Goal: Task Accomplishment & Management: Manage account settings

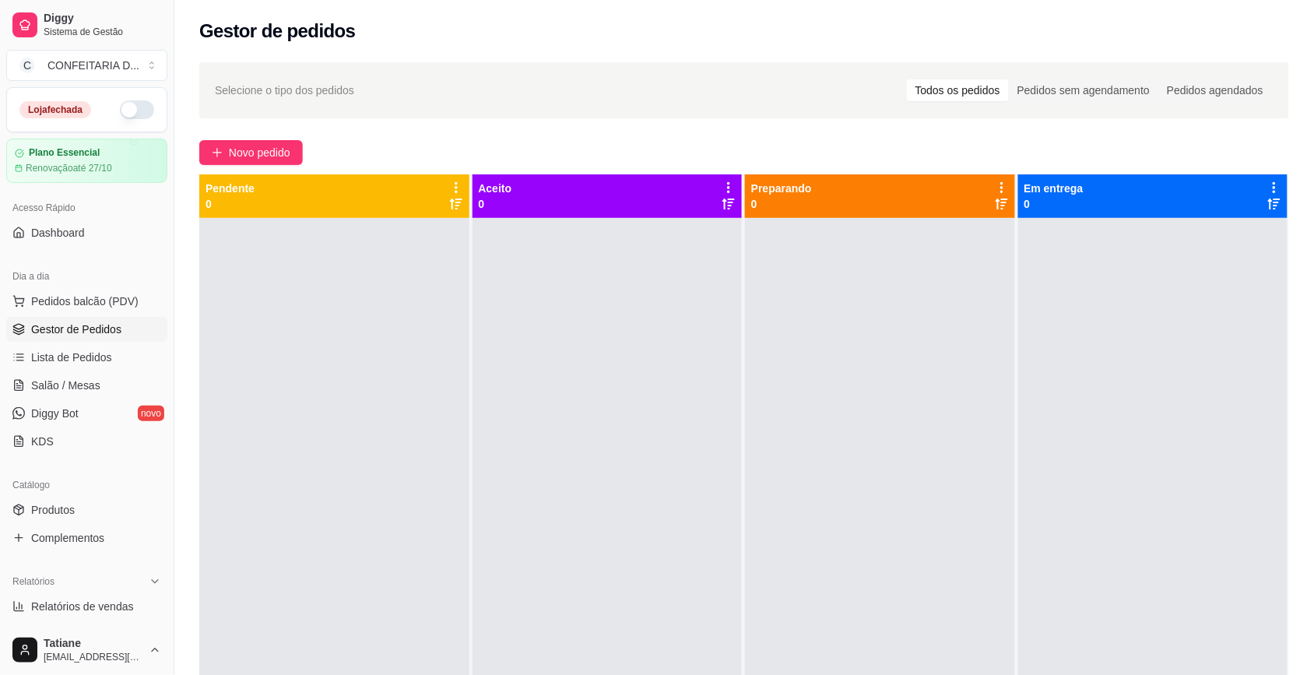
click at [75, 475] on div "Catálogo" at bounding box center [86, 485] width 161 height 25
click at [64, 492] on div "Catálogo" at bounding box center [86, 485] width 161 height 25
click at [64, 515] on span "Produtos" at bounding box center [53, 510] width 44 height 16
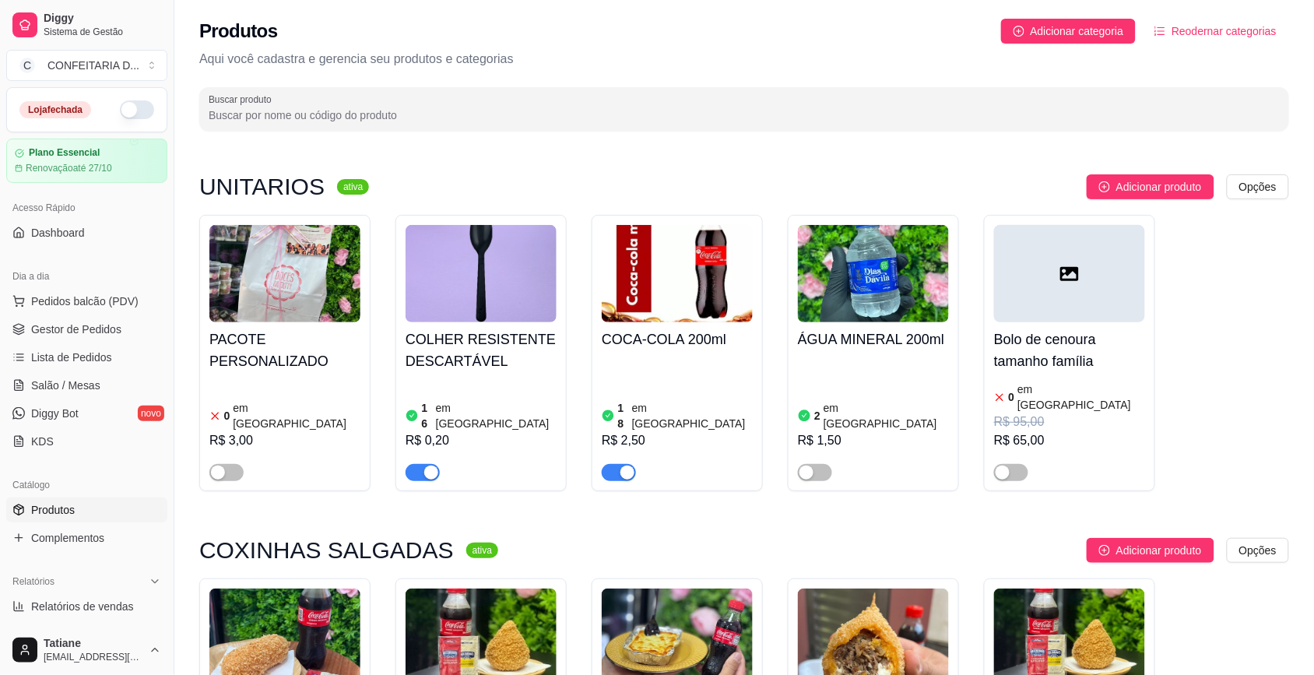
scroll to position [292, 0]
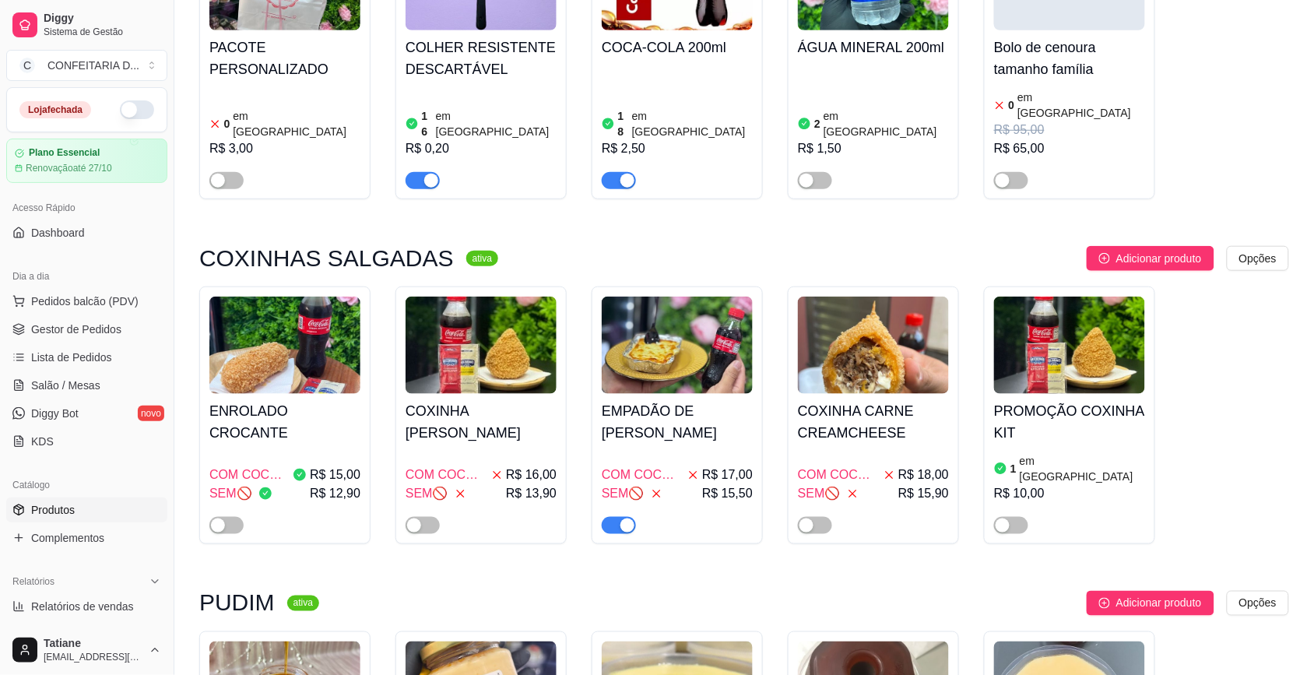
click at [701, 308] on img at bounding box center [677, 345] width 151 height 97
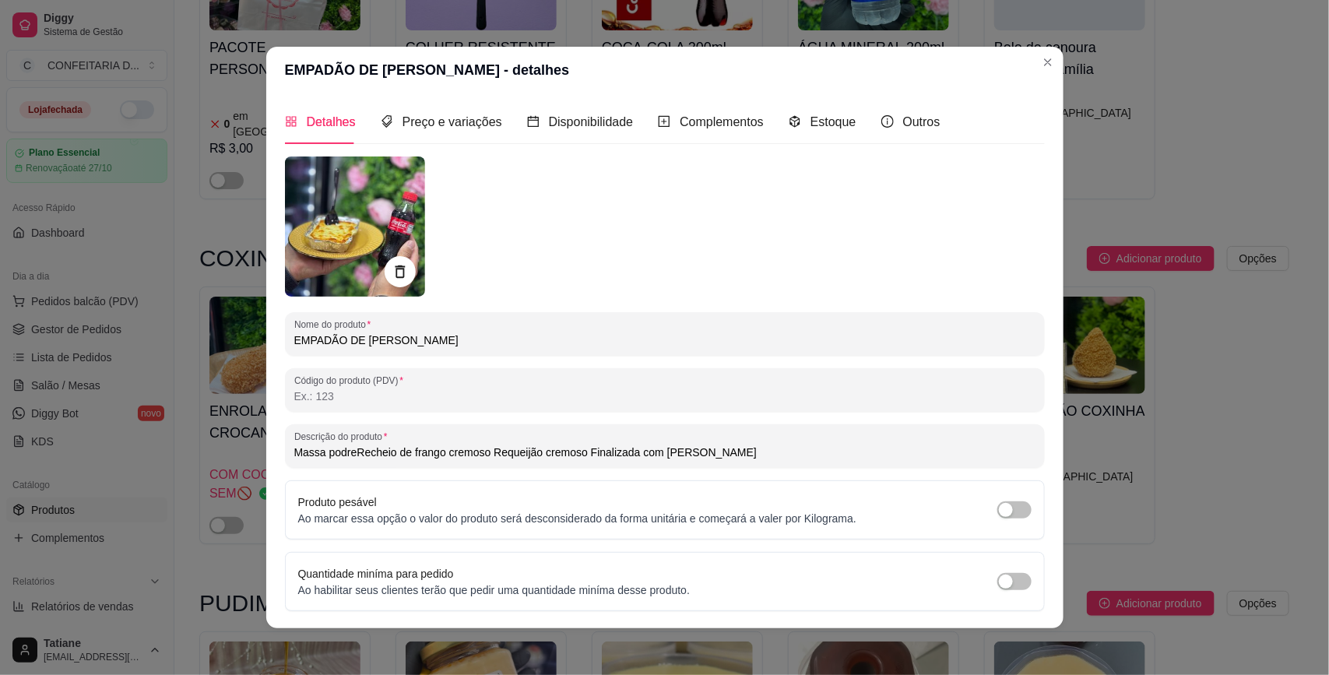
click at [814, 92] on header "EMPADÃO DE [PERSON_NAME] - detalhes" at bounding box center [664, 70] width 797 height 47
click at [811, 118] on span "Estoque" at bounding box center [833, 121] width 46 height 13
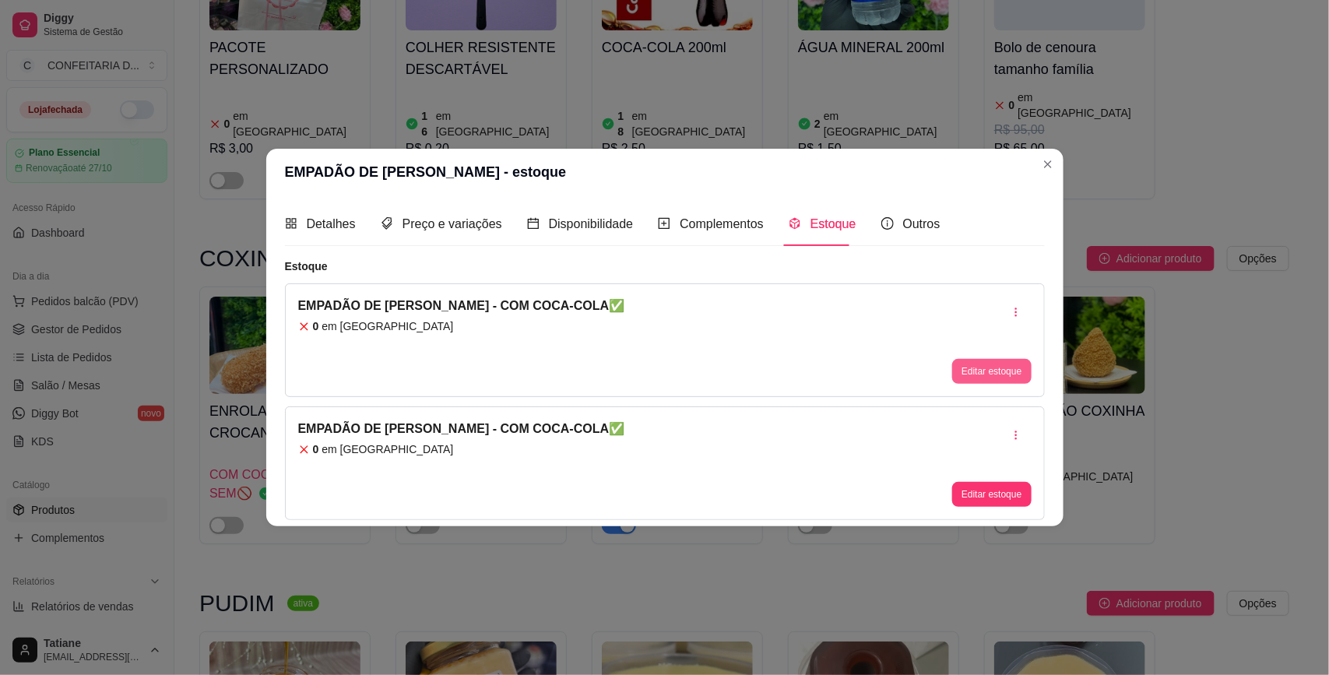
click at [973, 375] on button "Editar estoque" at bounding box center [991, 371] width 79 height 25
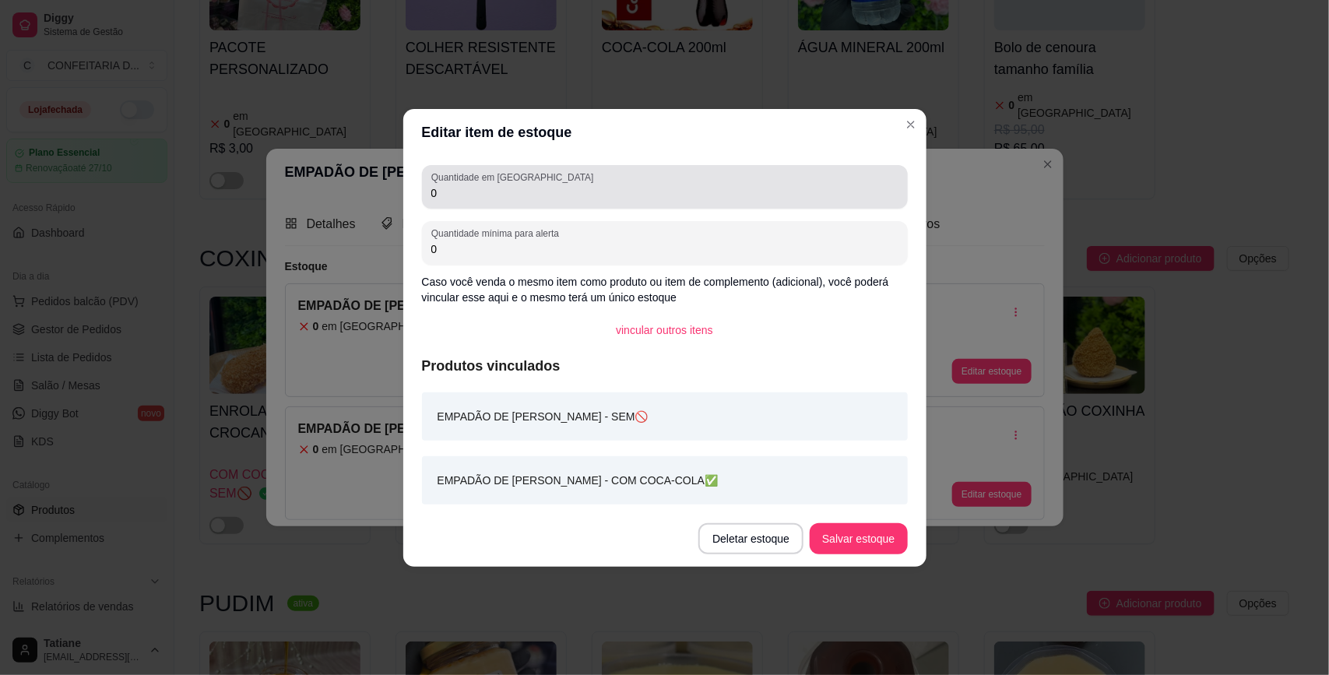
click at [448, 181] on label "Quantidade em [GEOGRAPHIC_DATA]" at bounding box center [514, 177] width 167 height 13
click at [448, 185] on input "0" at bounding box center [664, 193] width 467 height 16
click at [448, 181] on label "Quantidade em [GEOGRAPHIC_DATA]" at bounding box center [514, 177] width 167 height 13
click at [448, 185] on input "0" at bounding box center [664, 193] width 467 height 16
click at [472, 199] on input "0" at bounding box center [664, 193] width 467 height 16
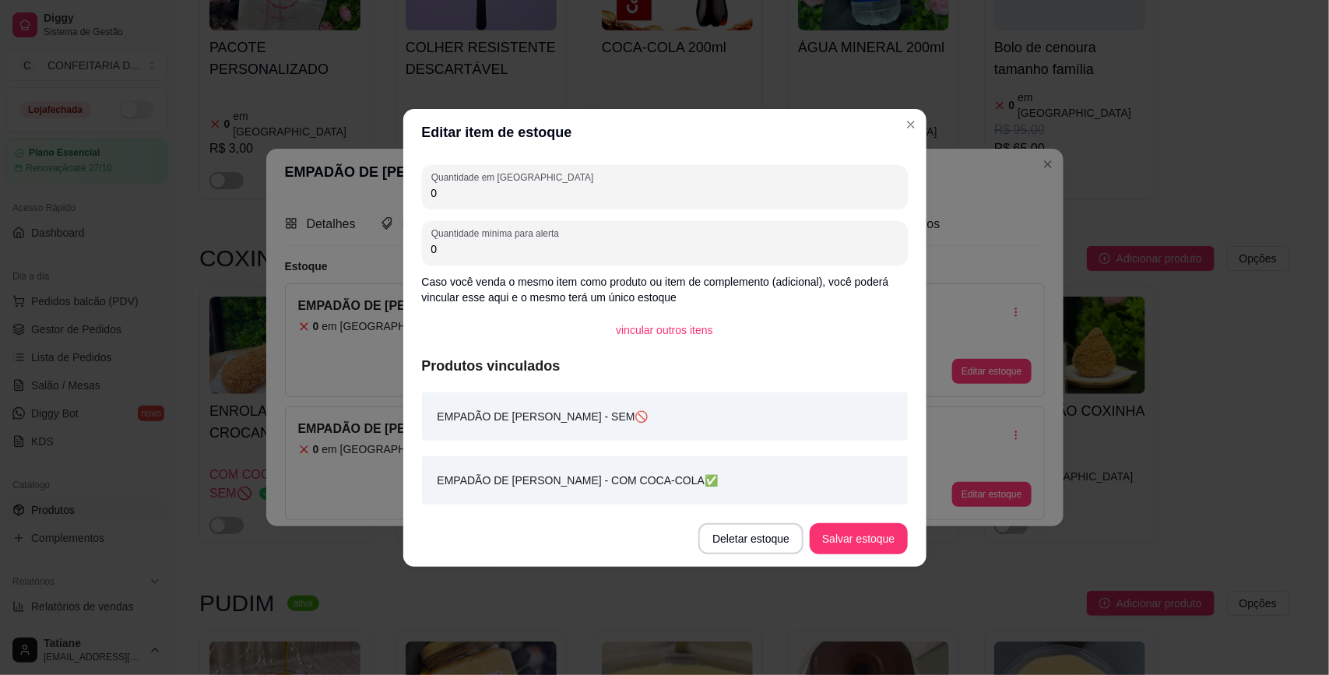
click at [472, 199] on input "0" at bounding box center [664, 193] width 467 height 16
type input "1"
type input "20"
click at [847, 550] on button "Salvar estoque" at bounding box center [858, 538] width 97 height 31
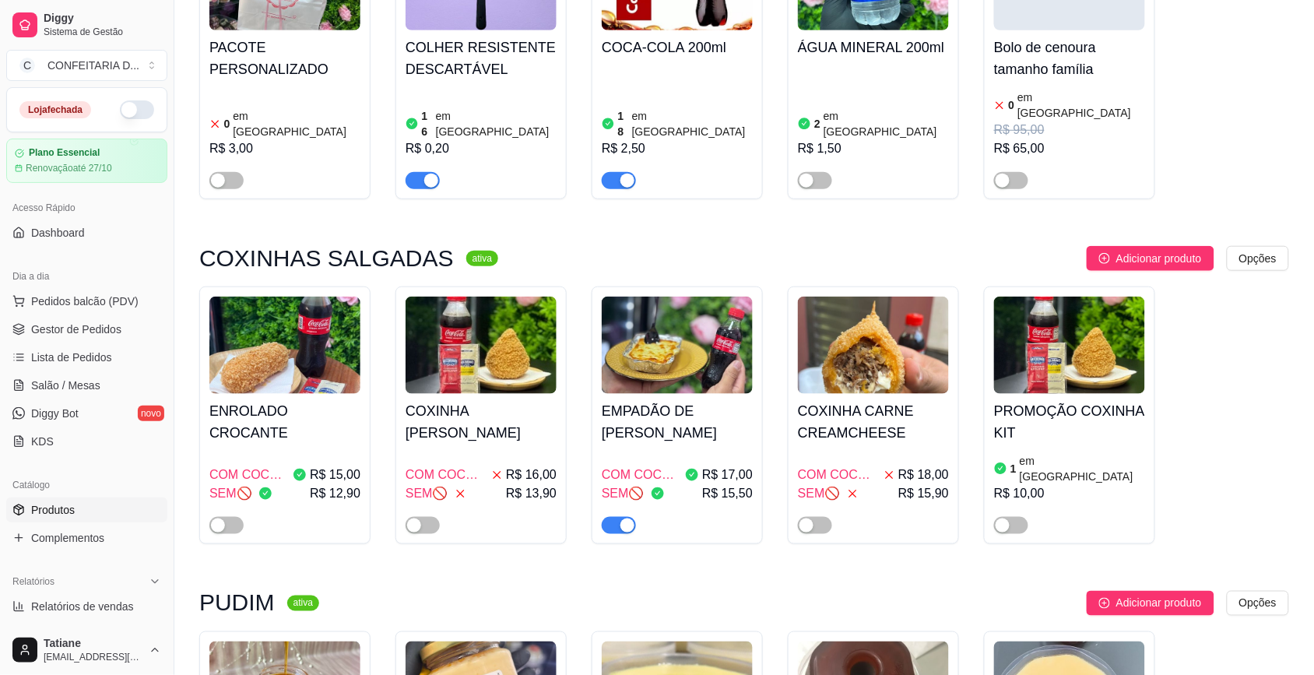
click at [666, 370] on img at bounding box center [677, 345] width 151 height 97
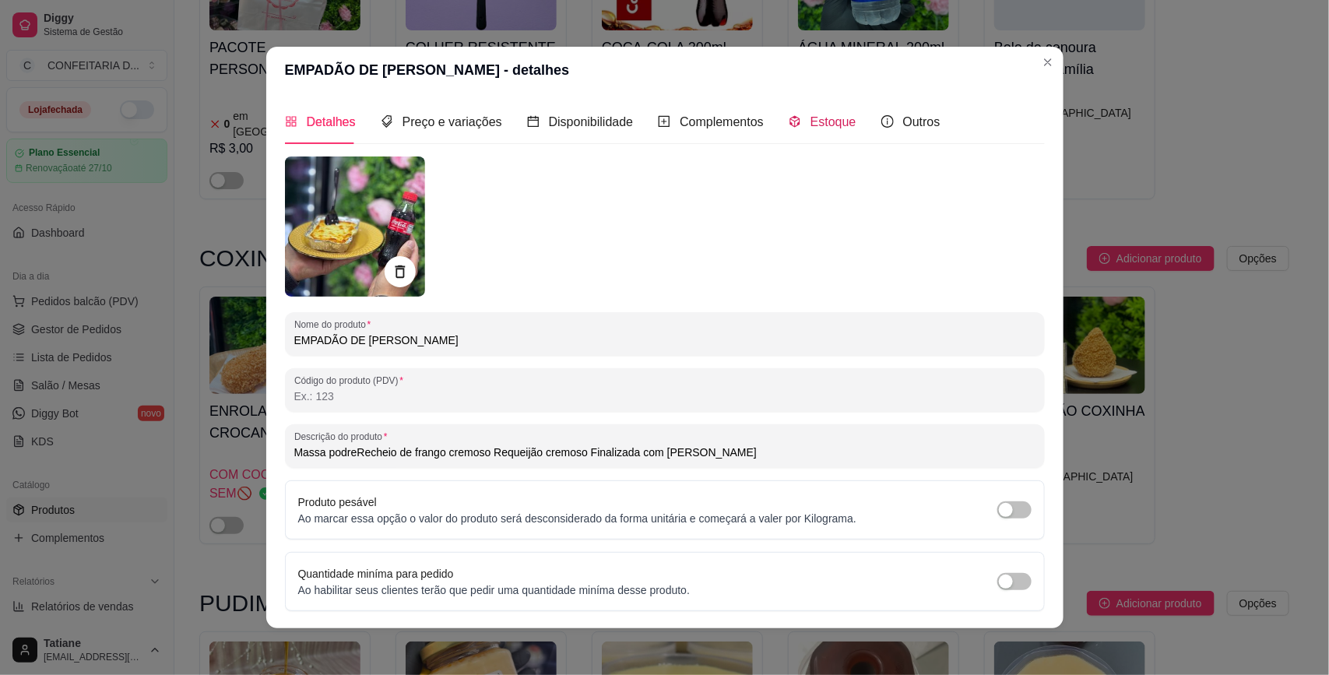
click at [796, 114] on div "Estoque" at bounding box center [823, 121] width 68 height 19
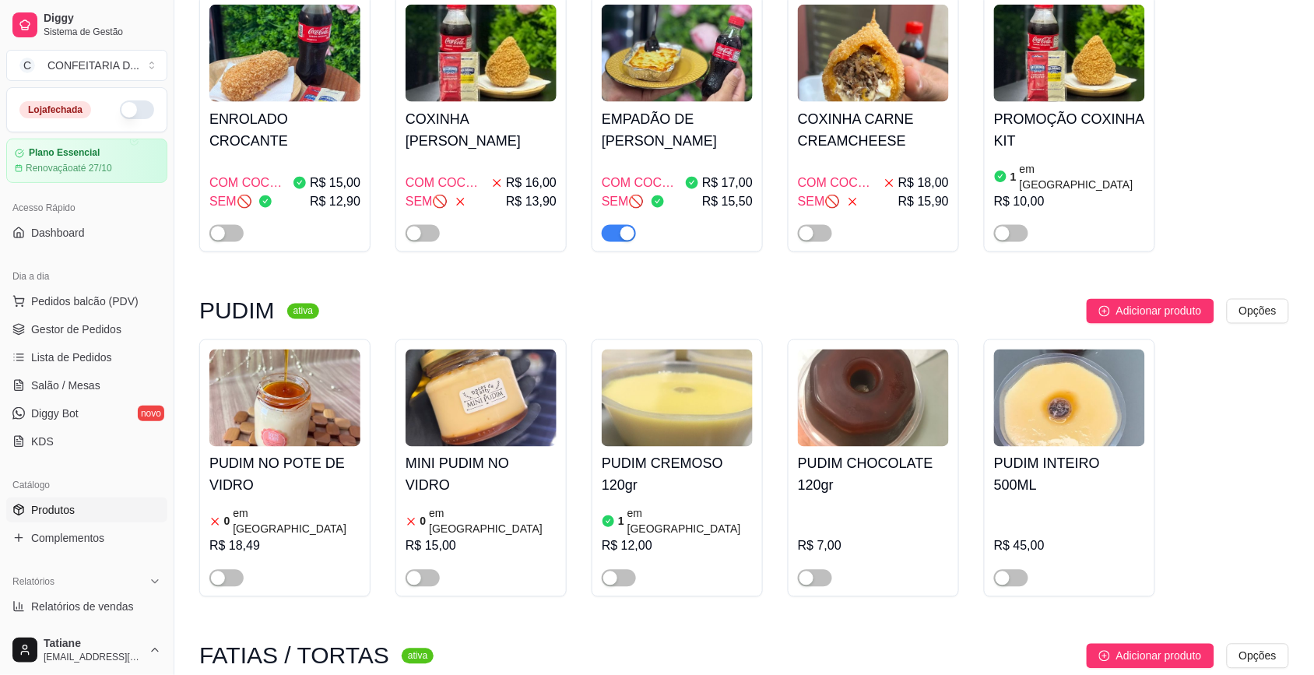
scroll to position [681, 0]
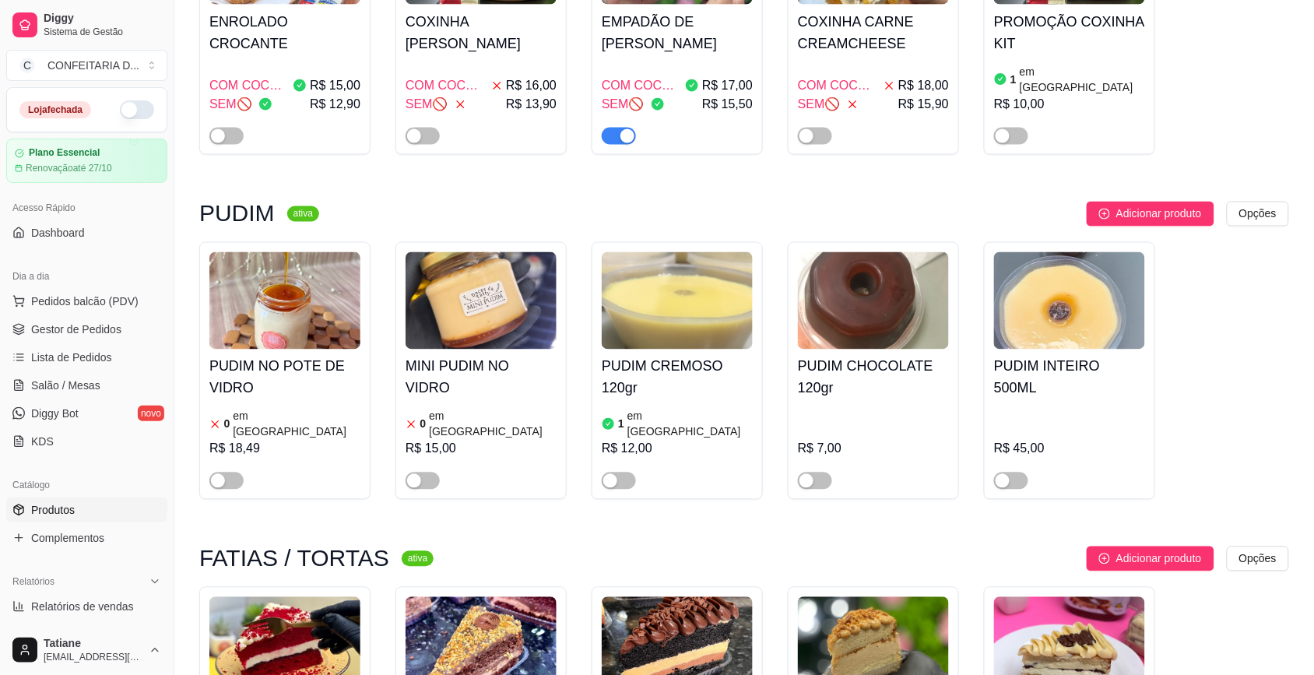
click at [309, 296] on img at bounding box center [284, 300] width 151 height 97
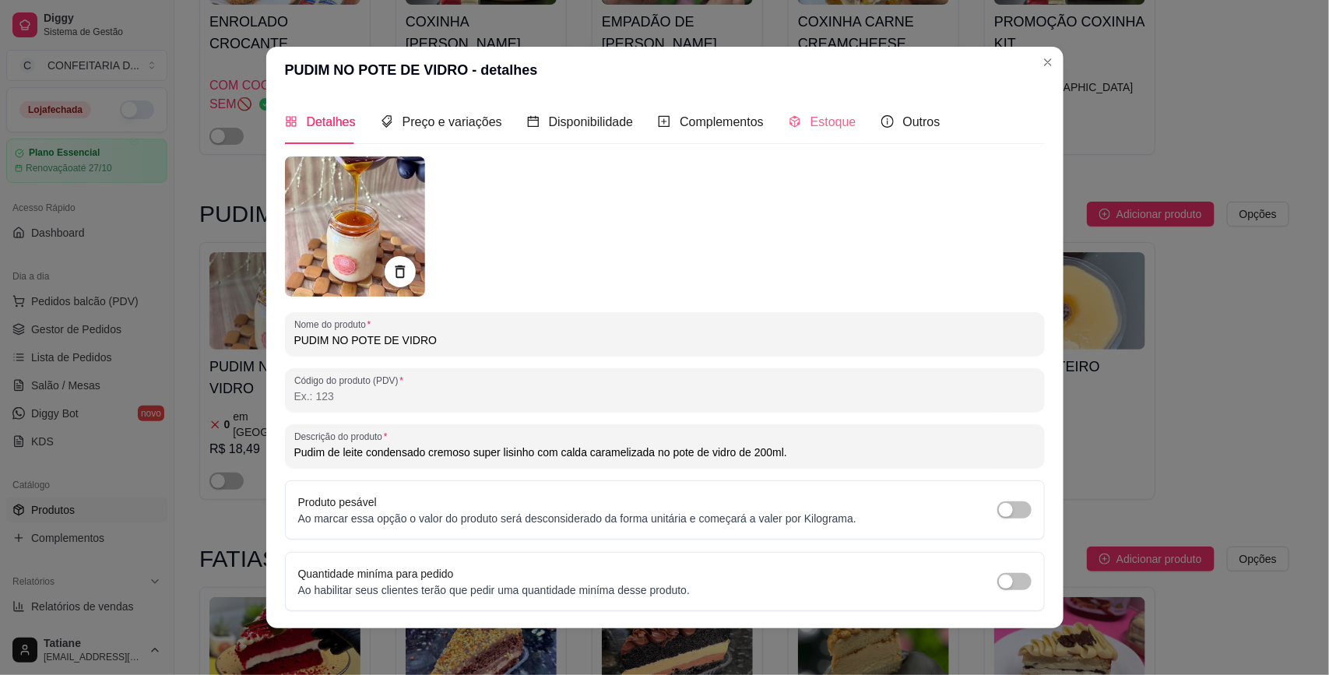
click at [789, 137] on div "Estoque" at bounding box center [823, 122] width 68 height 44
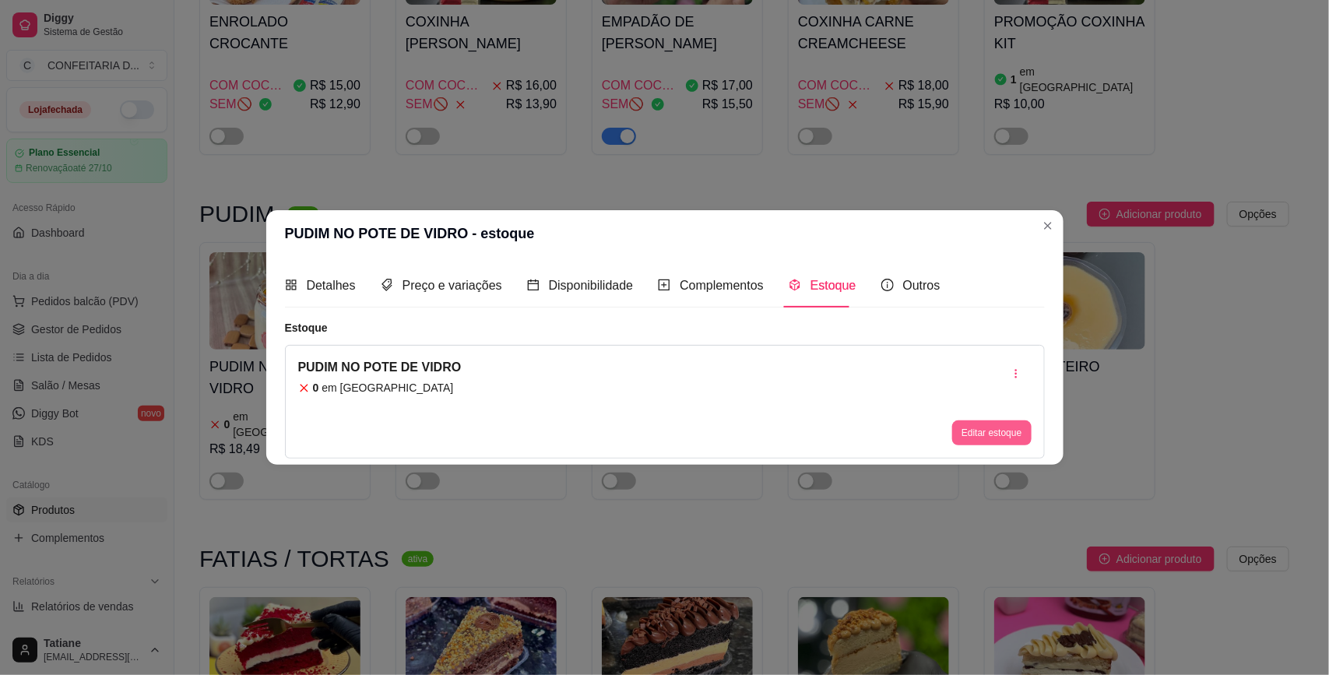
click at [986, 434] on button "Editar estoque" at bounding box center [991, 432] width 79 height 25
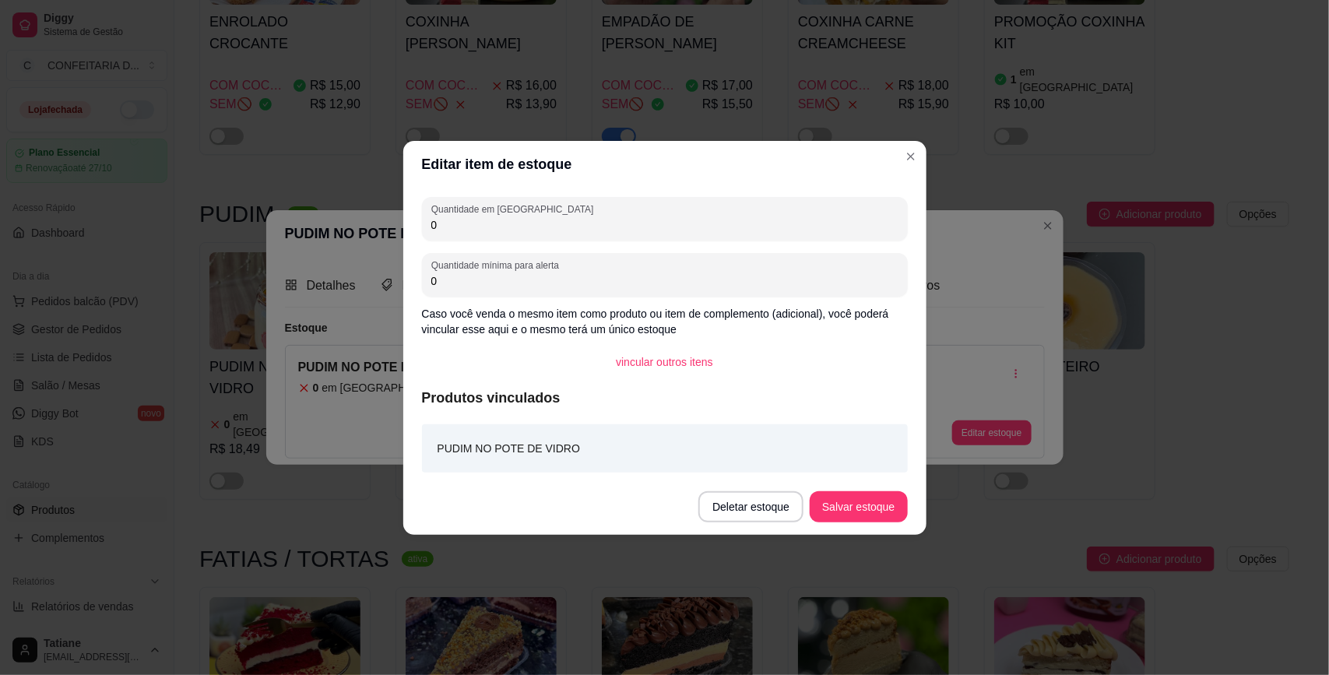
click at [510, 219] on input "0" at bounding box center [664, 225] width 467 height 16
type input "10"
click at [834, 508] on button "Salvar estoque" at bounding box center [858, 506] width 97 height 31
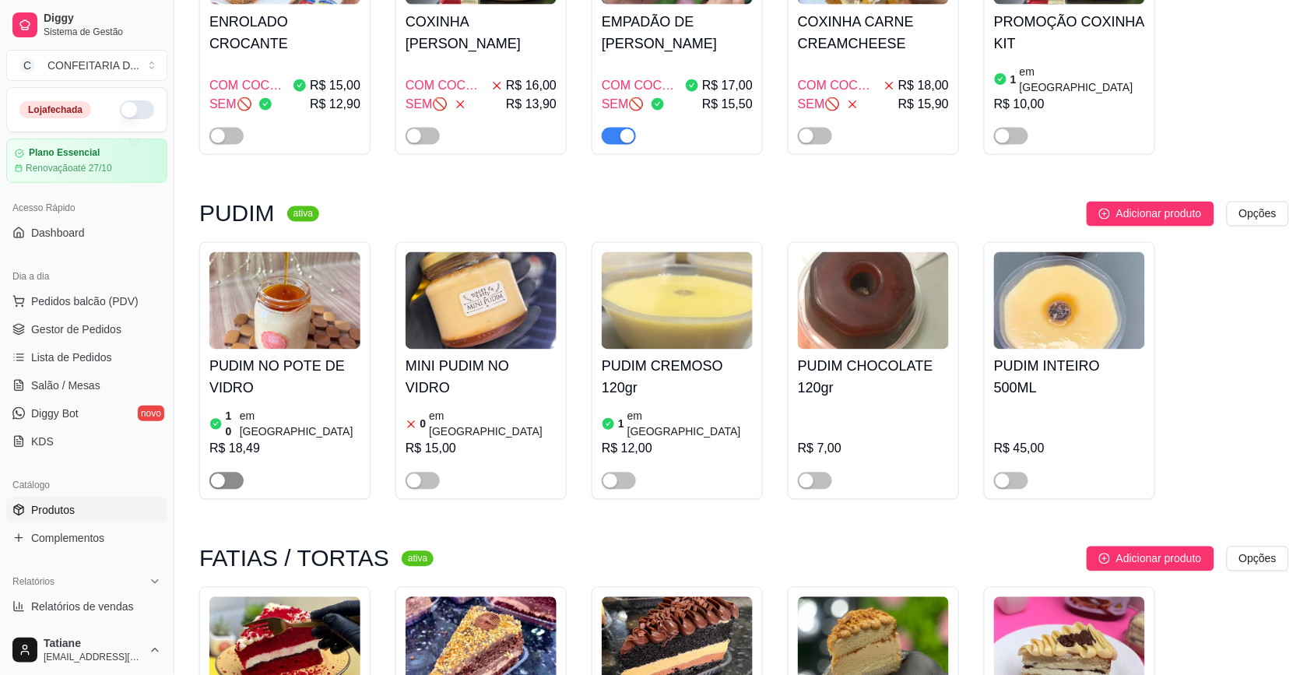
click at [214, 474] on div "button" at bounding box center [218, 481] width 14 height 14
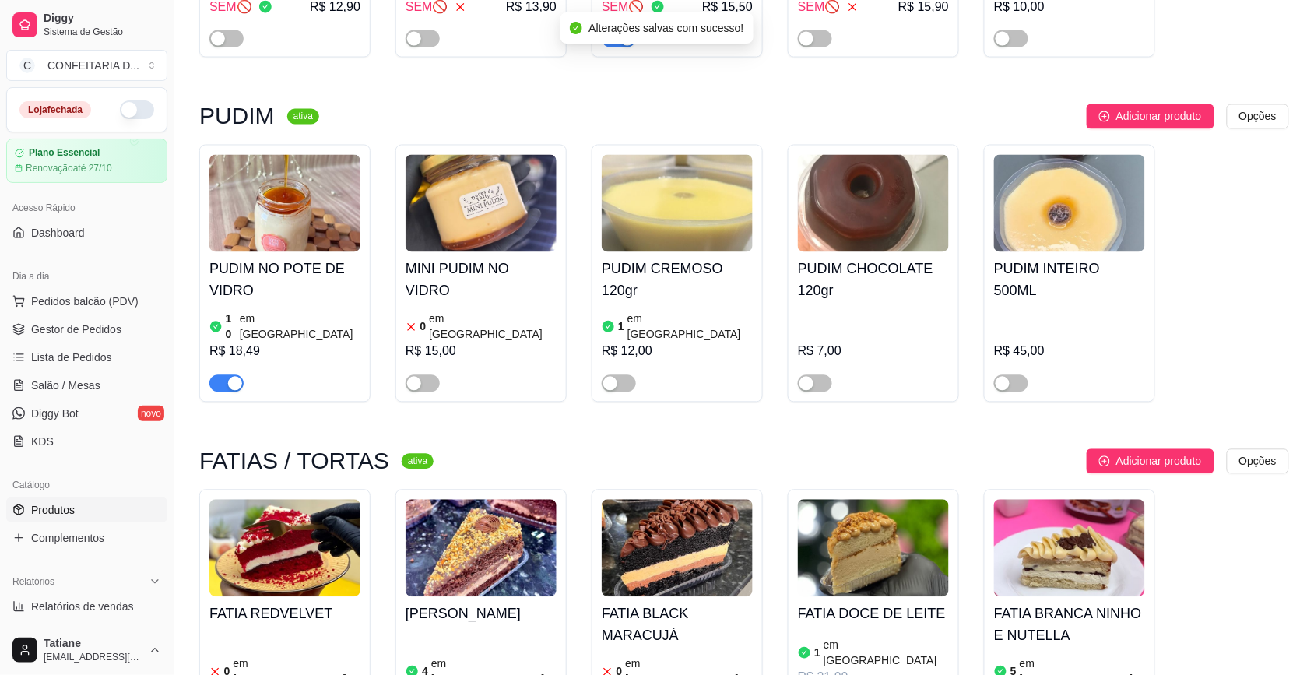
scroll to position [973, 0]
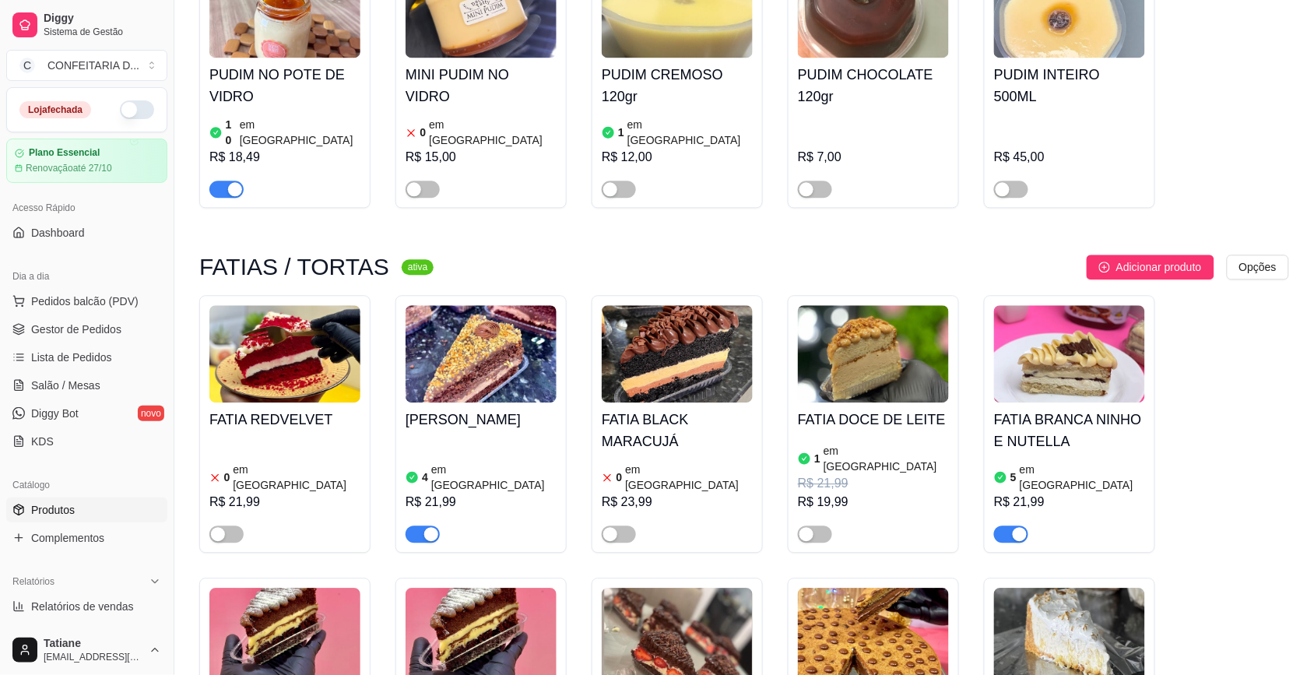
click at [277, 313] on img at bounding box center [284, 353] width 151 height 97
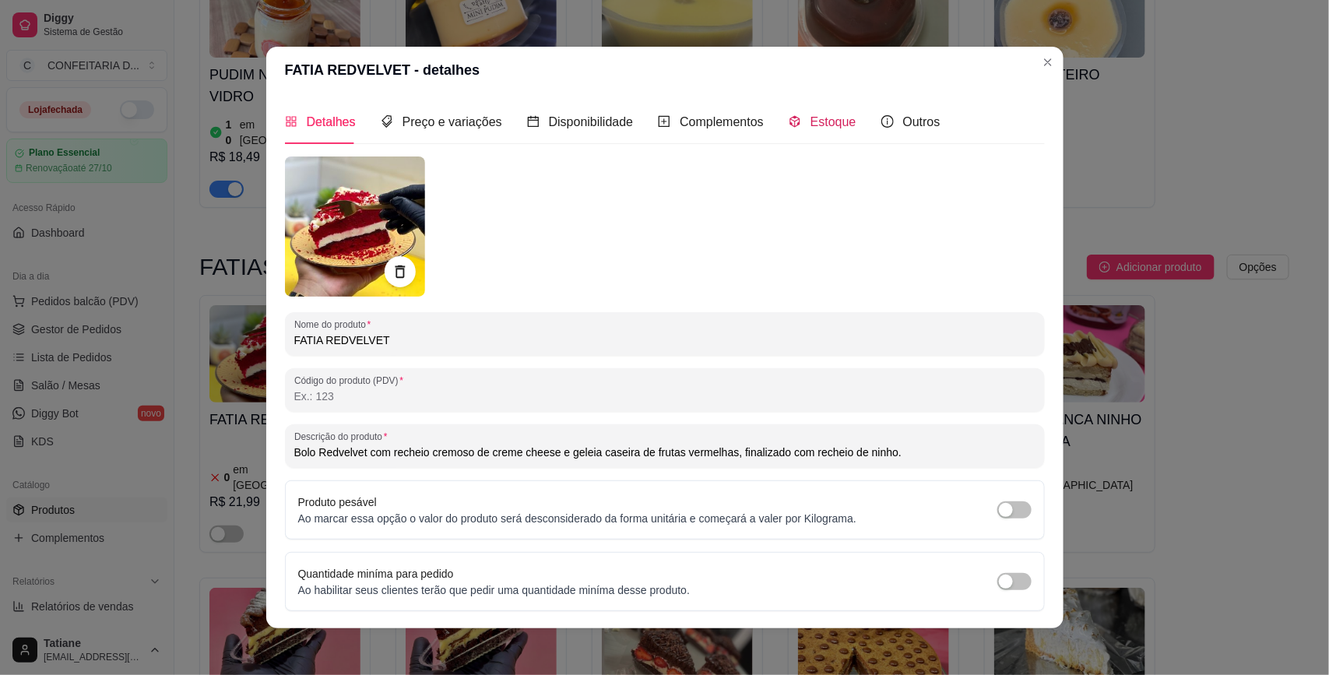
click at [789, 125] on div "Estoque" at bounding box center [823, 121] width 68 height 19
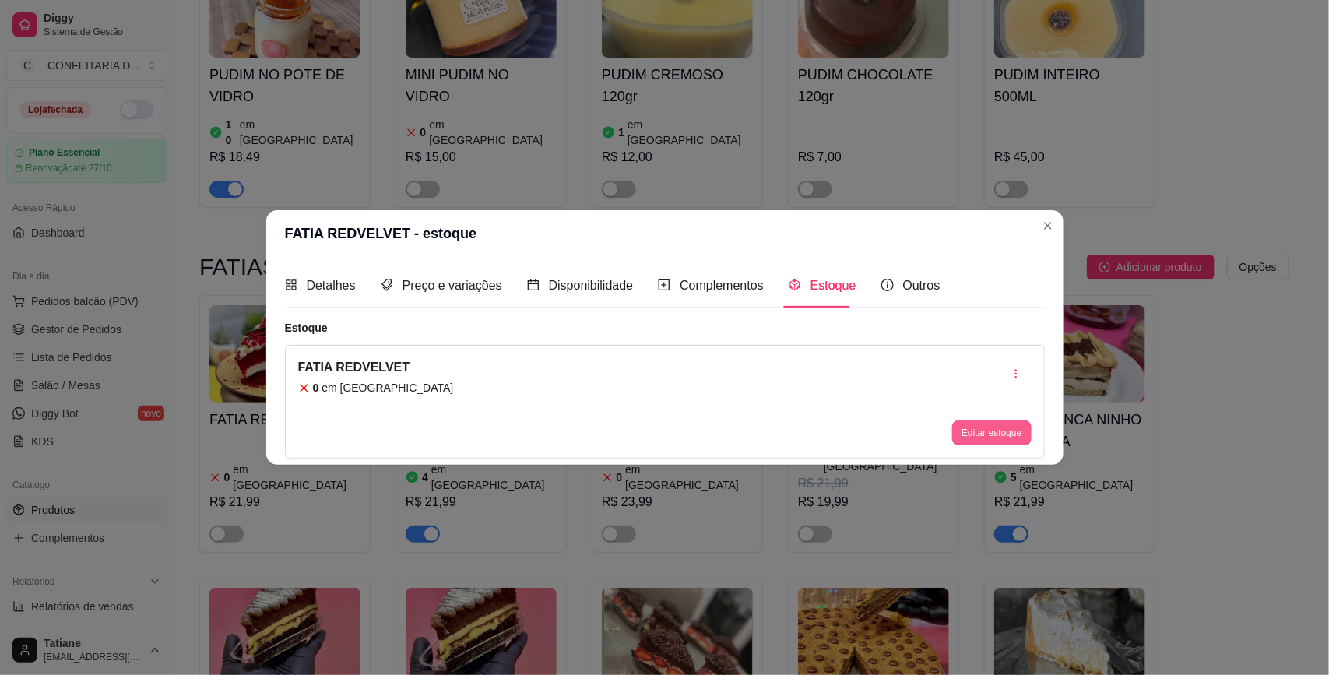
click at [999, 441] on button "Editar estoque" at bounding box center [991, 432] width 79 height 25
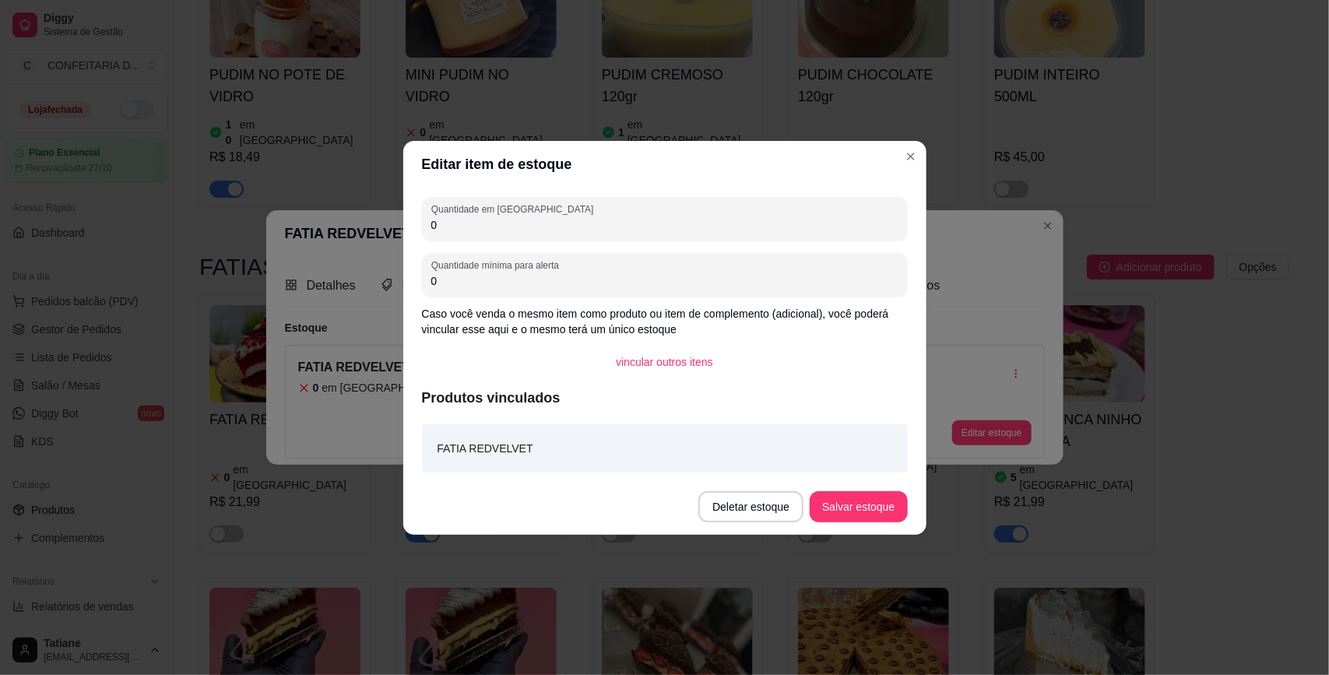
click at [476, 219] on input "0" at bounding box center [664, 225] width 467 height 16
type input "10"
click at [835, 494] on button "Salvar estoque" at bounding box center [858, 506] width 97 height 31
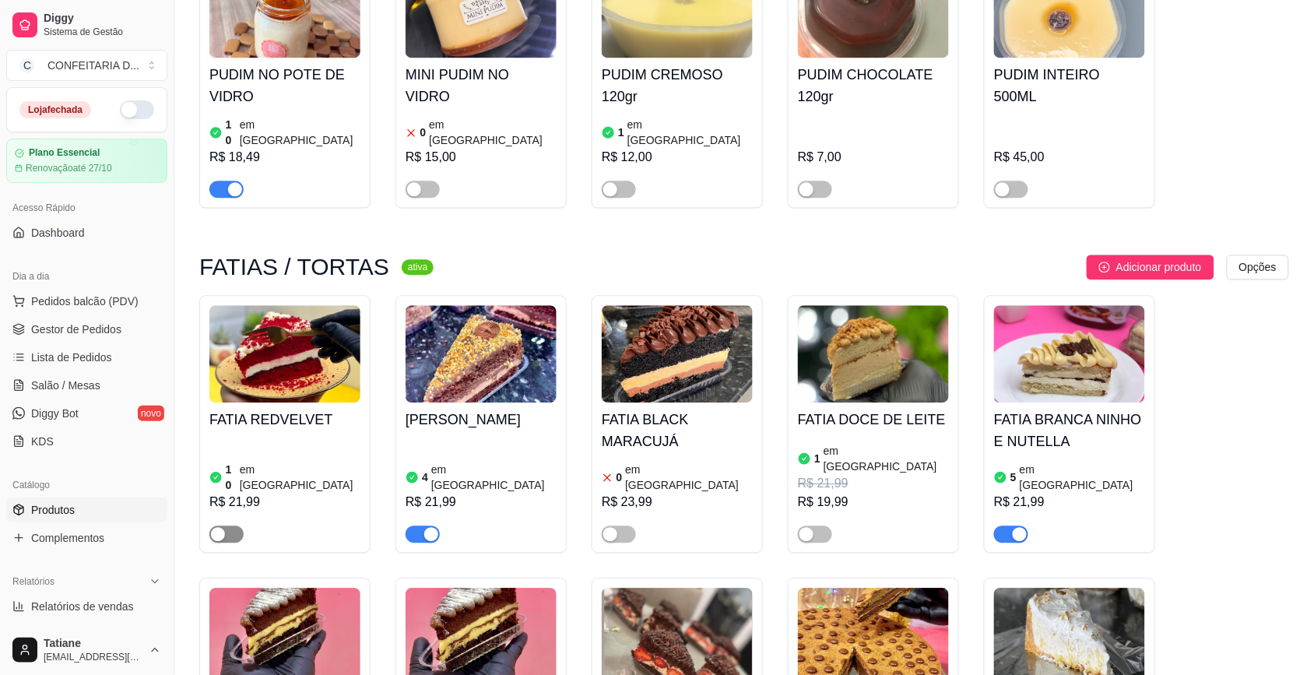
click at [228, 526] on span "button" at bounding box center [226, 534] width 34 height 17
click at [1032, 323] on img at bounding box center [1069, 353] width 151 height 97
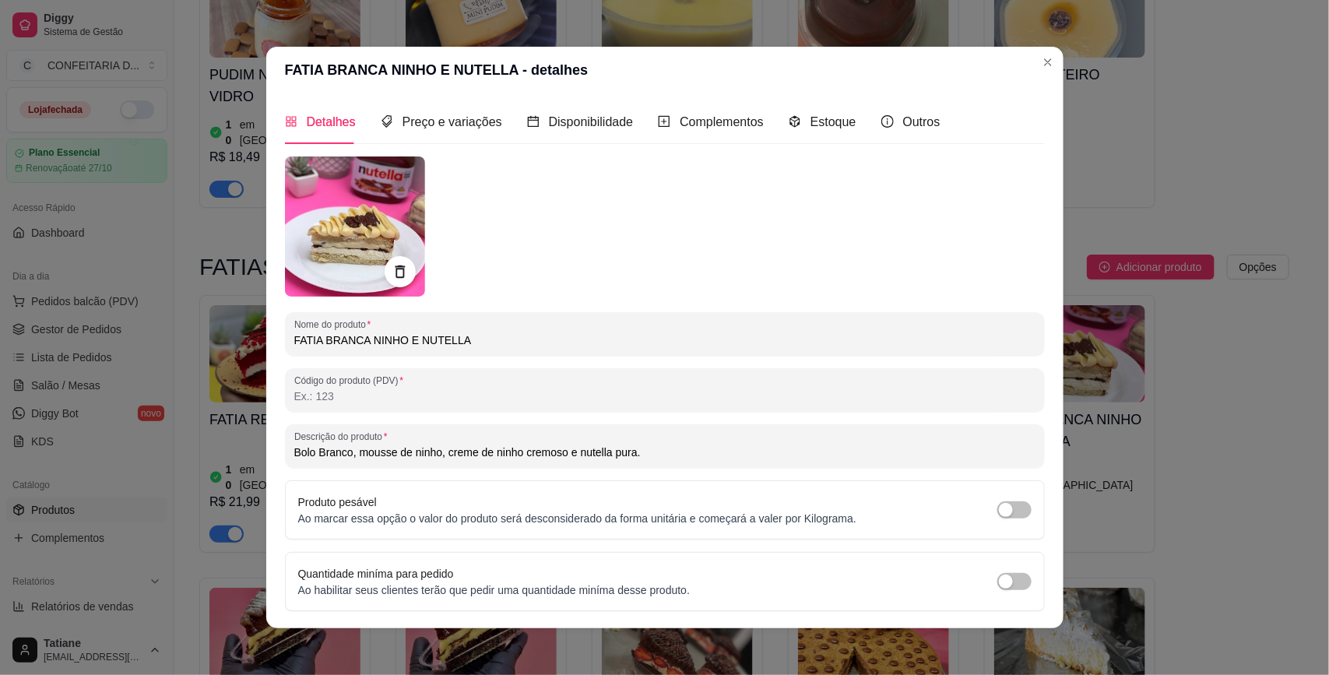
click at [761, 111] on div "Detalhes Preço e variações Disponibilidade Complementos Estoque Outros" at bounding box center [613, 122] width 656 height 44
click at [789, 112] on div "Estoque" at bounding box center [823, 121] width 68 height 19
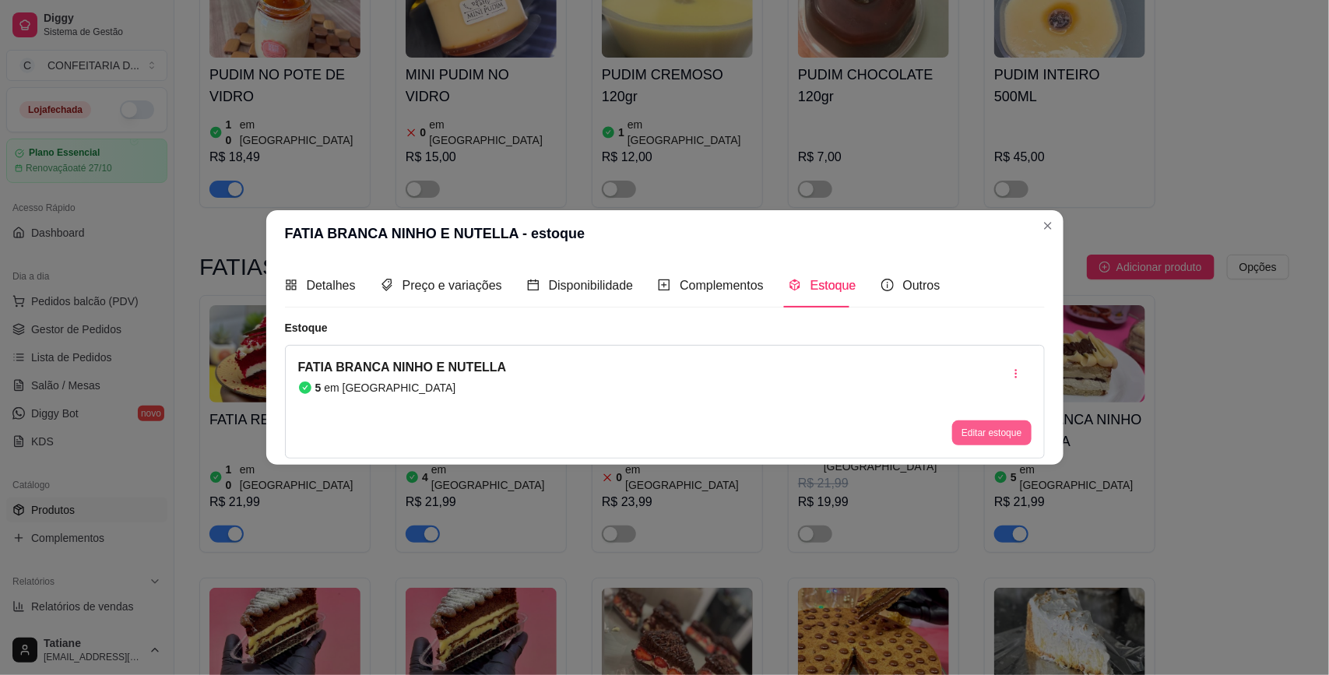
click at [1006, 428] on button "Editar estoque" at bounding box center [991, 432] width 79 height 25
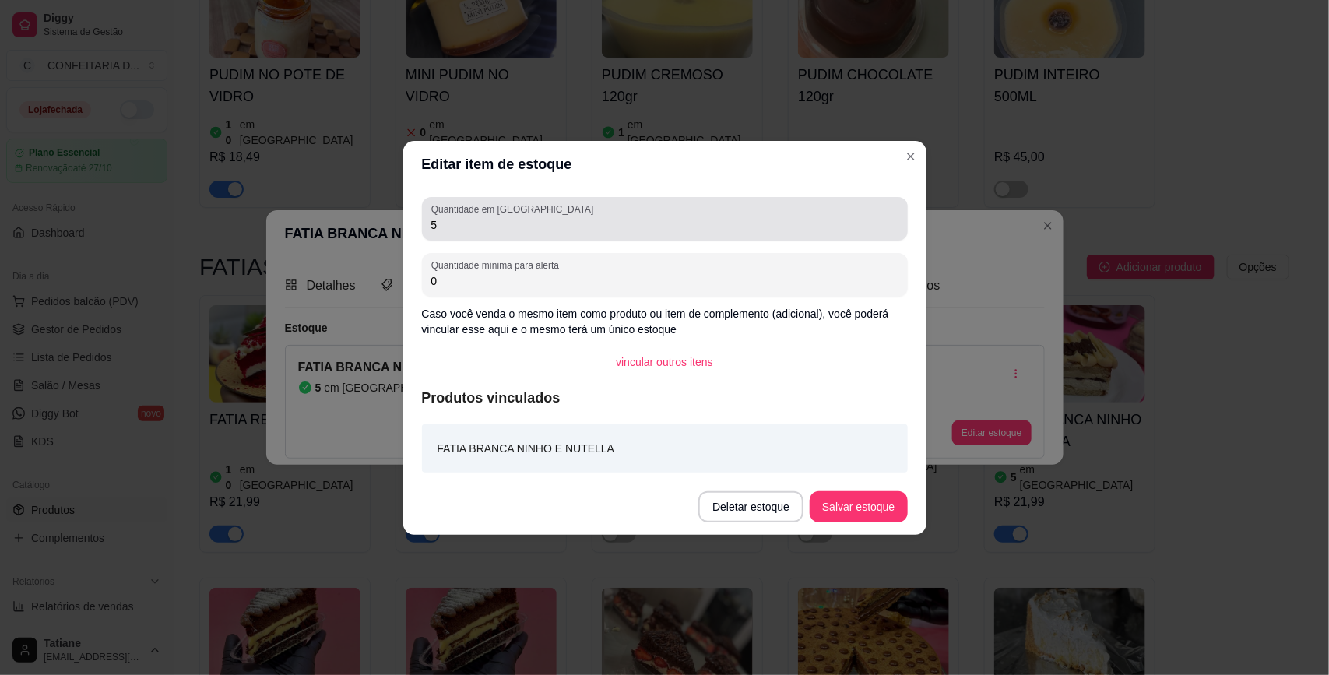
click at [461, 234] on div "Quantidade em estoque 5" at bounding box center [665, 219] width 486 height 44
drag, startPoint x: 461, startPoint y: 234, endPoint x: 462, endPoint y: 220, distance: 14.8
click at [462, 234] on div "Quantidade em estoque 5" at bounding box center [665, 219] width 486 height 44
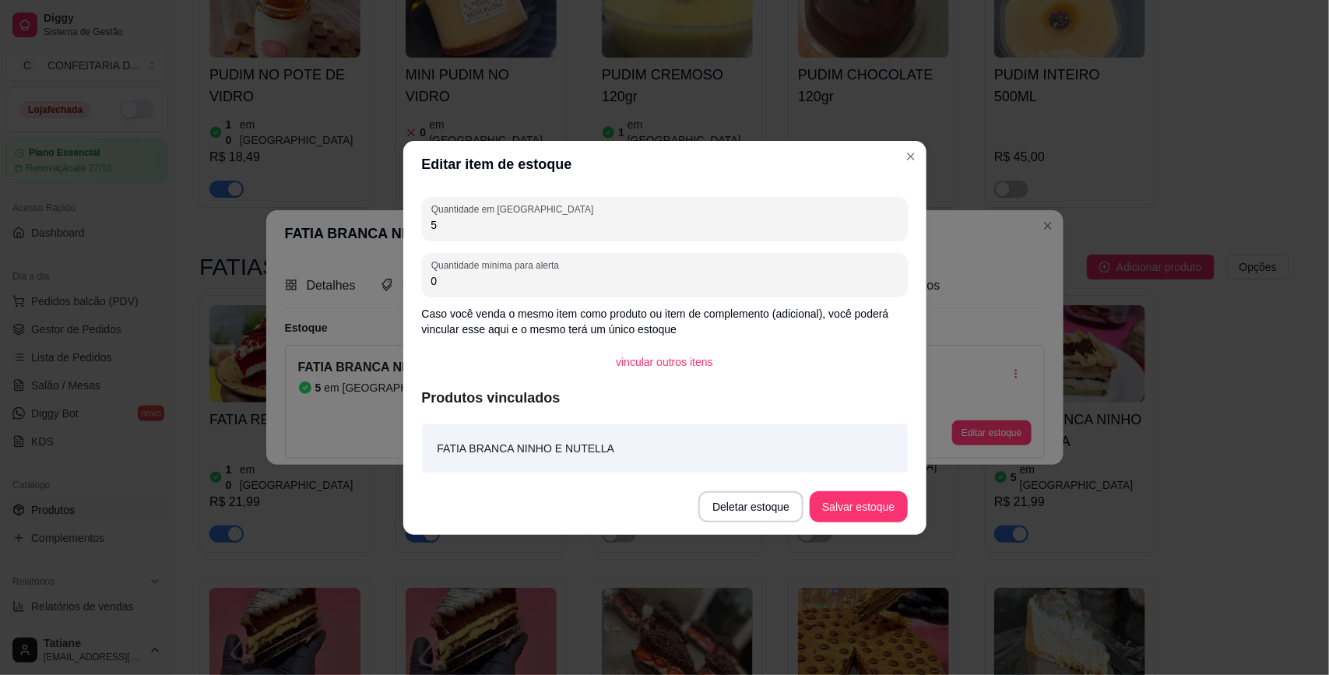
click at [462, 220] on input "5" at bounding box center [664, 225] width 467 height 16
type input "3"
click at [851, 500] on button "Salvar estoque" at bounding box center [858, 506] width 95 height 30
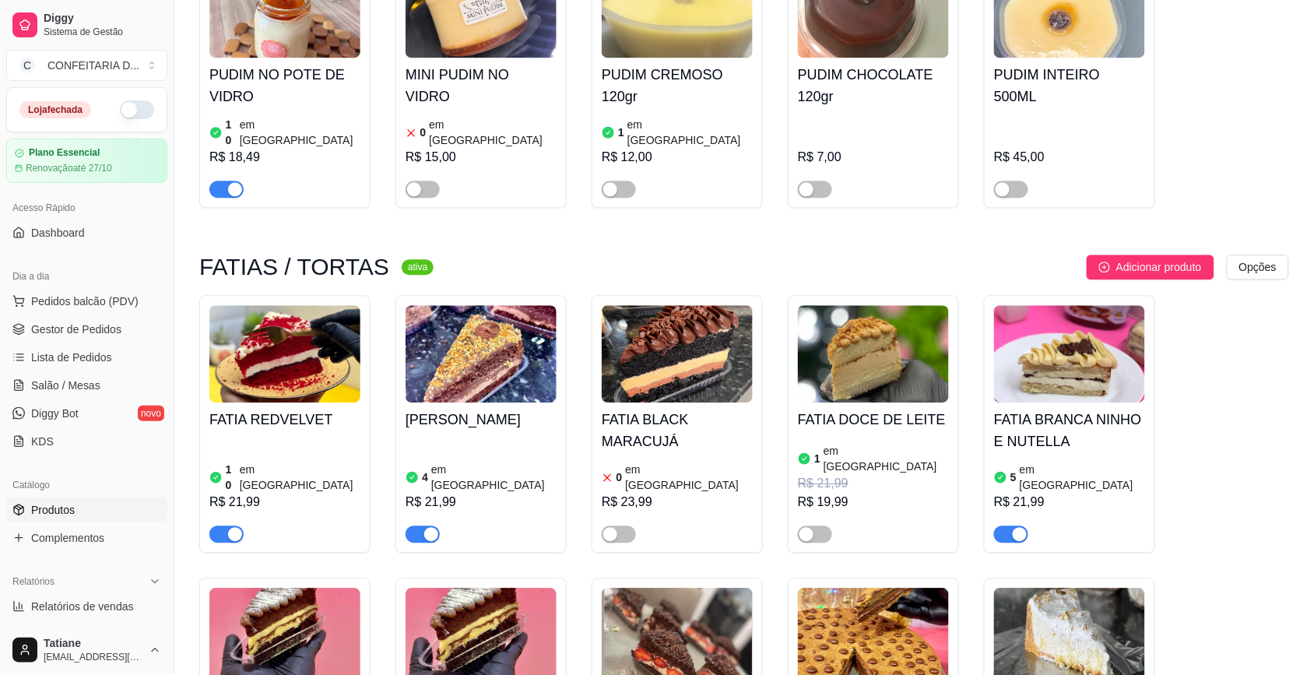
click at [1077, 345] on img at bounding box center [1069, 353] width 151 height 97
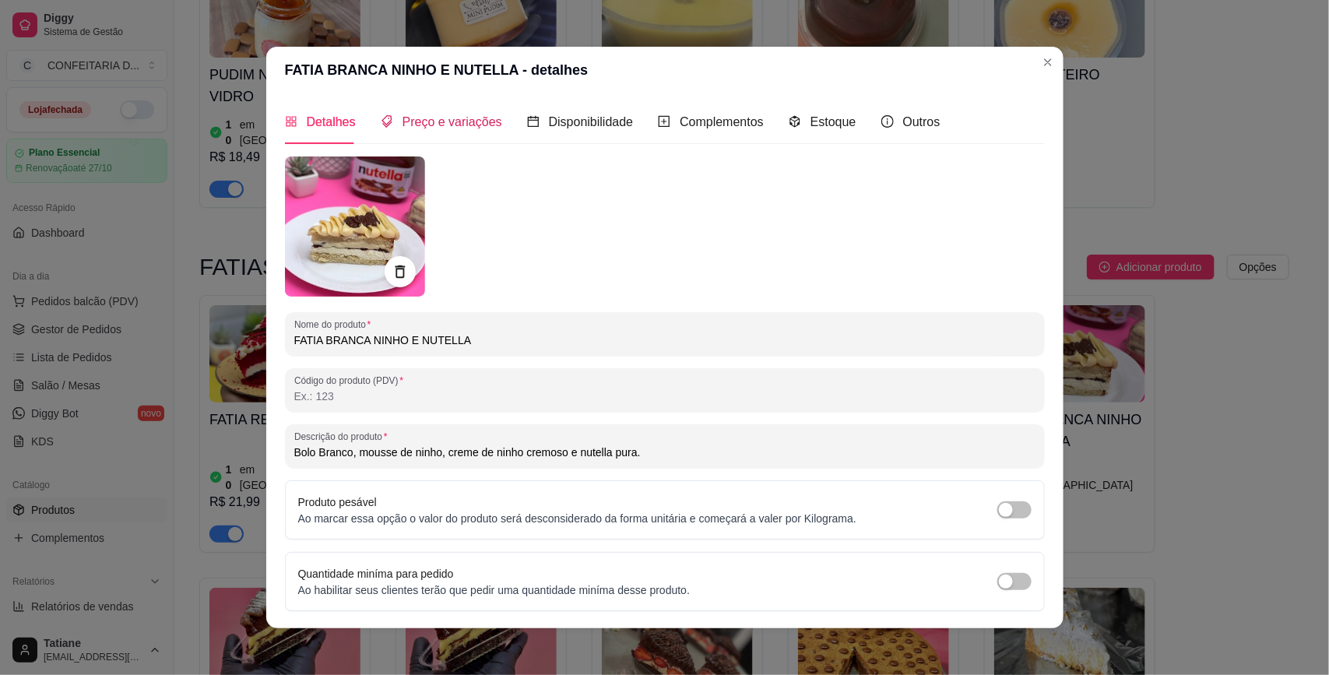
click at [410, 122] on span "Preço e variações" at bounding box center [453, 121] width 100 height 13
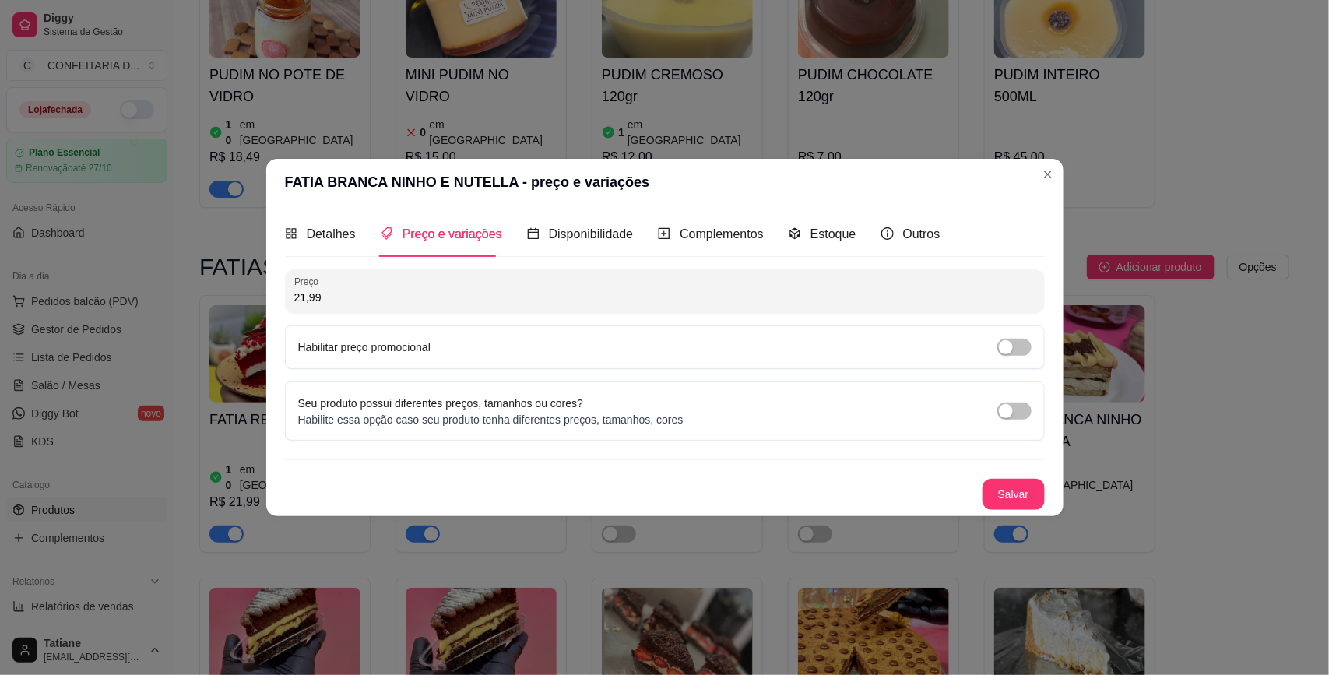
click at [986, 339] on div "Habilitar preço promocional" at bounding box center [664, 347] width 733 height 17
click at [1004, 343] on div "button" at bounding box center [1006, 347] width 14 height 14
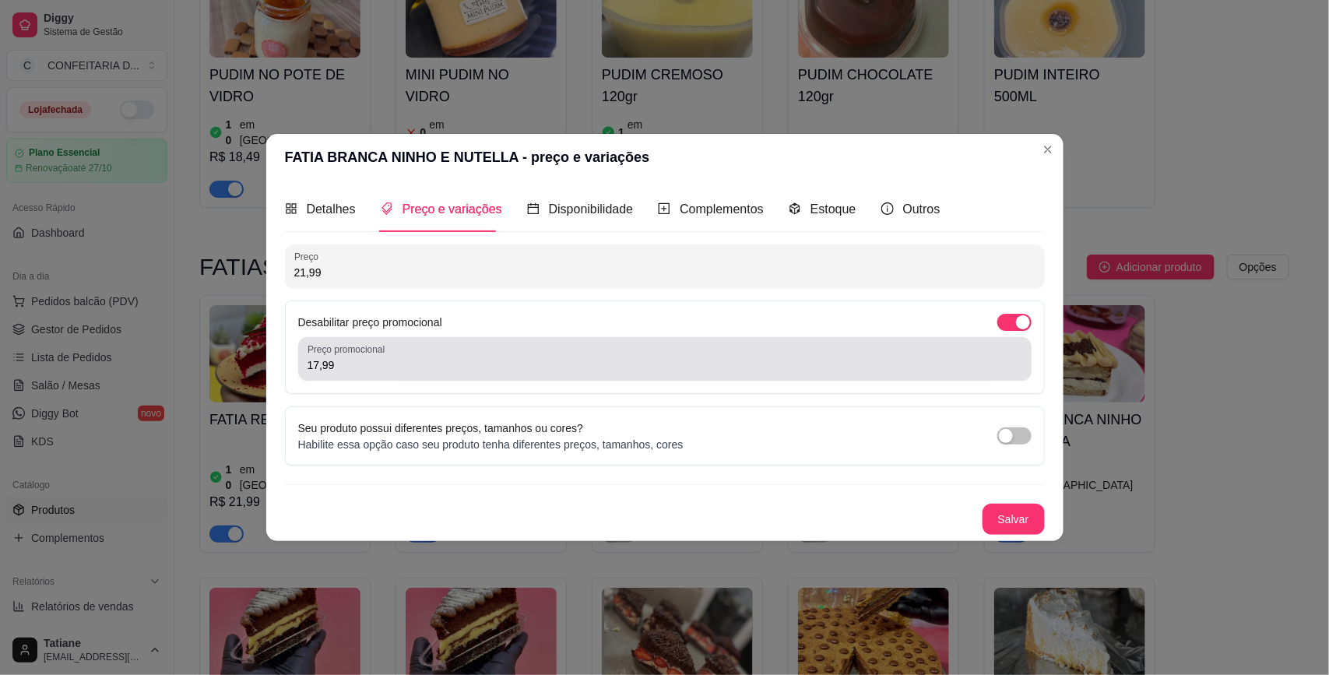
click at [420, 368] on input "17,99" at bounding box center [665, 365] width 715 height 16
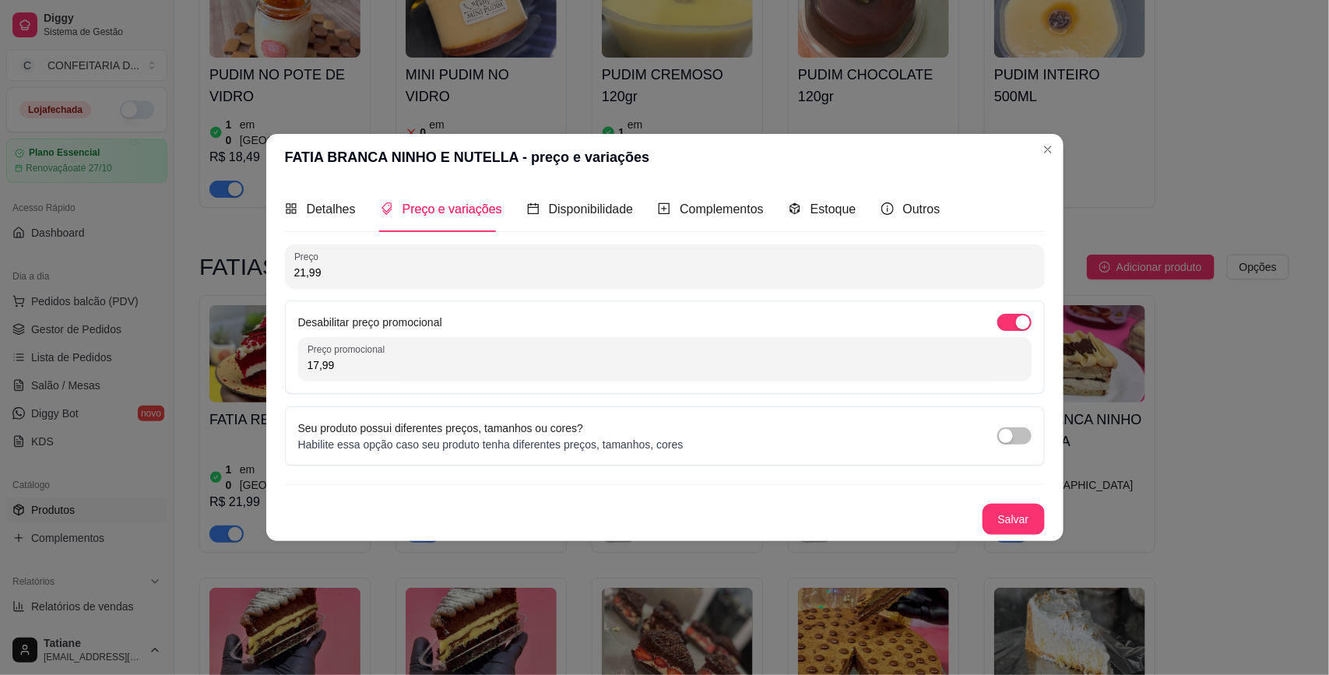
click at [1042, 518] on button "Salvar" at bounding box center [1014, 519] width 62 height 31
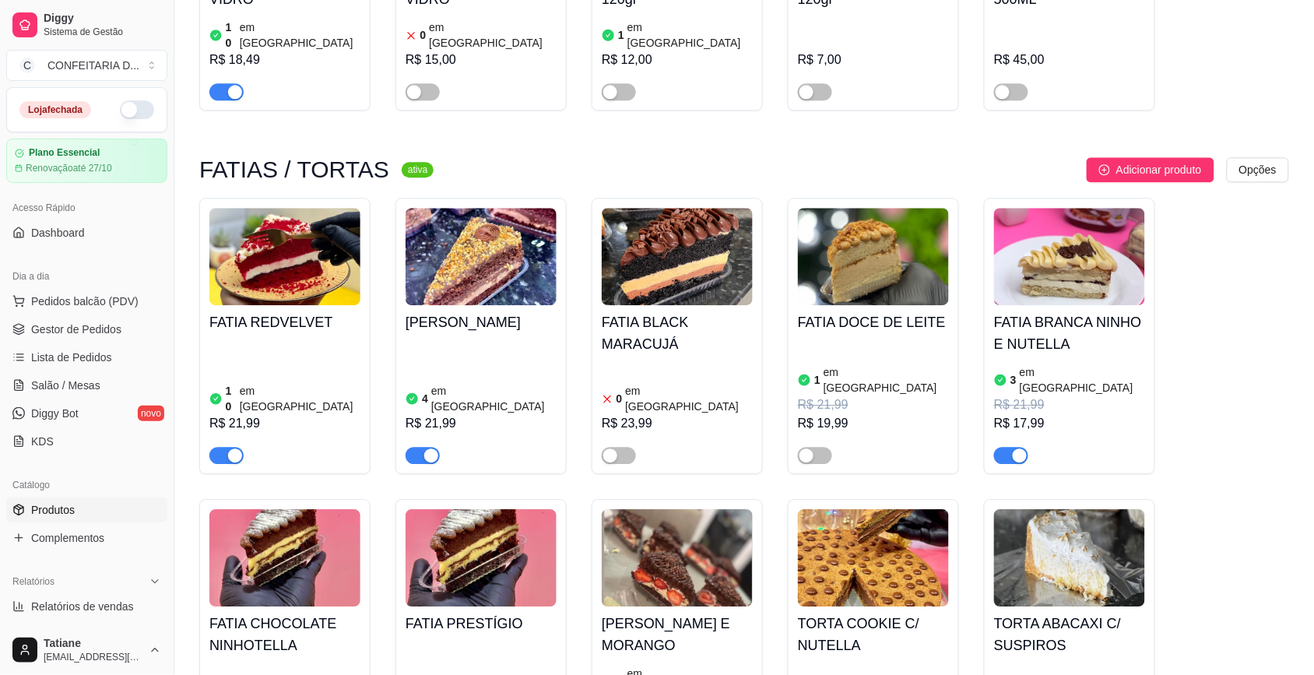
scroll to position [1168, 0]
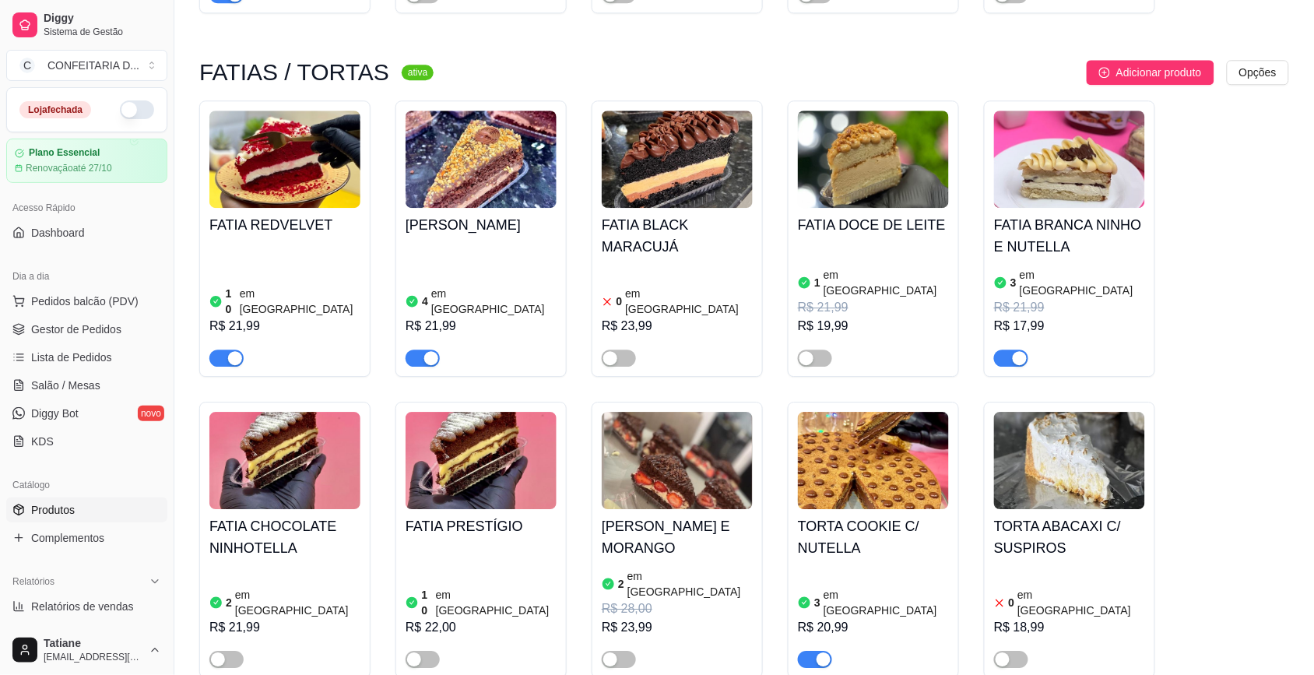
click at [902, 417] on img at bounding box center [873, 460] width 151 height 97
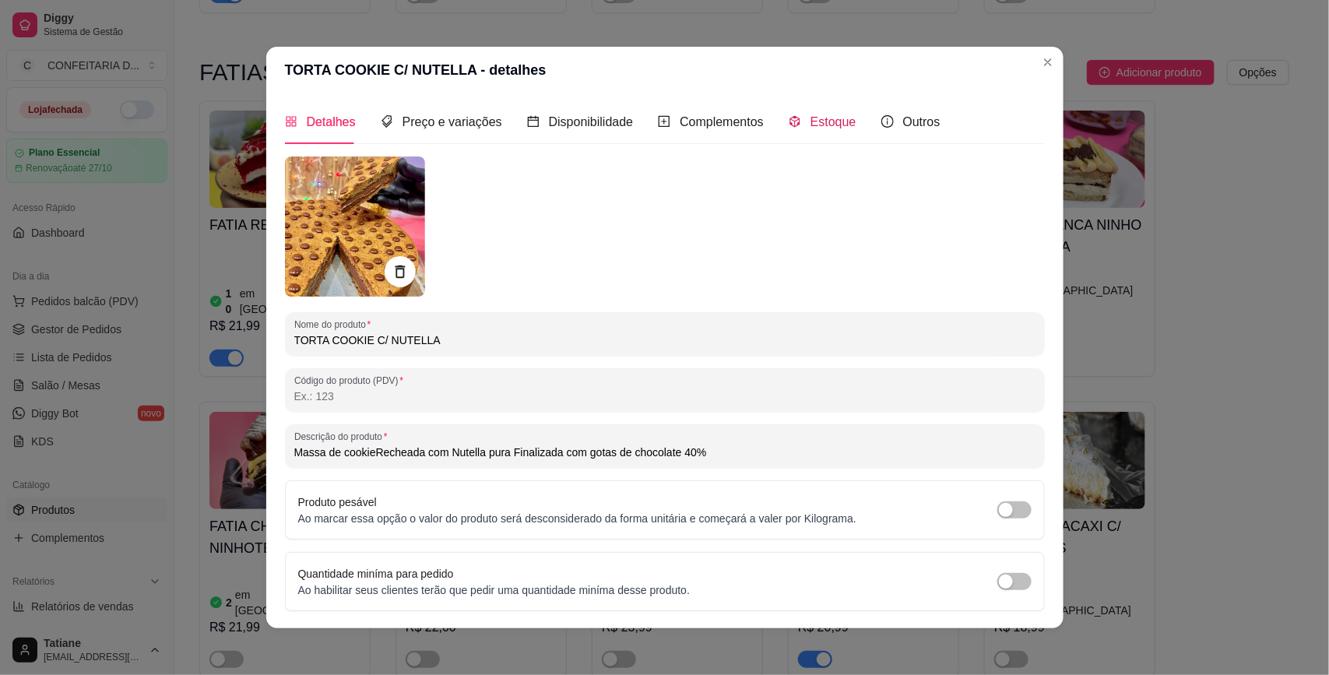
click at [810, 121] on span "Estoque" at bounding box center [833, 121] width 46 height 13
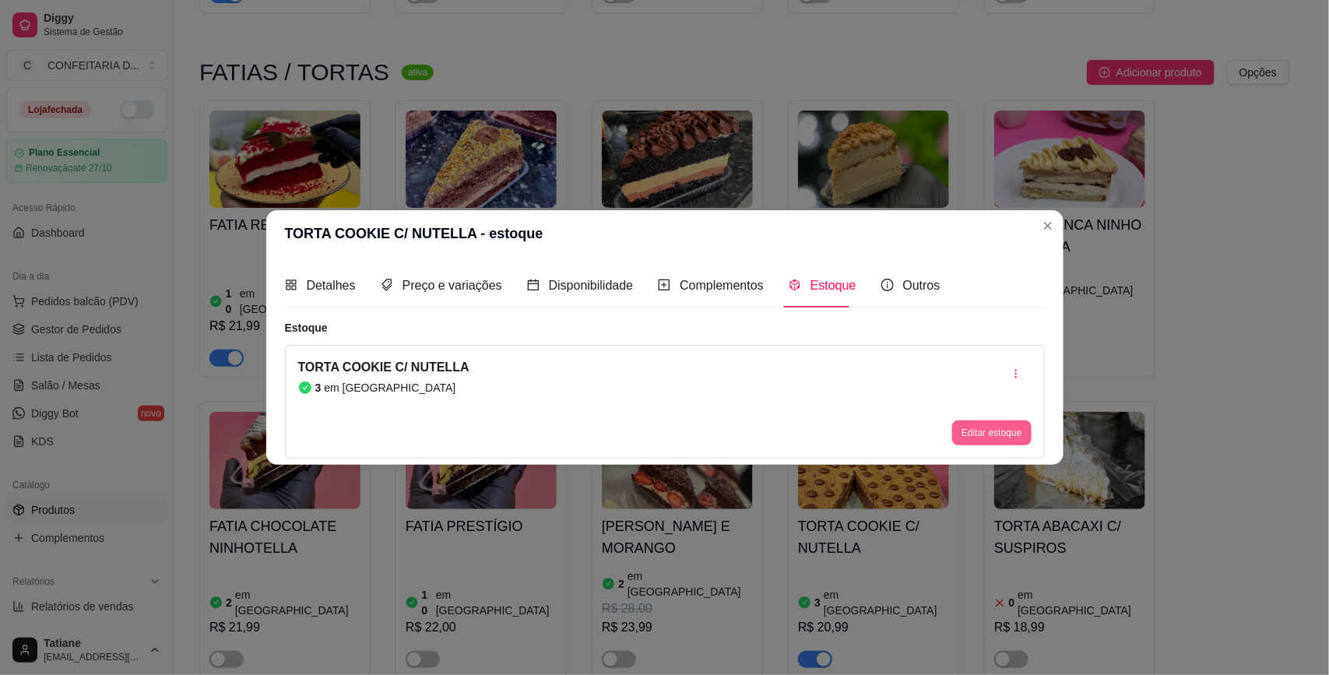
click at [959, 434] on button "Editar estoque" at bounding box center [991, 432] width 79 height 25
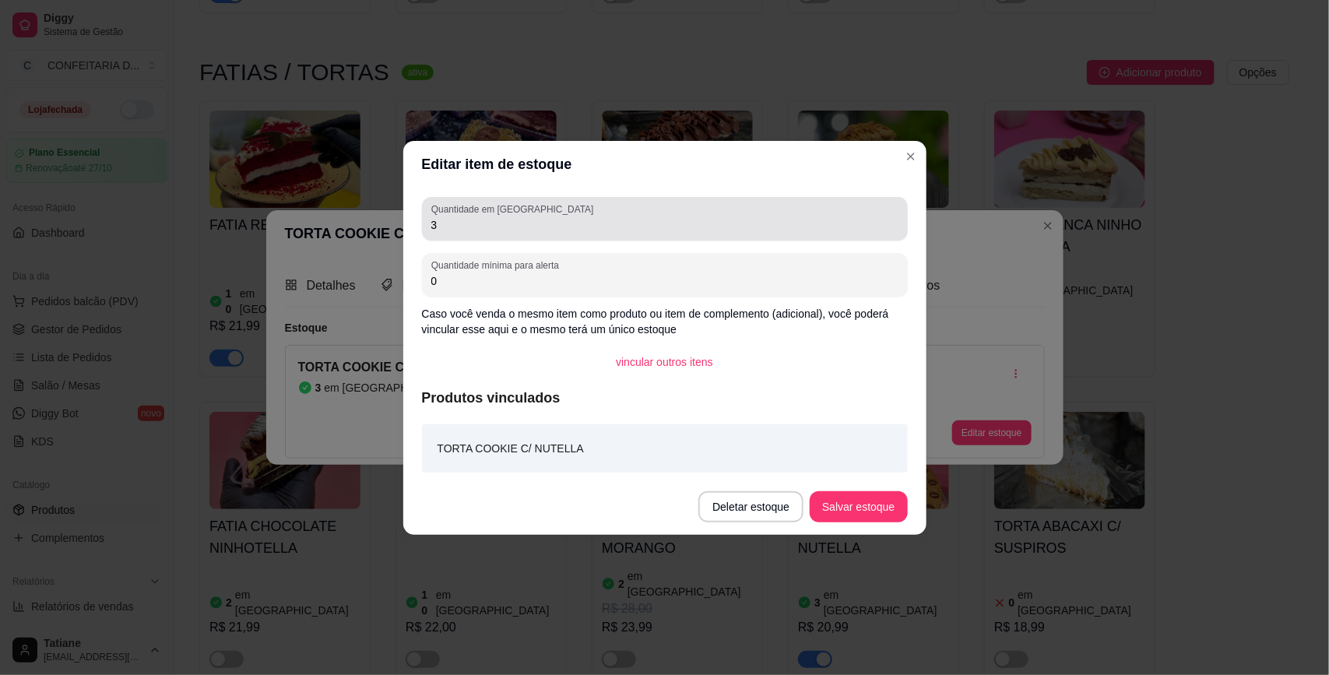
click at [561, 213] on div "3" at bounding box center [664, 218] width 467 height 31
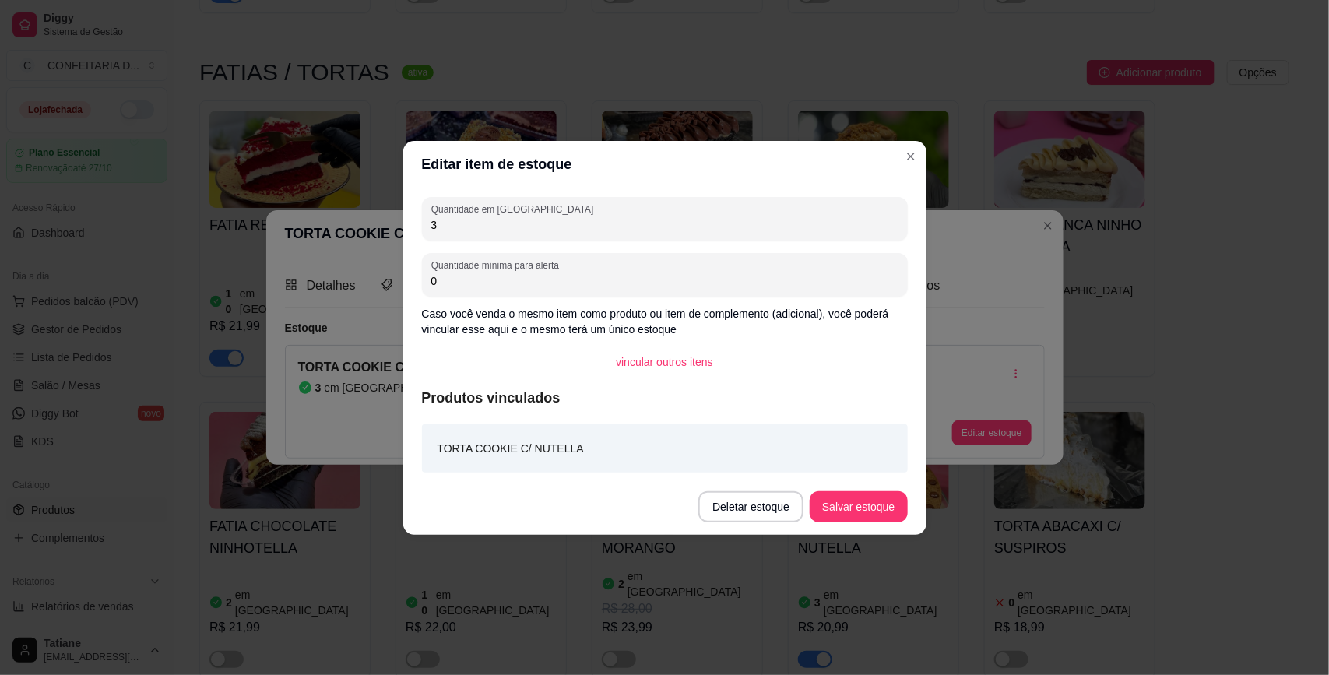
click at [553, 227] on input "3" at bounding box center [664, 225] width 467 height 16
type input "8"
click at [858, 504] on button "Salvar estoque" at bounding box center [858, 506] width 97 height 31
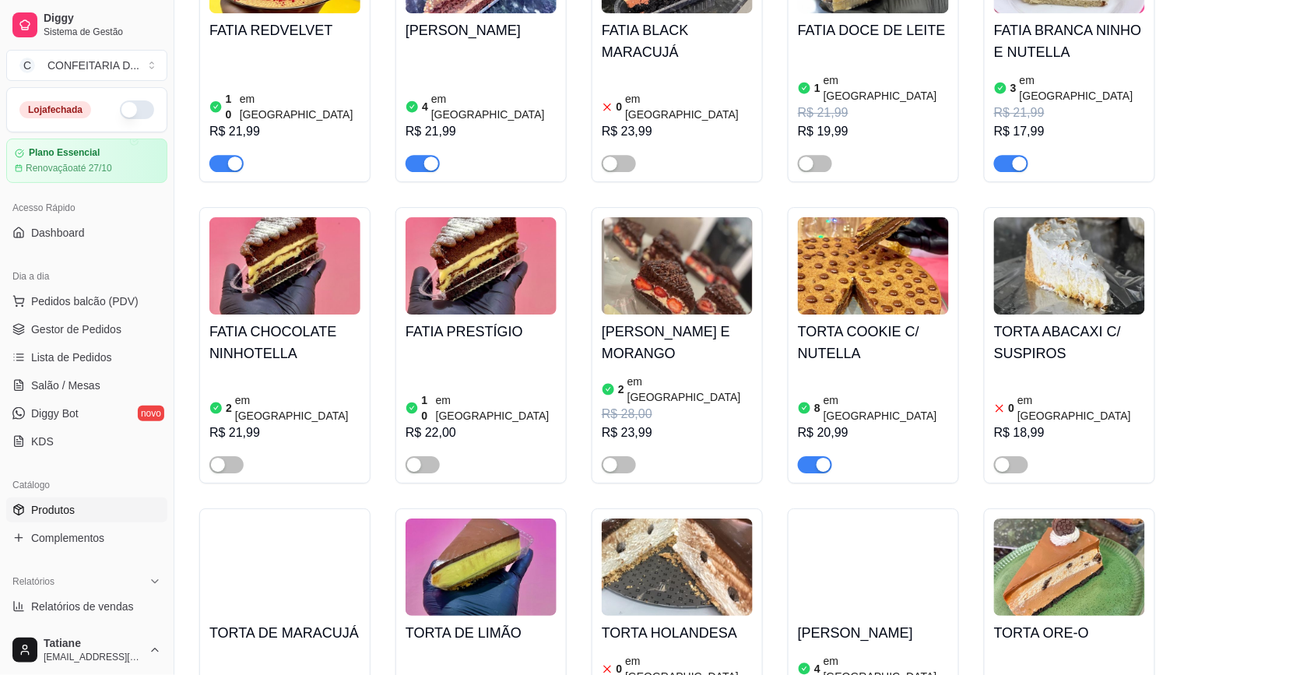
scroll to position [1460, 0]
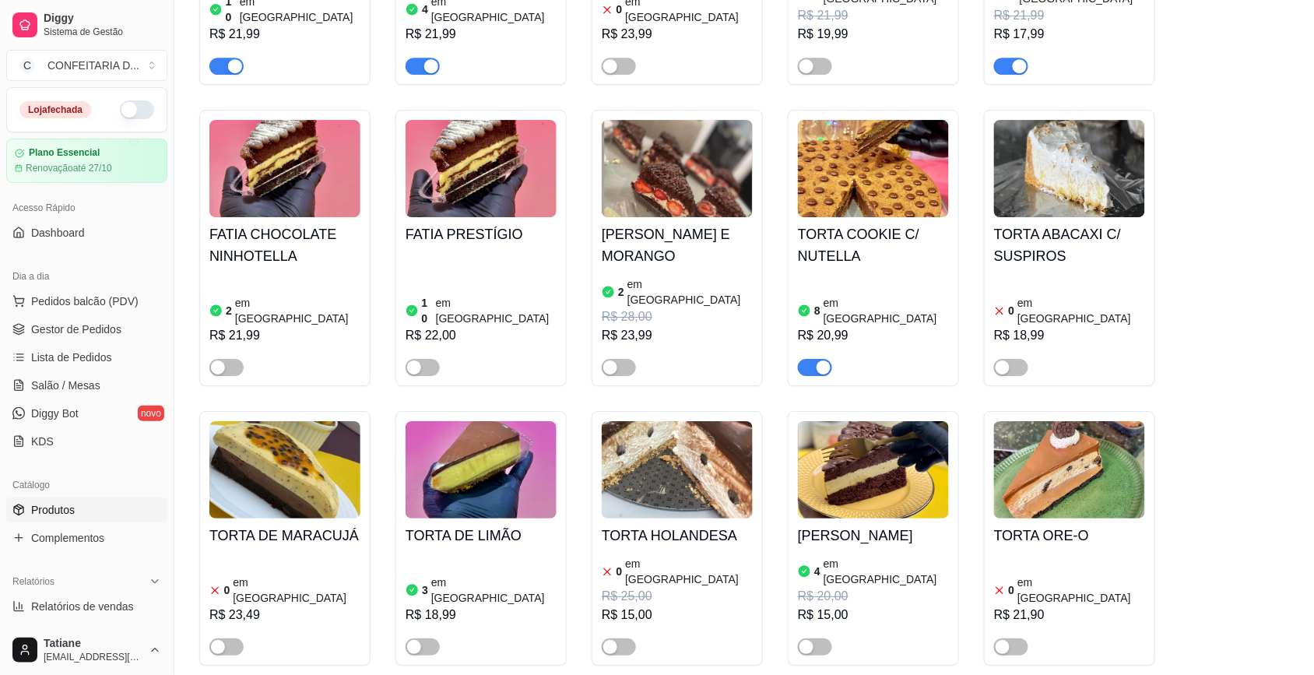
click at [518, 421] on img at bounding box center [481, 469] width 151 height 97
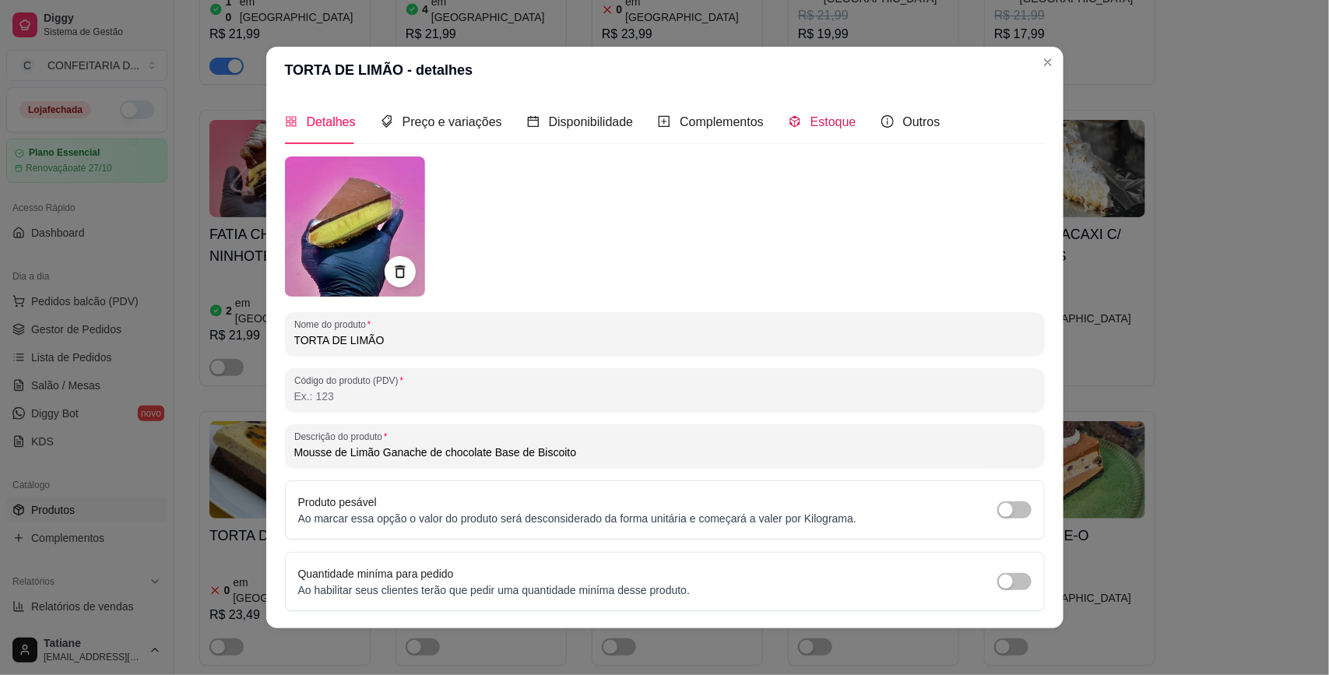
click at [810, 117] on span "Estoque" at bounding box center [833, 121] width 46 height 13
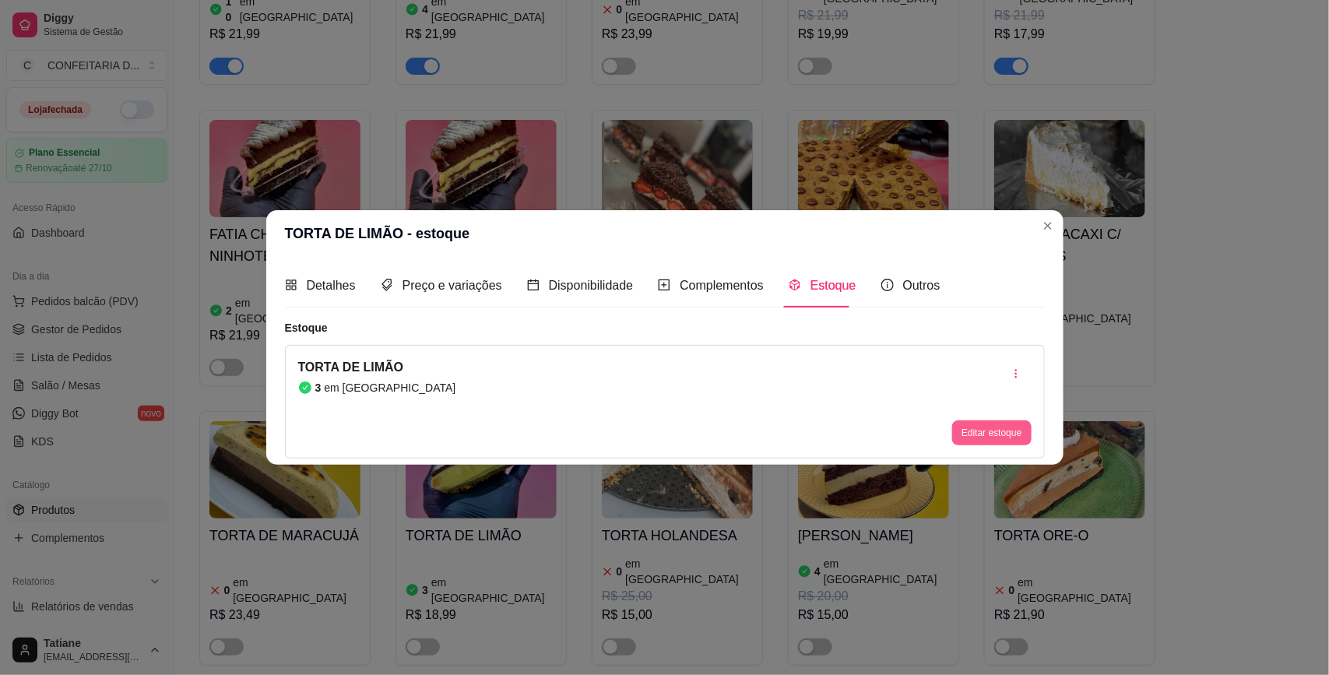
click at [979, 438] on button "Editar estoque" at bounding box center [991, 432] width 79 height 25
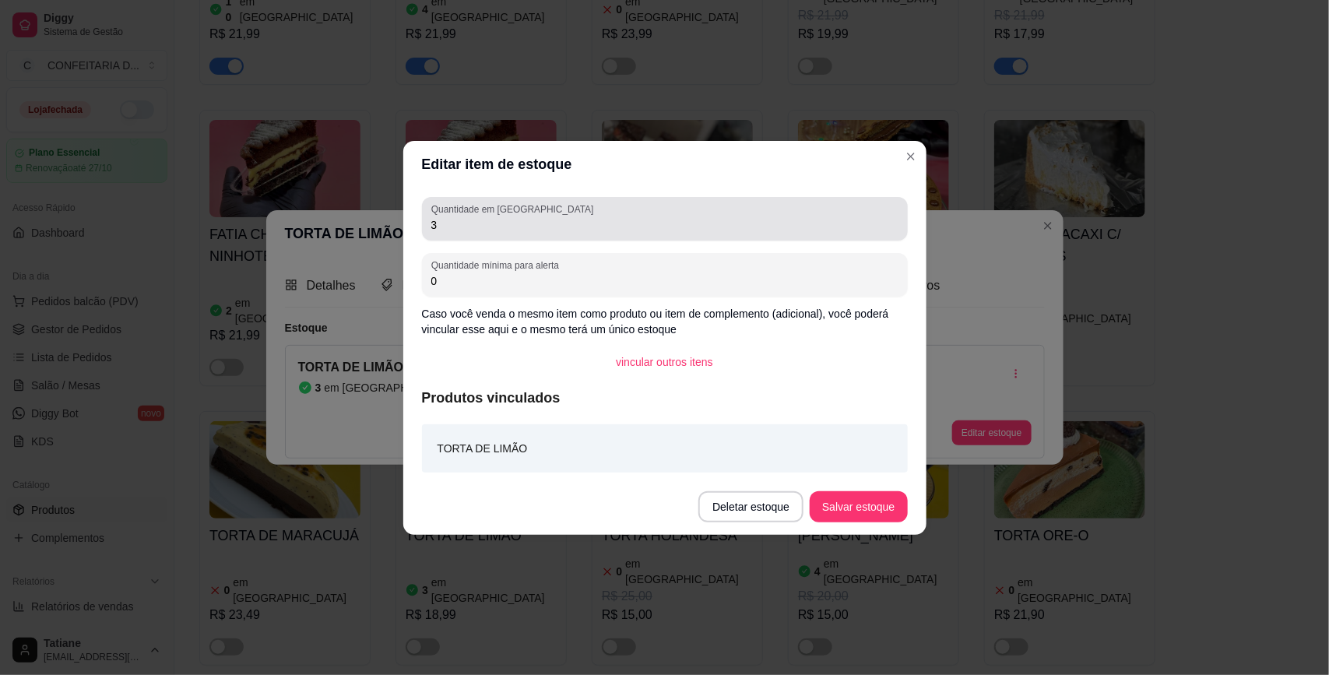
click at [572, 230] on input "3" at bounding box center [664, 225] width 467 height 16
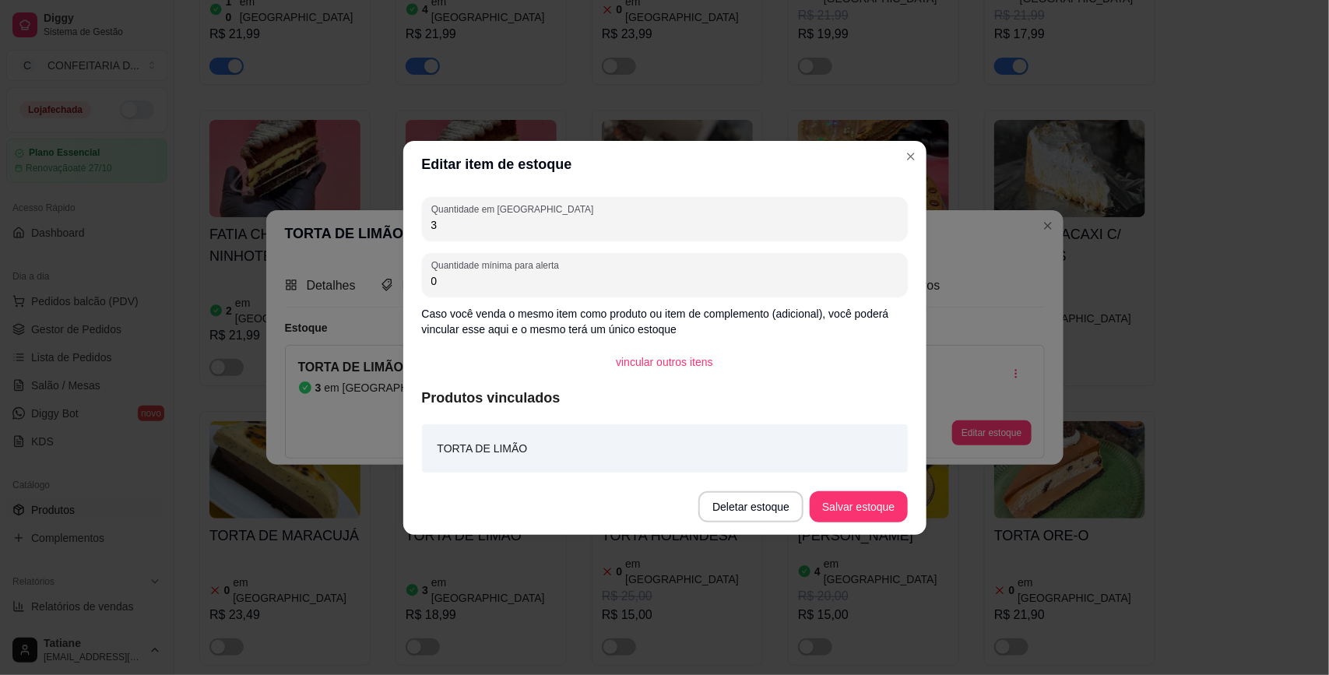
click at [572, 230] on input "3" at bounding box center [664, 225] width 467 height 16
type input "10"
click at [847, 502] on button "Salvar estoque" at bounding box center [858, 506] width 97 height 31
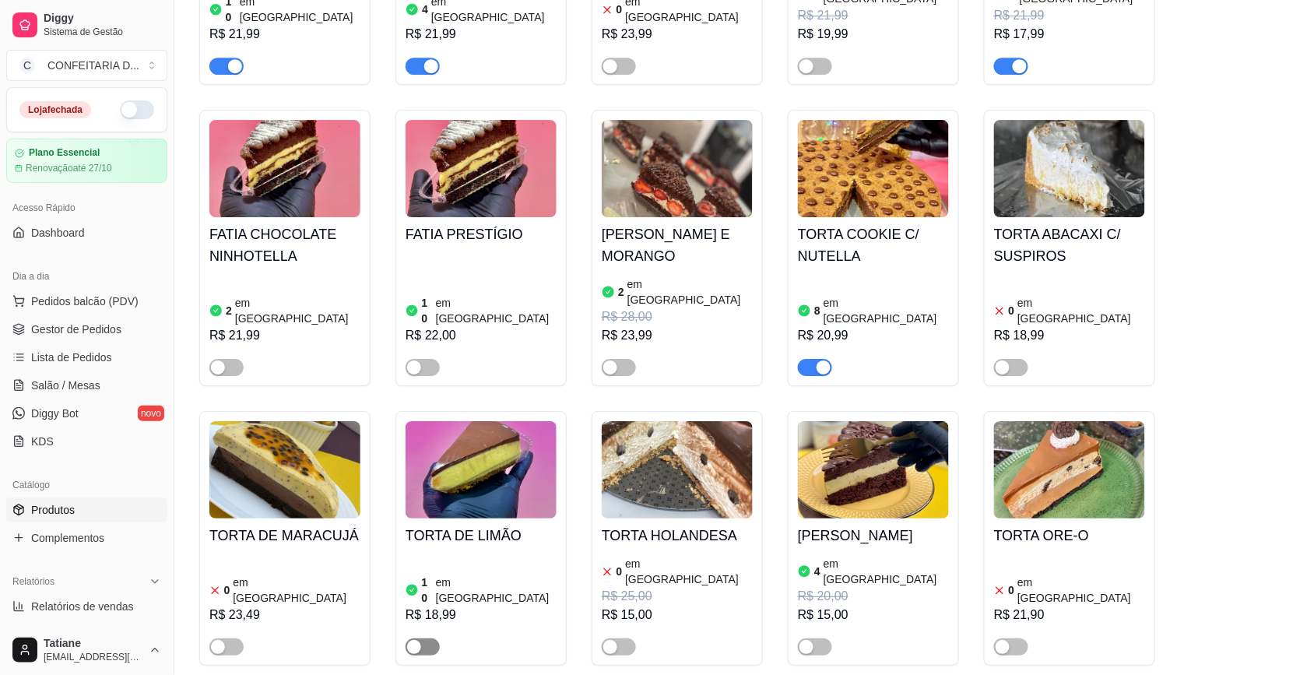
click at [417, 640] on div "button" at bounding box center [414, 647] width 14 height 14
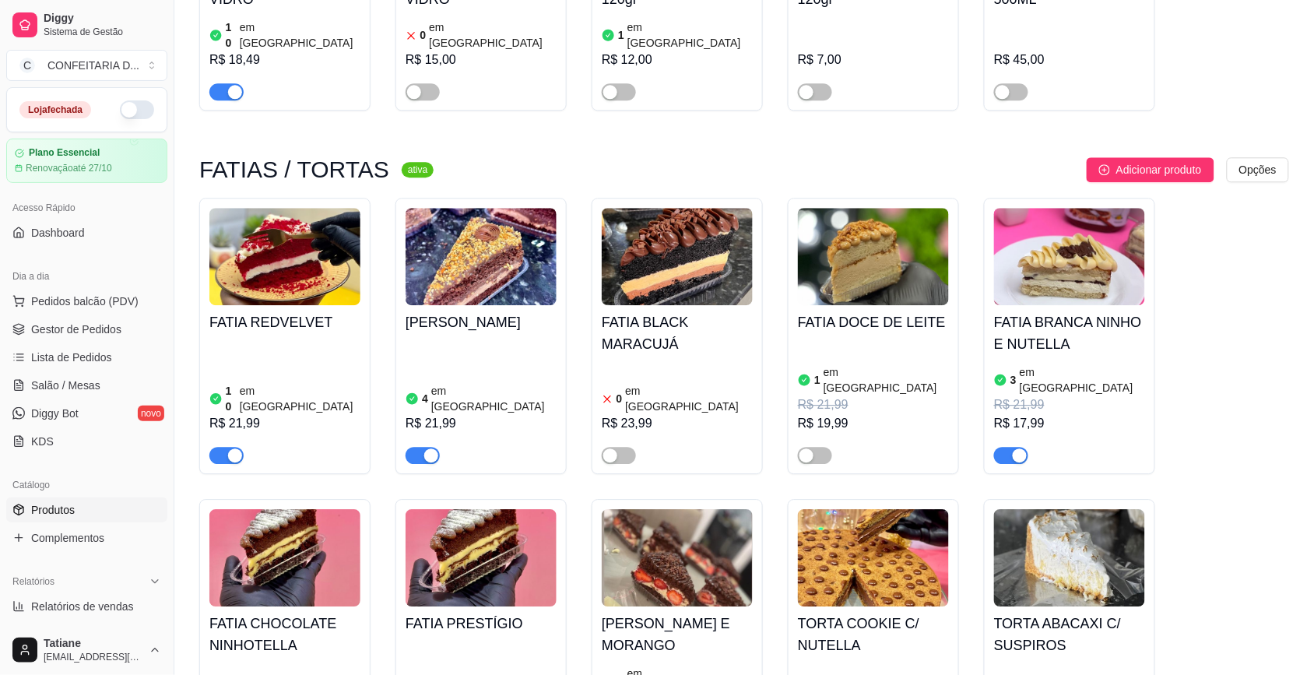
click at [662, 213] on img at bounding box center [677, 256] width 151 height 97
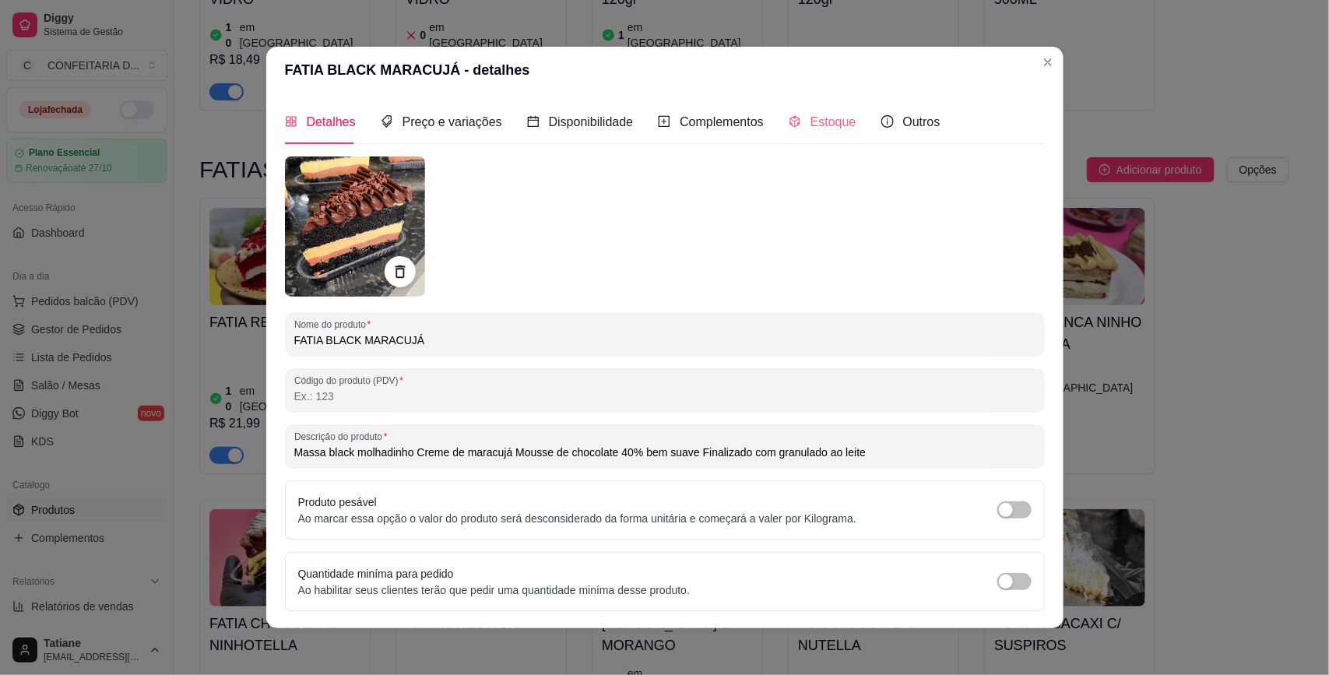
click at [791, 105] on div "Estoque" at bounding box center [823, 122] width 68 height 44
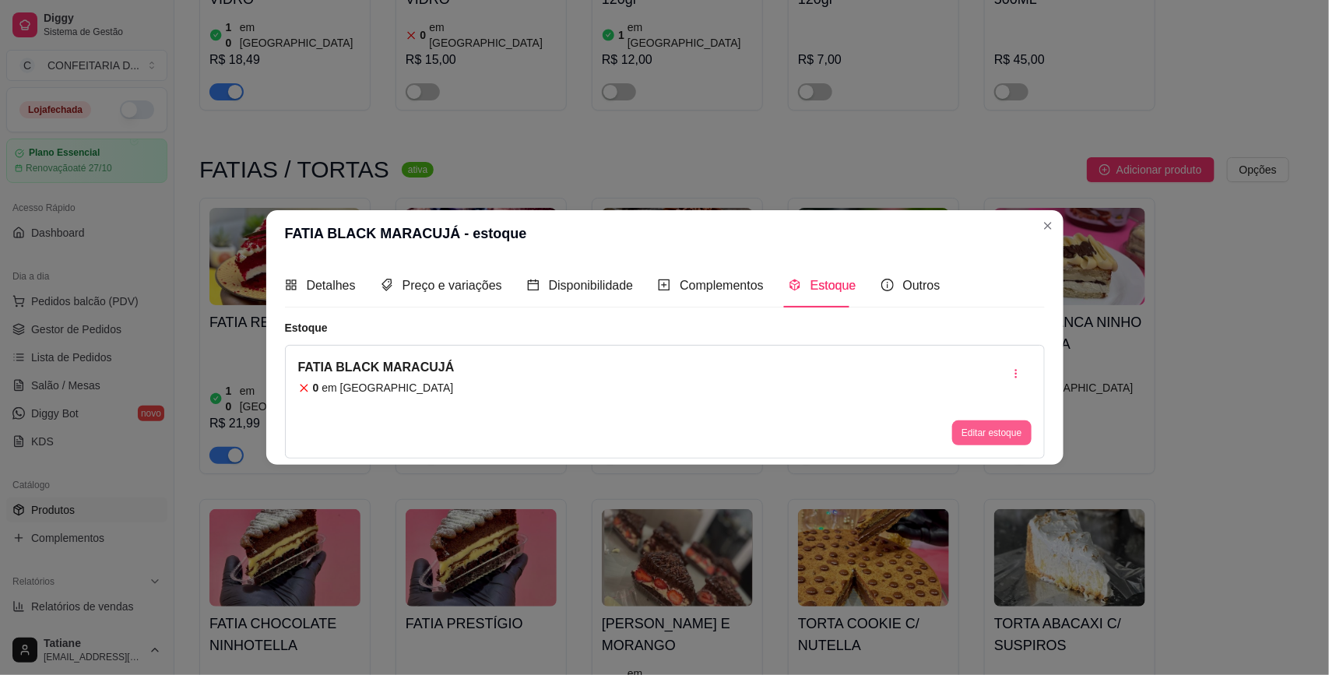
click at [993, 430] on button "Editar estoque" at bounding box center [991, 432] width 79 height 25
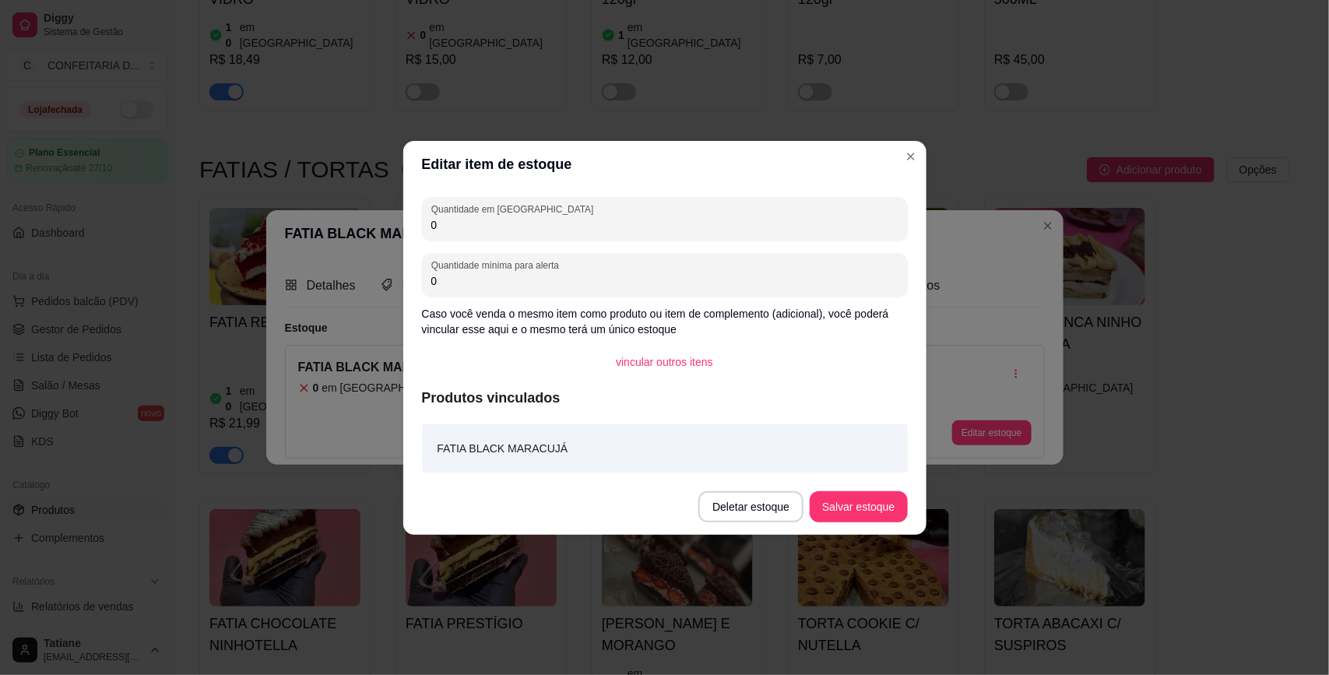
click at [485, 223] on input "0" at bounding box center [664, 225] width 467 height 16
type input "10"
click at [878, 518] on button "Salvar estoque" at bounding box center [858, 506] width 95 height 30
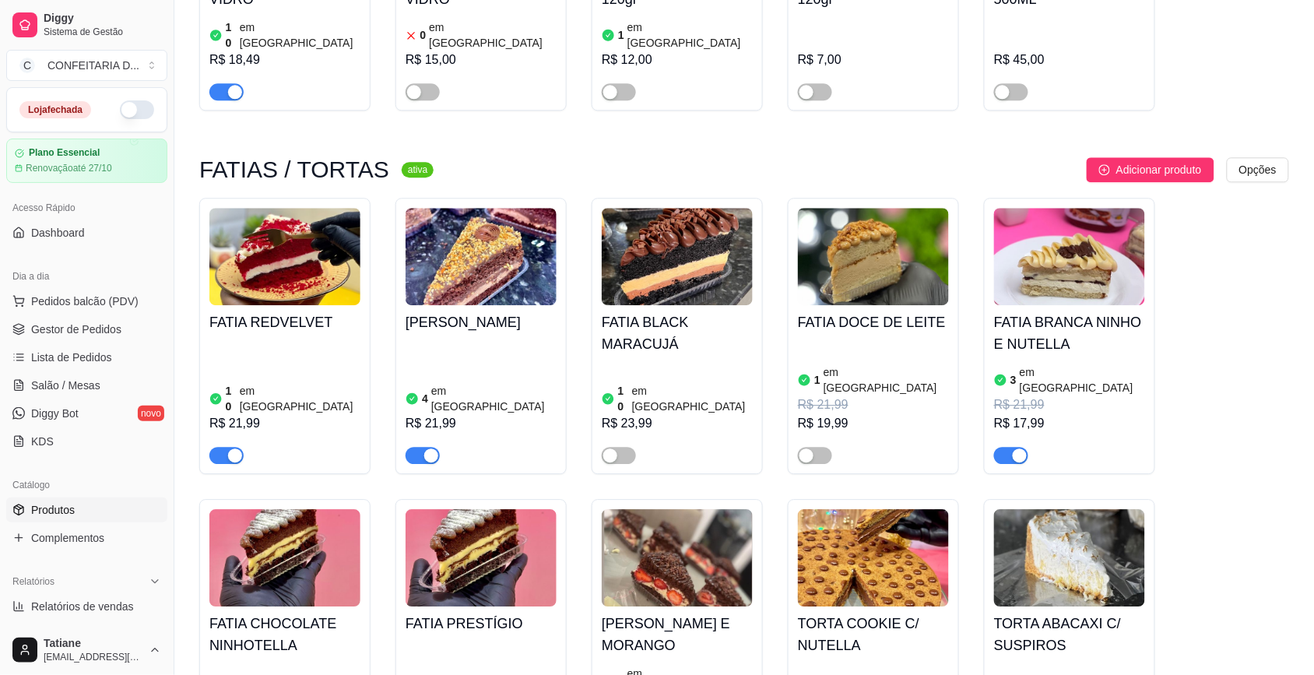
scroll to position [1168, 0]
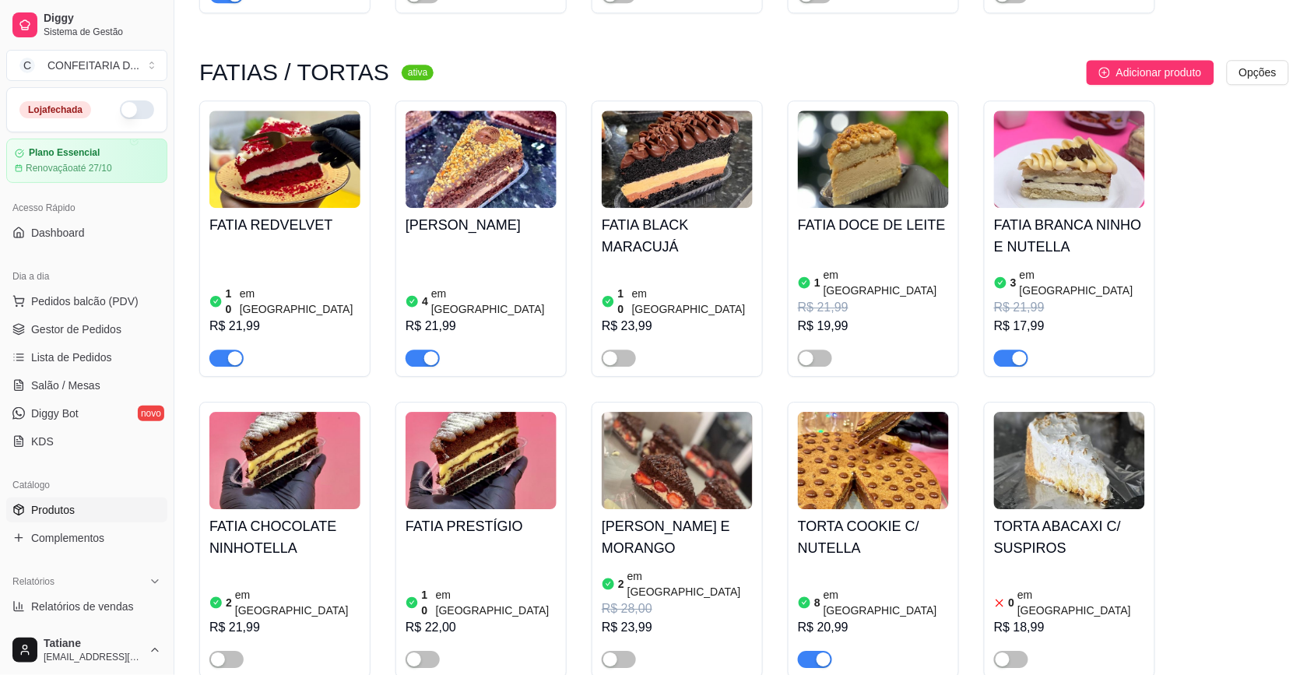
click at [471, 142] on img at bounding box center [481, 159] width 151 height 97
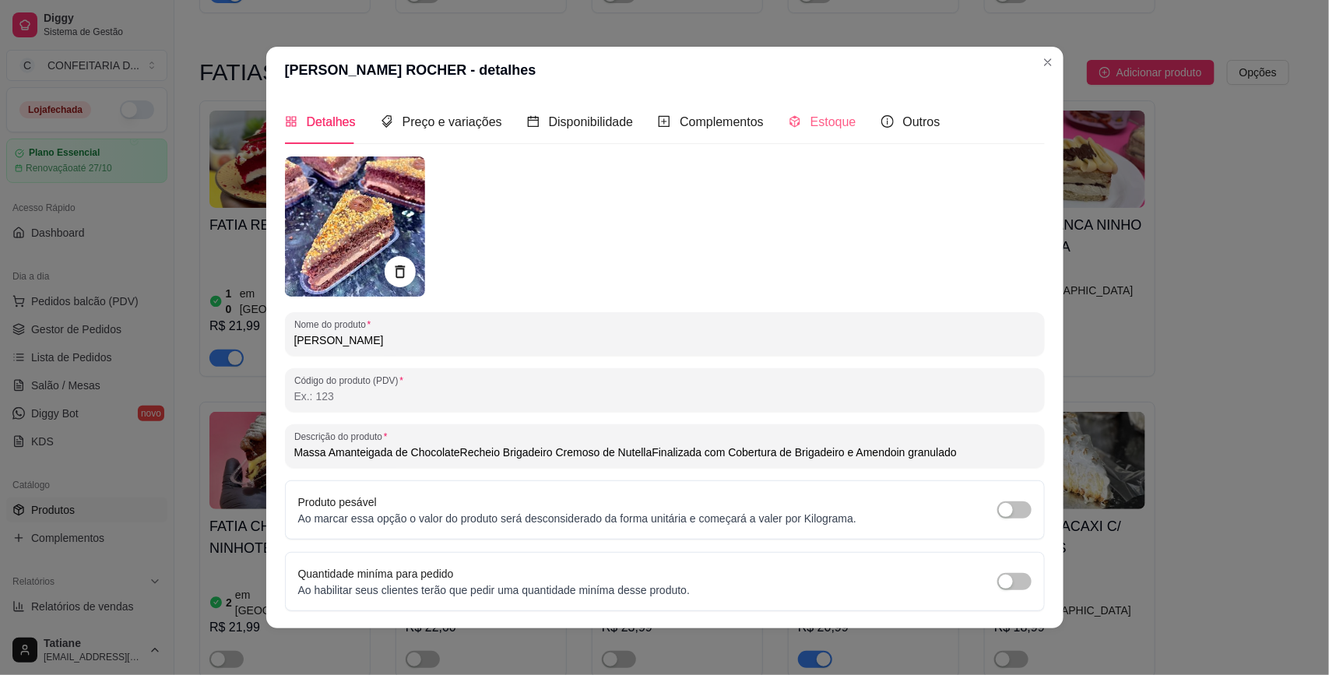
click at [789, 110] on div "Estoque" at bounding box center [823, 122] width 68 height 44
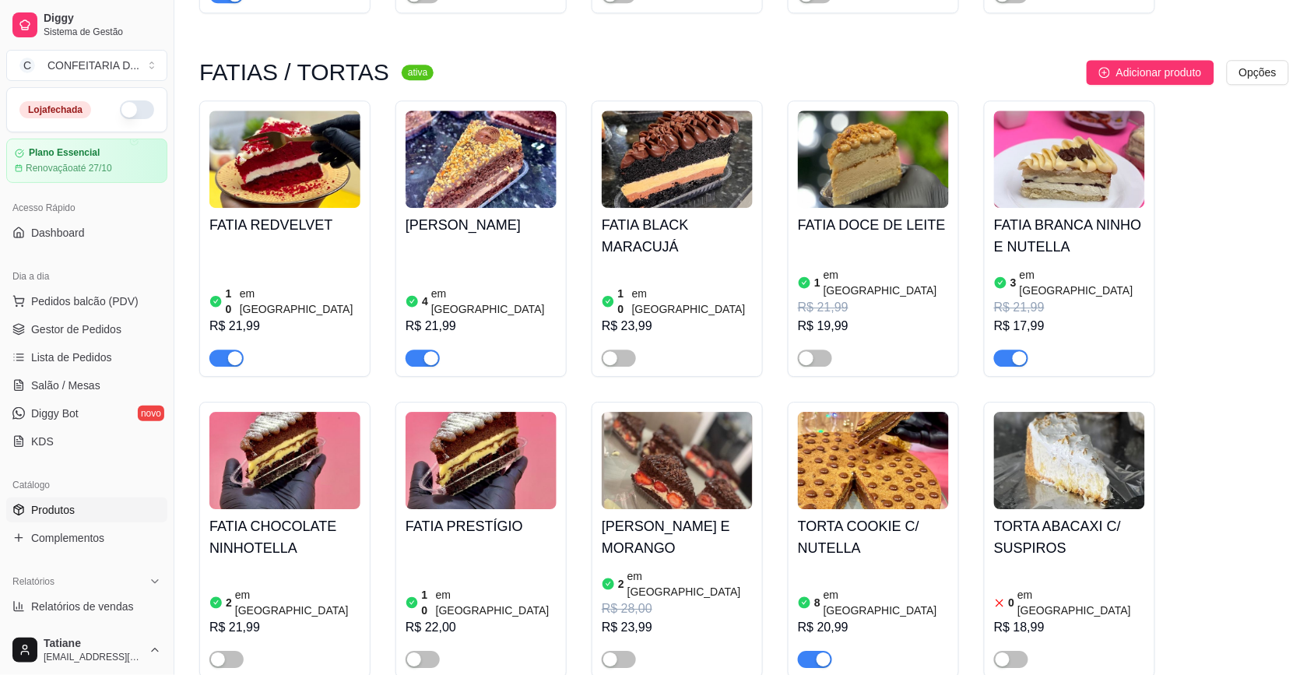
click at [518, 111] on img at bounding box center [481, 159] width 151 height 97
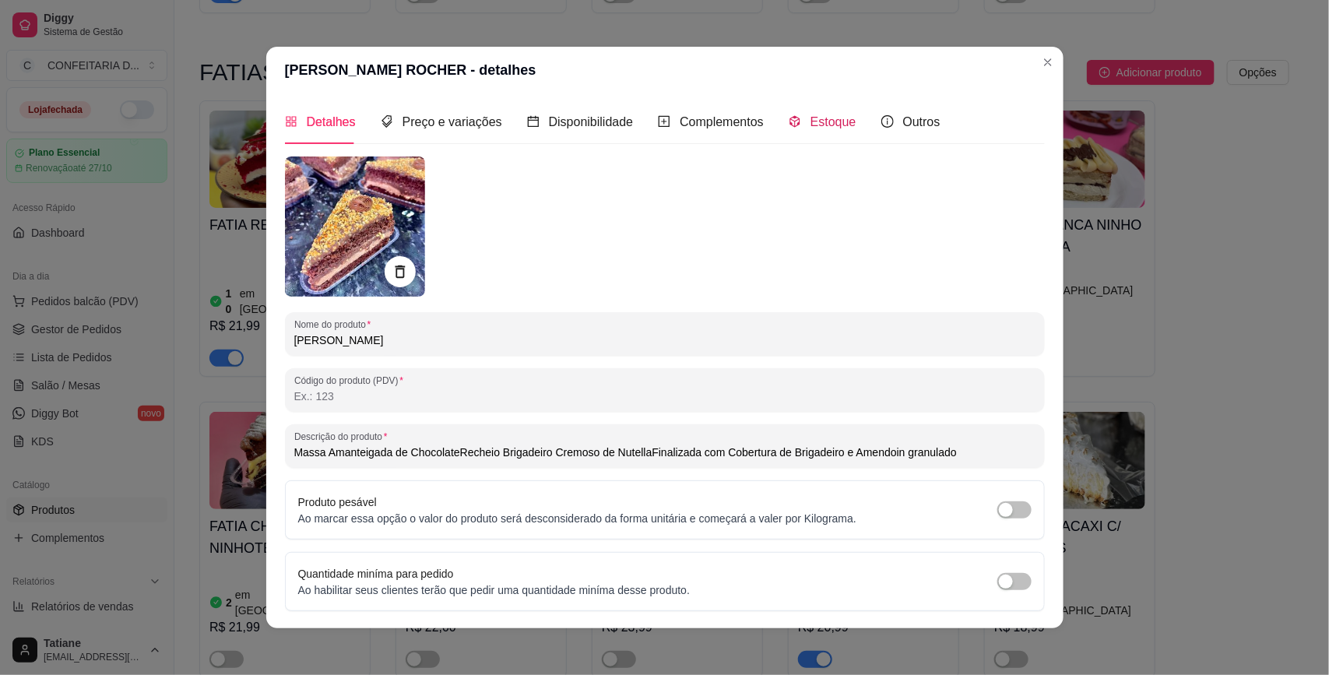
click at [789, 122] on icon "code-sandbox" at bounding box center [795, 121] width 12 height 12
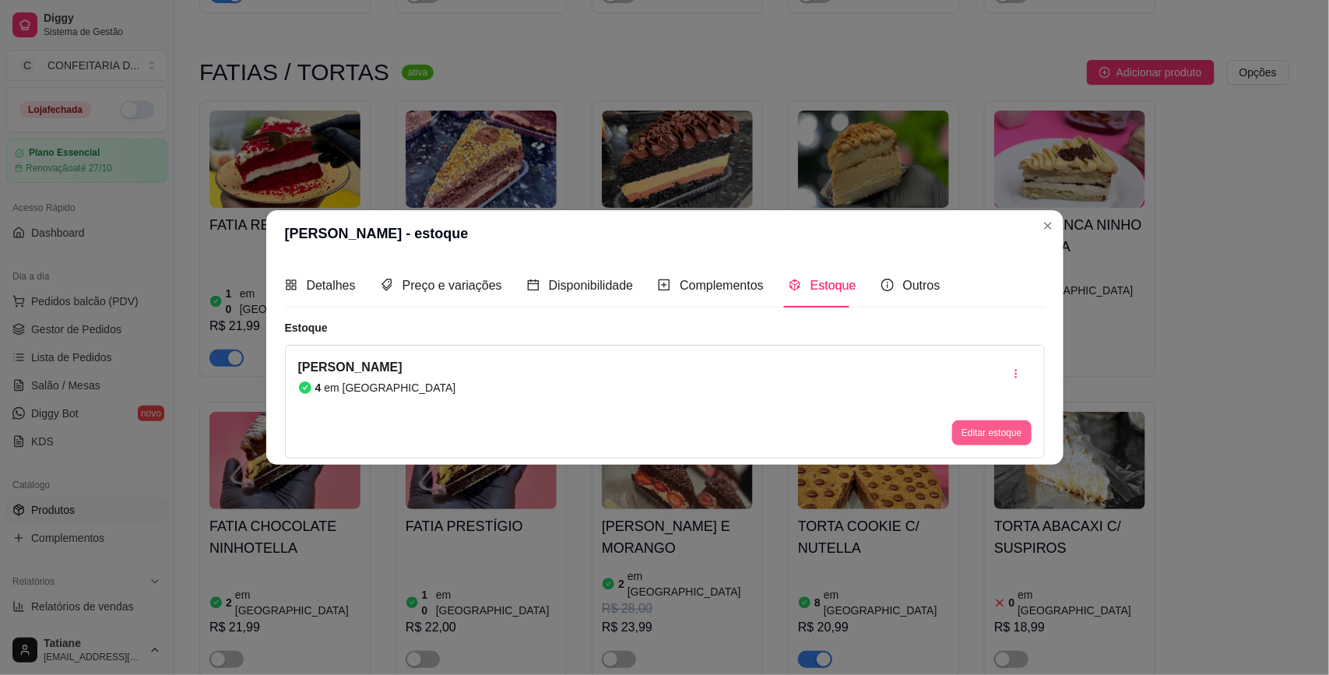
click at [983, 431] on button "Editar estoque" at bounding box center [991, 432] width 79 height 25
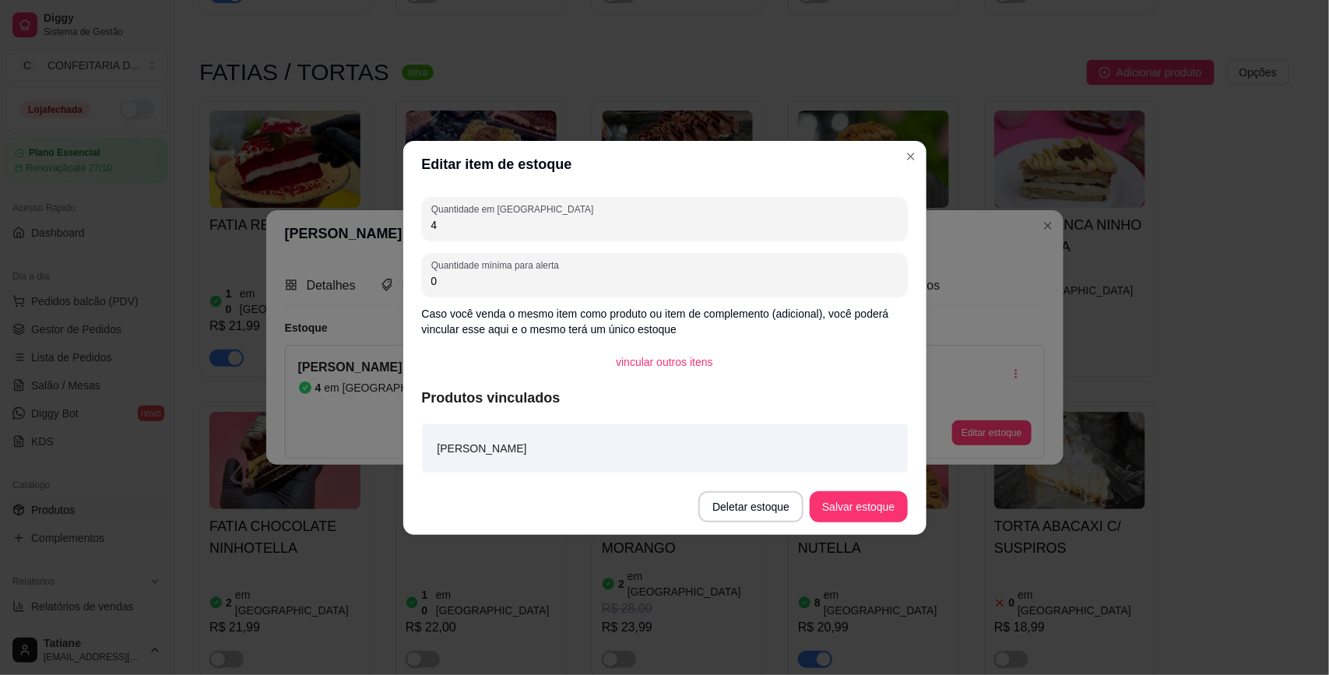
click at [469, 227] on input "4" at bounding box center [664, 225] width 467 height 16
type input "3"
click at [833, 496] on button "Salvar estoque" at bounding box center [858, 506] width 95 height 30
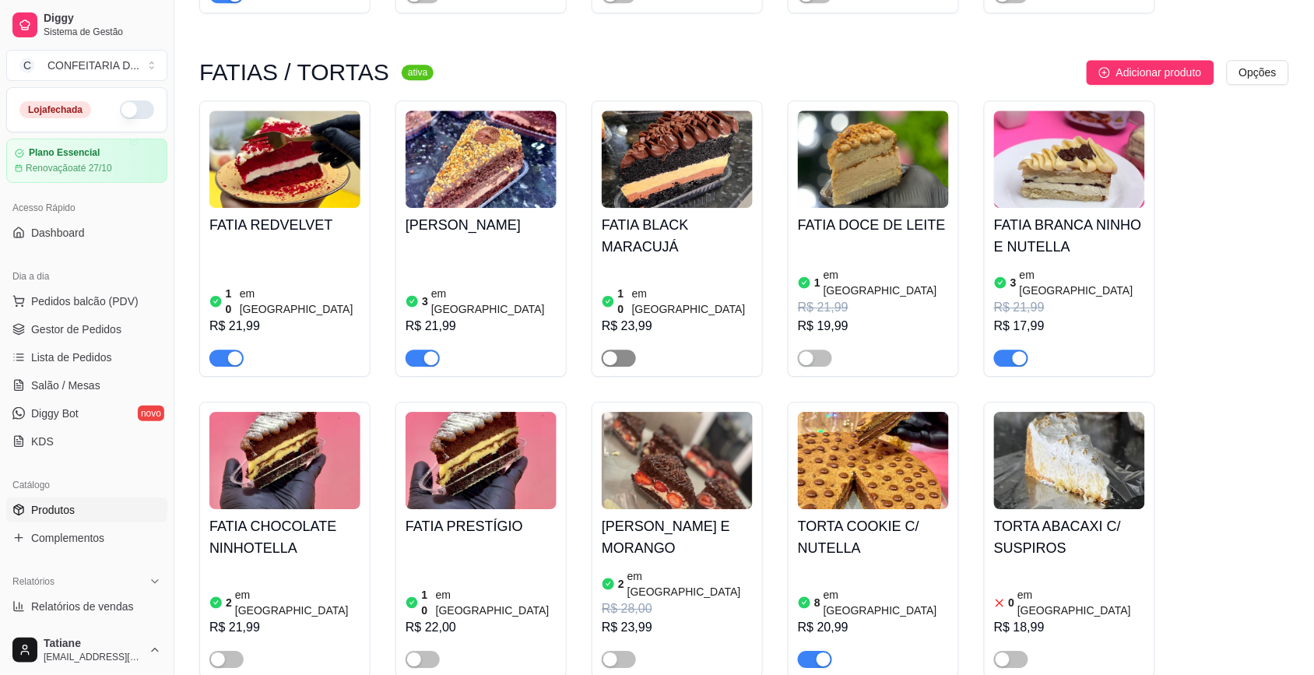
click at [625, 350] on span "button" at bounding box center [619, 358] width 34 height 17
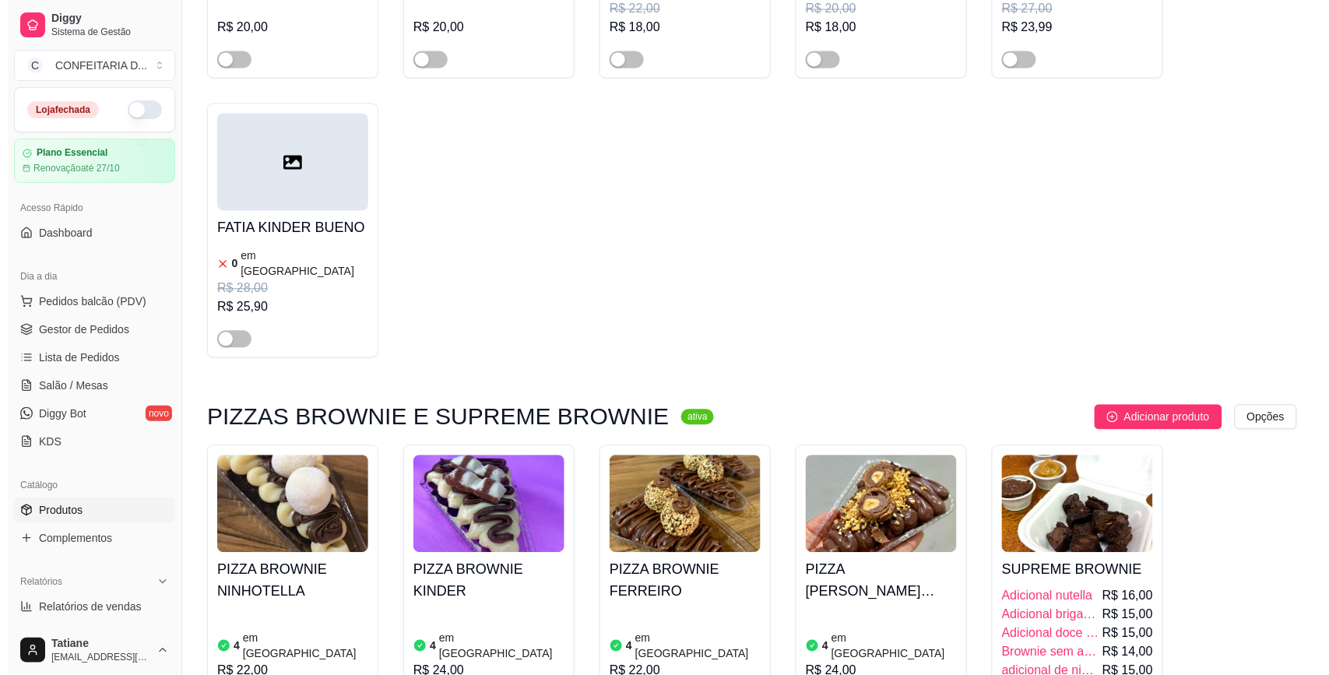
scroll to position [2822, 0]
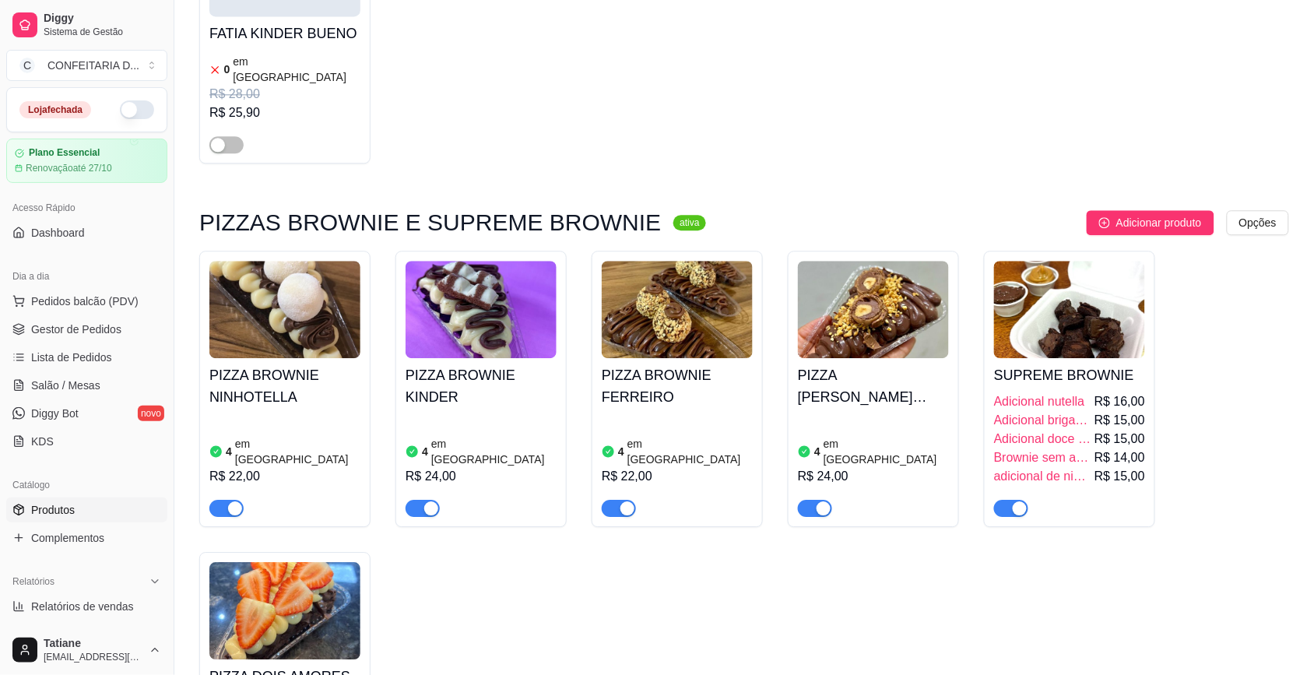
click at [270, 261] on img at bounding box center [284, 309] width 151 height 97
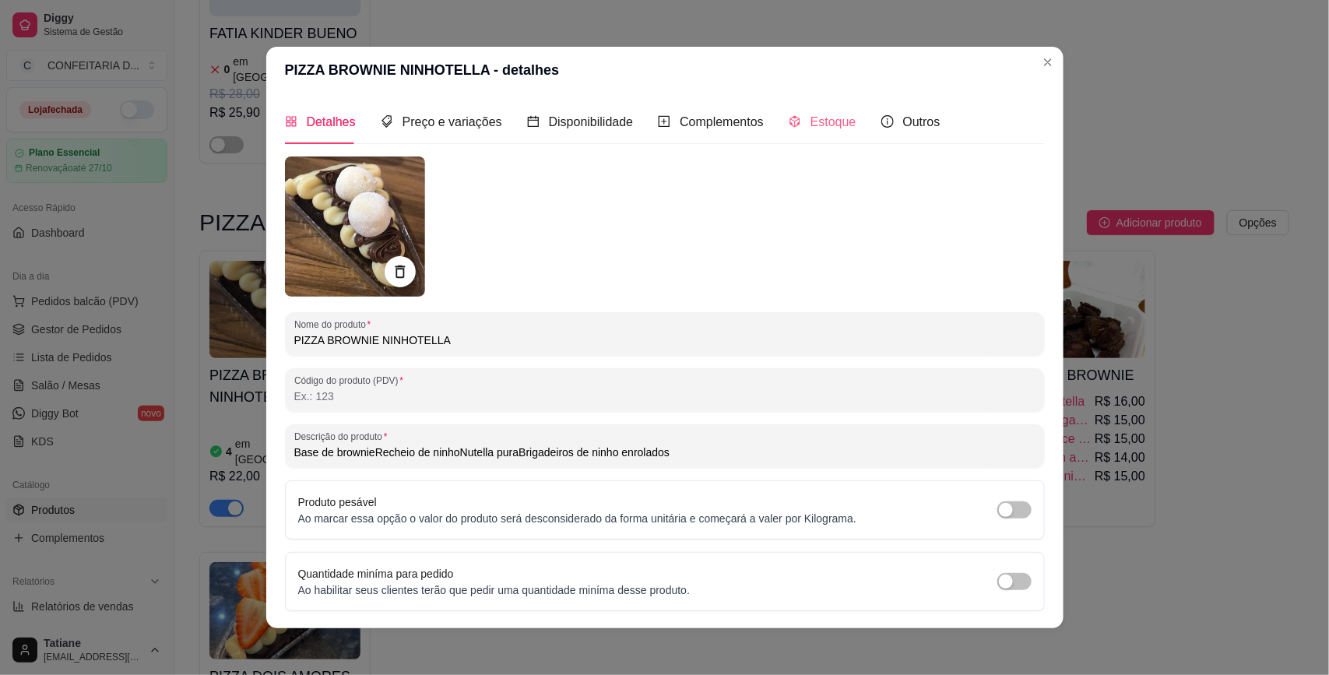
click at [810, 111] on div "Estoque" at bounding box center [823, 122] width 68 height 44
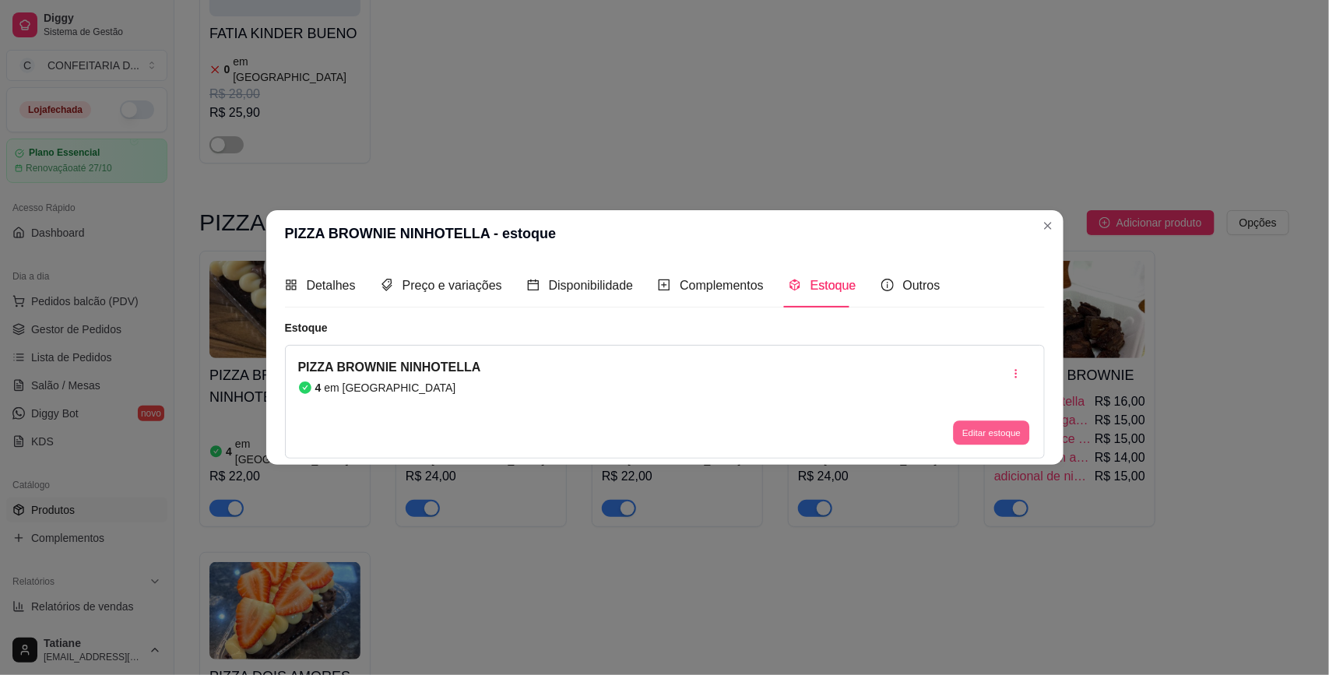
click at [987, 428] on button "Editar estoque" at bounding box center [992, 433] width 76 height 24
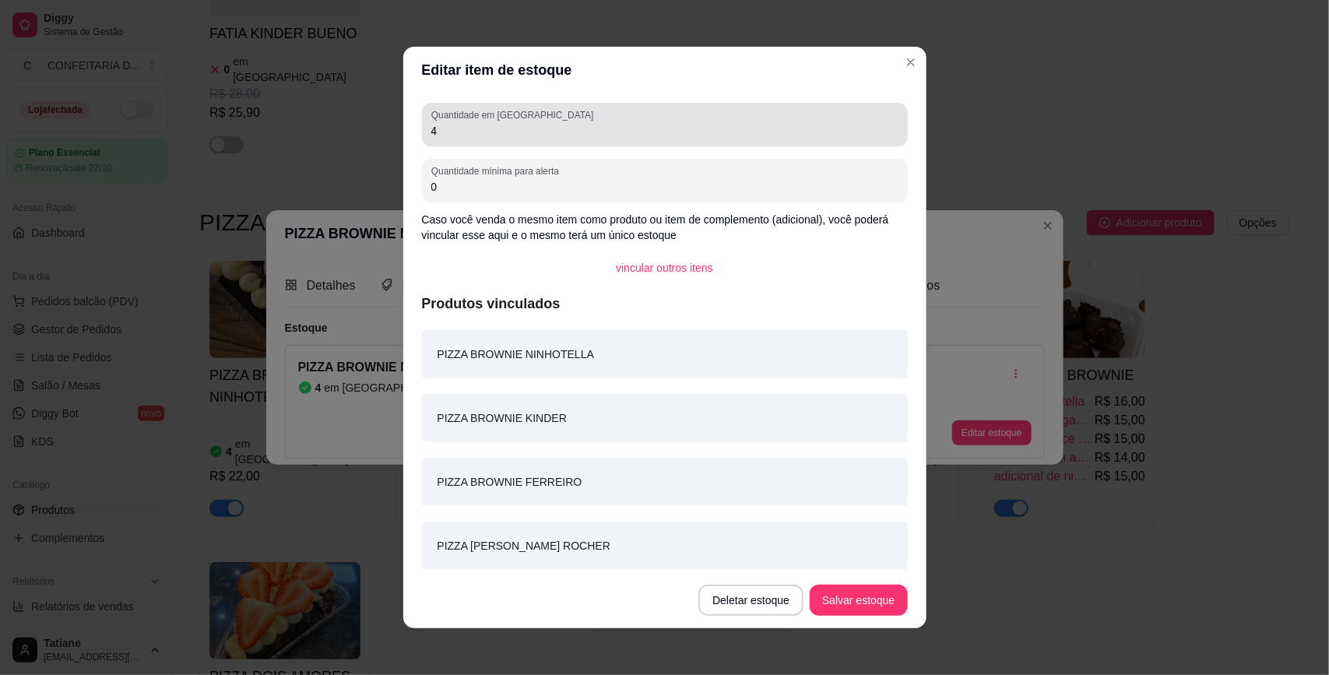
click at [455, 126] on input "4" at bounding box center [664, 131] width 467 height 16
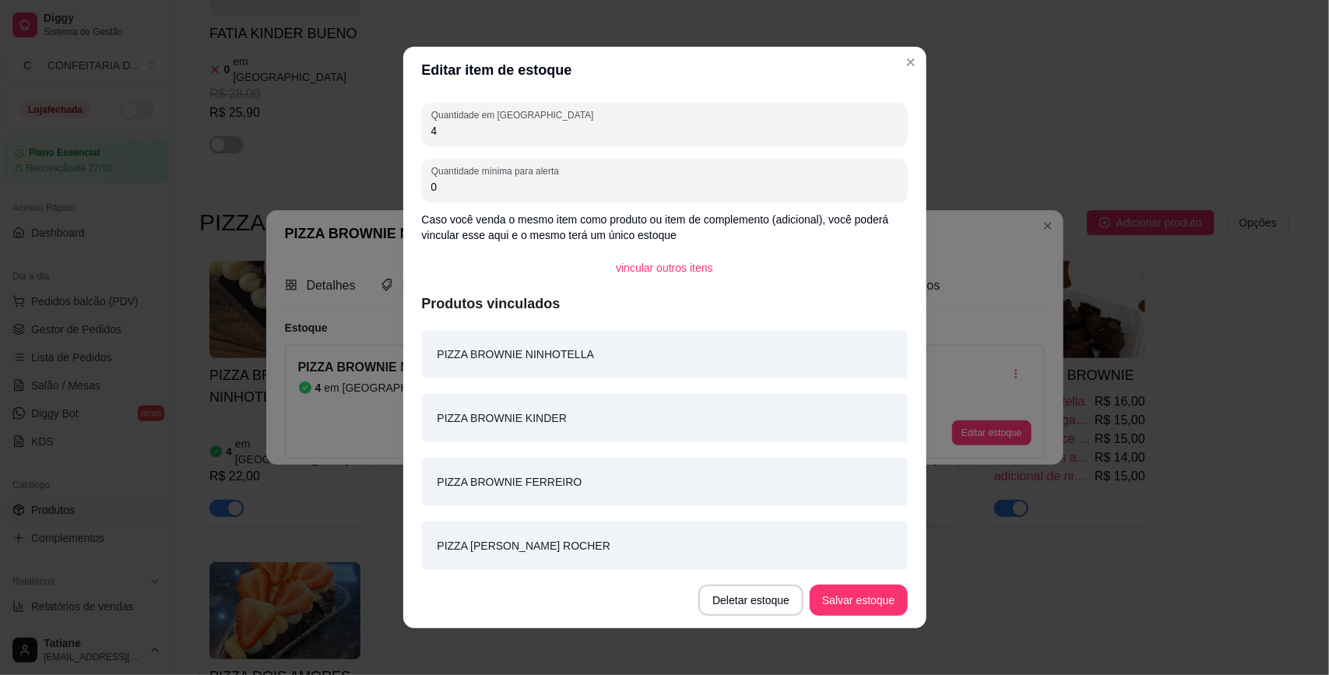
click at [455, 126] on input "4" at bounding box center [664, 131] width 467 height 16
type input "8"
click at [869, 602] on button "Salvar estoque" at bounding box center [858, 600] width 95 height 30
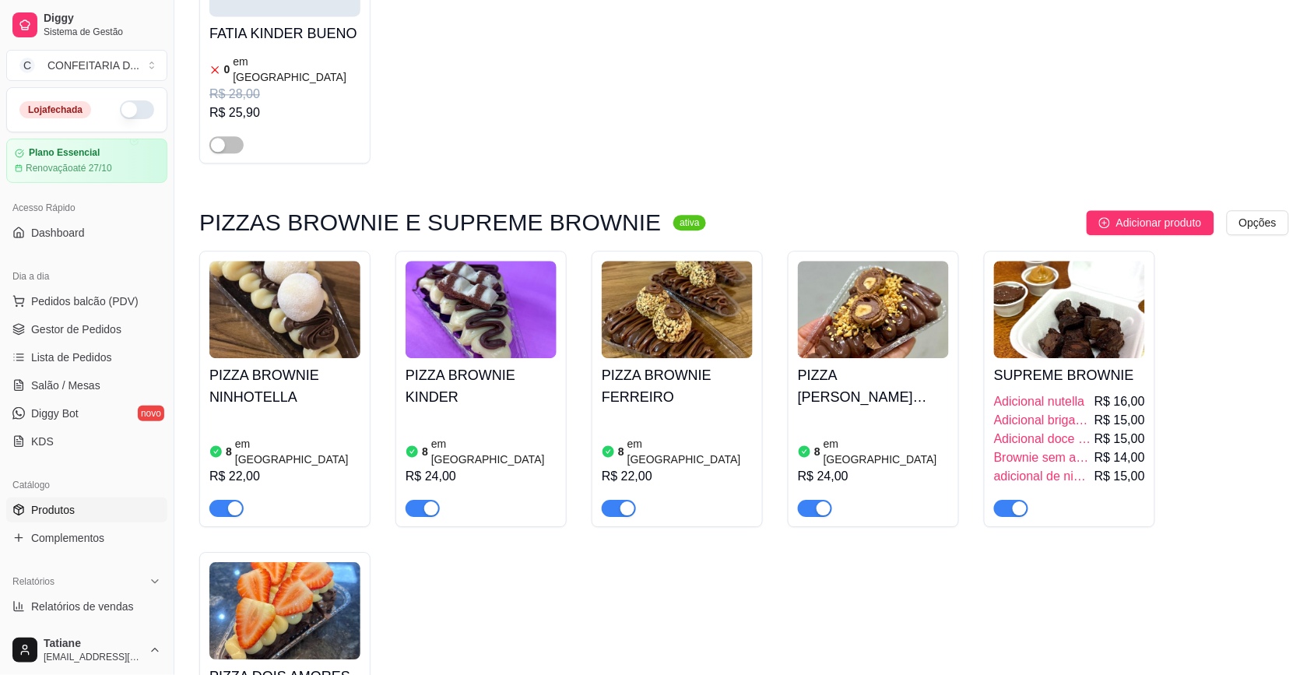
click at [1118, 364] on h4 "SUPREME BROWNIE" at bounding box center [1069, 375] width 151 height 22
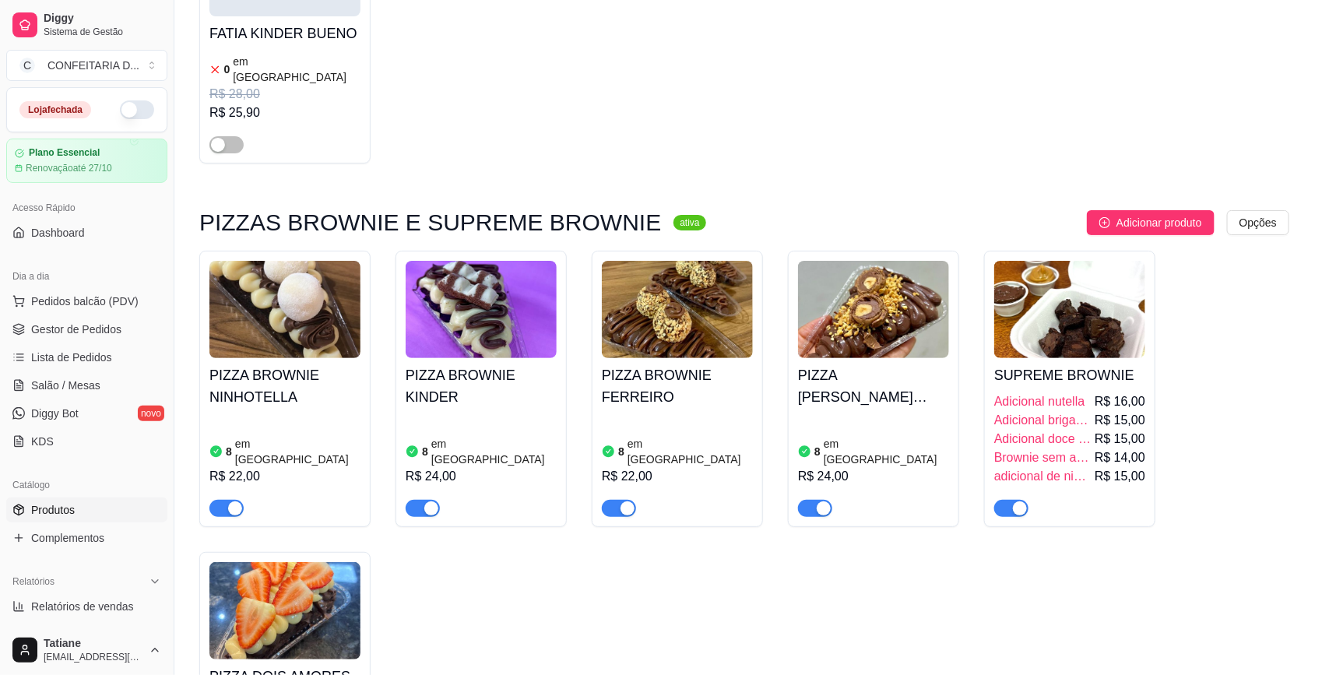
click at [428, 112] on div "Preço e variações" at bounding box center [441, 121] width 121 height 19
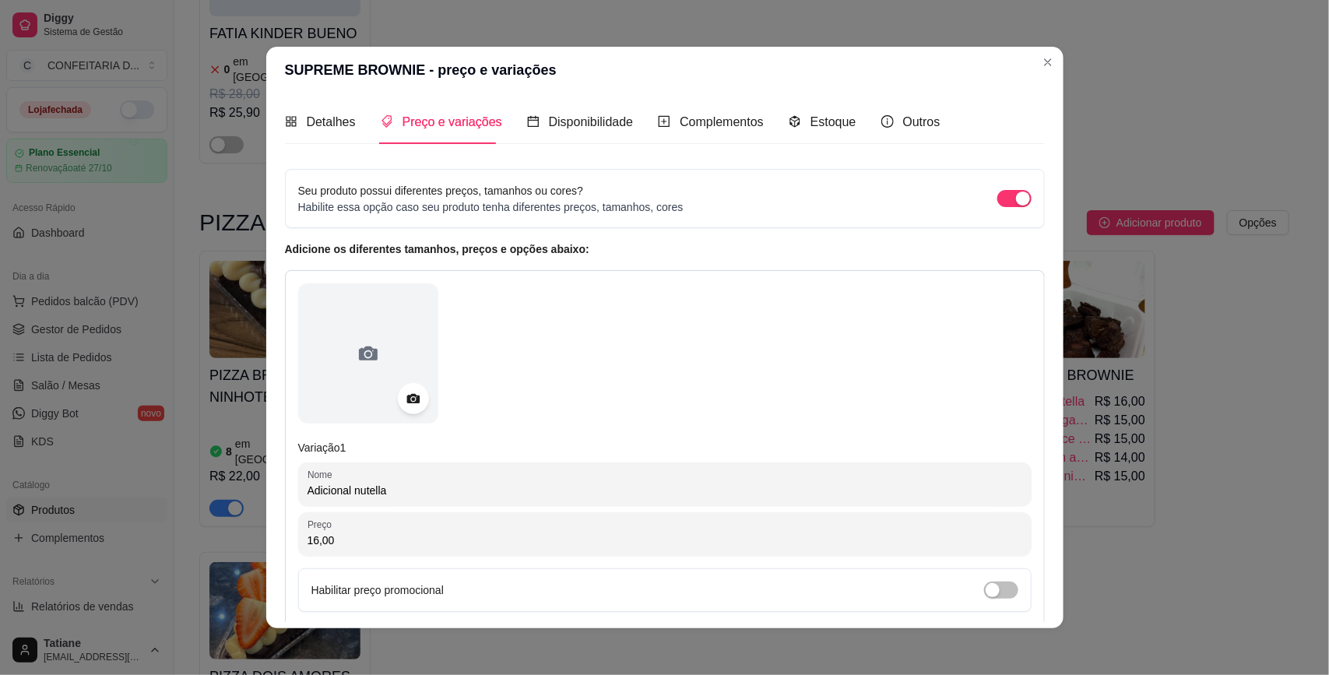
scroll to position [97, 0]
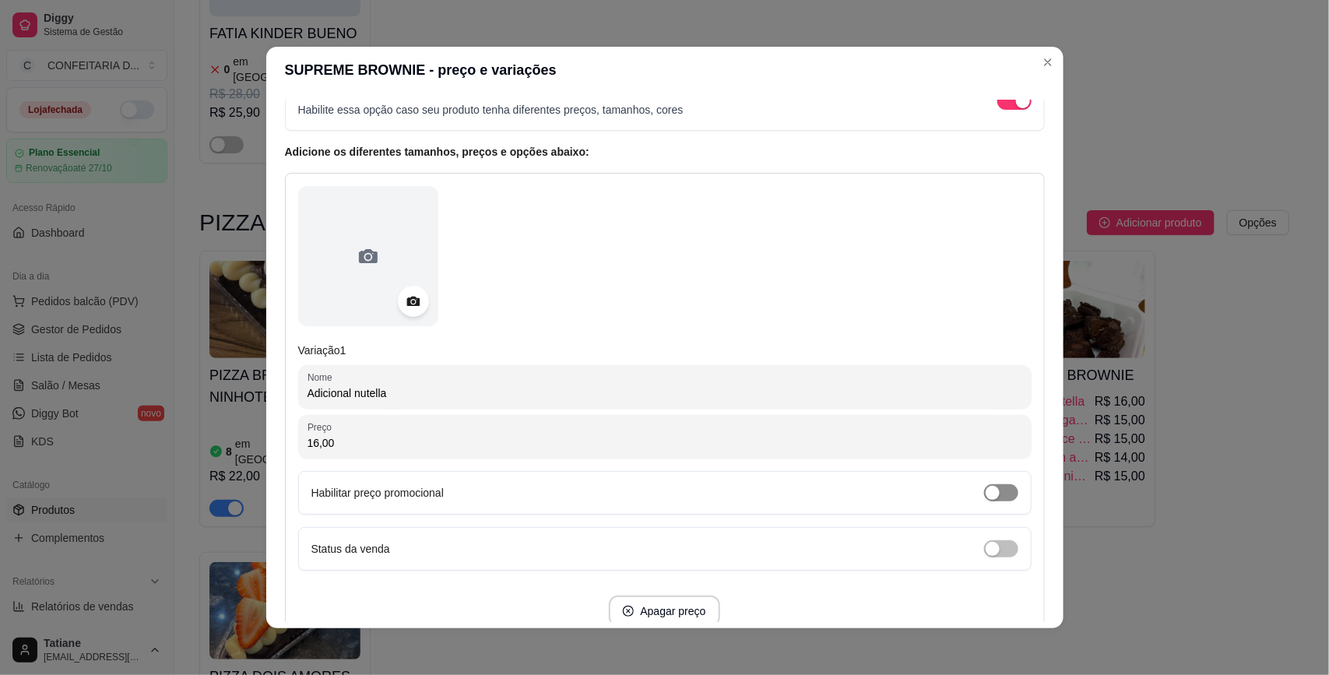
click at [986, 488] on div "button" at bounding box center [993, 493] width 14 height 14
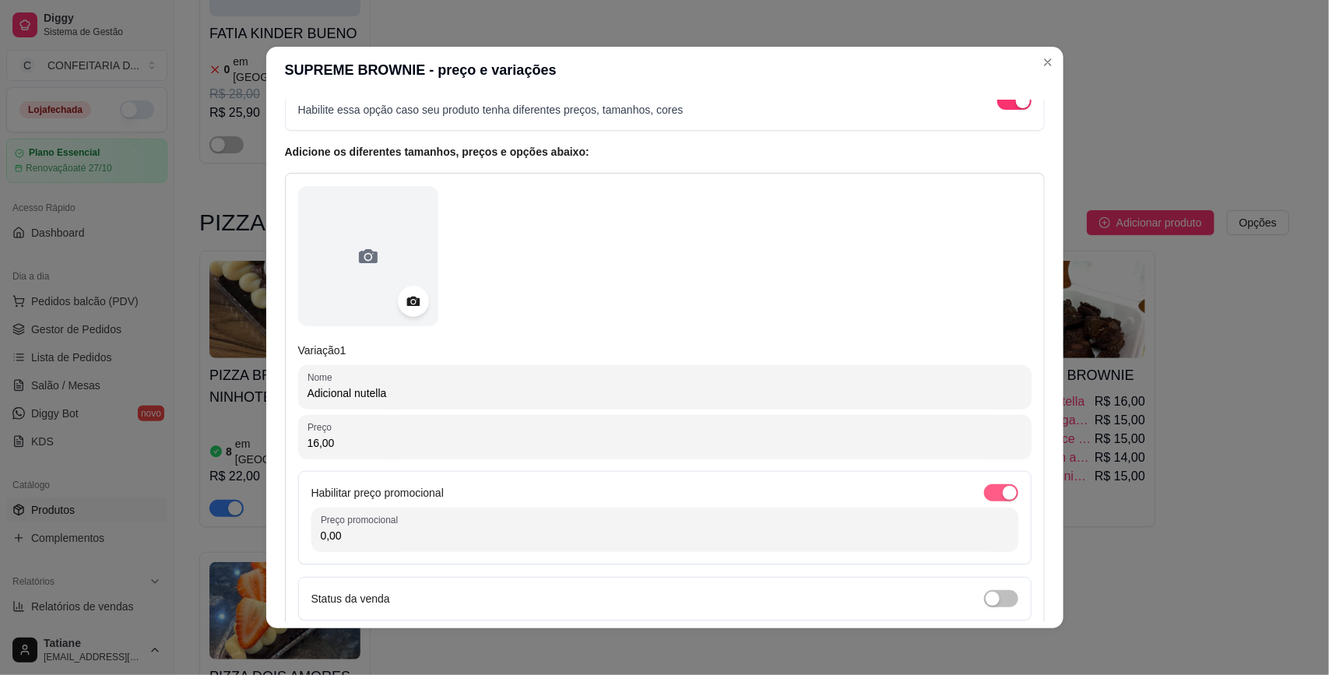
click at [1003, 487] on div "button" at bounding box center [1010, 493] width 14 height 14
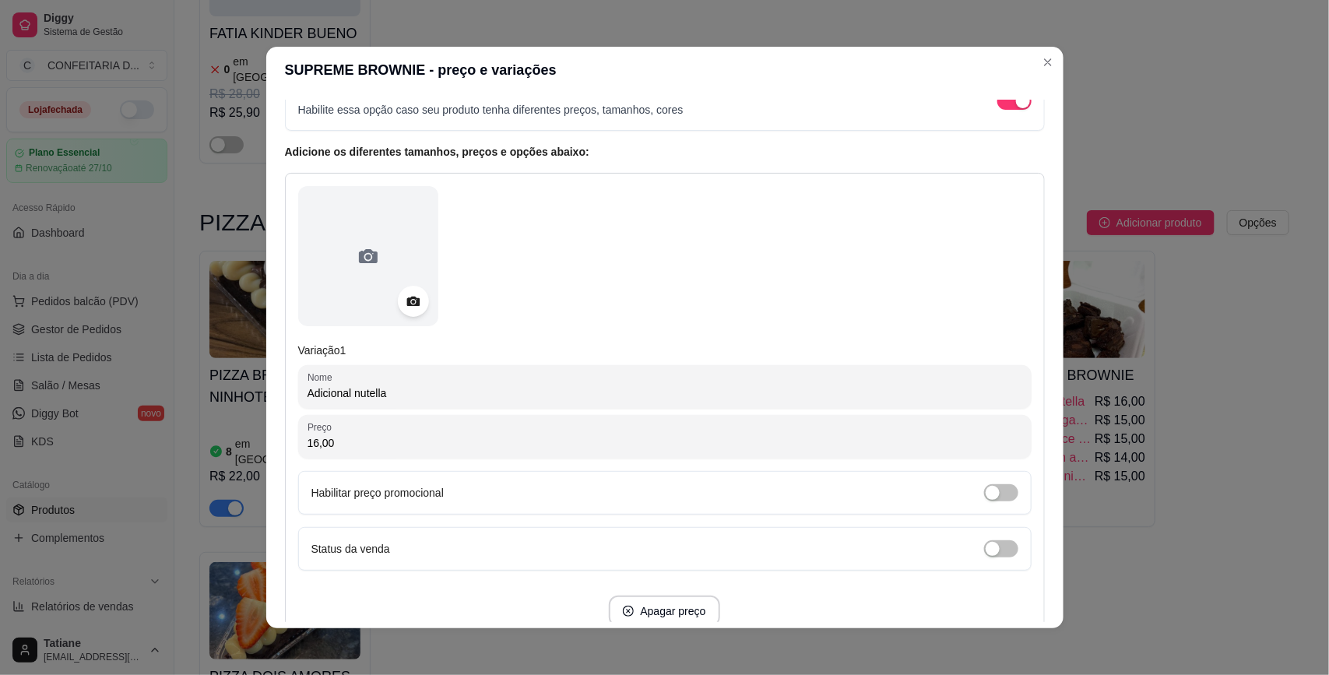
scroll to position [195, 0]
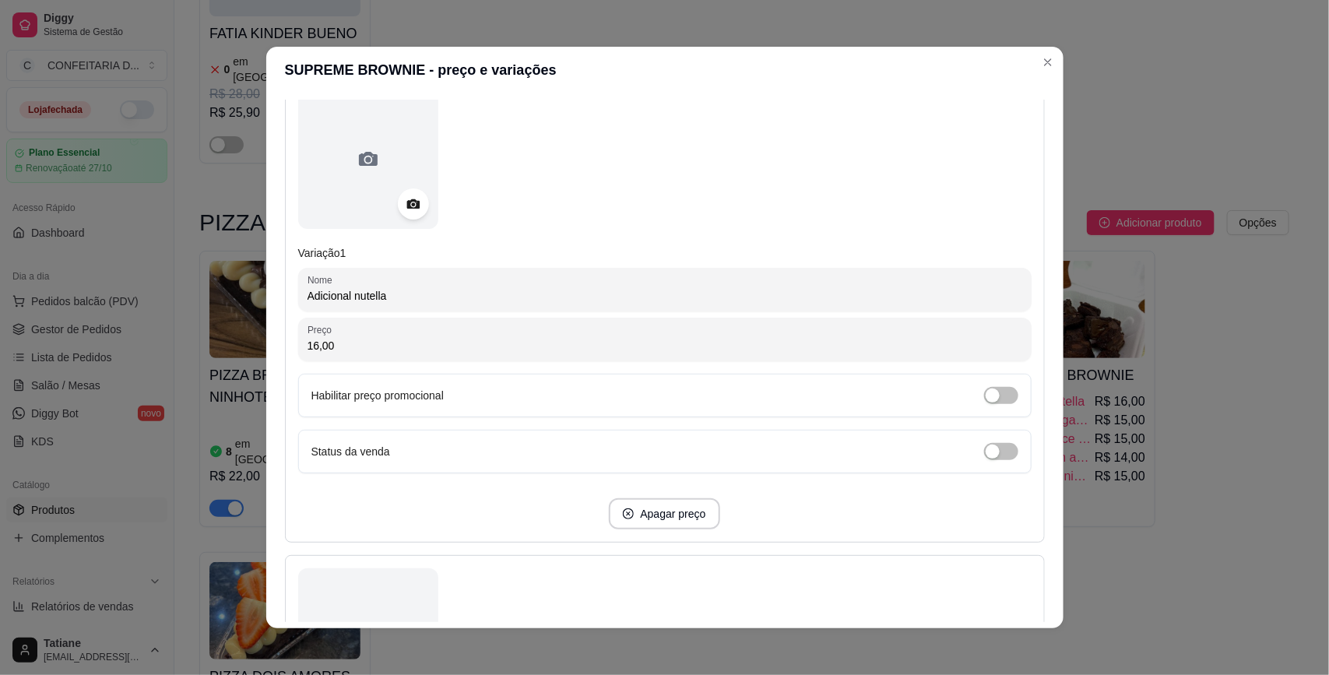
click at [1003, 448] on div "Status da venda" at bounding box center [664, 452] width 733 height 44
click at [987, 450] on span "button" at bounding box center [1001, 451] width 34 height 17
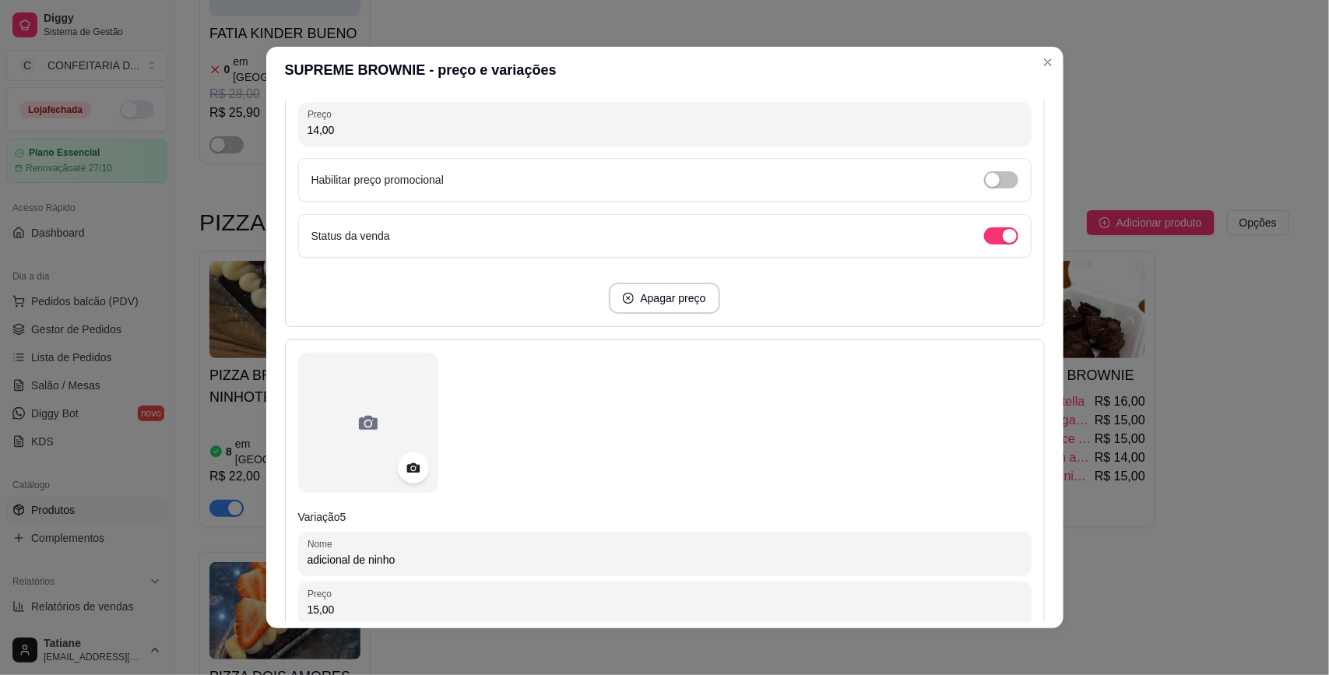
scroll to position [2151, 0]
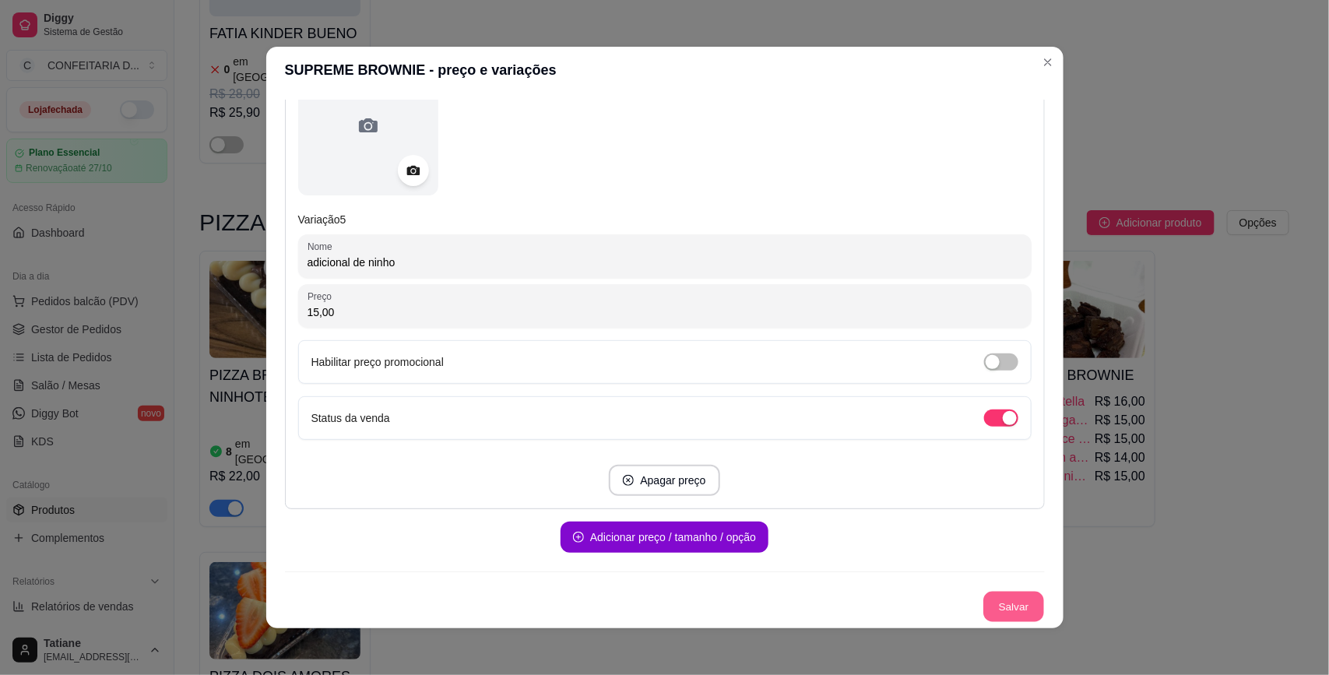
click at [983, 610] on button "Salvar" at bounding box center [1013, 607] width 61 height 30
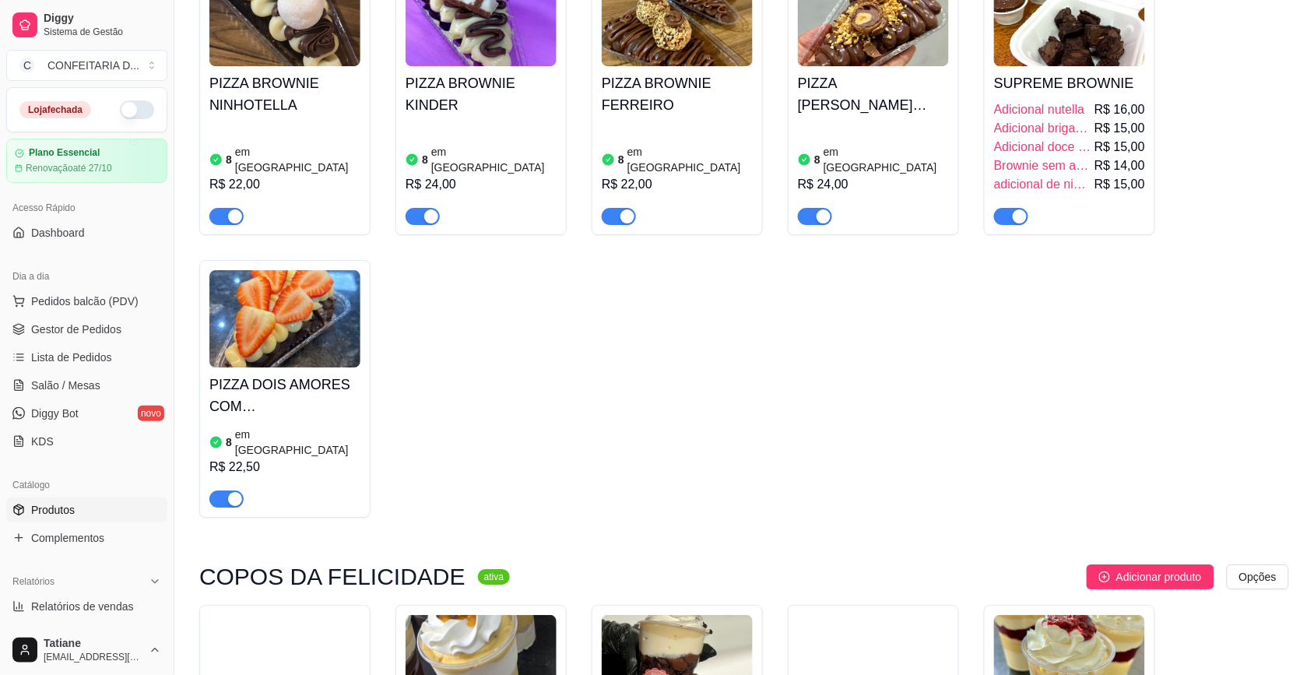
scroll to position [3309, 0]
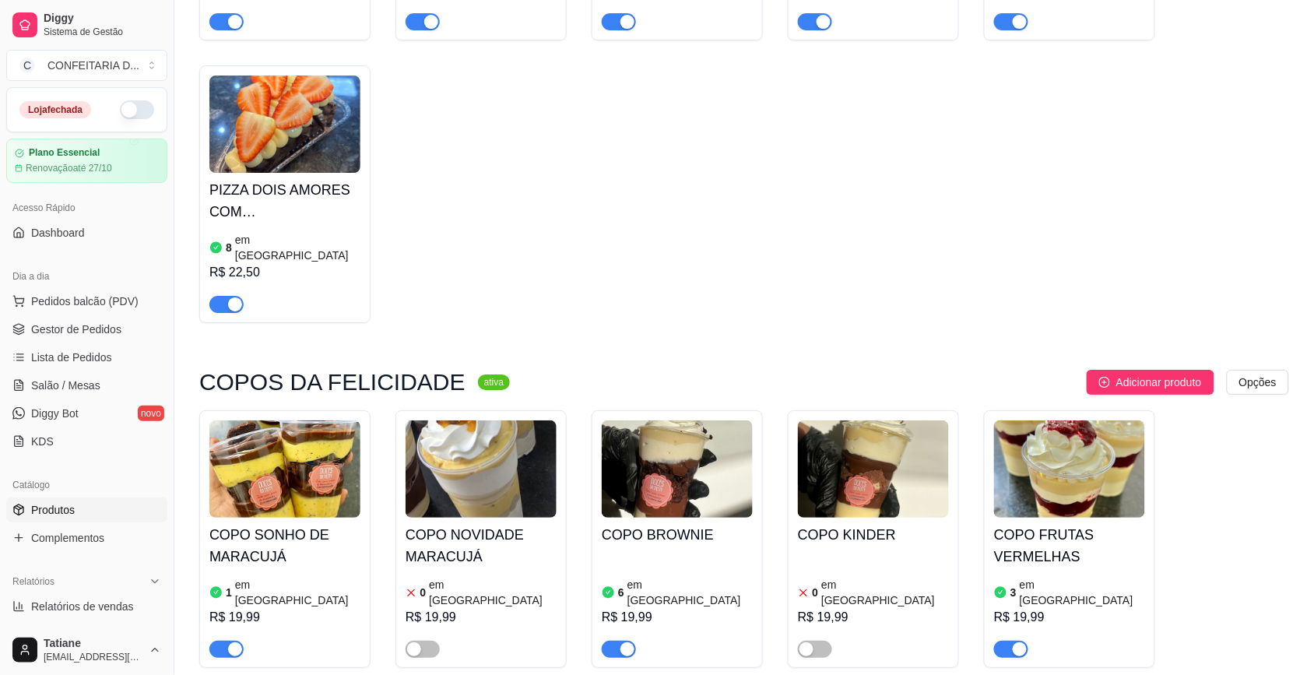
click at [841, 420] on img at bounding box center [873, 468] width 151 height 97
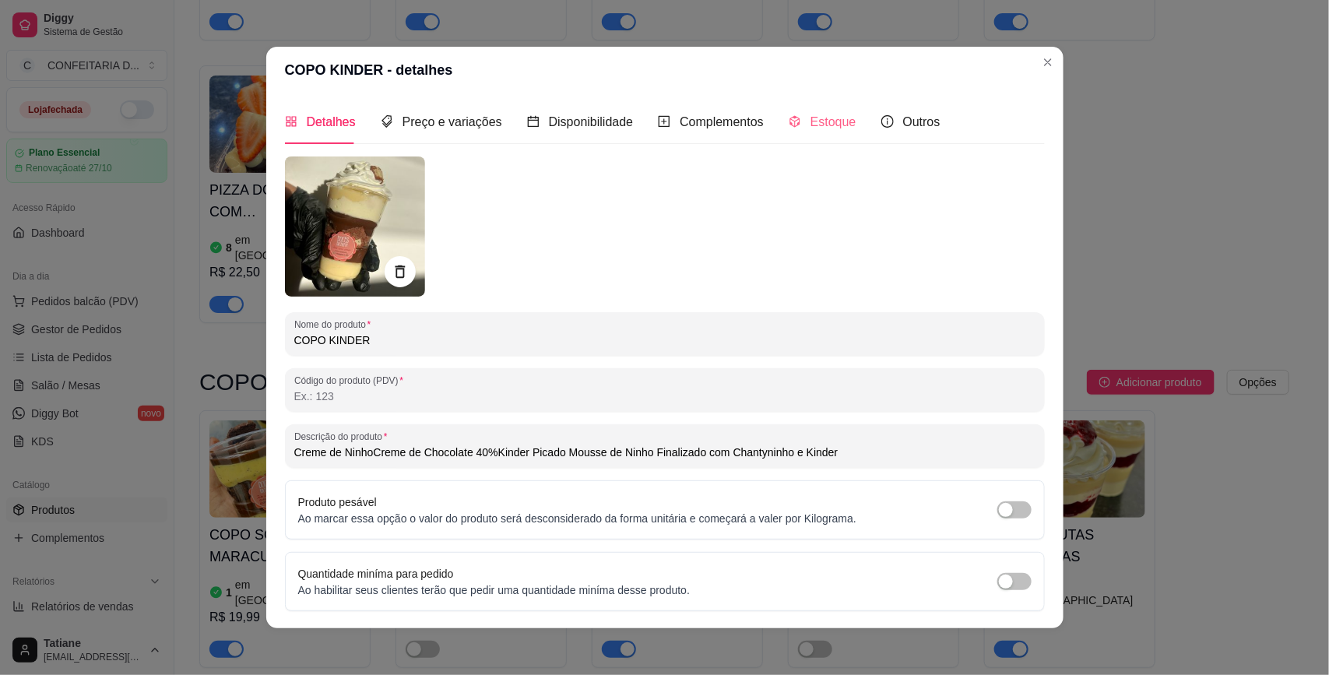
click at [816, 107] on div "Estoque" at bounding box center [823, 122] width 68 height 44
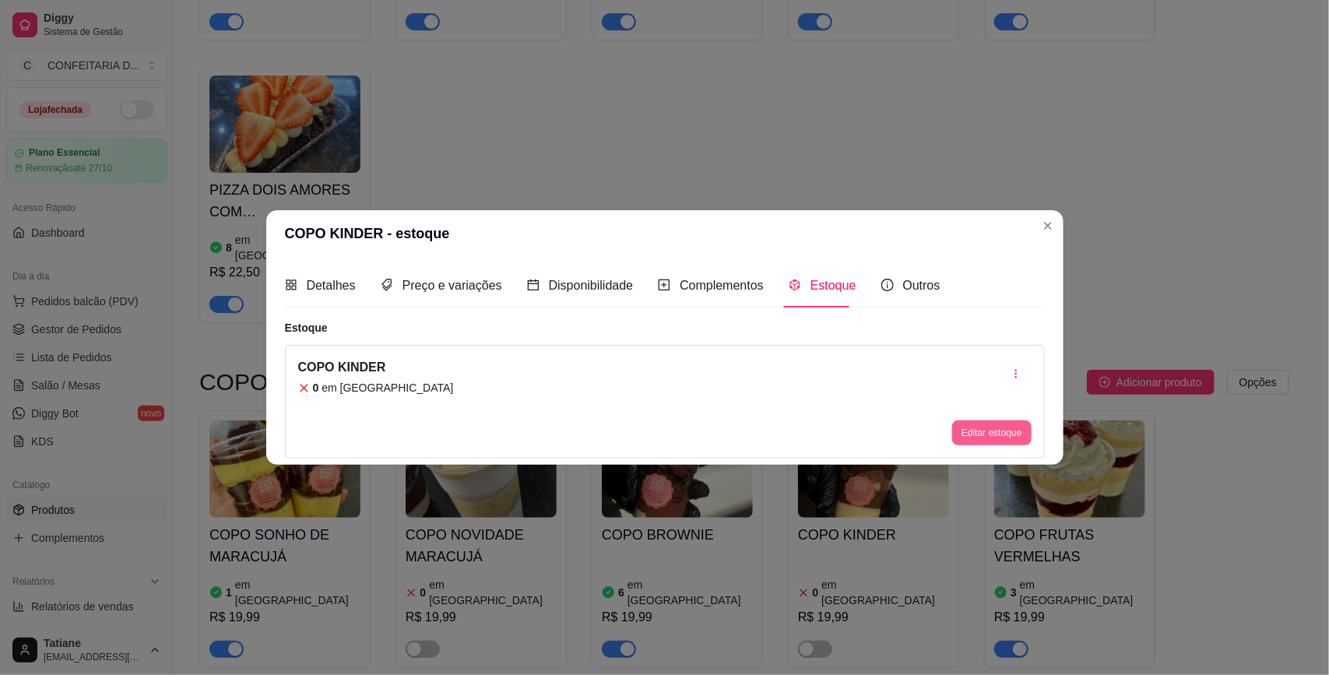
click at [990, 419] on div "Editar estoque" at bounding box center [991, 401] width 79 height 87
click at [978, 437] on button "Editar estoque" at bounding box center [991, 432] width 79 height 25
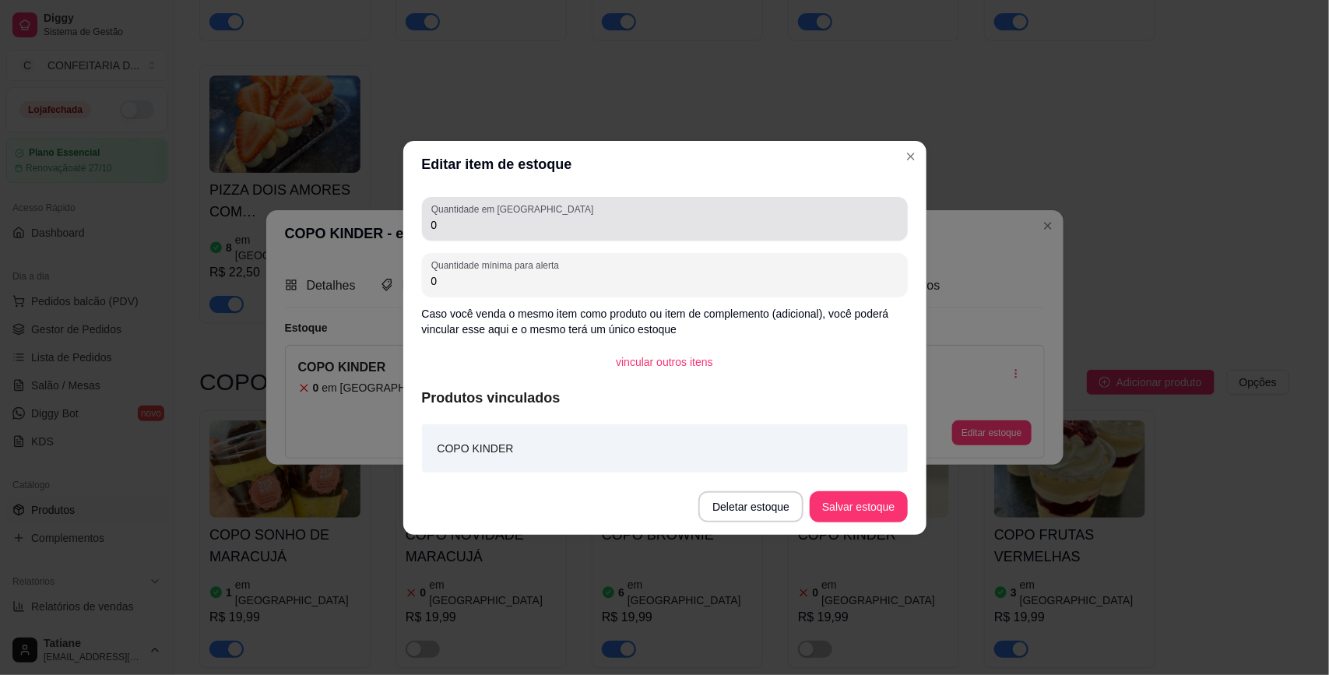
click at [504, 216] on div "0" at bounding box center [664, 218] width 467 height 31
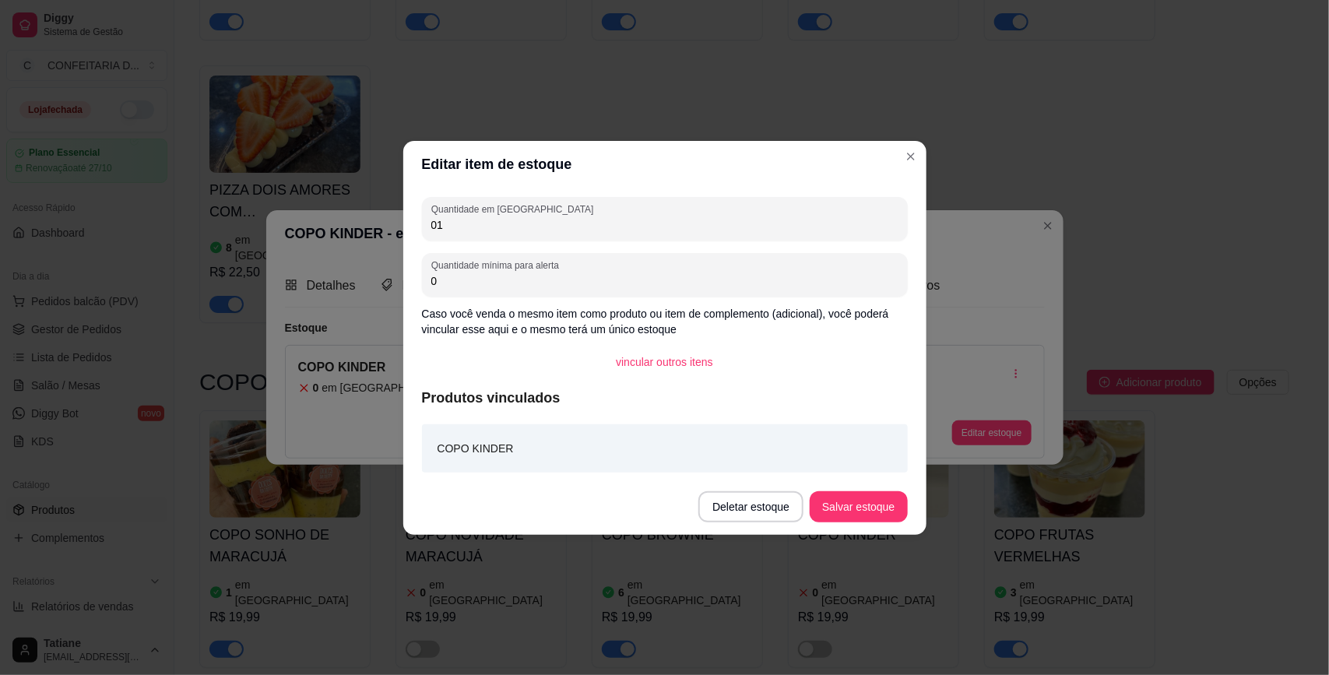
drag, startPoint x: 510, startPoint y: 220, endPoint x: 410, endPoint y: 234, distance: 100.6
click at [350, 216] on div "Editar item de estoque Quantidade em estoque 01 Quantidade mínima para alerta 0…" at bounding box center [664, 337] width 1329 height 675
type input "10"
click at [856, 506] on button "Salvar estoque" at bounding box center [858, 506] width 97 height 31
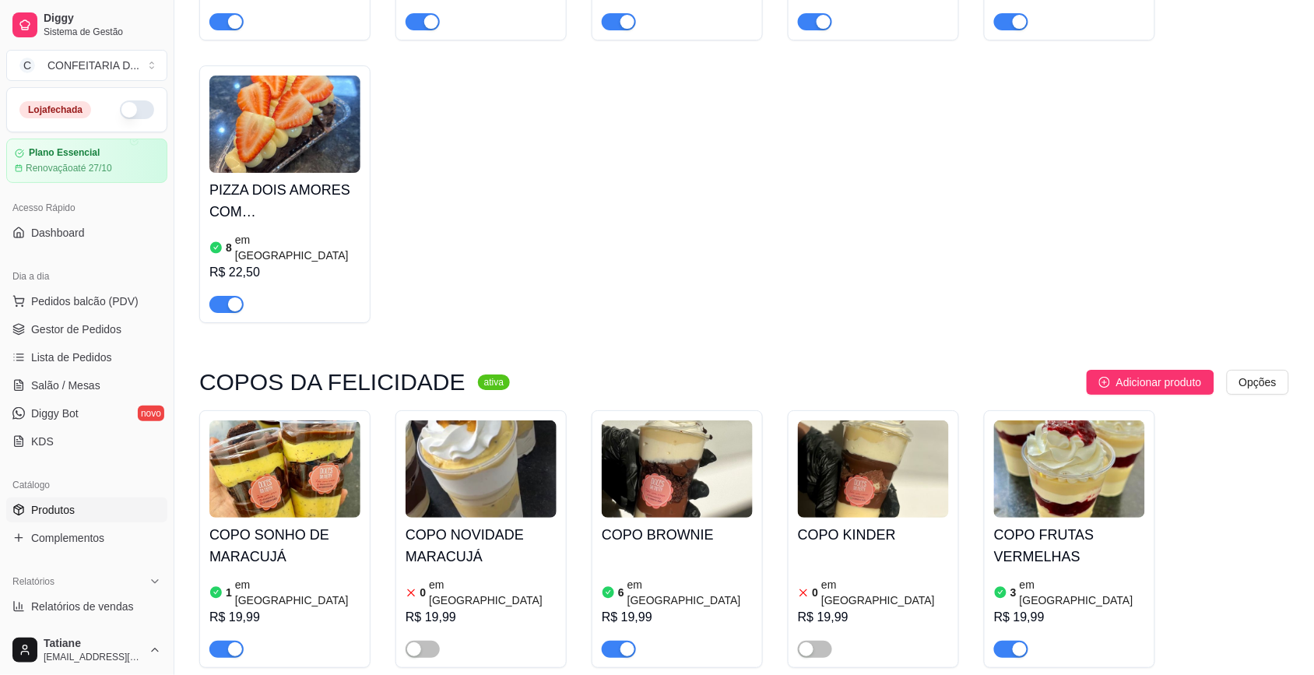
click at [648, 420] on img at bounding box center [677, 468] width 151 height 97
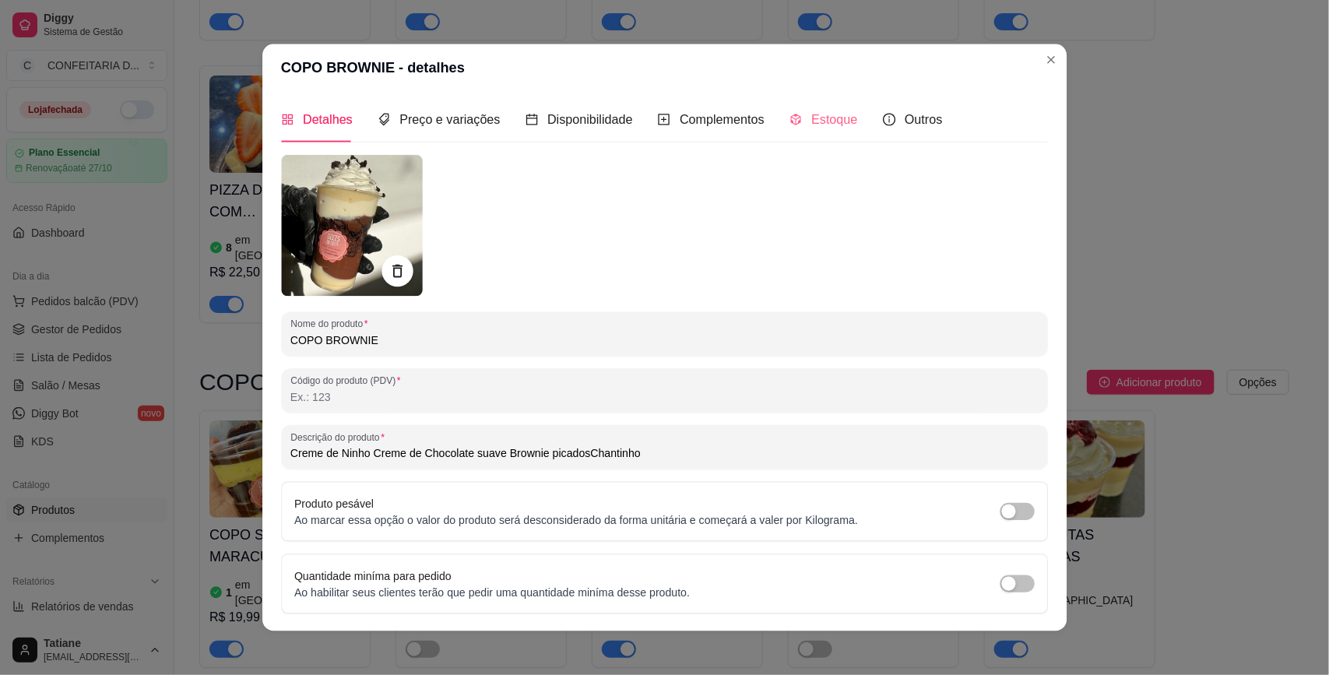
type input "Creme de Ninho Creme de Chocolate suave Brownie picadosChantinho"
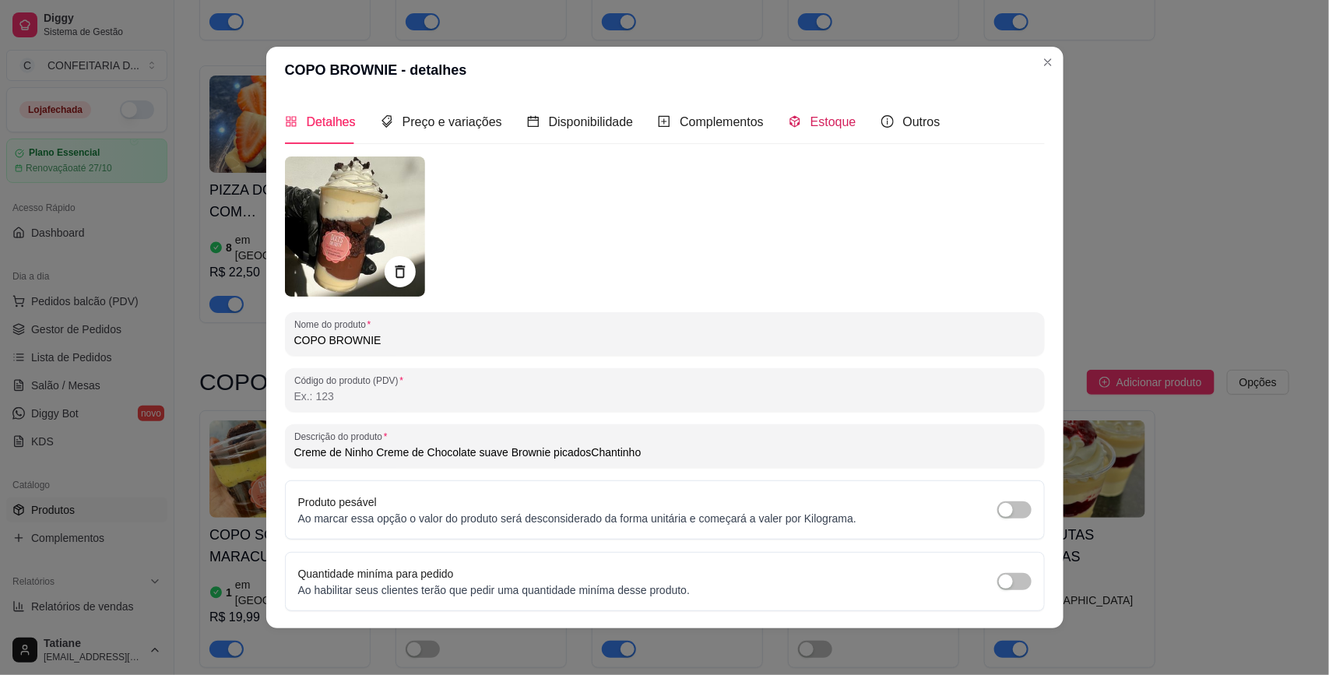
click at [820, 115] on span "Estoque" at bounding box center [833, 121] width 46 height 13
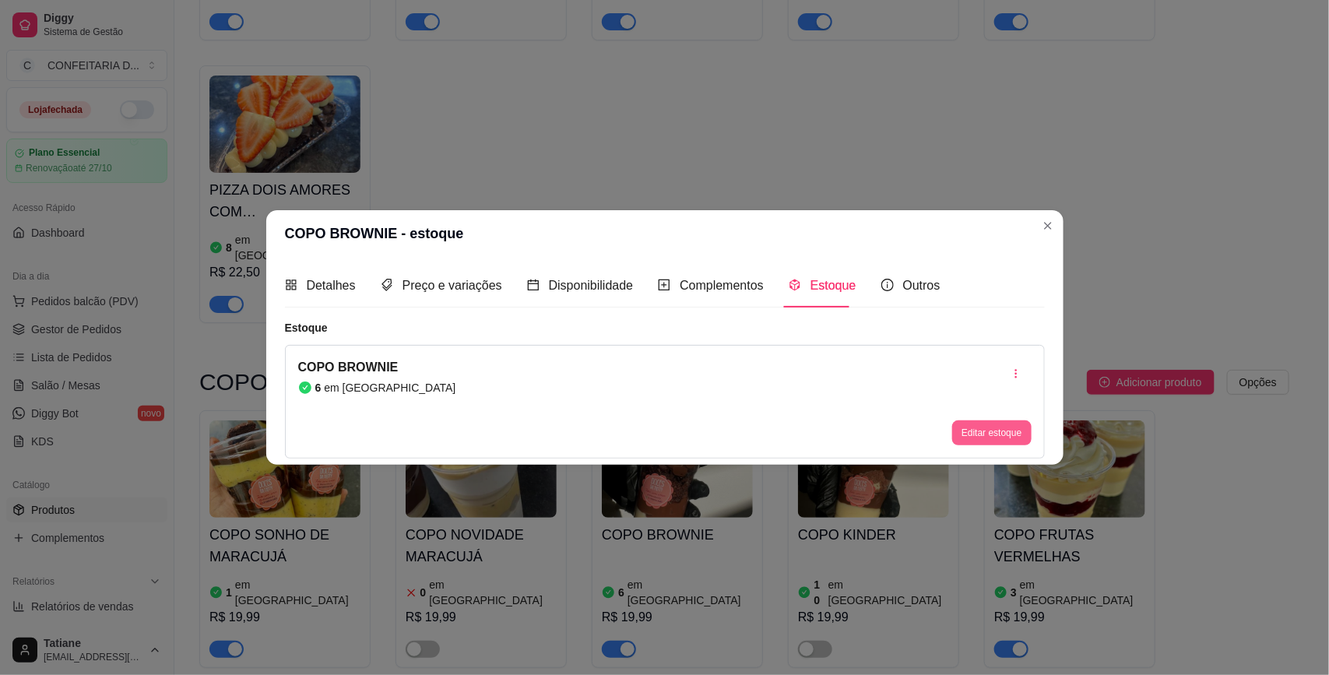
click at [966, 429] on button "Editar estoque" at bounding box center [991, 432] width 79 height 25
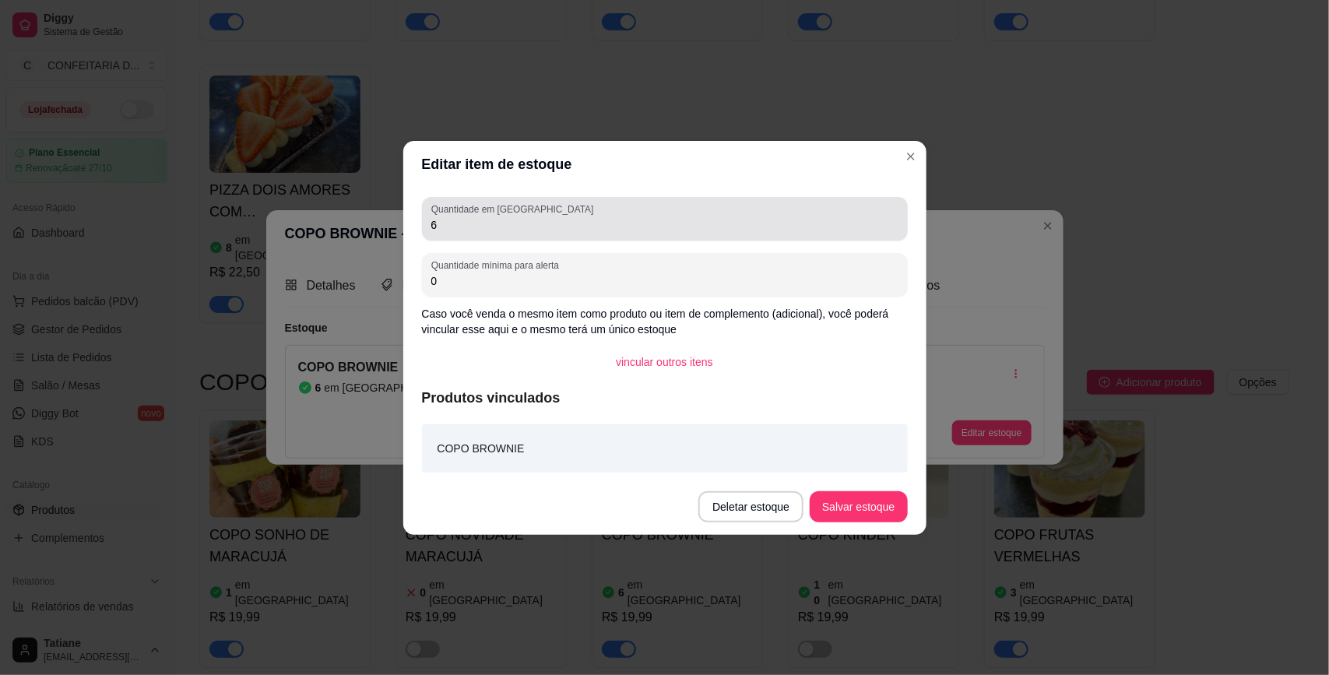
click at [466, 223] on input "6" at bounding box center [664, 225] width 467 height 16
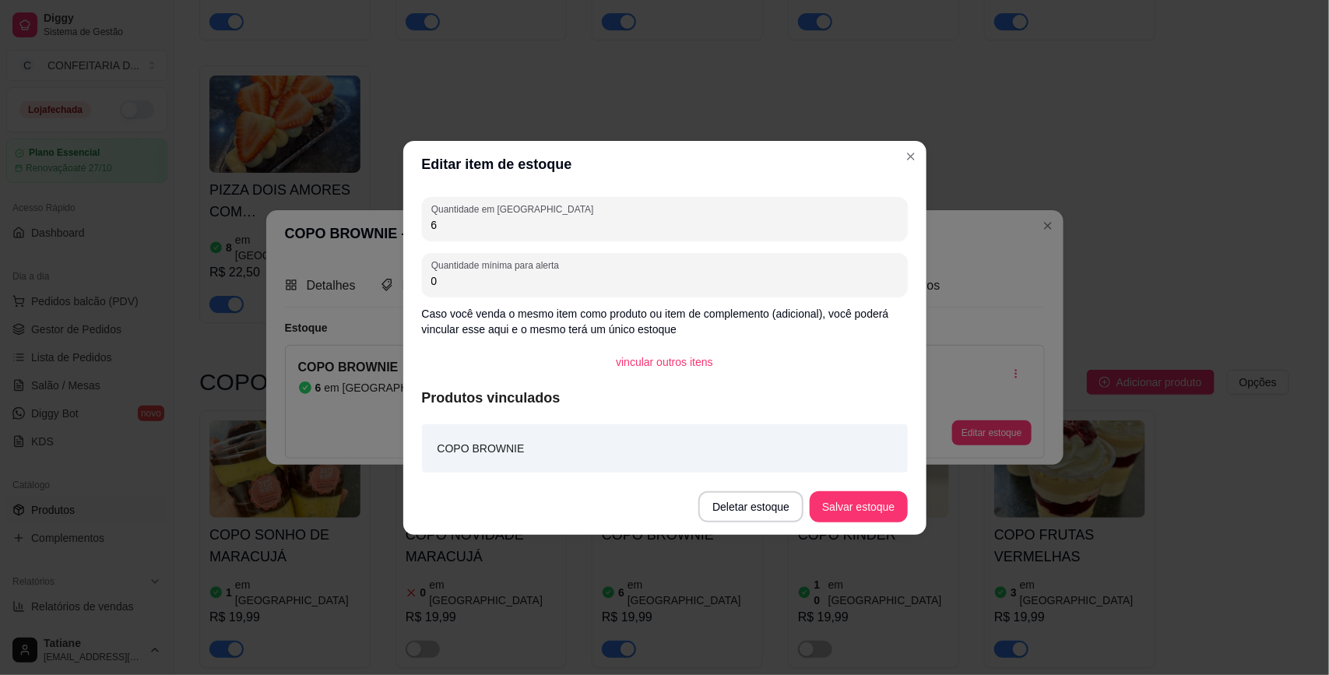
click at [466, 223] on input "6" at bounding box center [664, 225] width 467 height 16
type input "10"
click at [864, 504] on button "Salvar estoque" at bounding box center [858, 506] width 97 height 31
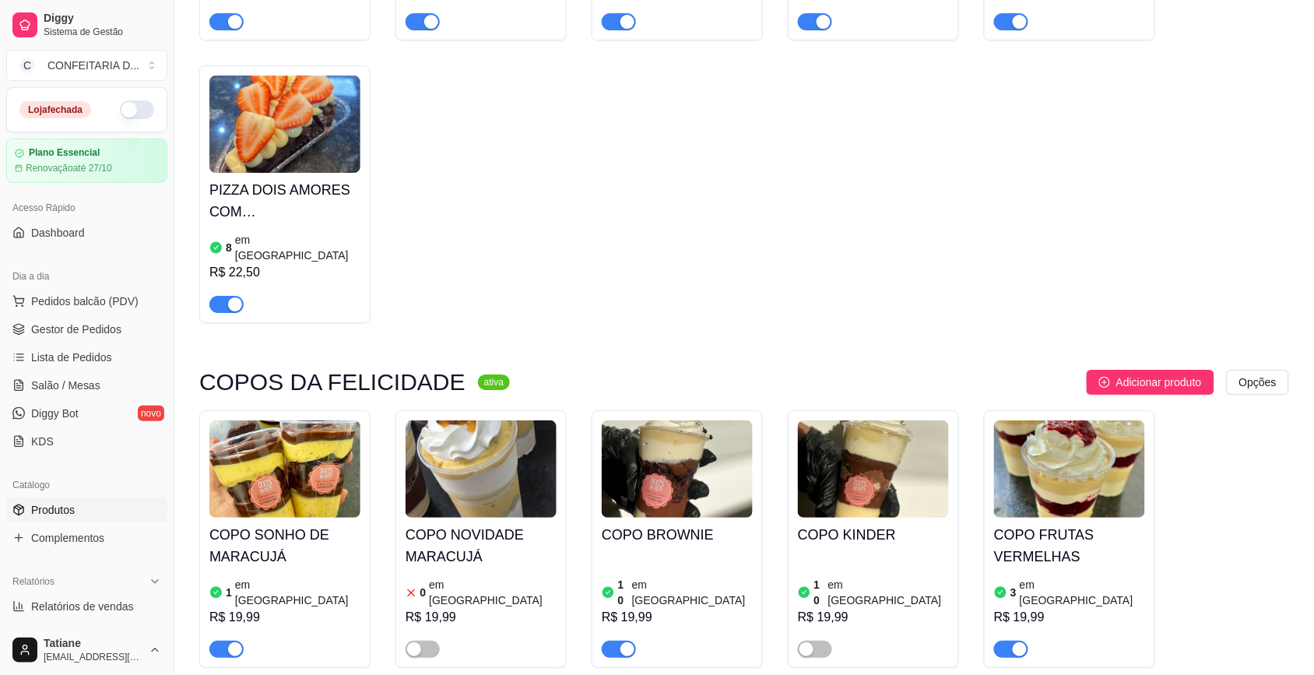
click at [920, 518] on div "COPO KINDER 10 em estoque R$ 19,99" at bounding box center [873, 588] width 151 height 140
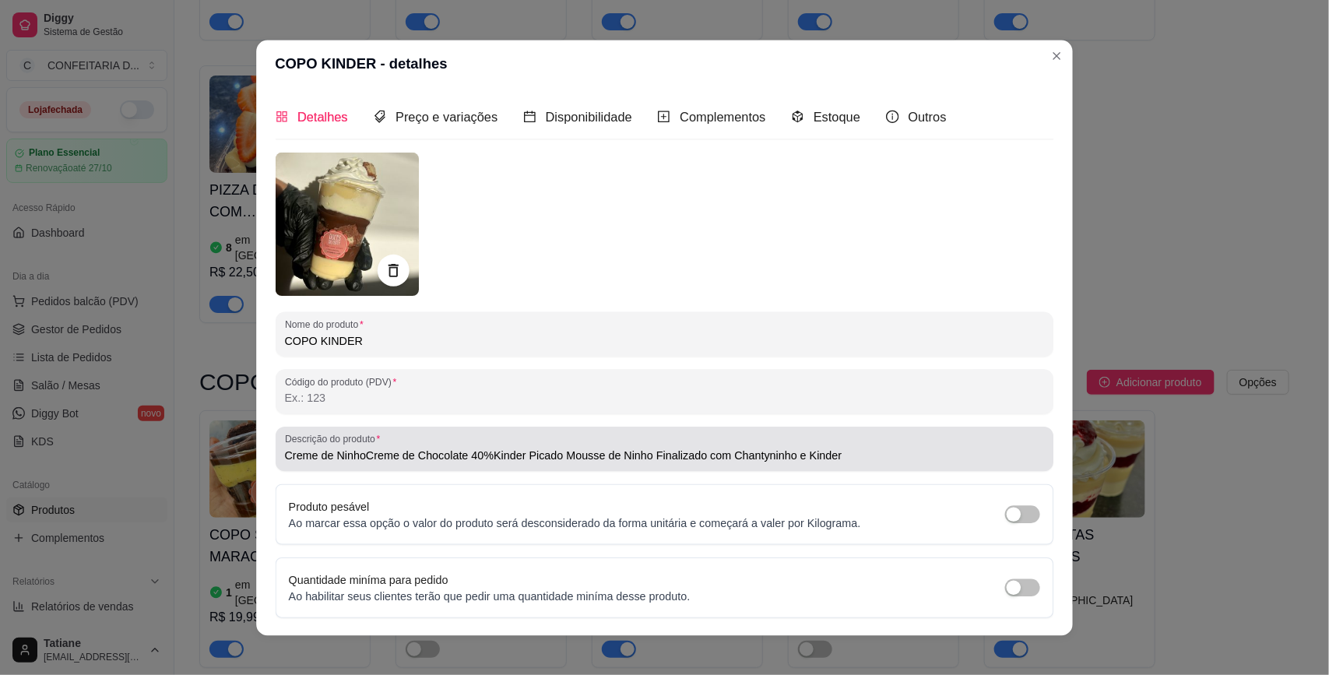
type input "Creme de NinhoCreme de Chocolate 40%Kinder Picado Mousse de Ninho Finalizado co…"
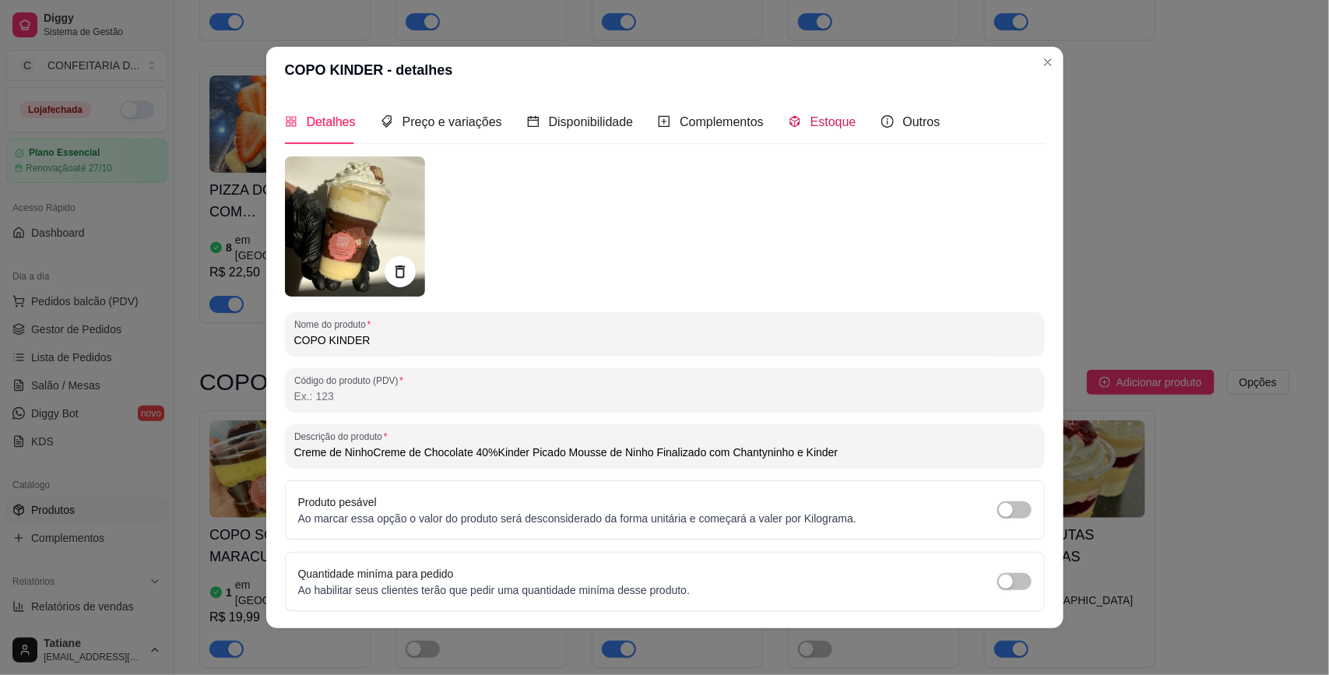
click at [810, 115] on span "Estoque" at bounding box center [833, 121] width 46 height 13
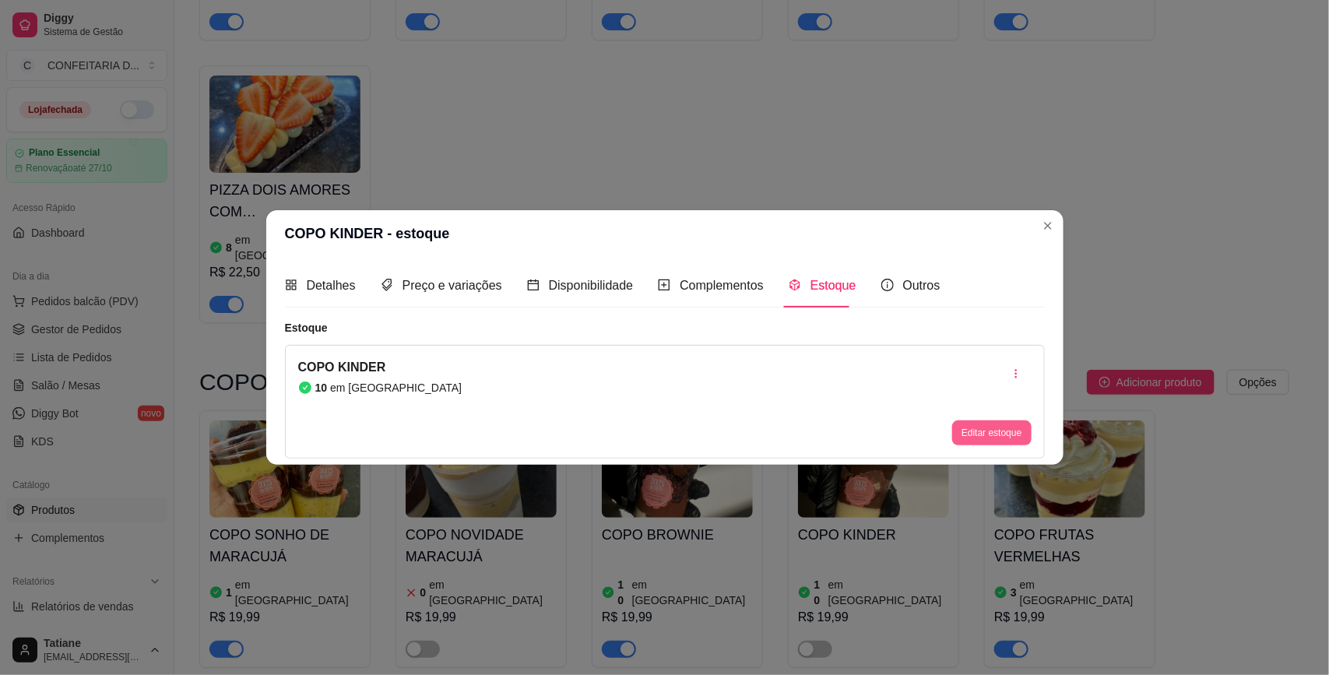
click at [974, 430] on button "Editar estoque" at bounding box center [991, 432] width 79 height 25
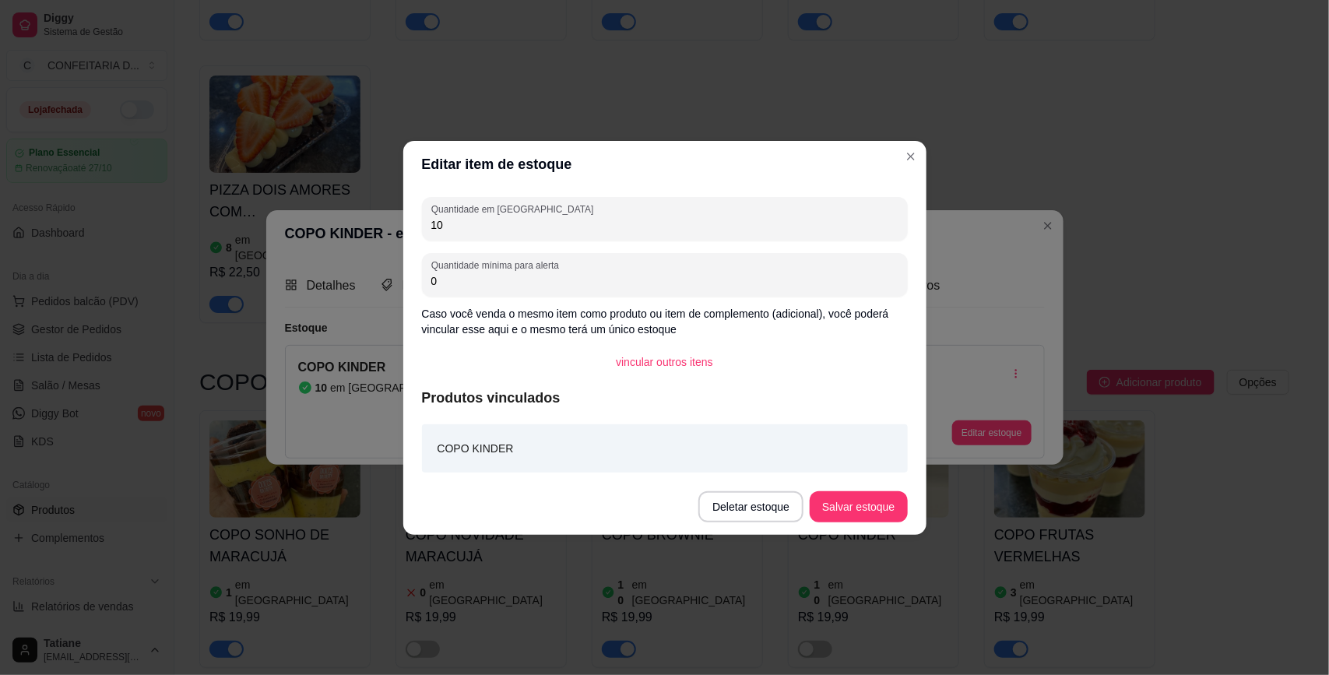
click at [546, 232] on input "10" at bounding box center [664, 225] width 467 height 16
type input "8"
click at [859, 508] on button "Salvar estoque" at bounding box center [858, 506] width 97 height 31
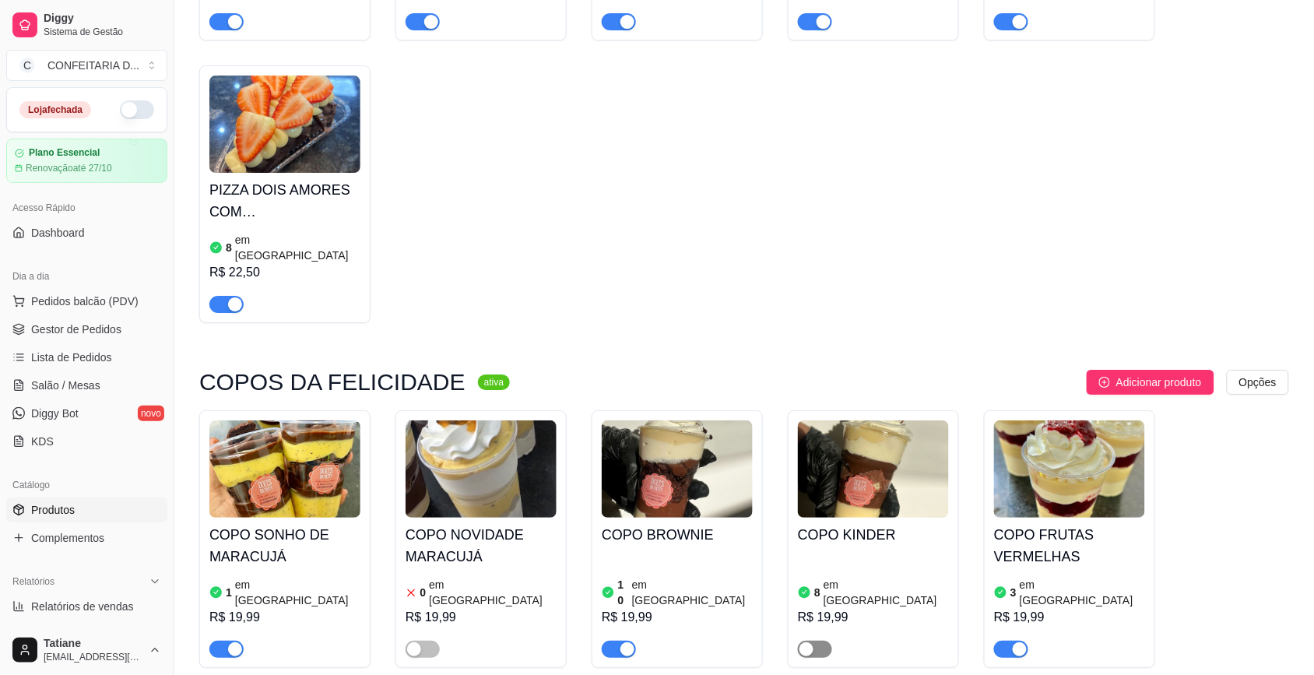
click at [824, 641] on span "button" at bounding box center [815, 649] width 34 height 17
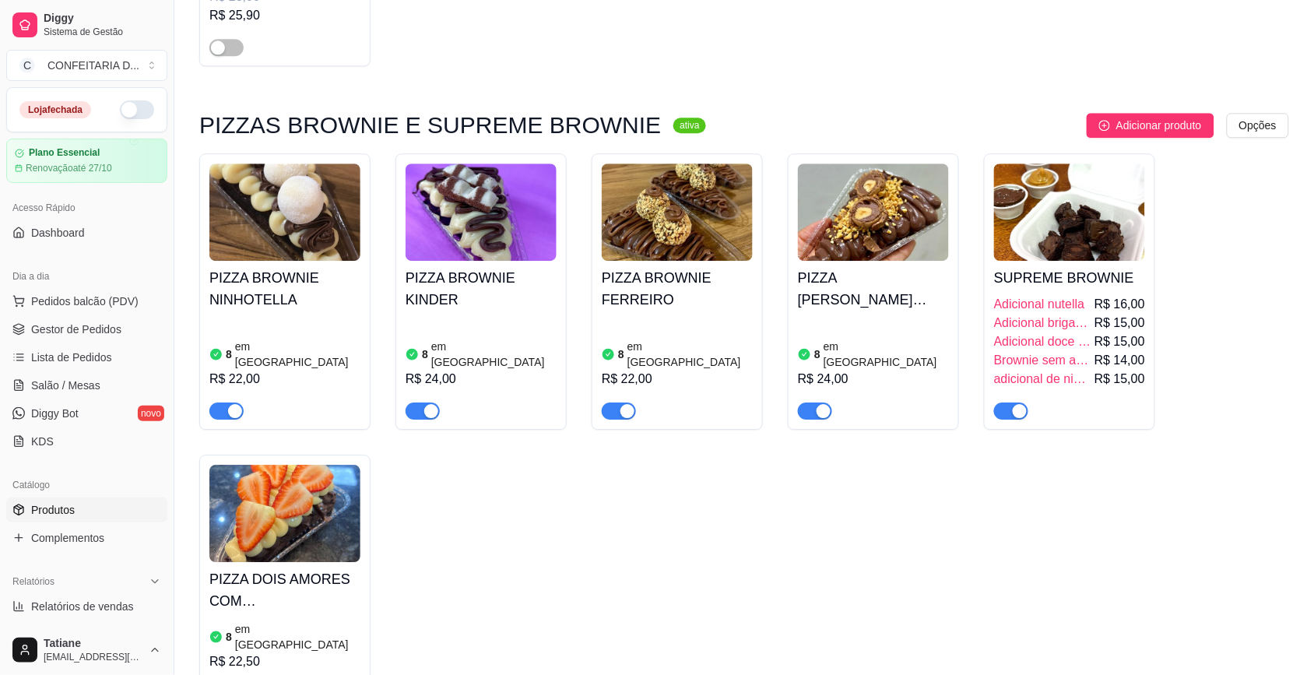
scroll to position [2822, 0]
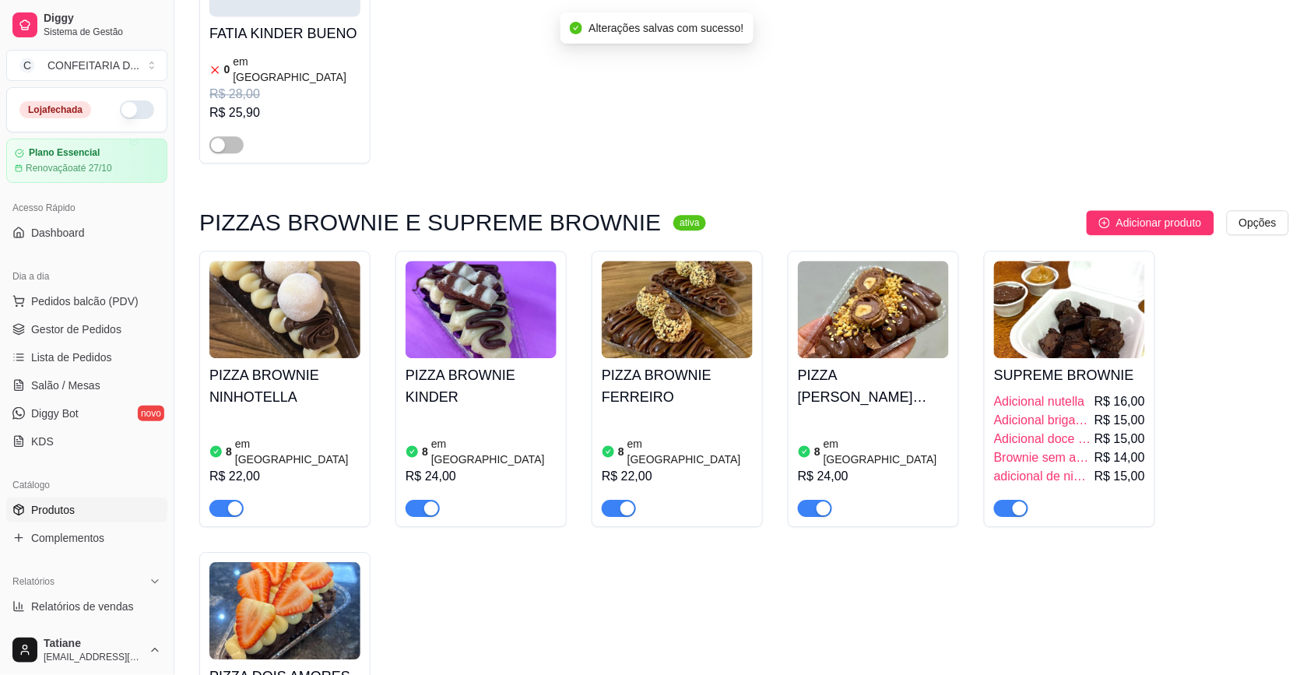
click at [431, 501] on div "button" at bounding box center [431, 508] width 14 height 14
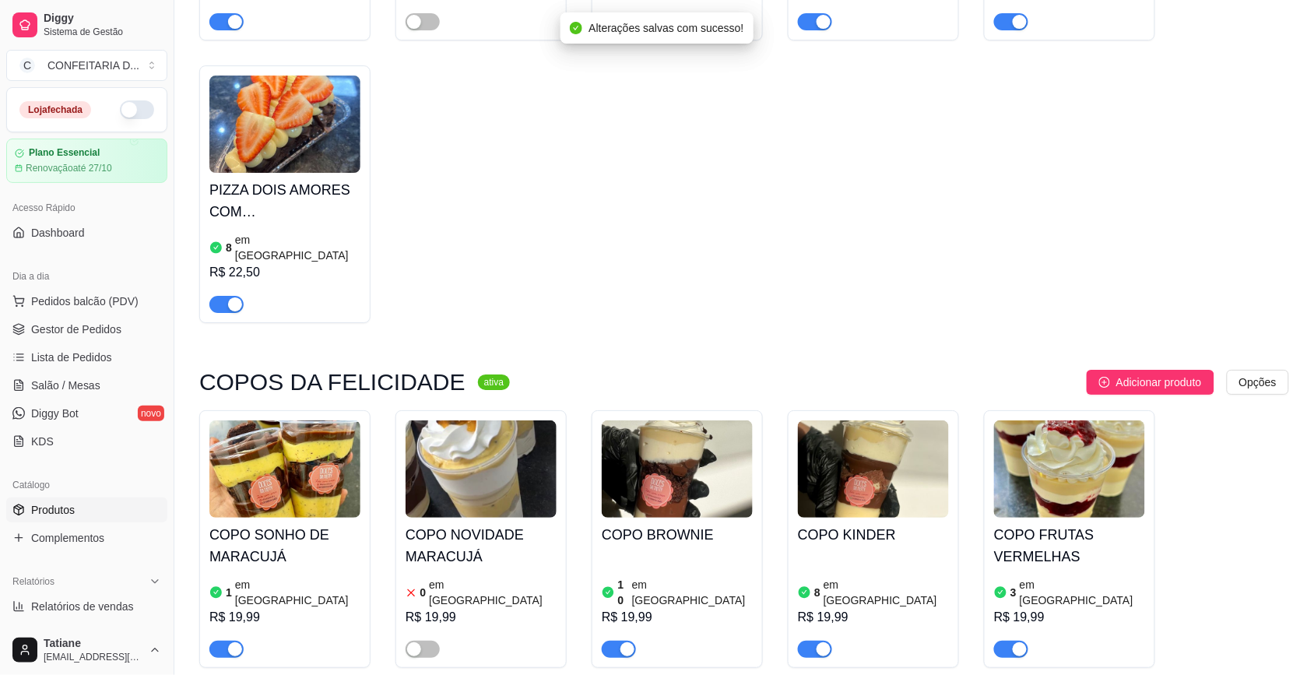
scroll to position [3503, 0]
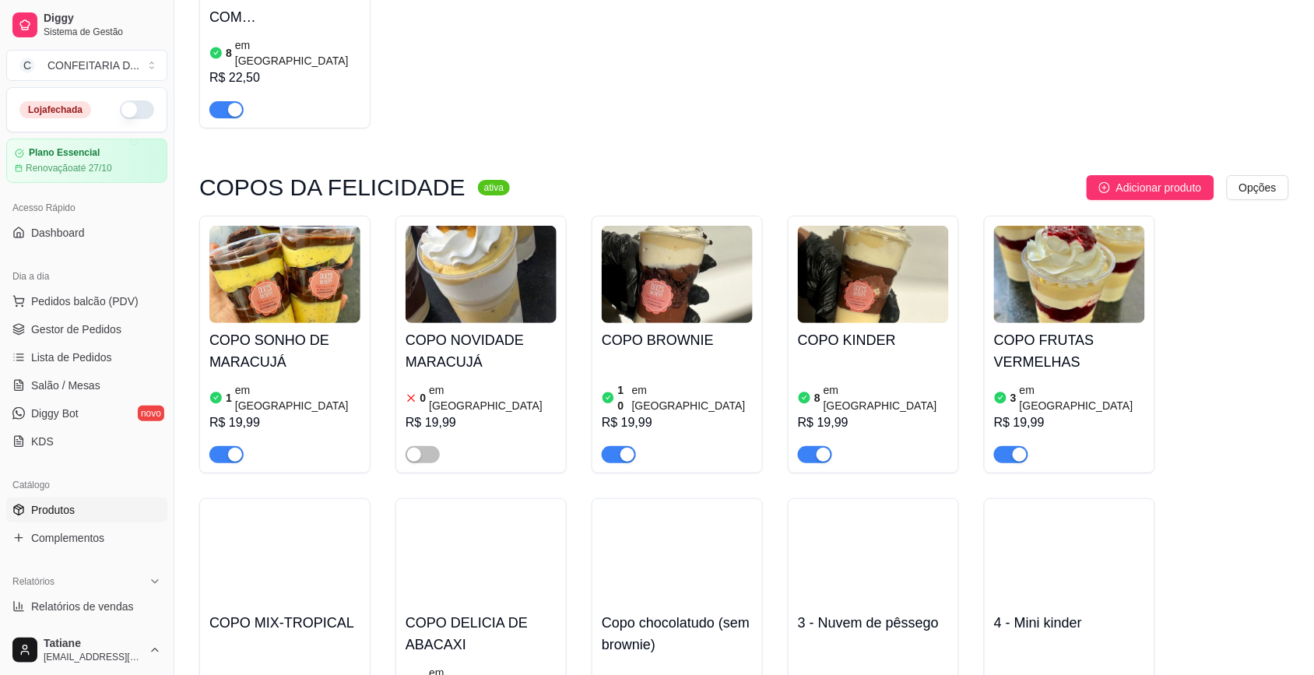
click at [276, 329] on h4 "COPO SONHO DE MARACUJÁ" at bounding box center [284, 351] width 151 height 44
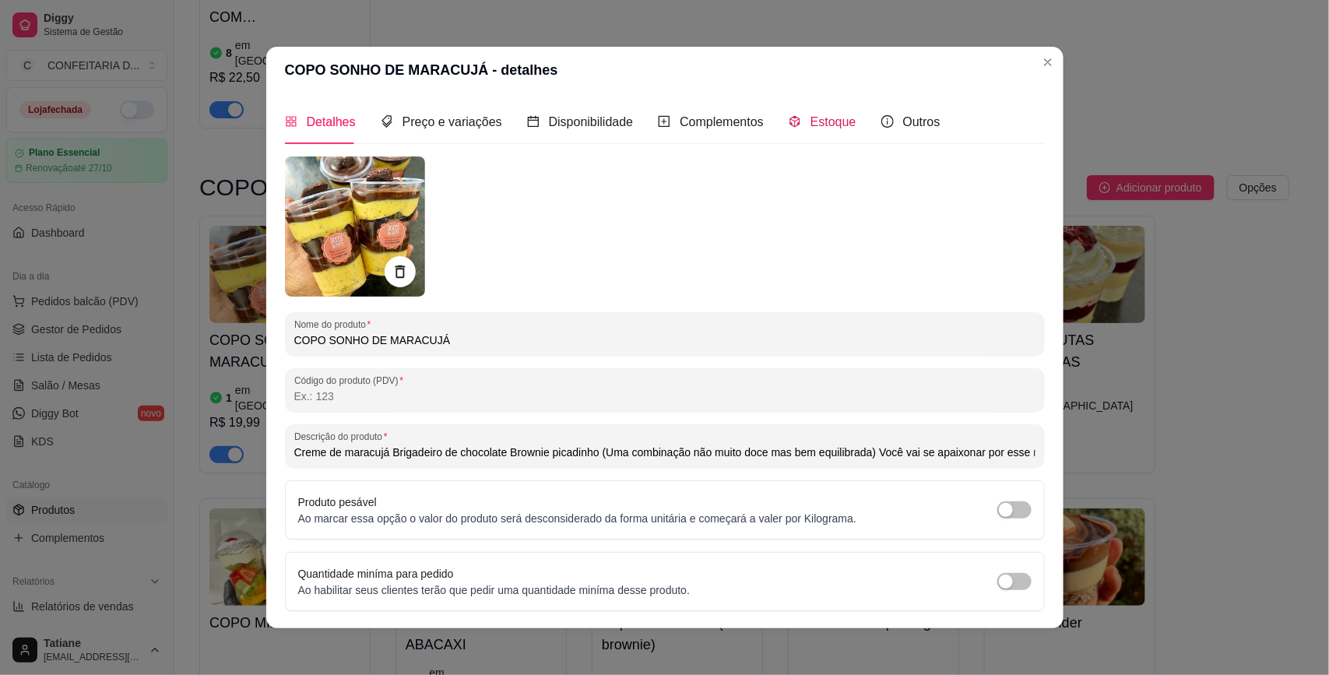
drag, startPoint x: 837, startPoint y: 129, endPoint x: 831, endPoint y: 121, distance: 10.0
click at [831, 121] on span "Estoque" at bounding box center [833, 121] width 46 height 13
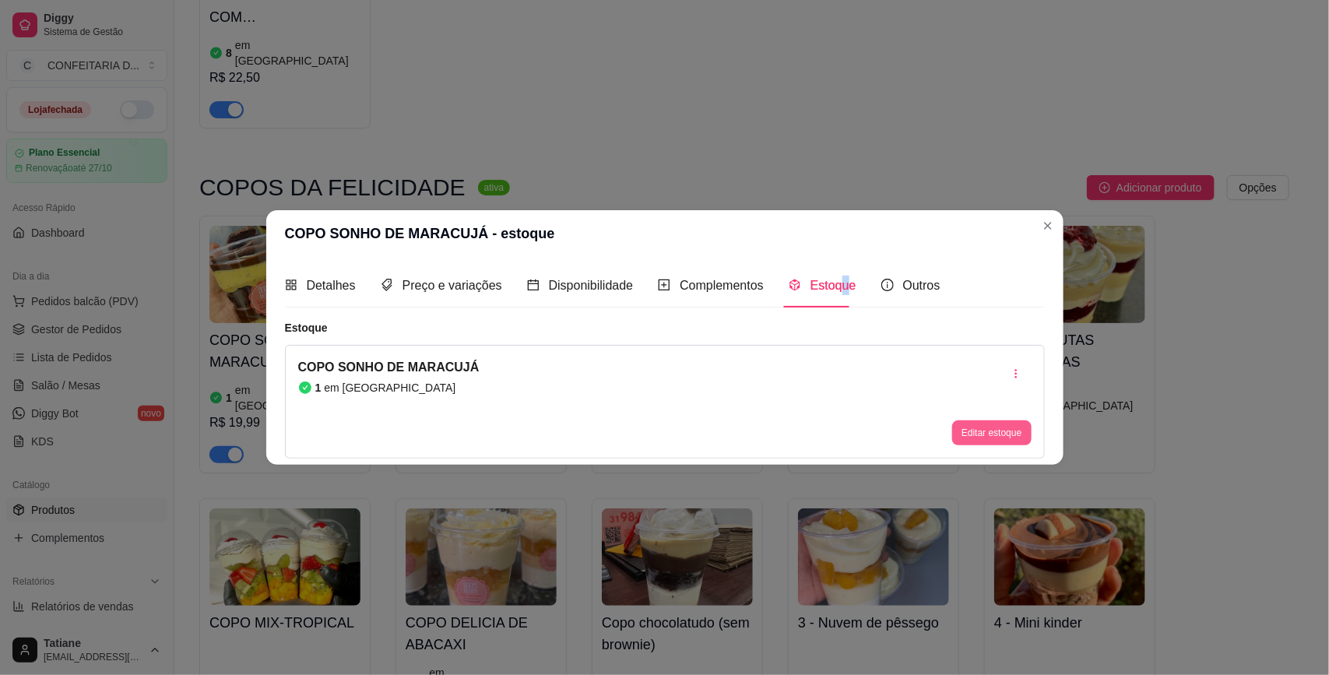
click at [986, 436] on button "Editar estoque" at bounding box center [991, 432] width 79 height 25
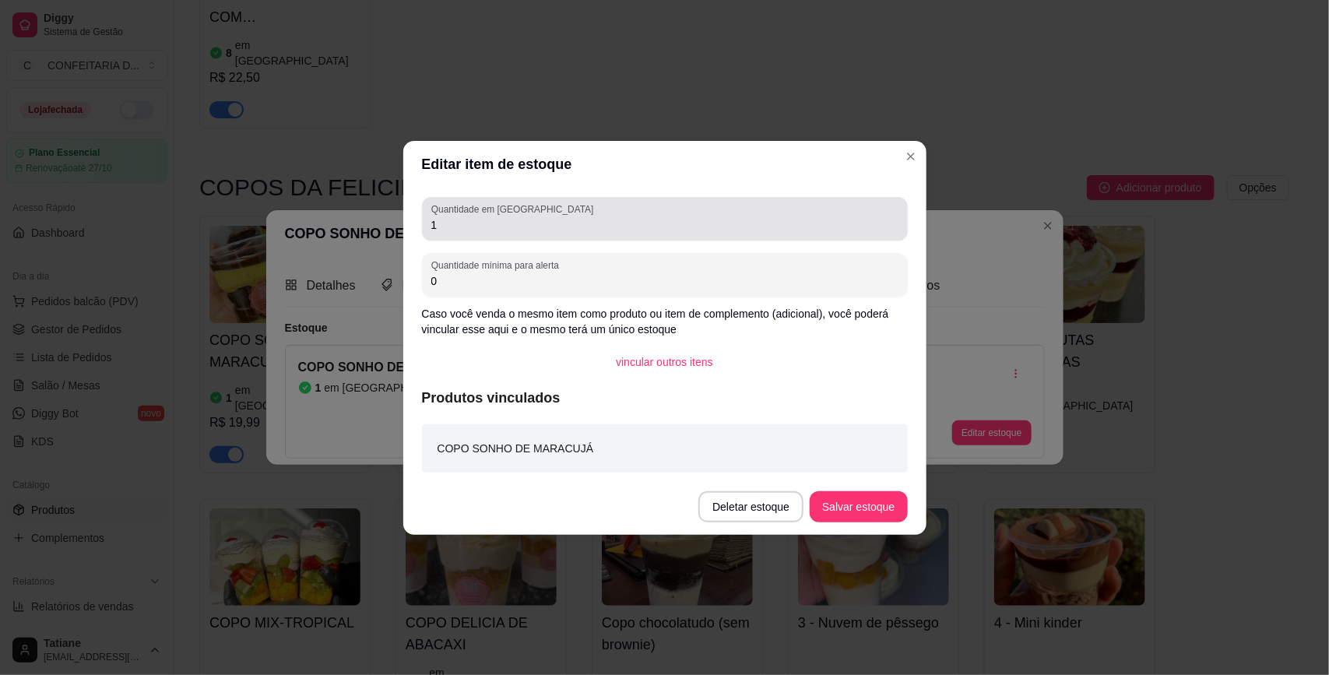
click at [492, 227] on input "1" at bounding box center [664, 225] width 467 height 16
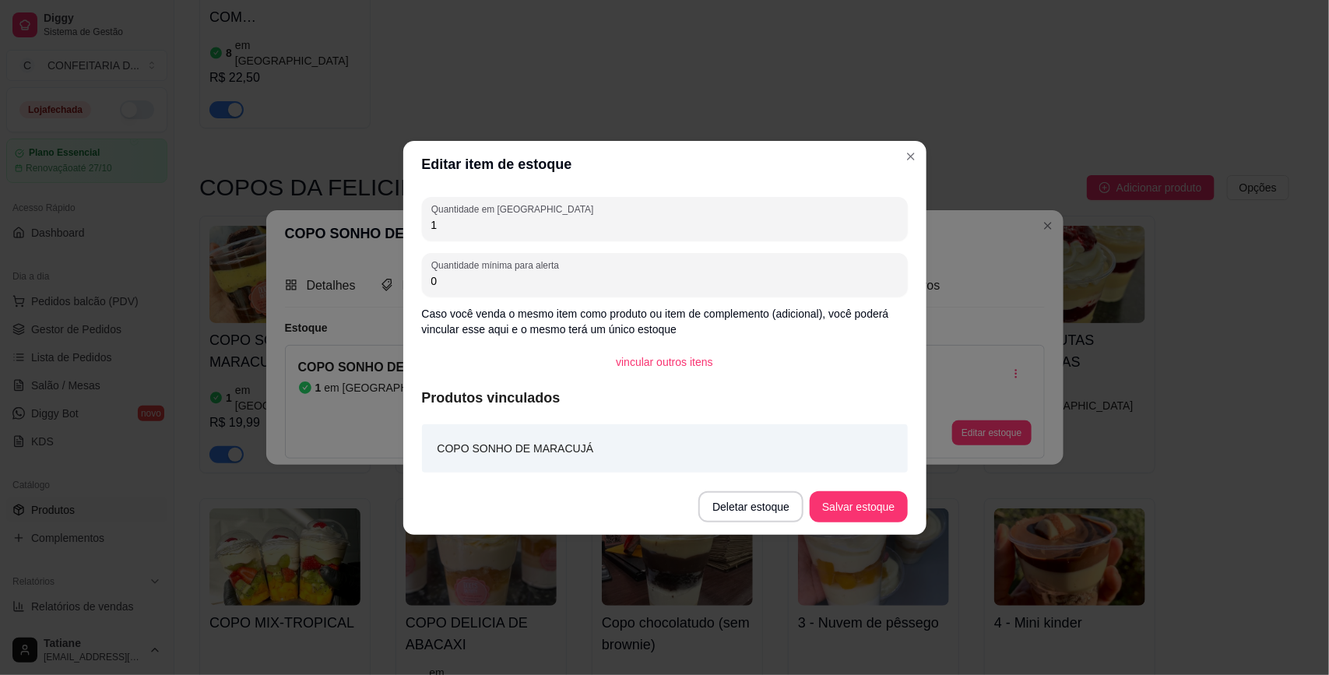
click at [492, 227] on input "1" at bounding box center [664, 225] width 467 height 16
type input "10"
click at [841, 515] on button "Salvar estoque" at bounding box center [858, 506] width 97 height 31
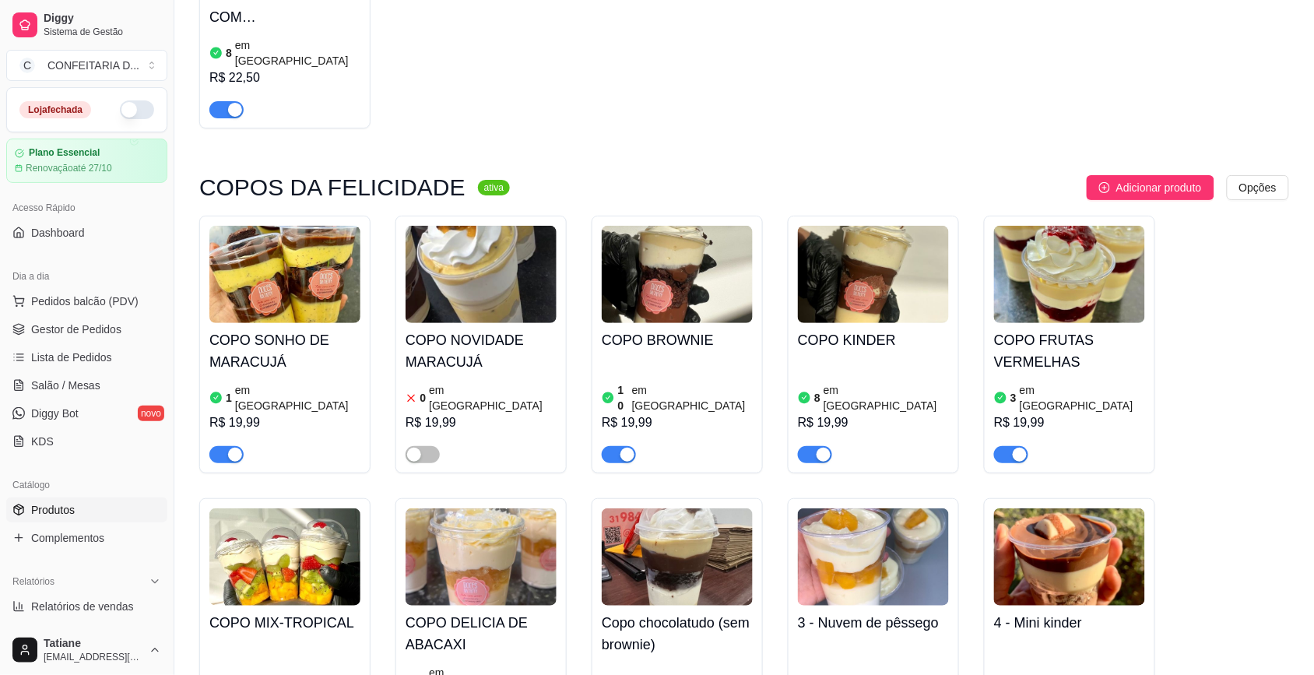
click at [454, 226] on img at bounding box center [481, 274] width 151 height 97
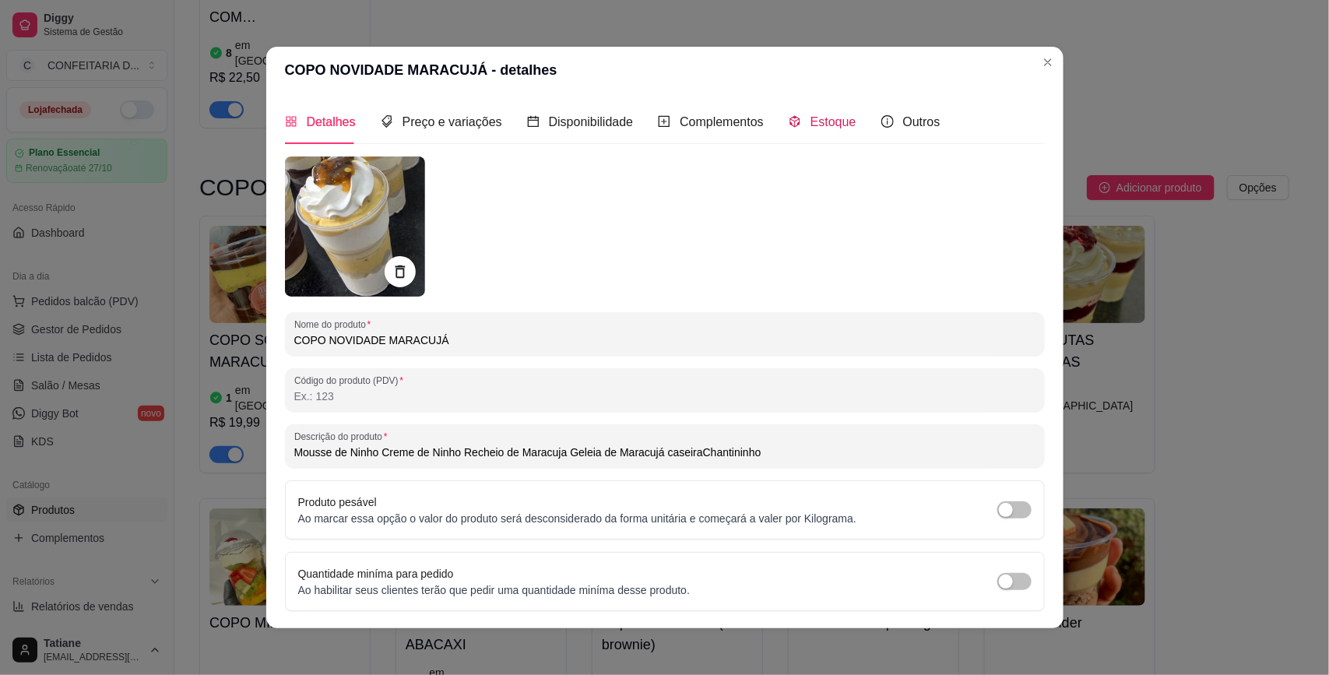
click at [821, 127] on span "Estoque" at bounding box center [833, 121] width 46 height 13
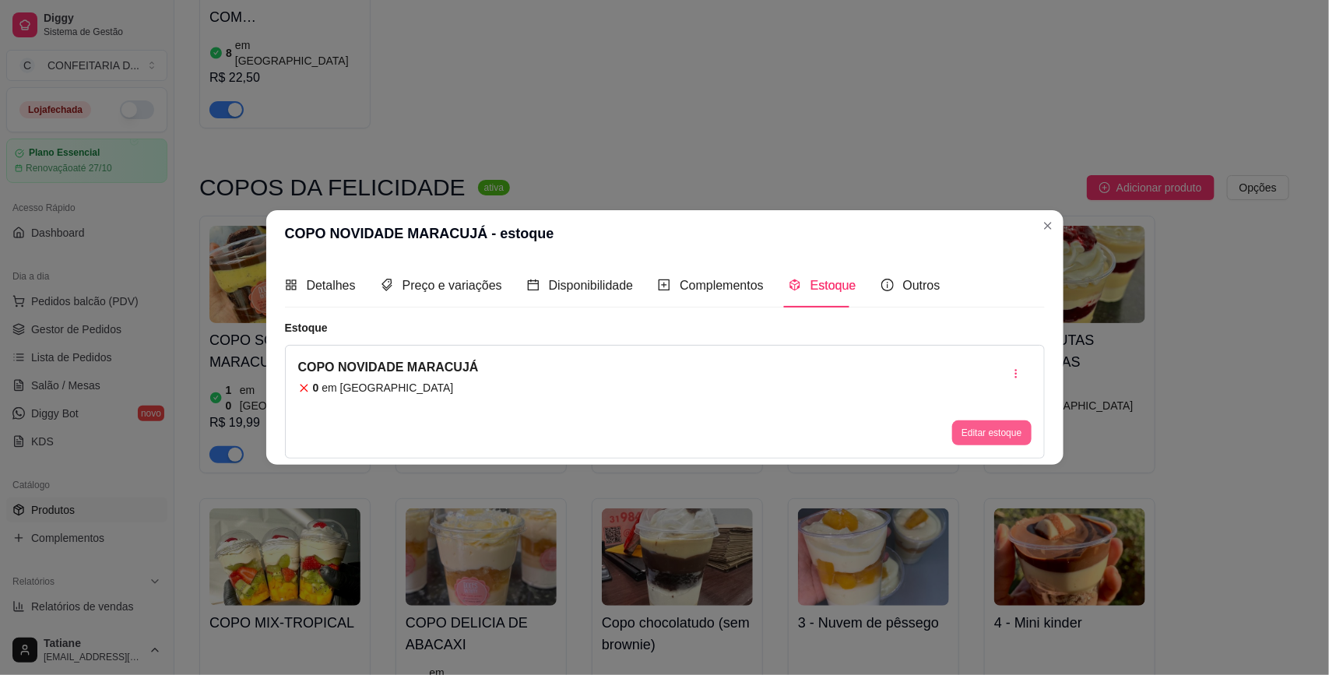
click at [1005, 434] on button "Editar estoque" at bounding box center [991, 432] width 79 height 25
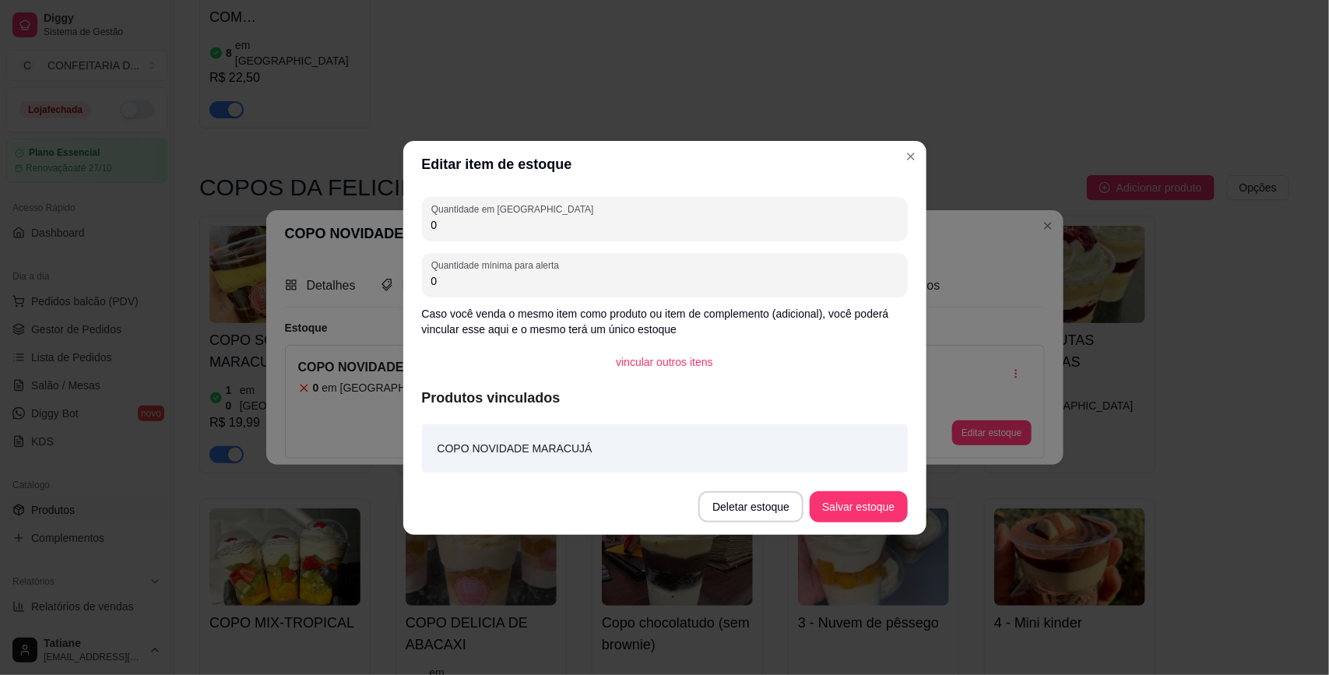
click at [448, 217] on input "0" at bounding box center [664, 225] width 467 height 16
type input "10"
click at [870, 492] on button "Salvar estoque" at bounding box center [858, 506] width 95 height 30
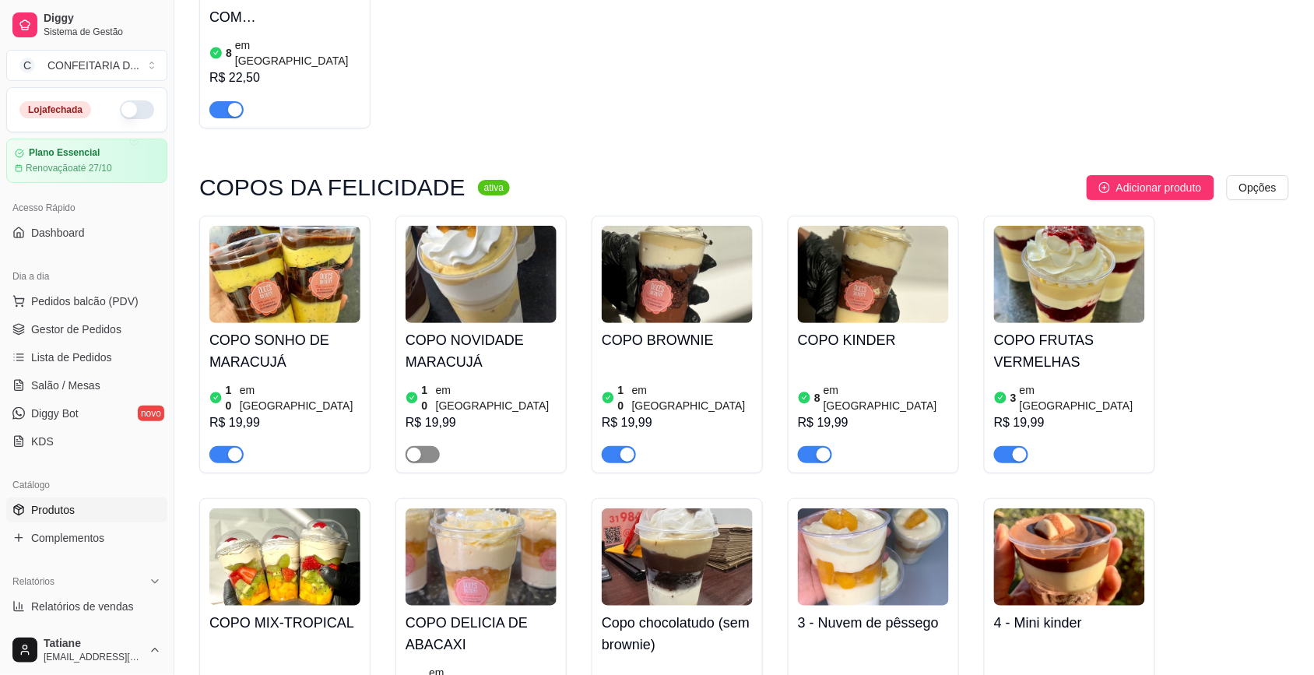
click at [421, 446] on button "button" at bounding box center [423, 454] width 34 height 17
click at [1052, 226] on img at bounding box center [1069, 274] width 151 height 97
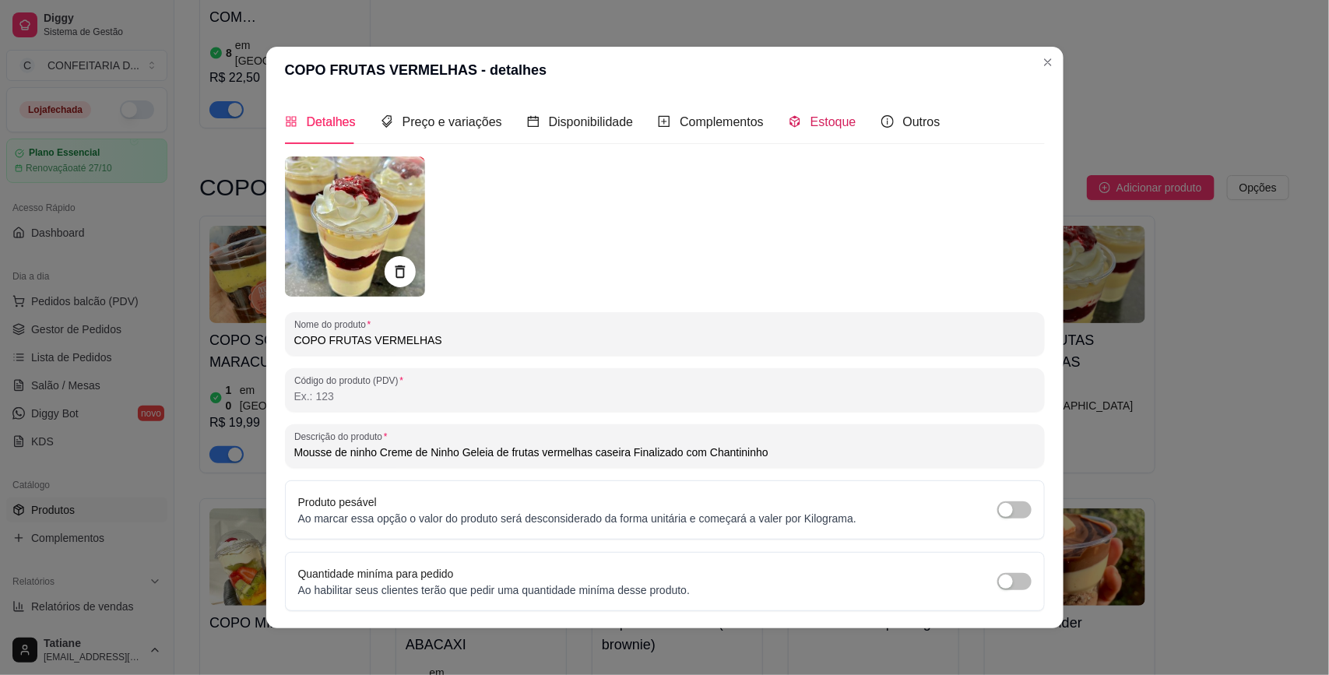
click at [810, 115] on span "Estoque" at bounding box center [833, 121] width 46 height 13
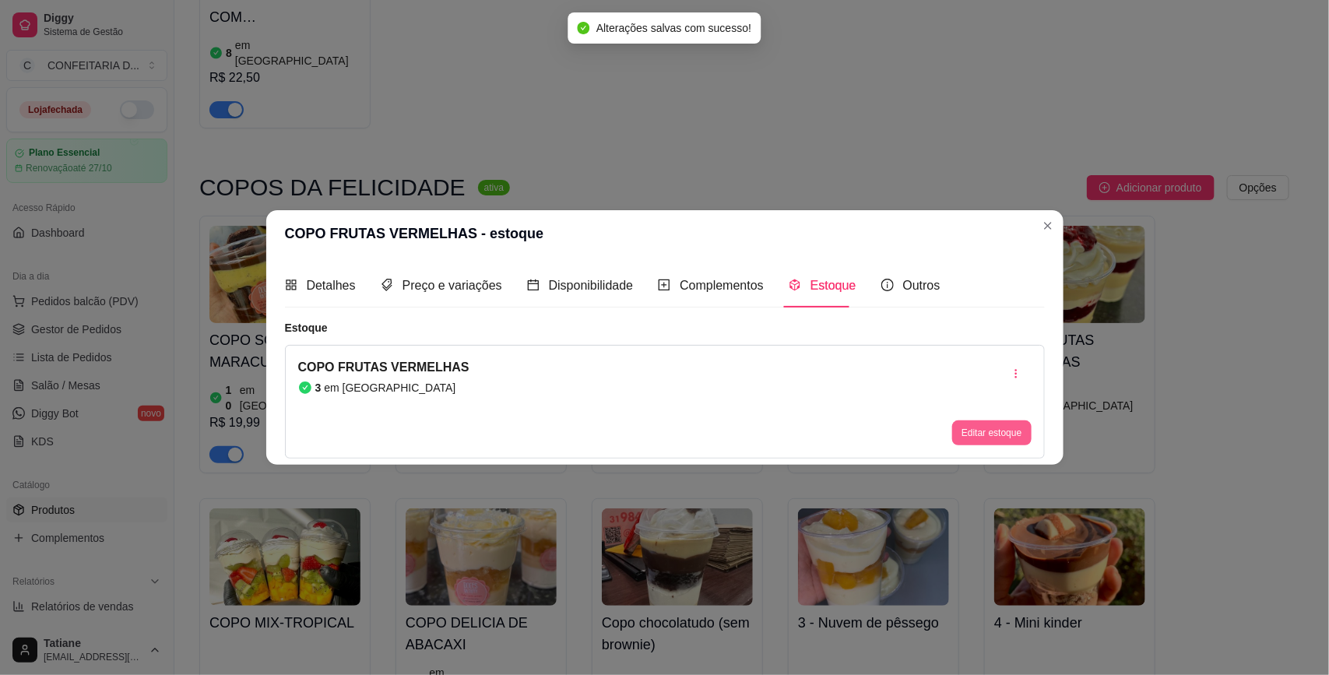
click at [986, 440] on button "Editar estoque" at bounding box center [991, 432] width 79 height 25
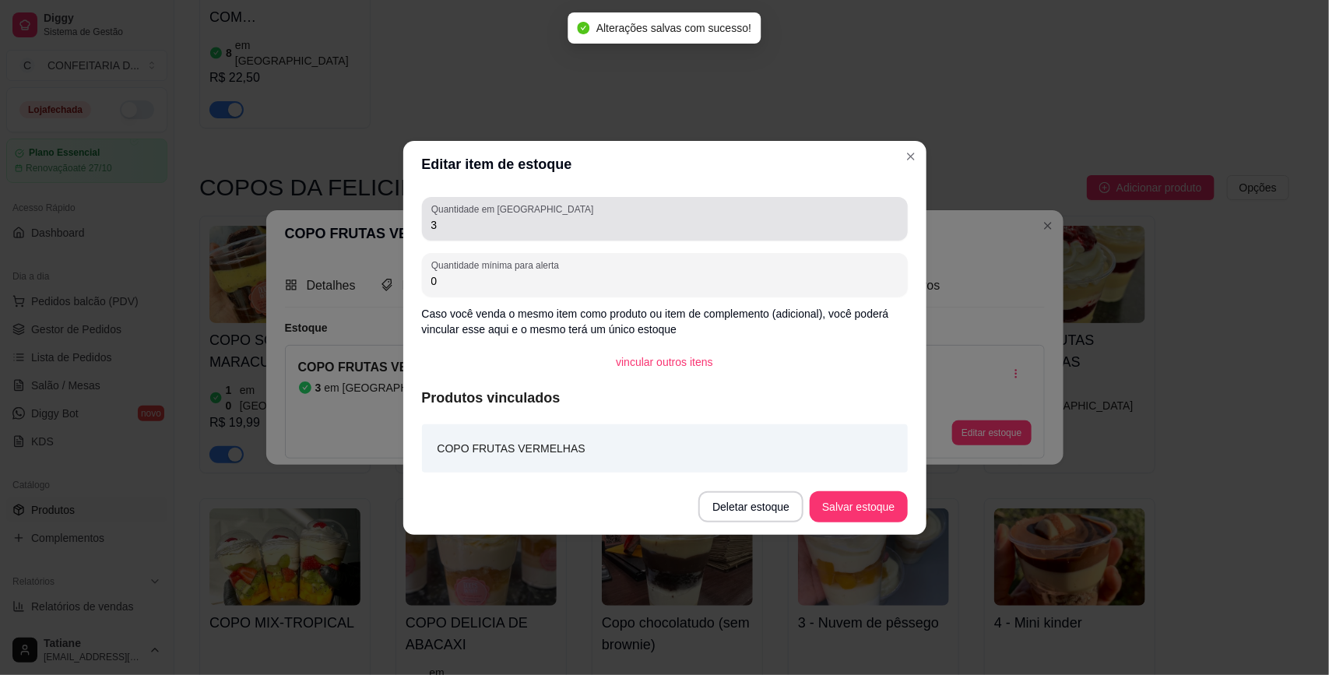
click at [449, 223] on input "3" at bounding box center [664, 225] width 467 height 16
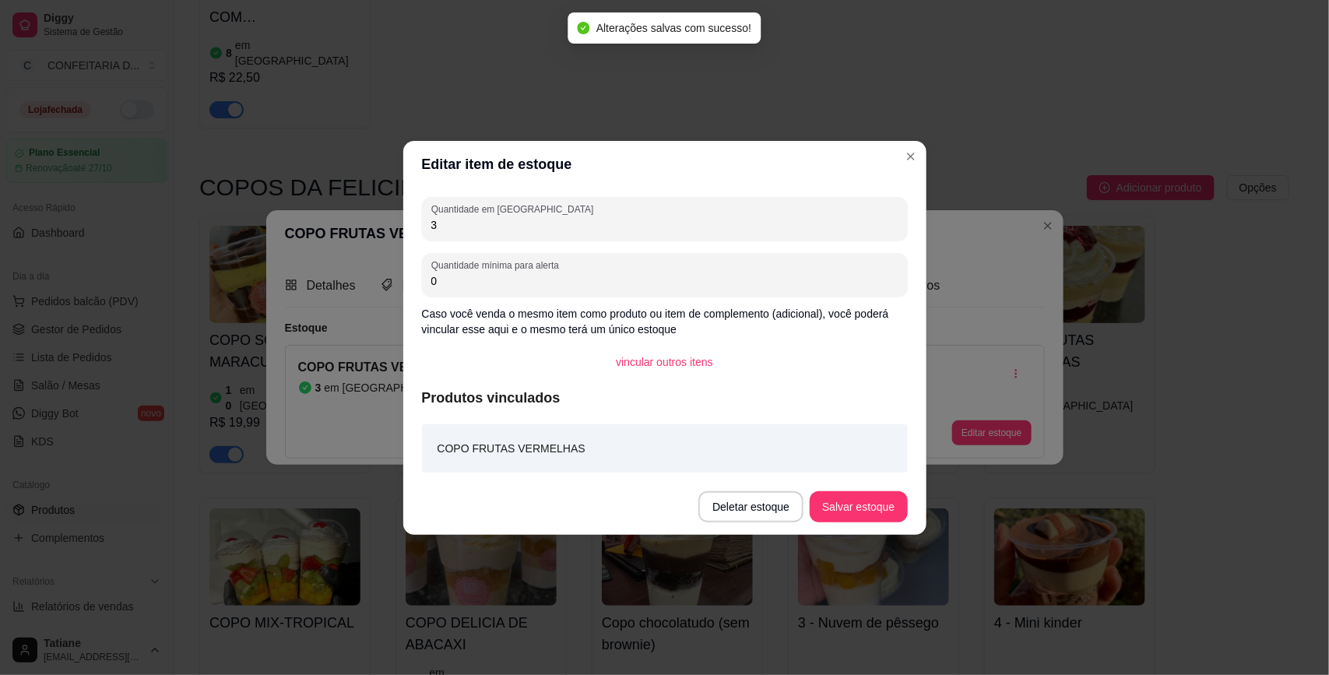
click at [449, 223] on input "3" at bounding box center [664, 225] width 467 height 16
type input "5"
click at [876, 527] on footer "Deletar estoque Salvar estoque" at bounding box center [664, 507] width 523 height 56
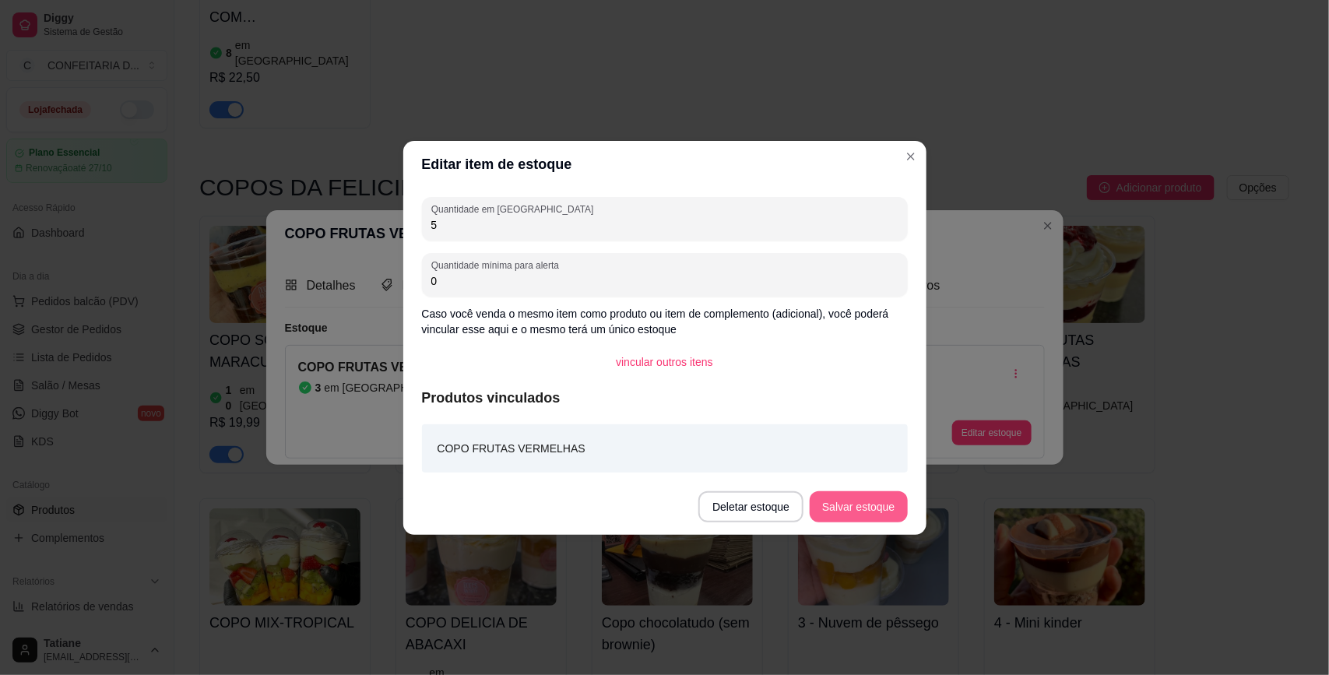
click at [872, 489] on footer "Deletar estoque Salvar estoque" at bounding box center [664, 507] width 523 height 56
click at [881, 510] on button "Salvar estoque" at bounding box center [858, 506] width 97 height 31
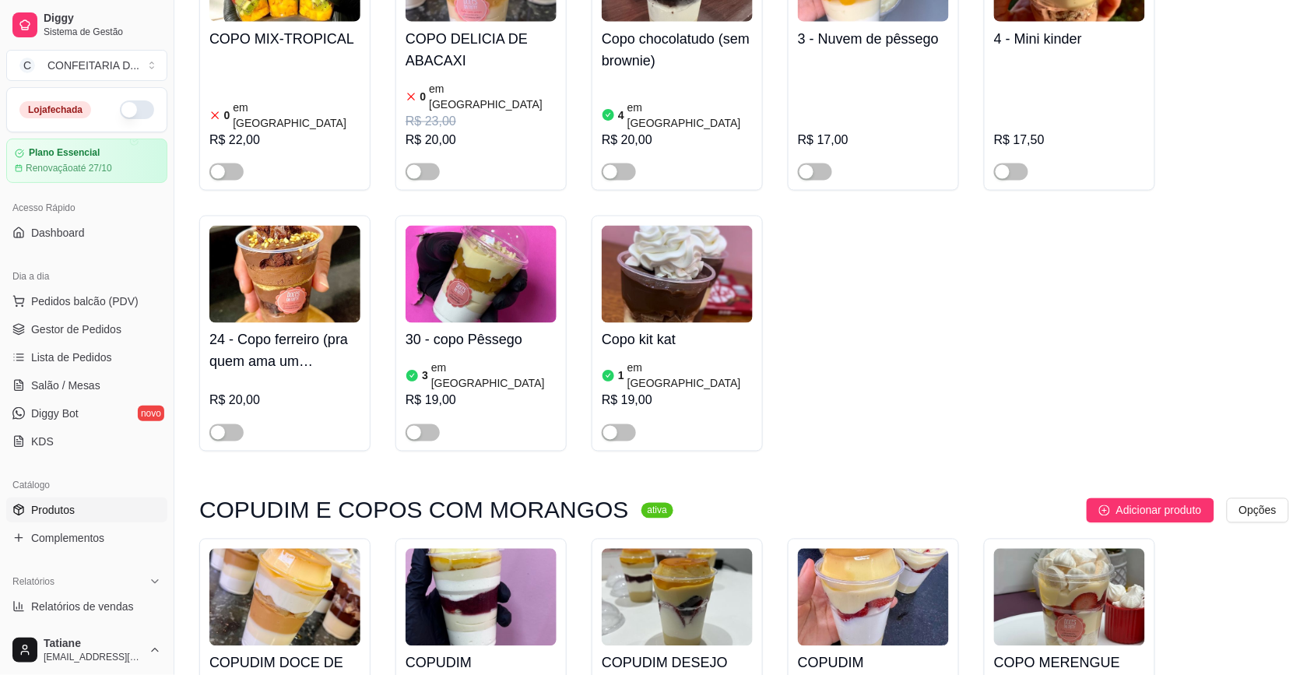
scroll to position [4185, 0]
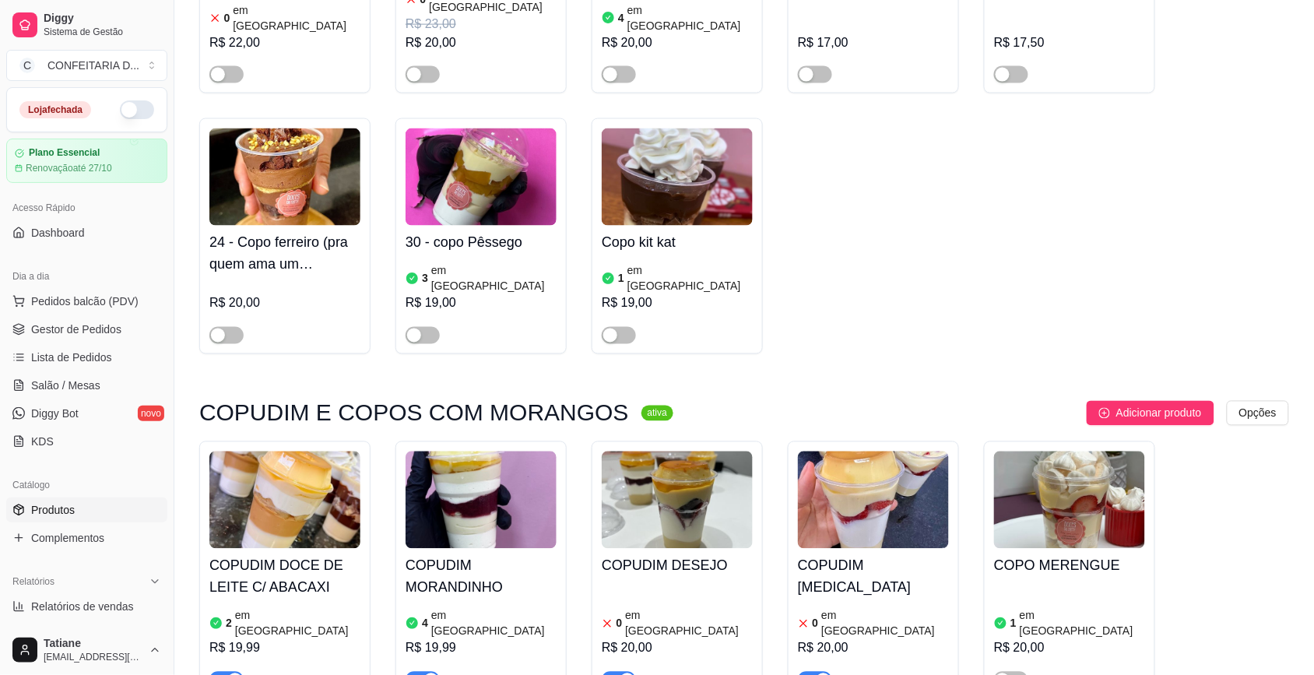
click at [320, 452] on img at bounding box center [284, 500] width 151 height 97
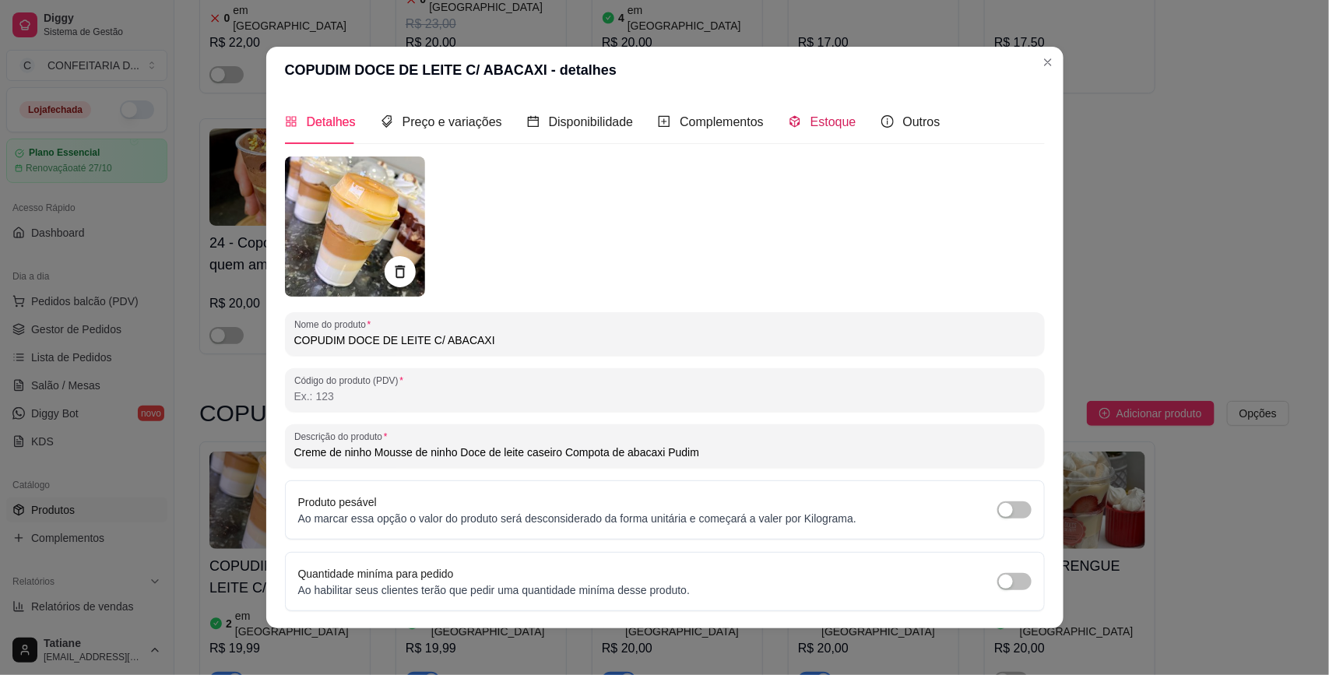
click at [816, 123] on span "Estoque" at bounding box center [833, 121] width 46 height 13
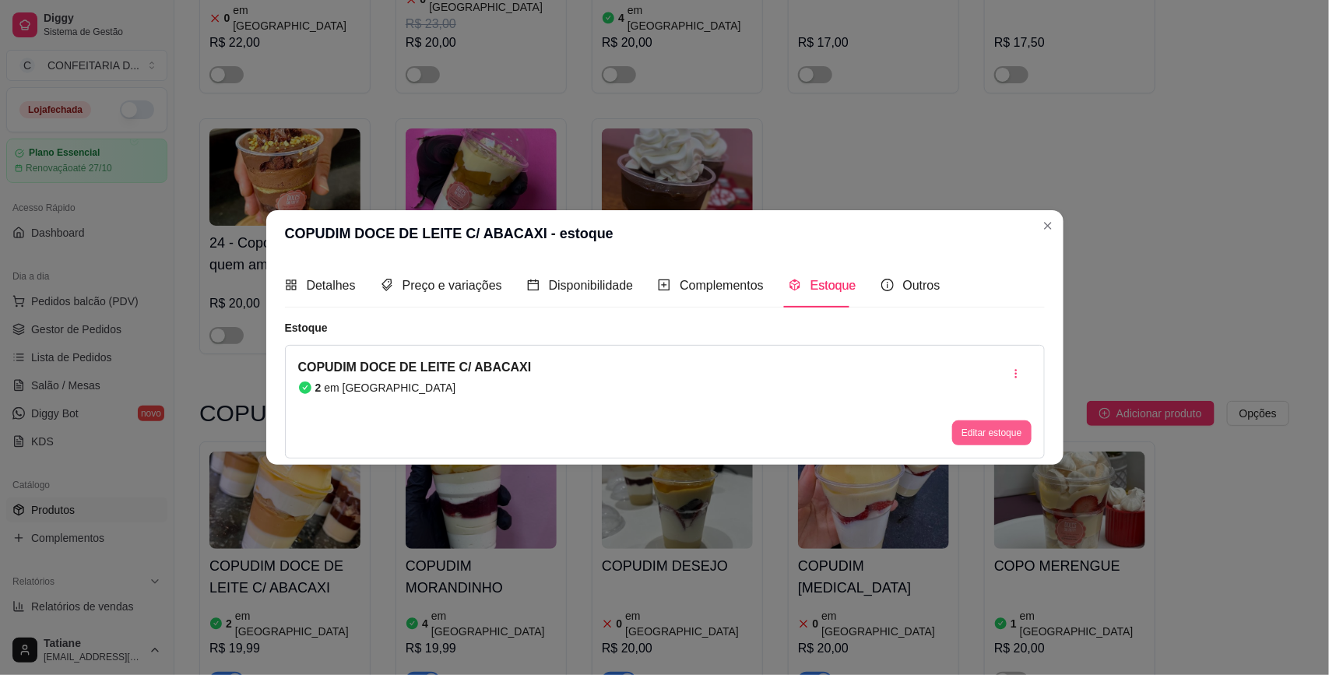
click at [986, 445] on button "Editar estoque" at bounding box center [991, 432] width 79 height 25
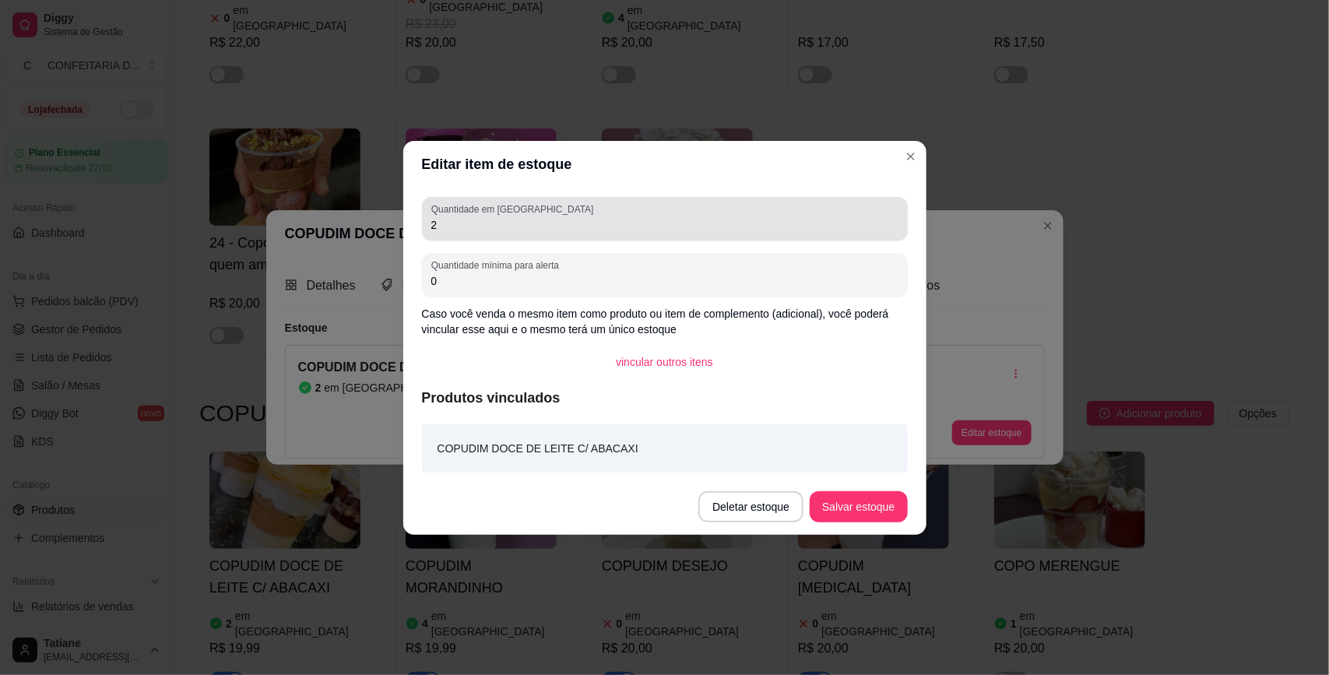
click at [441, 223] on input "2" at bounding box center [664, 225] width 467 height 16
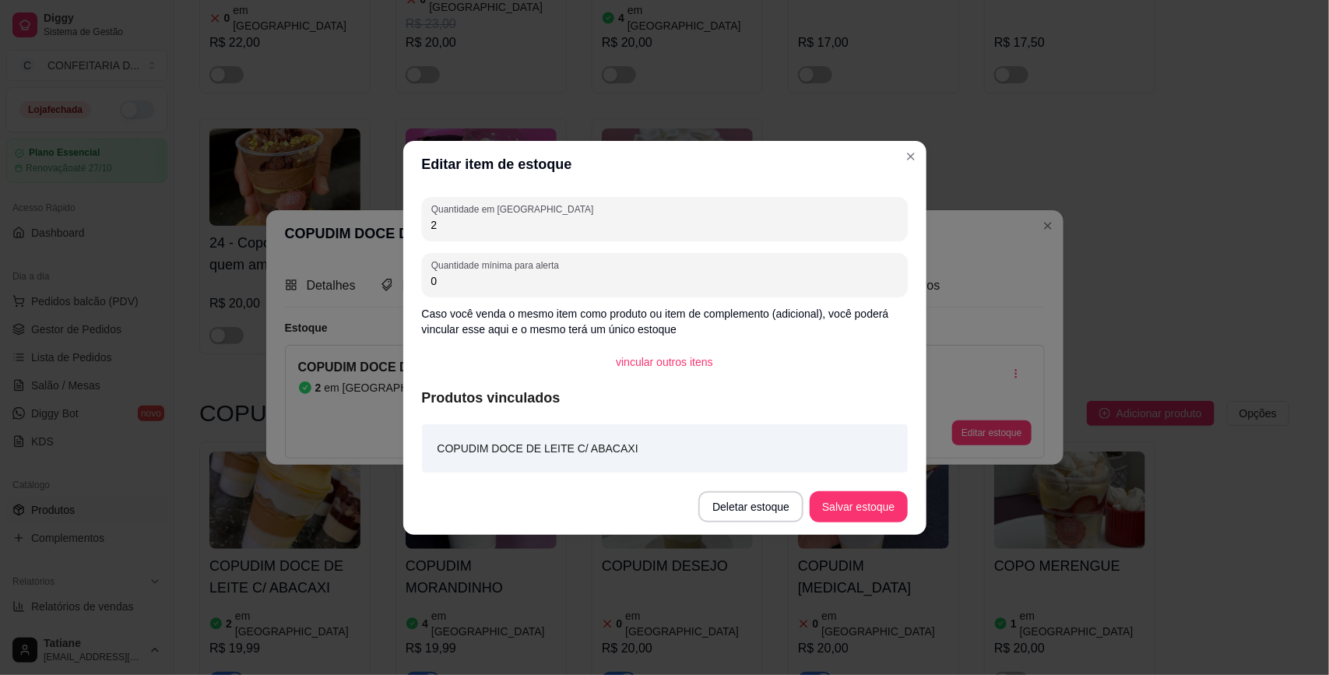
click at [442, 222] on input "2" at bounding box center [664, 225] width 467 height 16
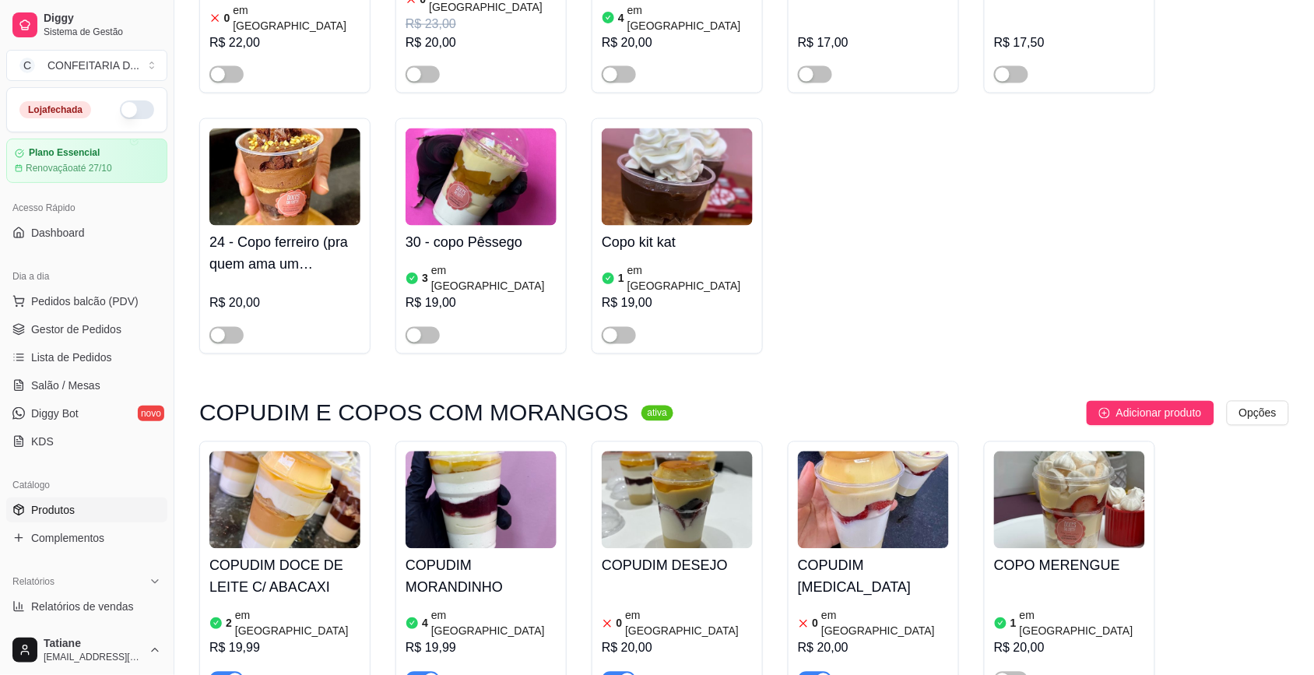
click at [526, 452] on img at bounding box center [481, 500] width 151 height 97
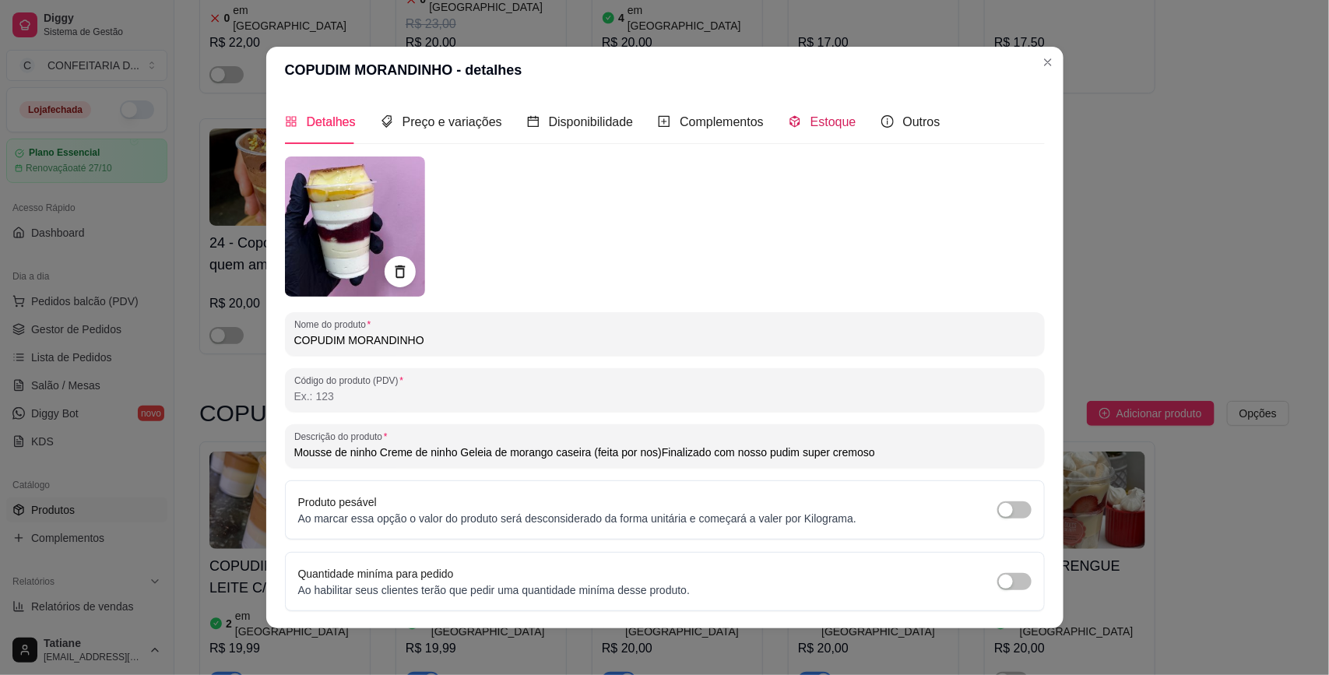
click at [827, 115] on span "Estoque" at bounding box center [833, 121] width 46 height 13
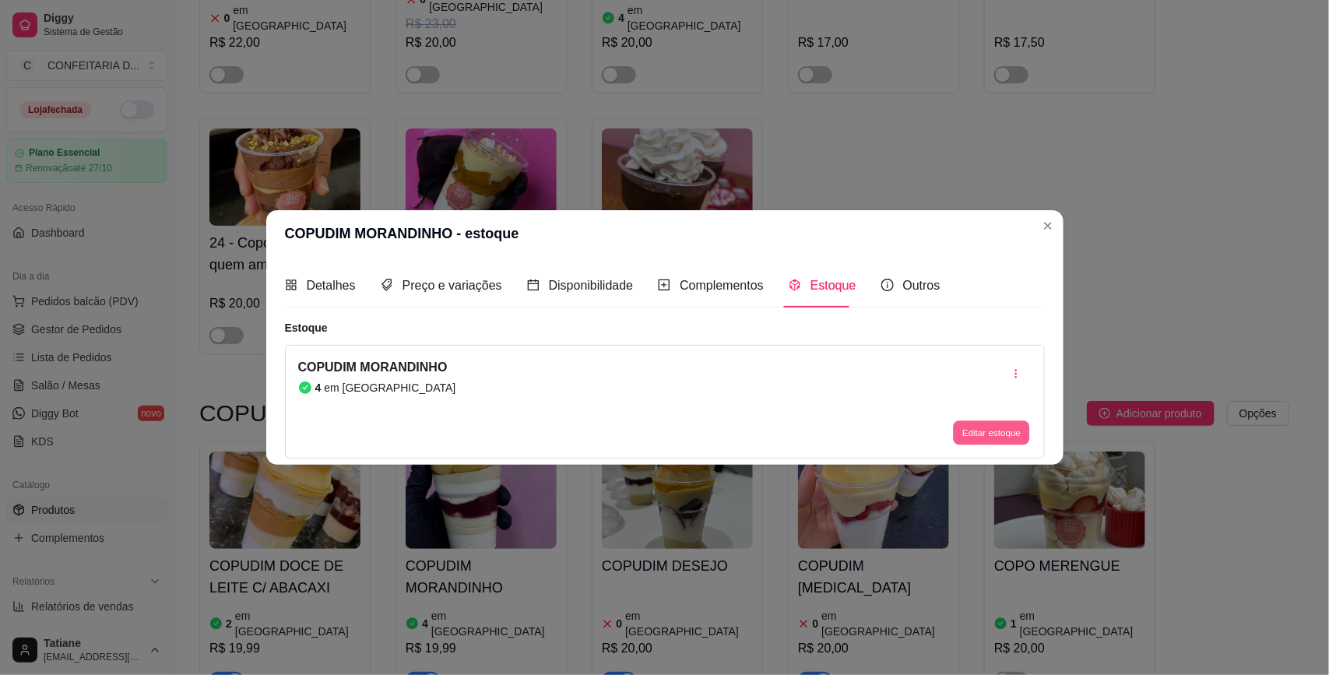
click at [990, 434] on button "Editar estoque" at bounding box center [992, 433] width 76 height 24
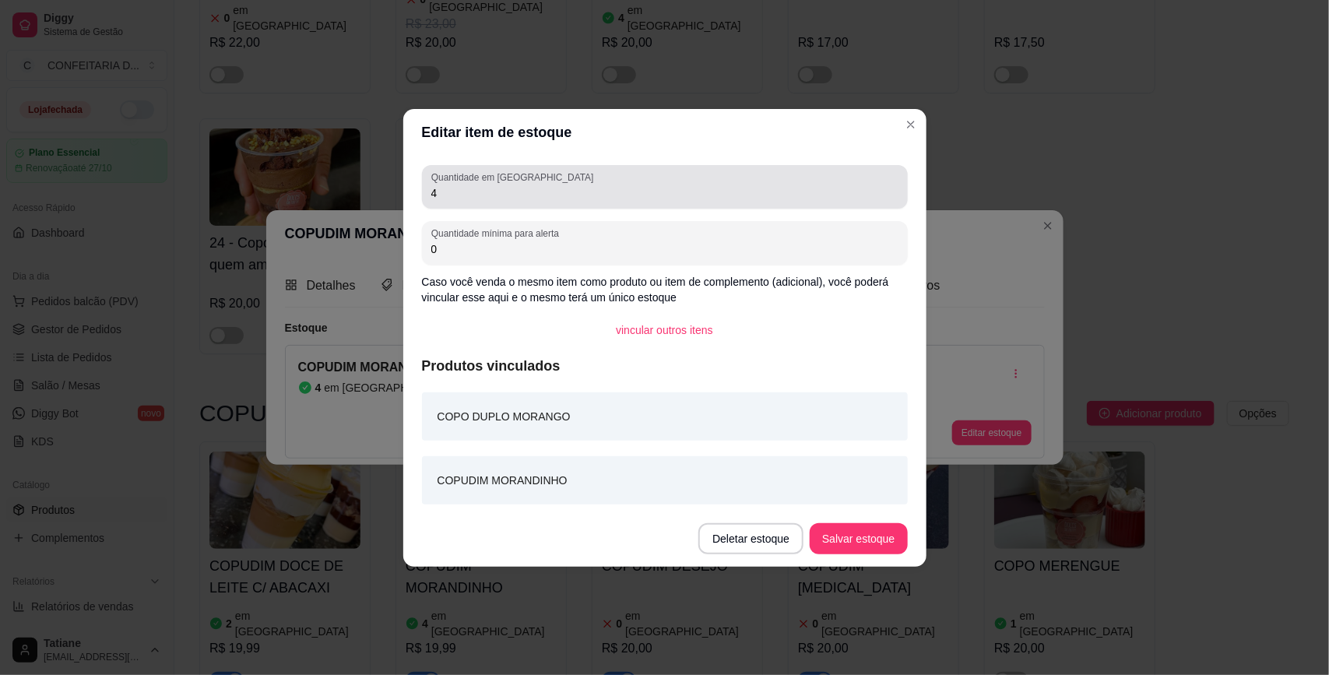
click at [460, 187] on input "4" at bounding box center [664, 193] width 467 height 16
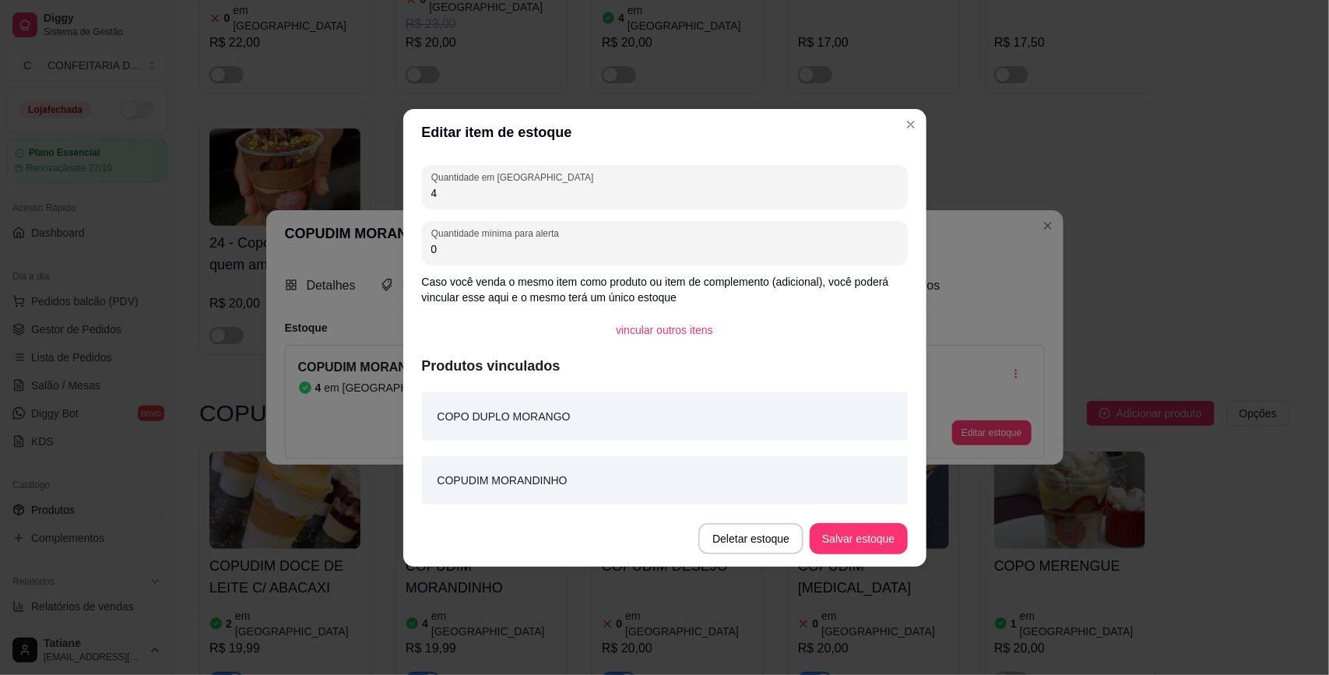
click at [460, 187] on input "4" at bounding box center [664, 193] width 467 height 16
type input "10"
click at [838, 547] on button "Salvar estoque" at bounding box center [858, 538] width 97 height 31
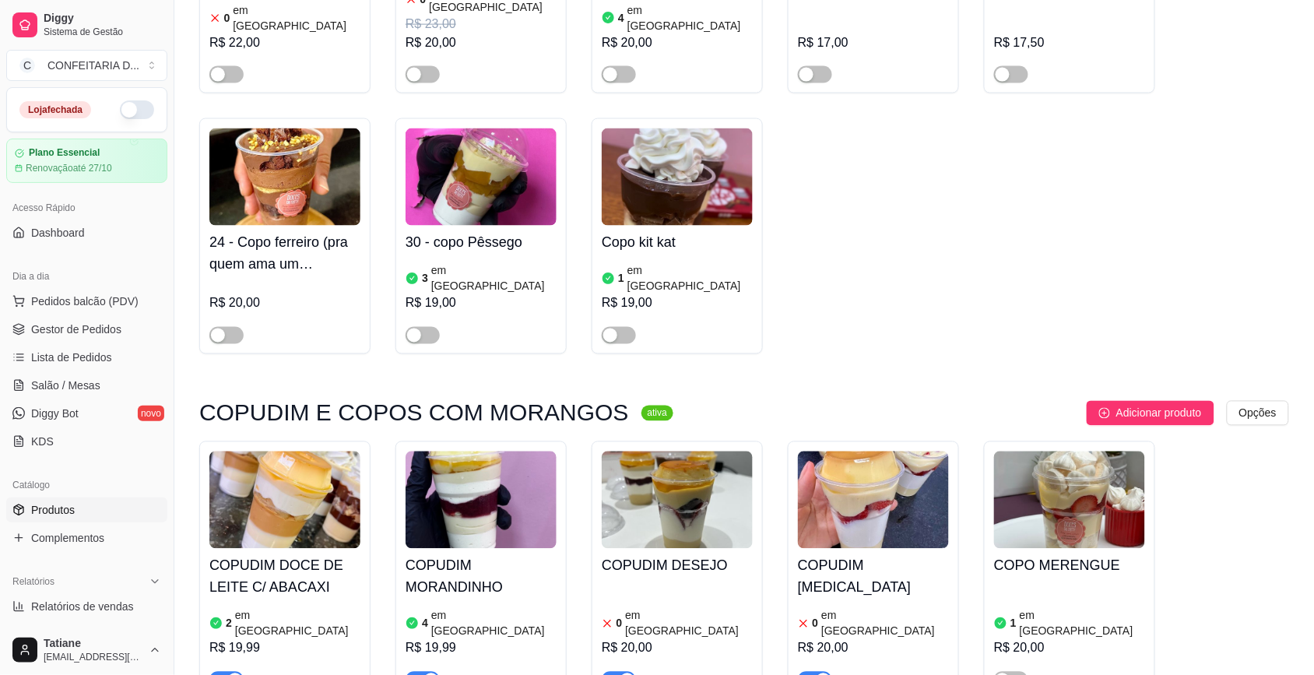
click at [687, 452] on img at bounding box center [677, 500] width 151 height 97
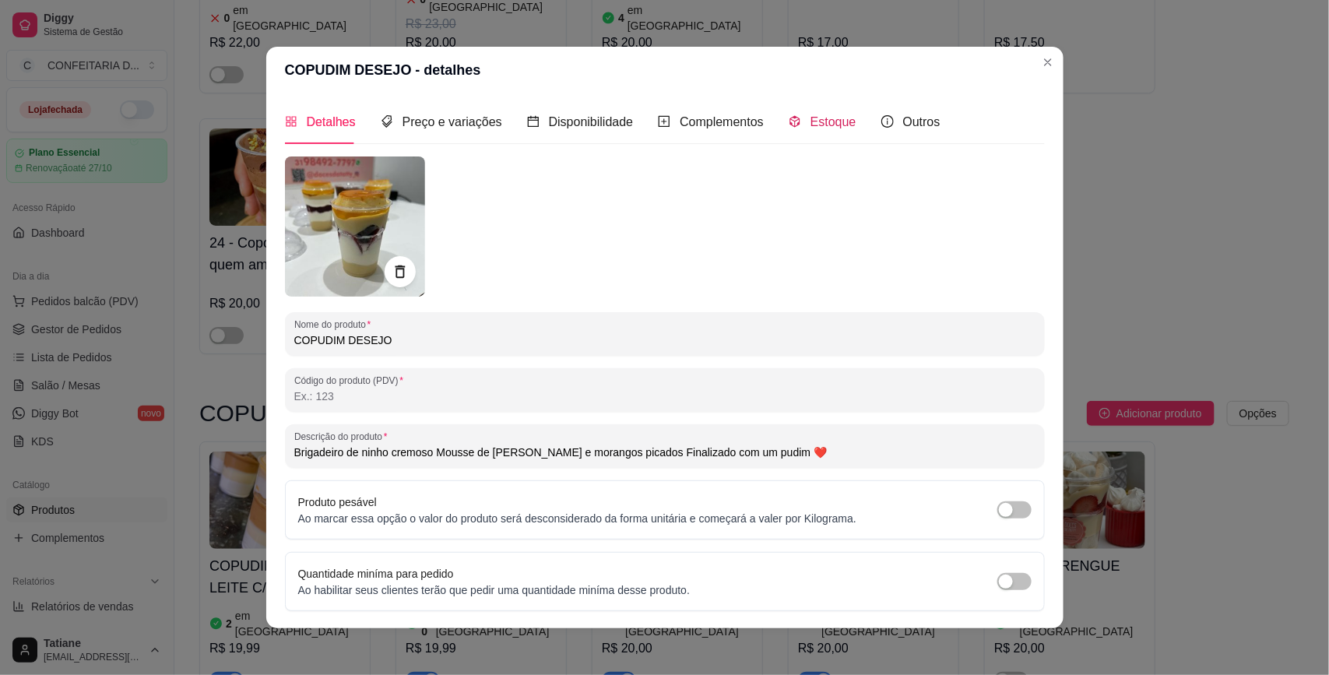
click at [816, 112] on div "Estoque" at bounding box center [823, 121] width 68 height 19
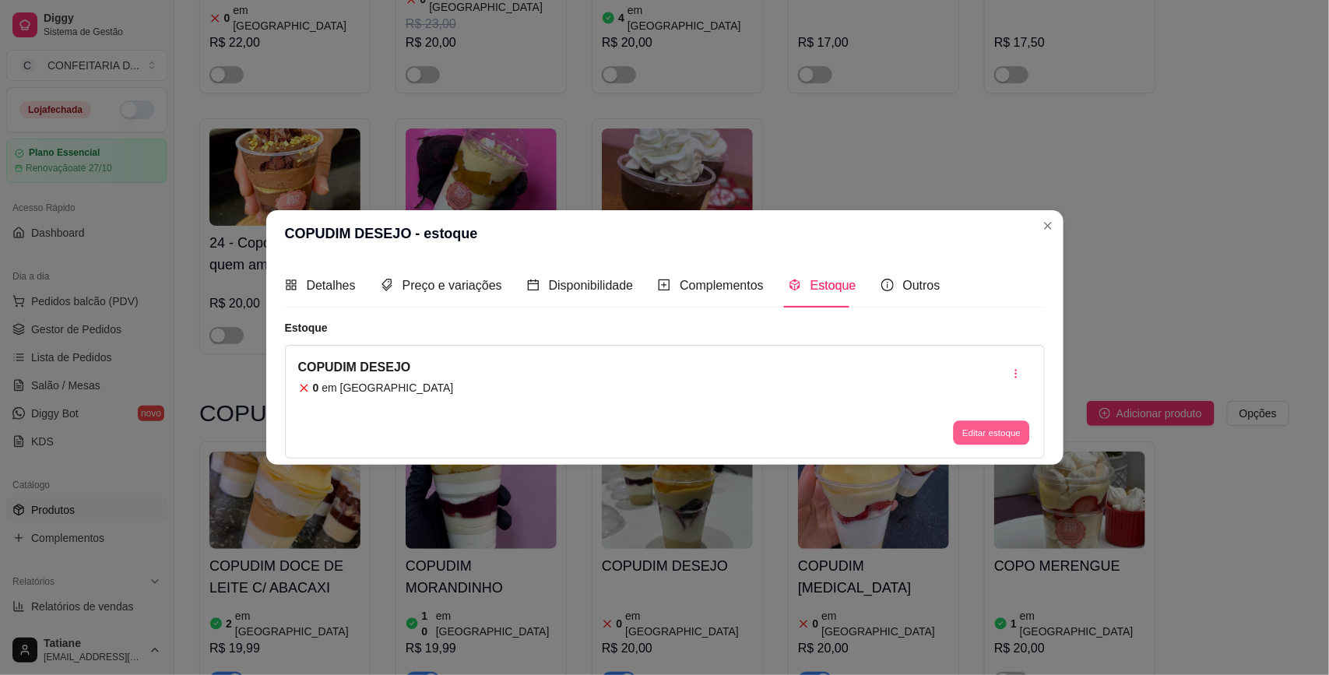
click at [978, 445] on button "Editar estoque" at bounding box center [992, 433] width 76 height 24
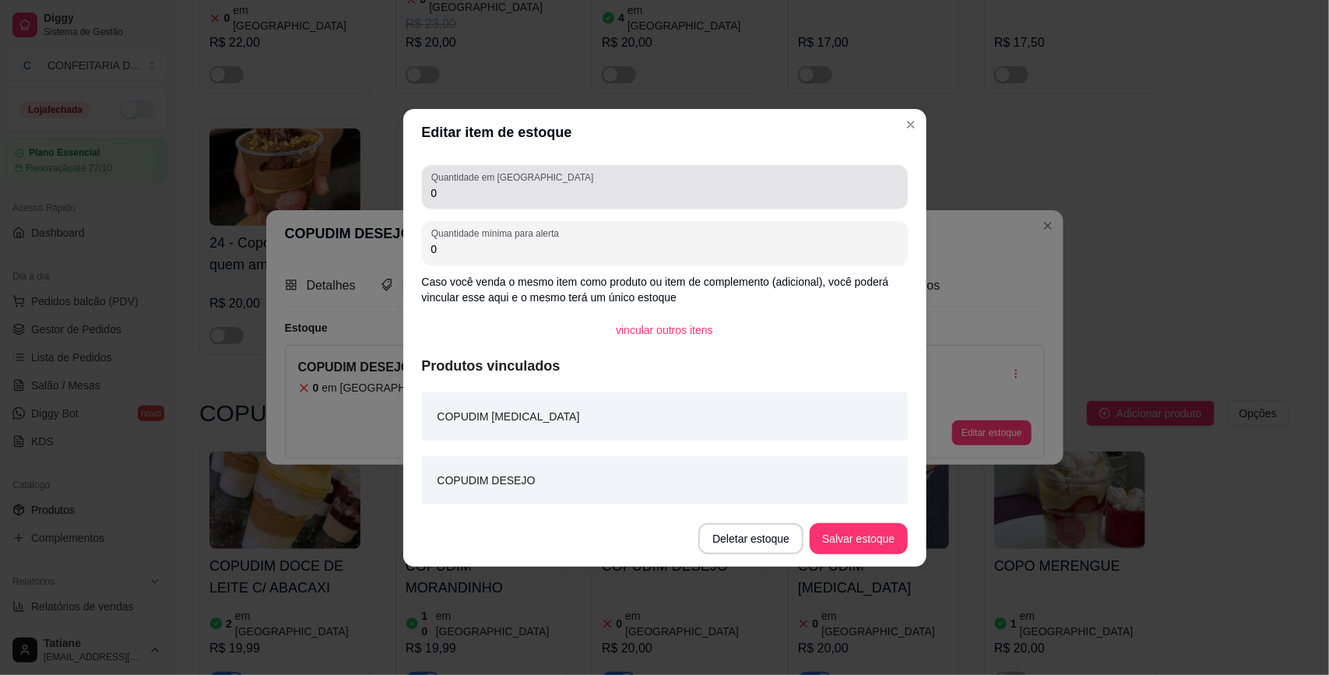
click at [436, 193] on input "0" at bounding box center [664, 193] width 467 height 16
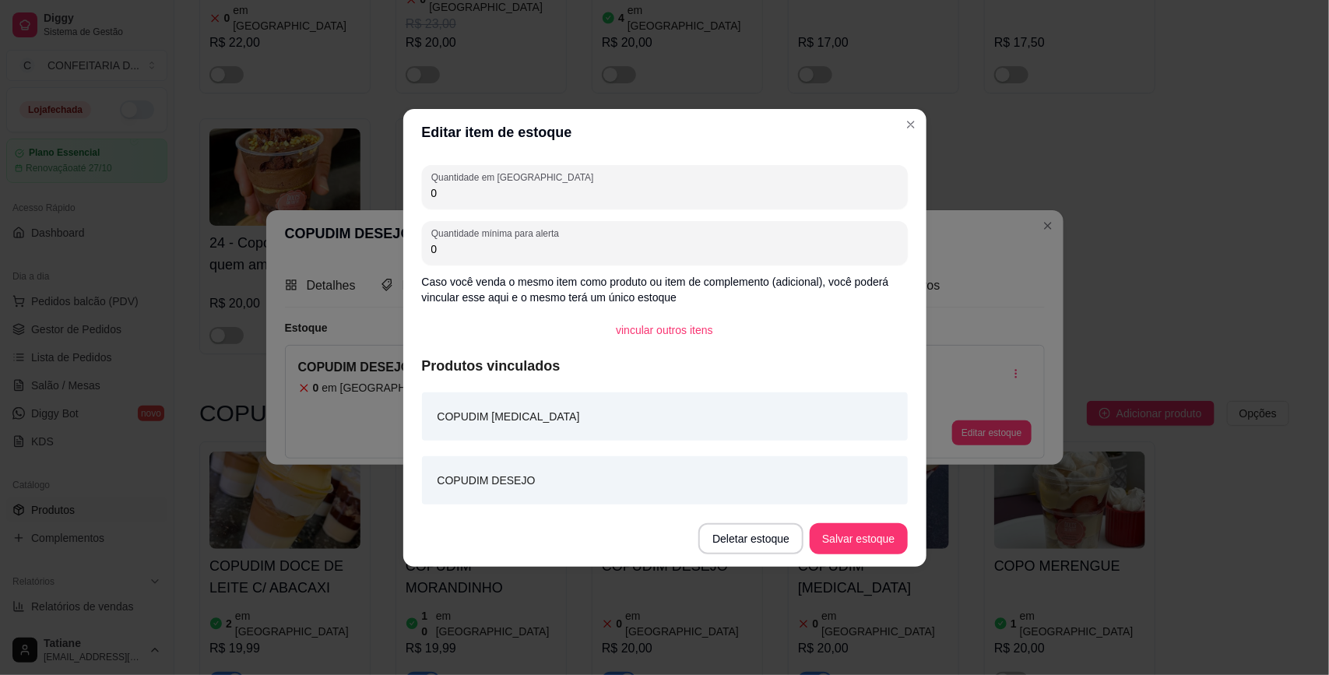
click at [436, 193] on input "0" at bounding box center [664, 193] width 467 height 16
type input "10"
click at [876, 531] on button "Salvar estoque" at bounding box center [858, 538] width 97 height 31
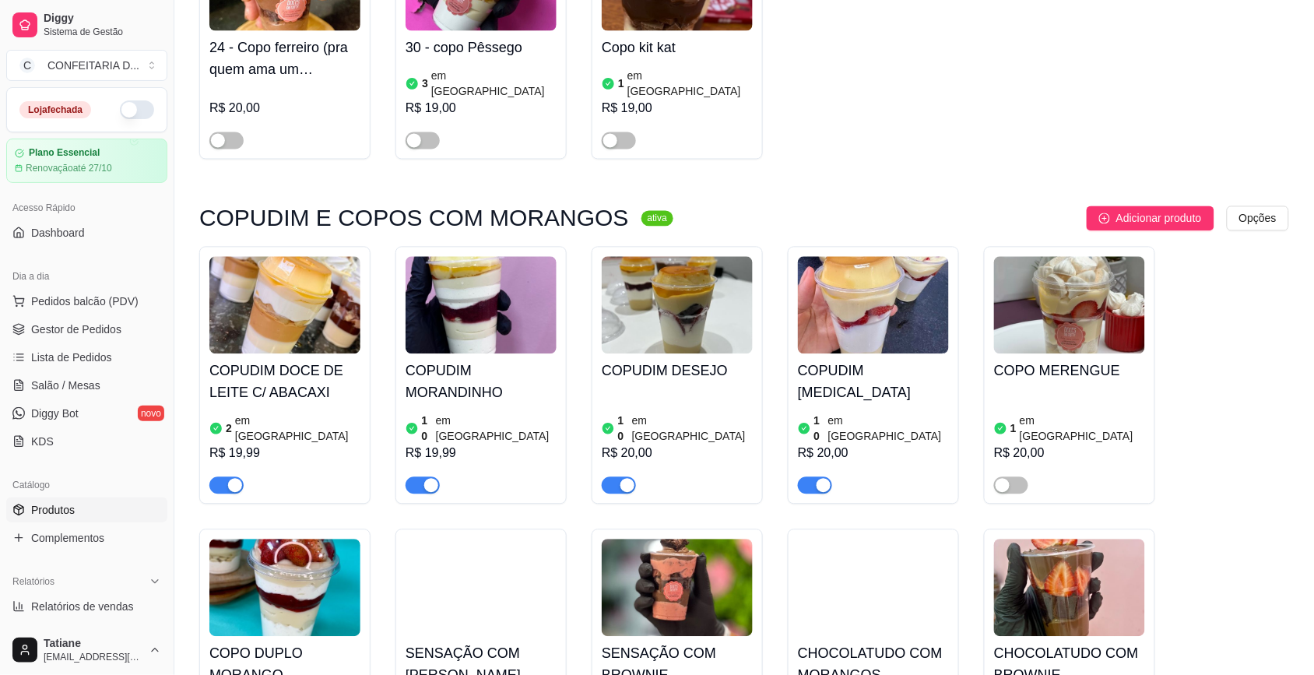
scroll to position [4477, 0]
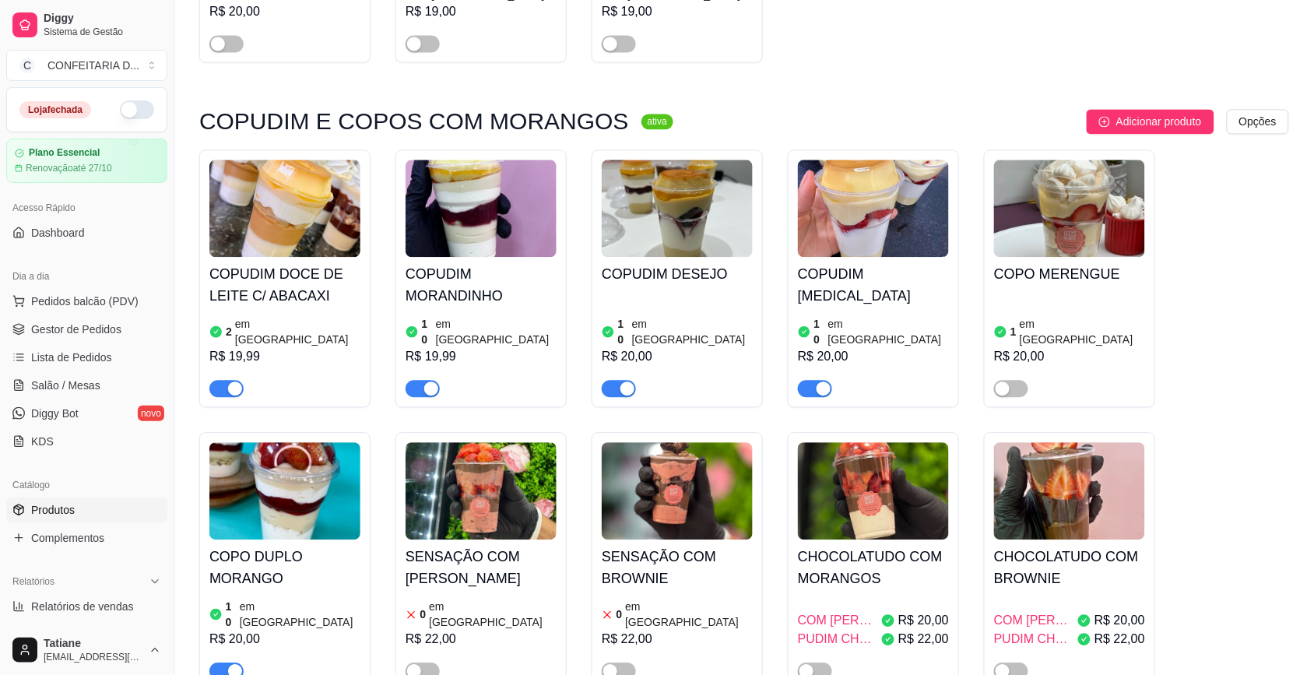
click at [877, 442] on img at bounding box center [873, 490] width 151 height 97
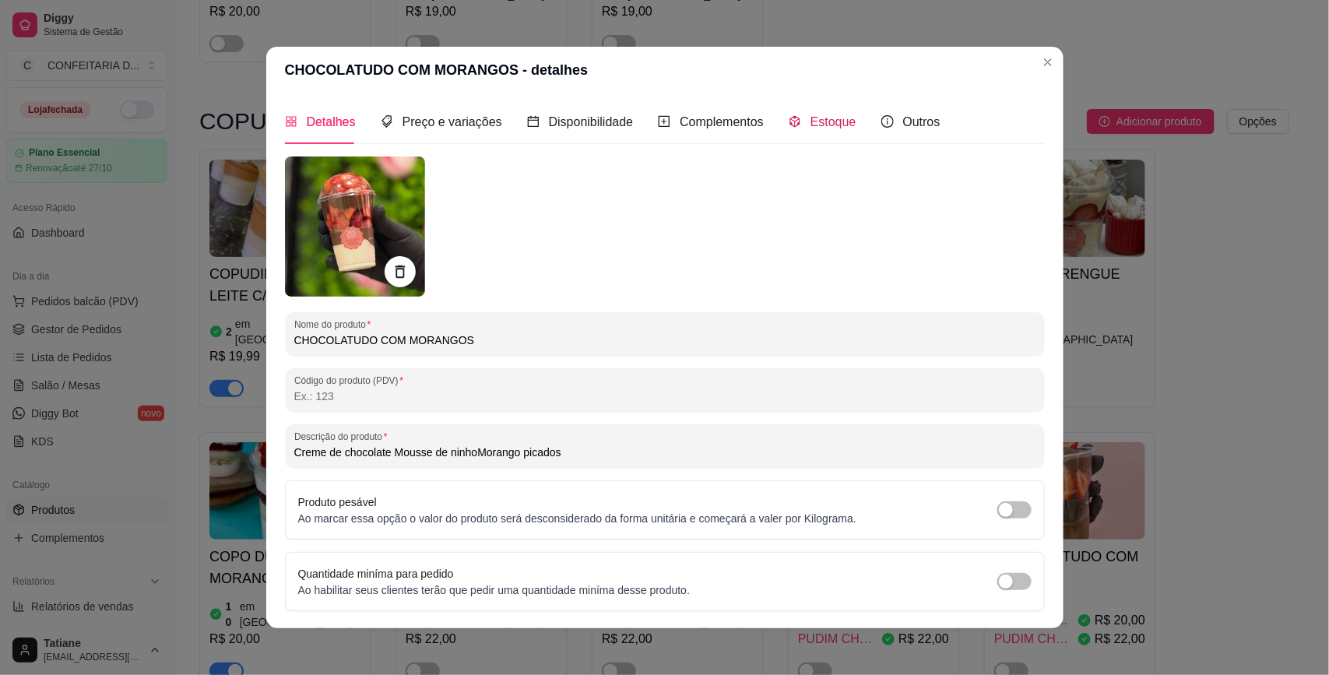
click at [814, 122] on span "Estoque" at bounding box center [833, 121] width 46 height 13
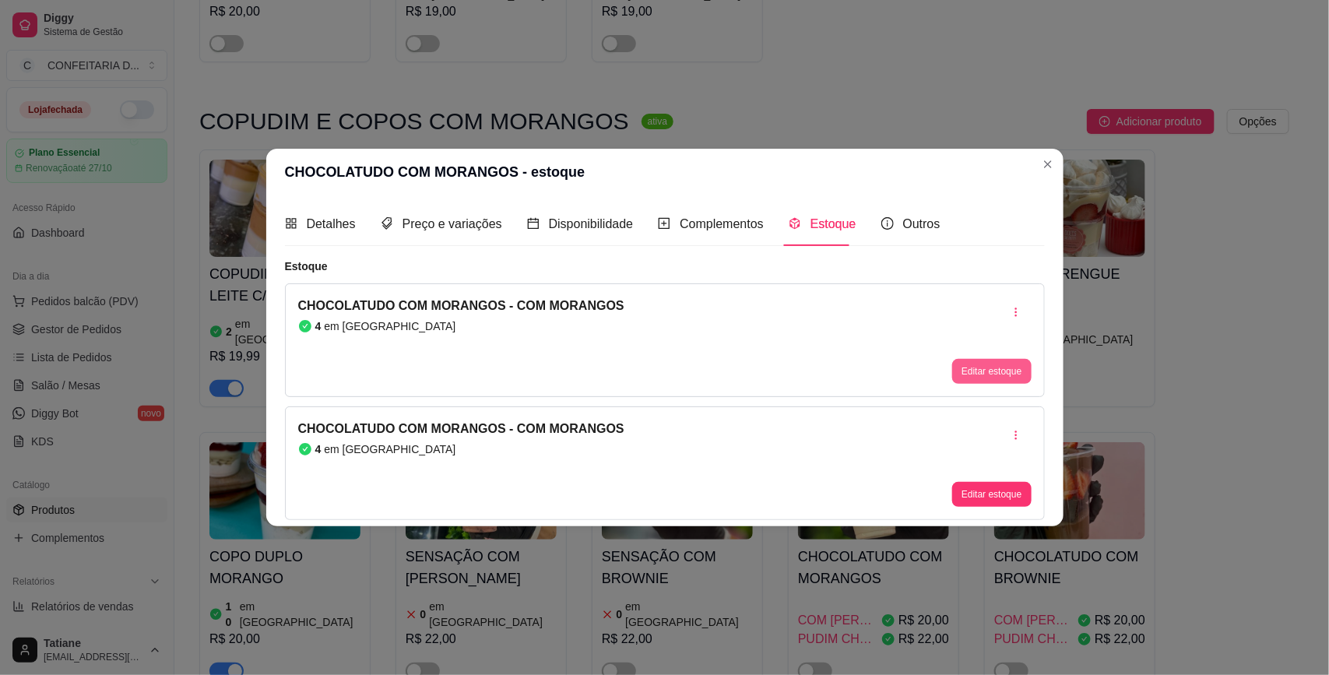
click at [977, 359] on div "Editar estoque" at bounding box center [991, 371] width 79 height 25
click at [1021, 372] on button "Editar estoque" at bounding box center [991, 371] width 79 height 25
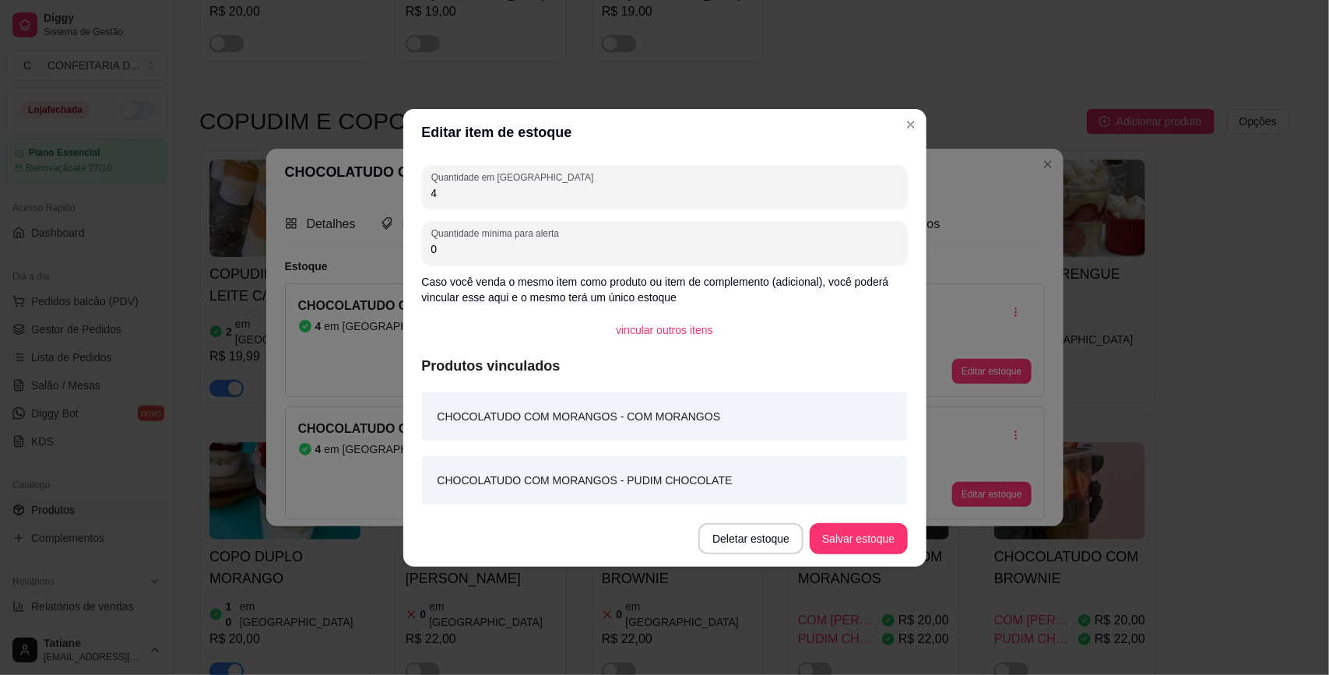
click at [534, 195] on input "4" at bounding box center [664, 193] width 467 height 16
type input "10"
click at [842, 536] on button "Salvar estoque" at bounding box center [858, 538] width 97 height 31
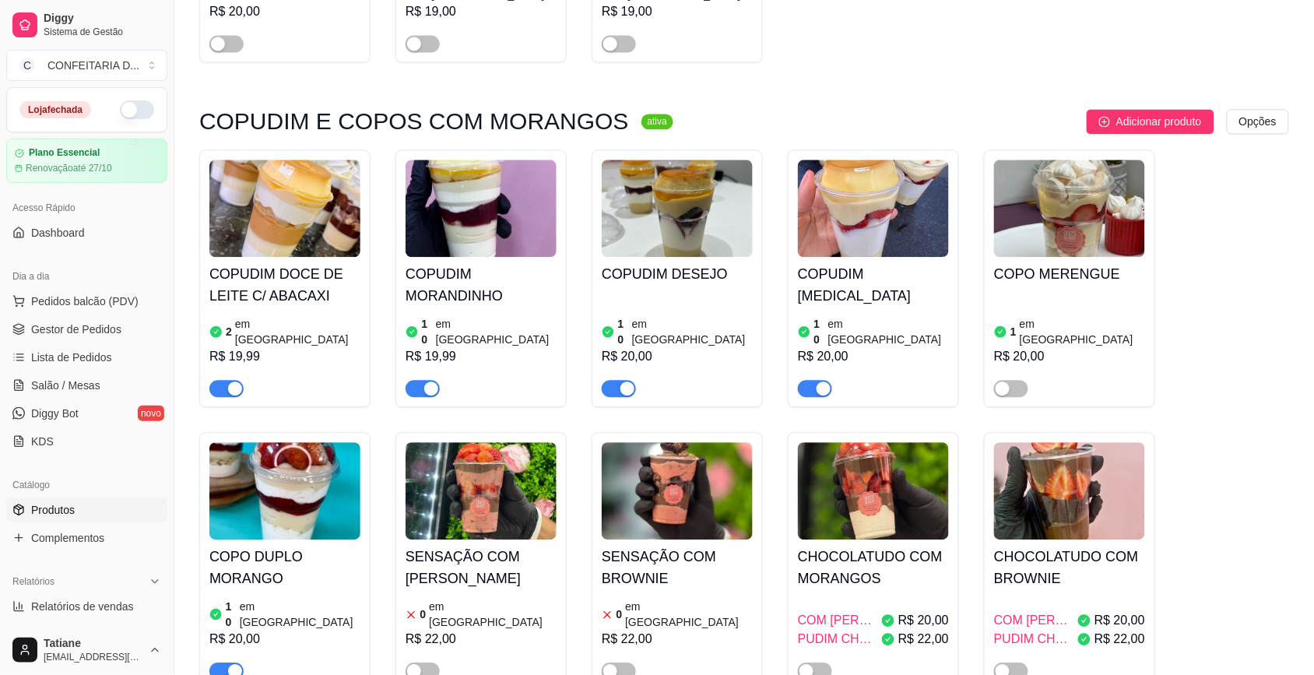
click at [1084, 546] on h4 "CHOCOLATUDO COM BROWNIE" at bounding box center [1069, 568] width 151 height 44
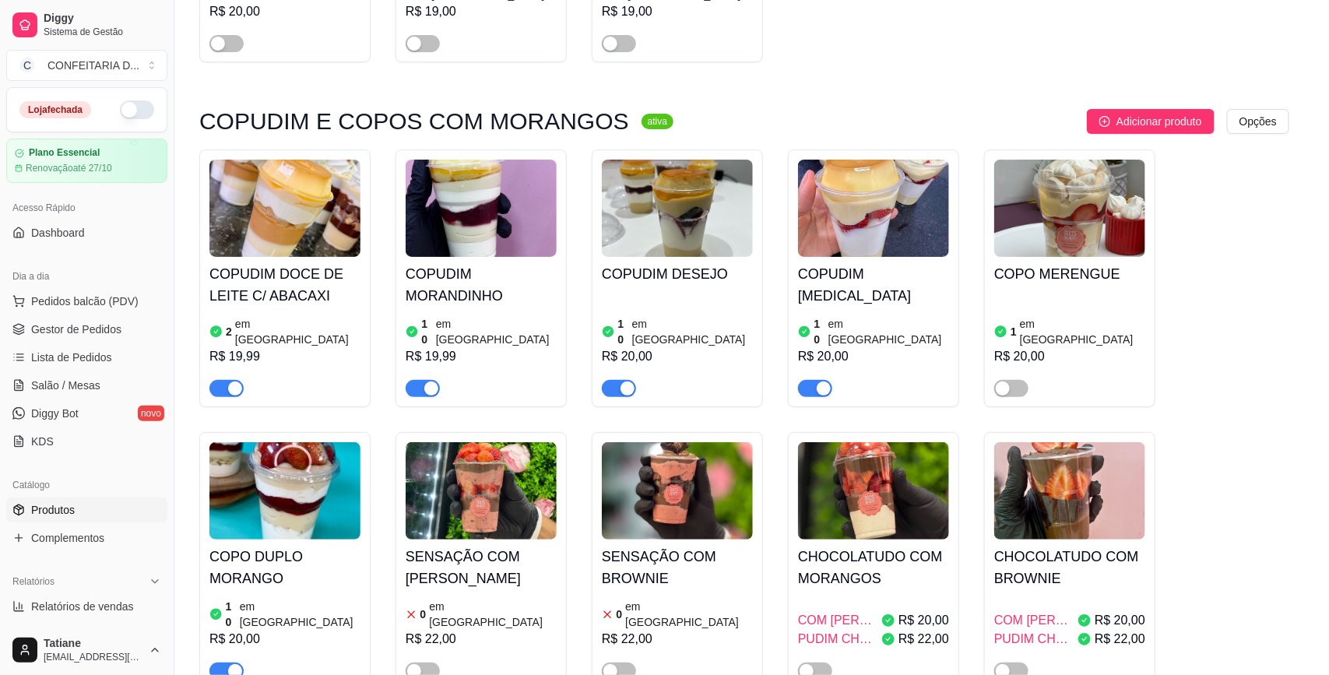
type input "Creme de chocolate bem cremoso Brownie picados e morangos frescos"
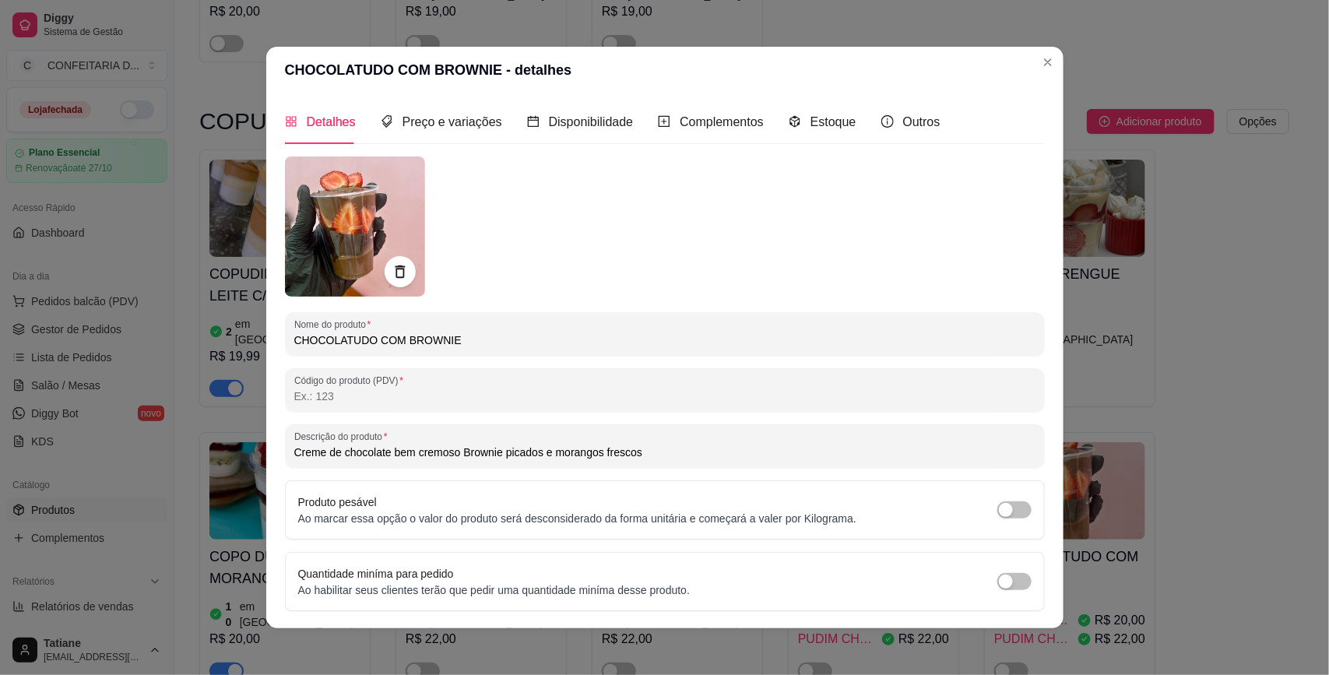
click at [842, 123] on div "Detalhes Preço e variações Disponibilidade Complementos Estoque Outros" at bounding box center [613, 122] width 656 height 44
click at [841, 123] on span "Estoque" at bounding box center [833, 121] width 46 height 13
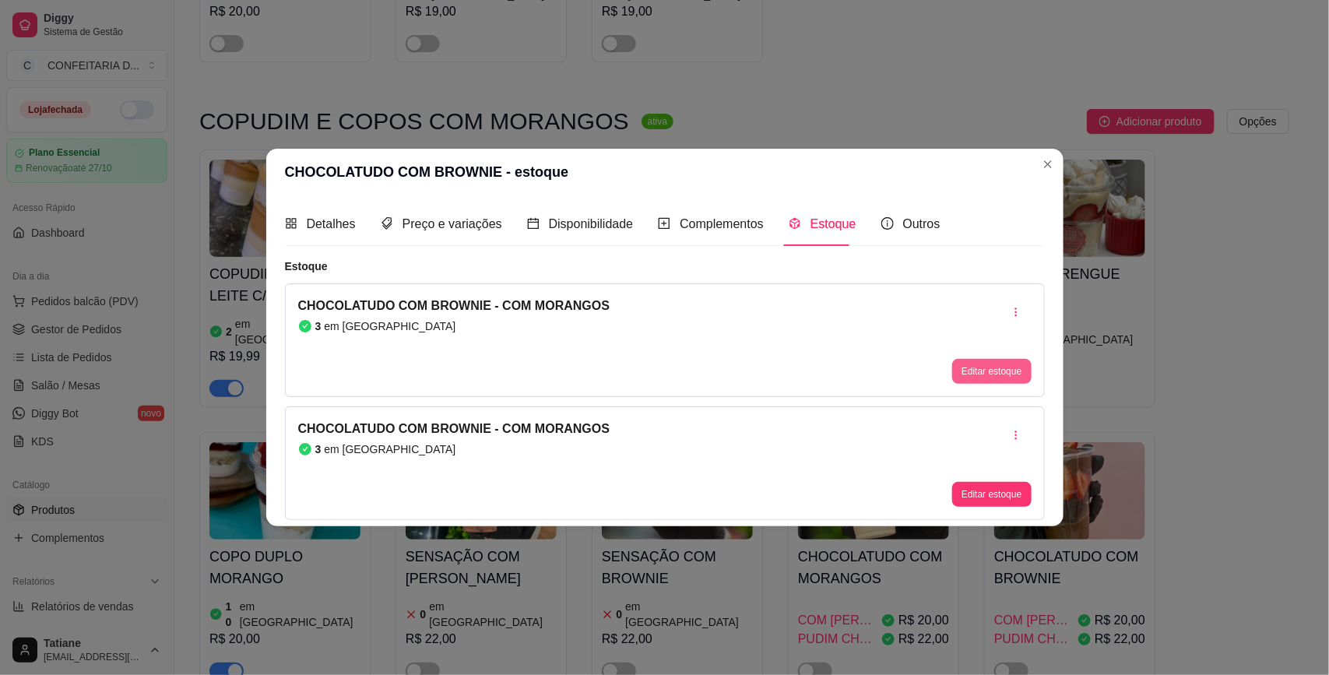
click at [990, 378] on button "Editar estoque" at bounding box center [991, 371] width 79 height 25
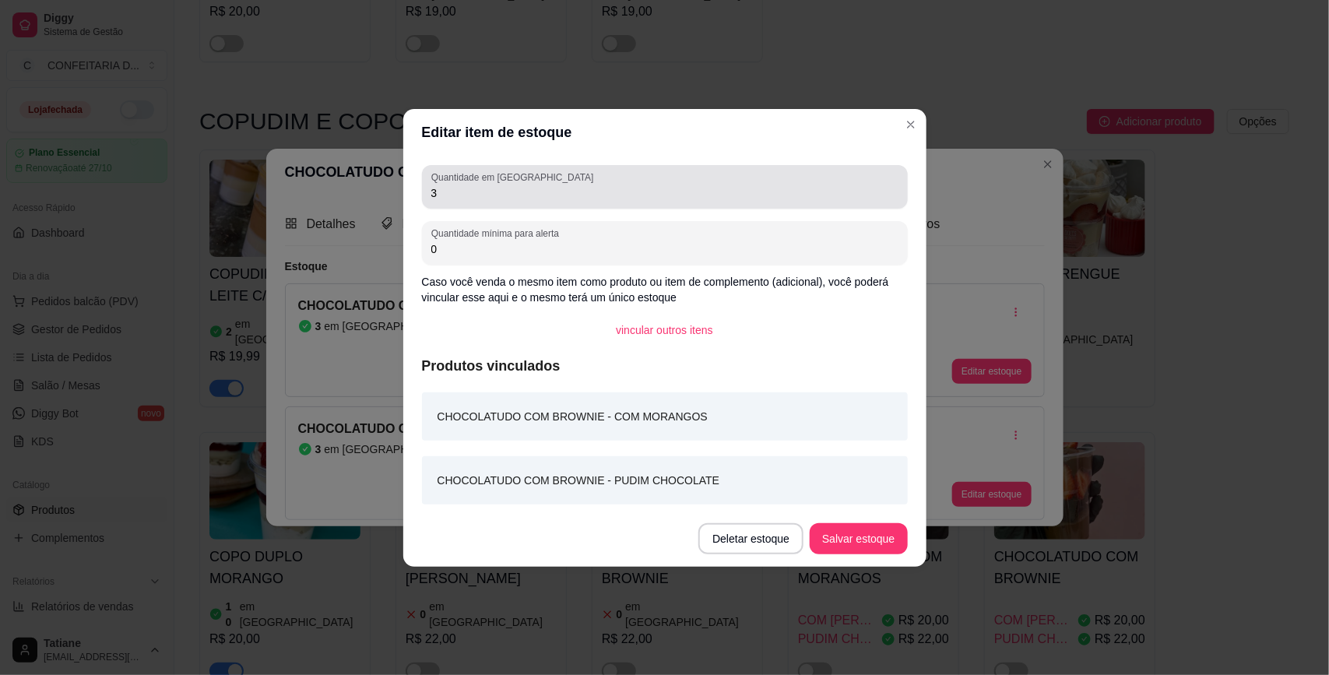
click at [457, 193] on input "3" at bounding box center [664, 193] width 467 height 16
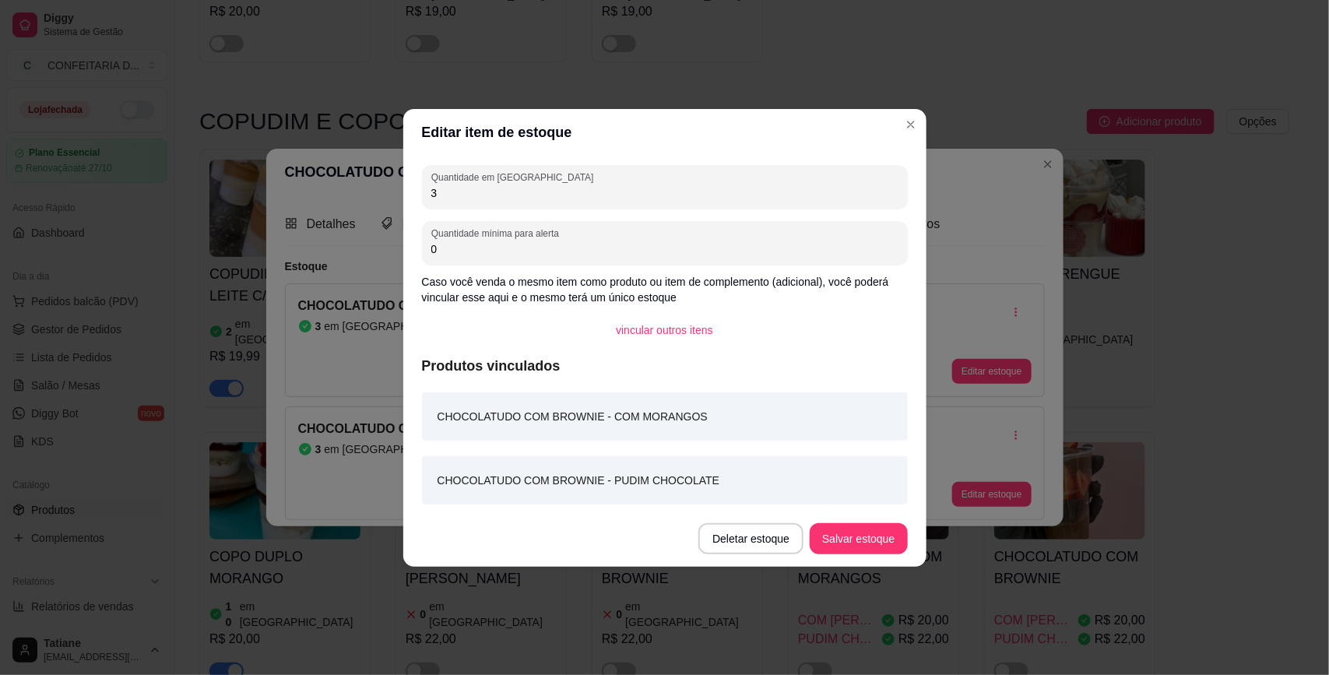
click at [457, 193] on input "3" at bounding box center [664, 193] width 467 height 16
type input "6"
click at [861, 531] on button "Salvar estoque" at bounding box center [858, 538] width 95 height 30
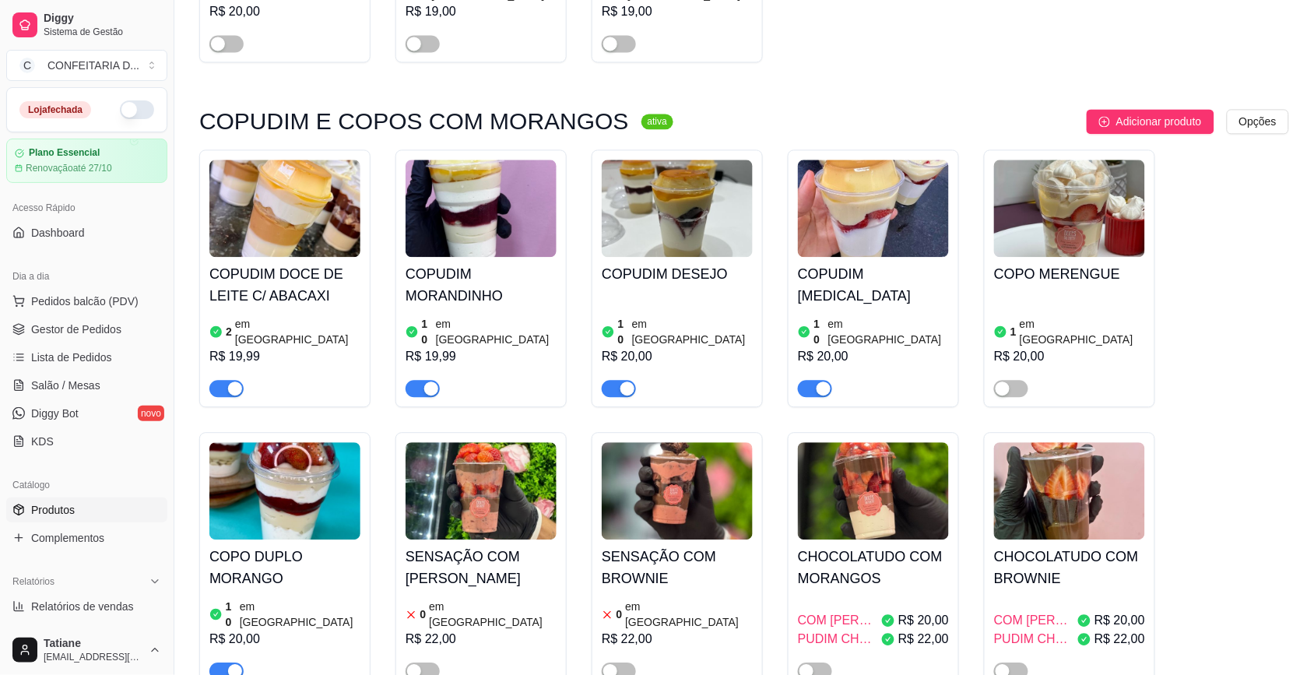
click at [994, 661] on div at bounding box center [1011, 670] width 34 height 19
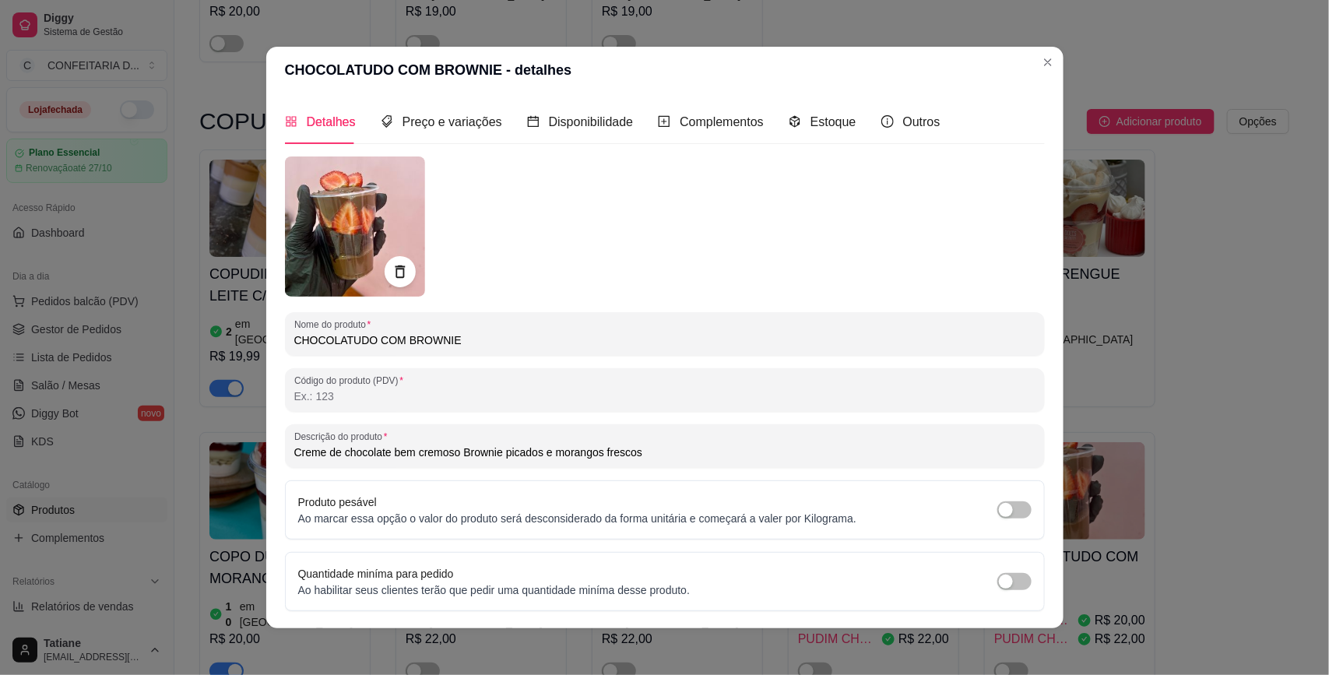
drag, startPoint x: 1044, startPoint y: 483, endPoint x: 1032, endPoint y: 480, distance: 12.1
click at [1044, 481] on div "Detalhes Preço e variações Disponibilidade Complementos Estoque Outros Nome do …" at bounding box center [664, 360] width 797 height 535
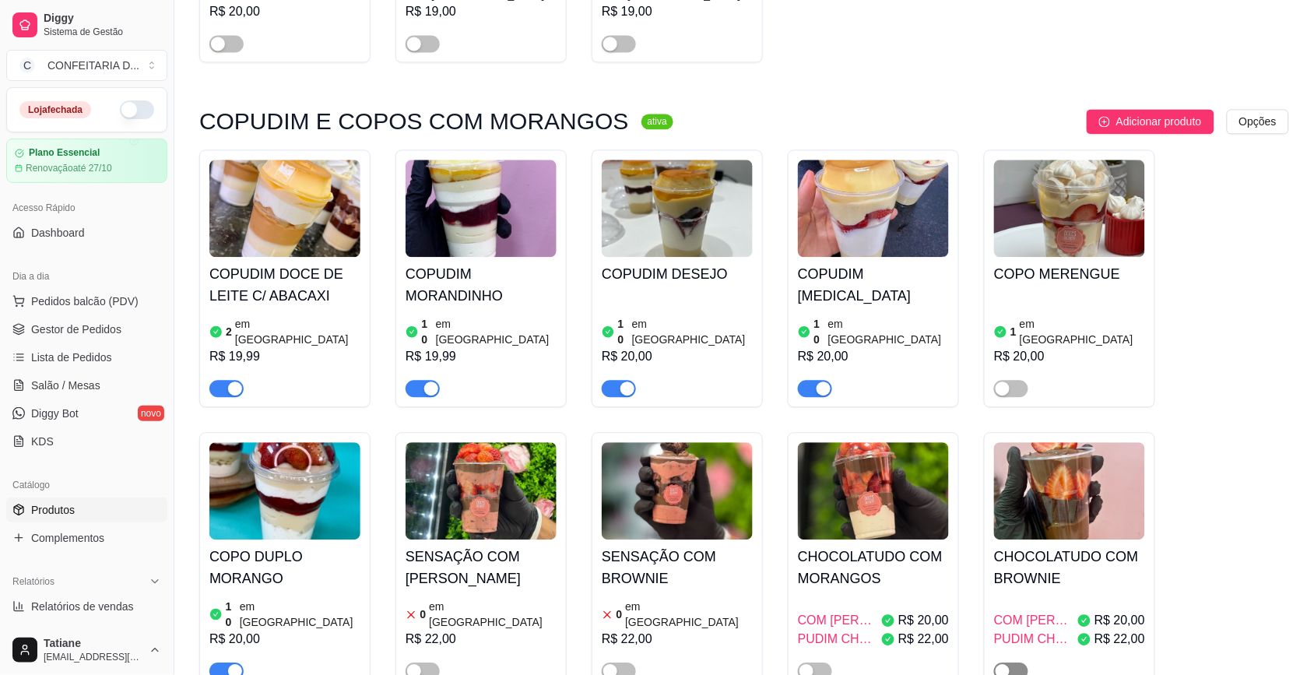
click at [1020, 663] on span "button" at bounding box center [1011, 671] width 34 height 17
click at [819, 663] on span "button" at bounding box center [815, 671] width 34 height 17
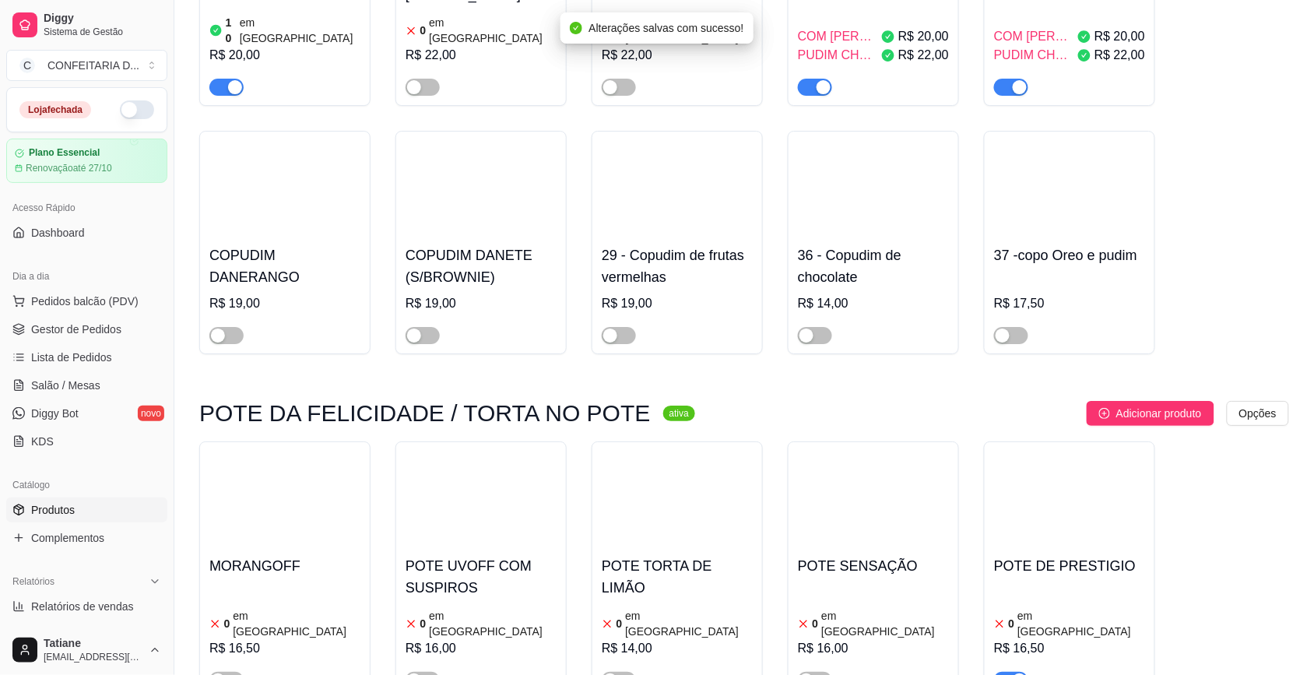
scroll to position [5255, 0]
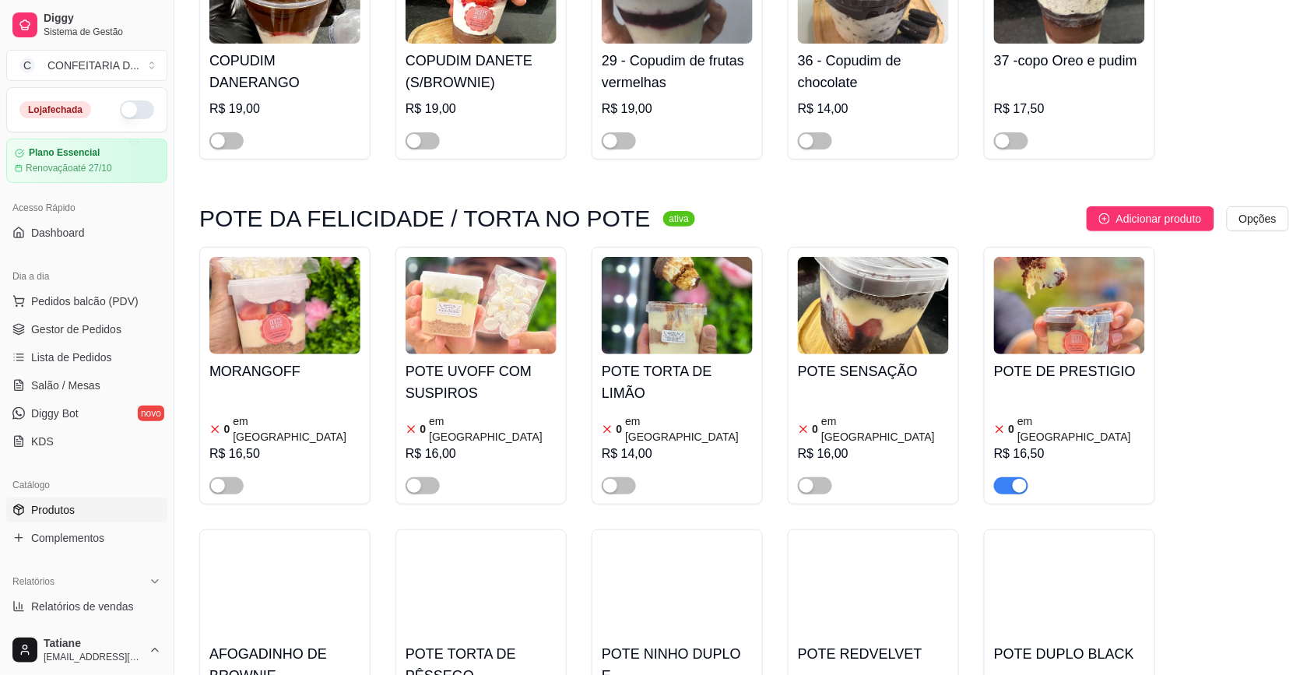
click at [506, 257] on img at bounding box center [481, 305] width 151 height 97
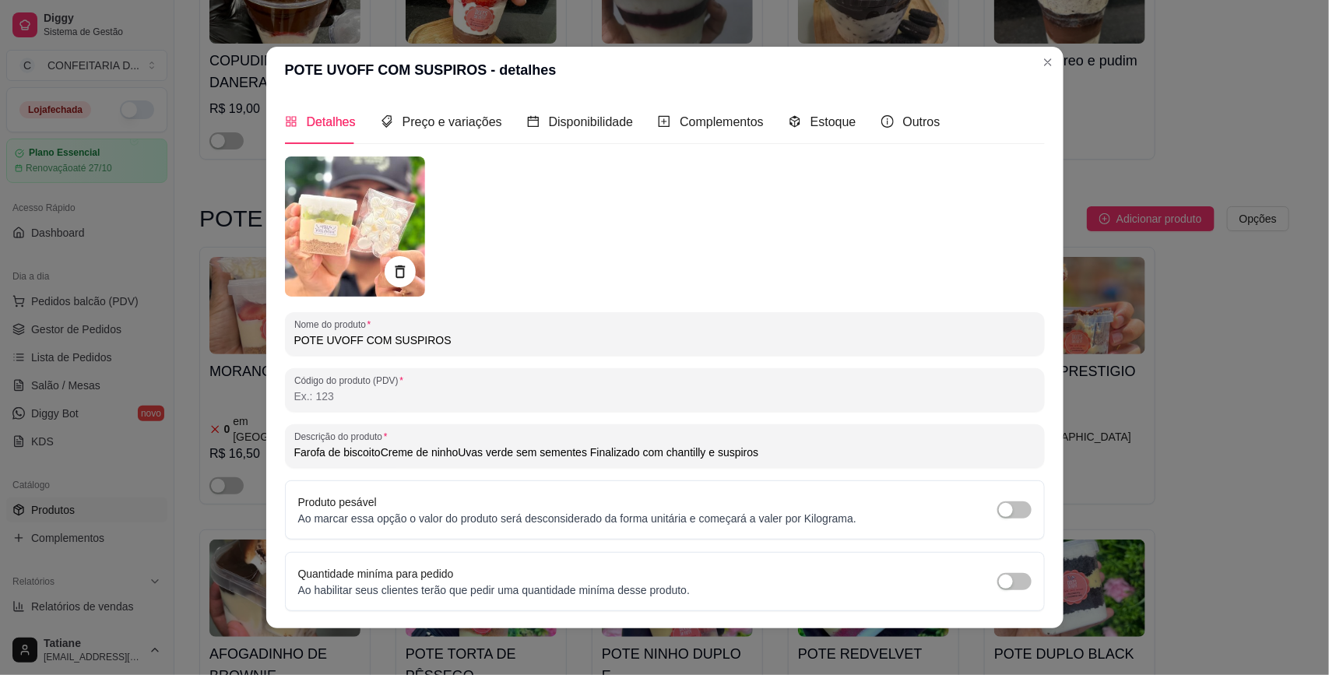
drag, startPoint x: 820, startPoint y: 154, endPoint x: 814, endPoint y: 128, distance: 26.4
click at [819, 154] on div "Detalhes Preço e variações Disponibilidade Complementos Estoque Outros Nome do …" at bounding box center [665, 361] width 760 height 522
click at [814, 125] on span "Estoque" at bounding box center [833, 121] width 46 height 13
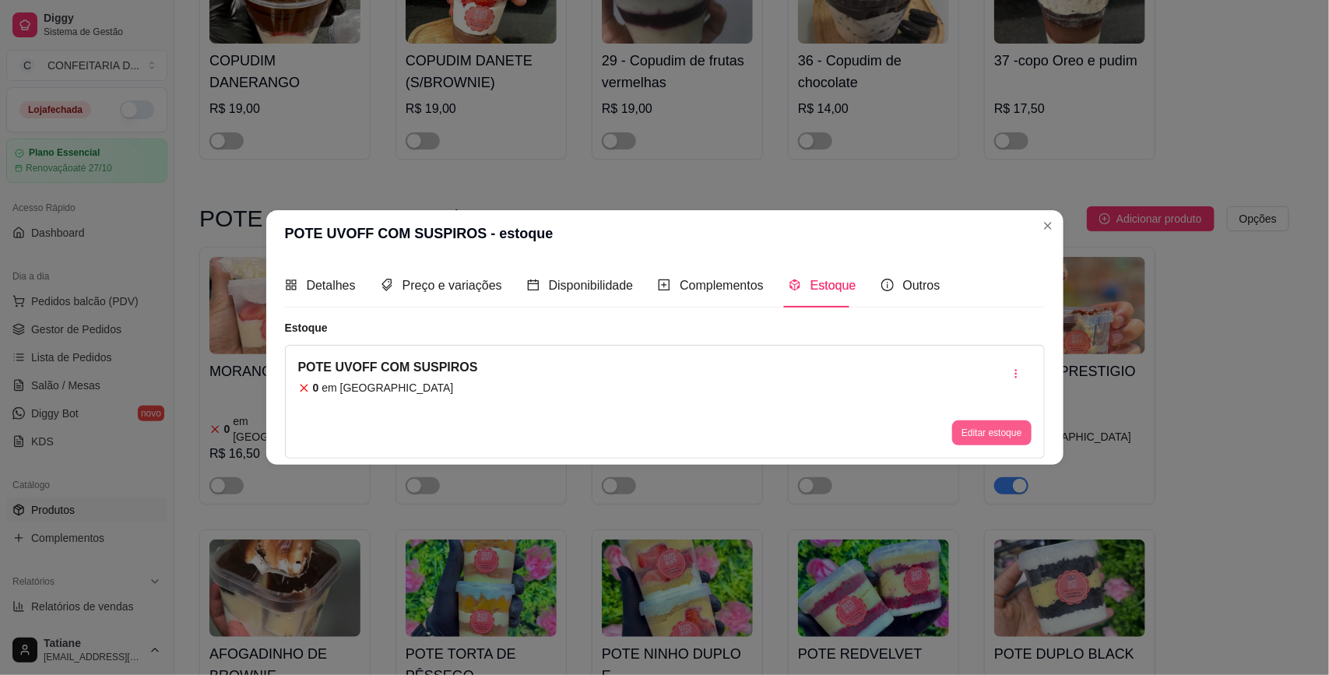
click at [974, 434] on button "Editar estoque" at bounding box center [991, 432] width 79 height 25
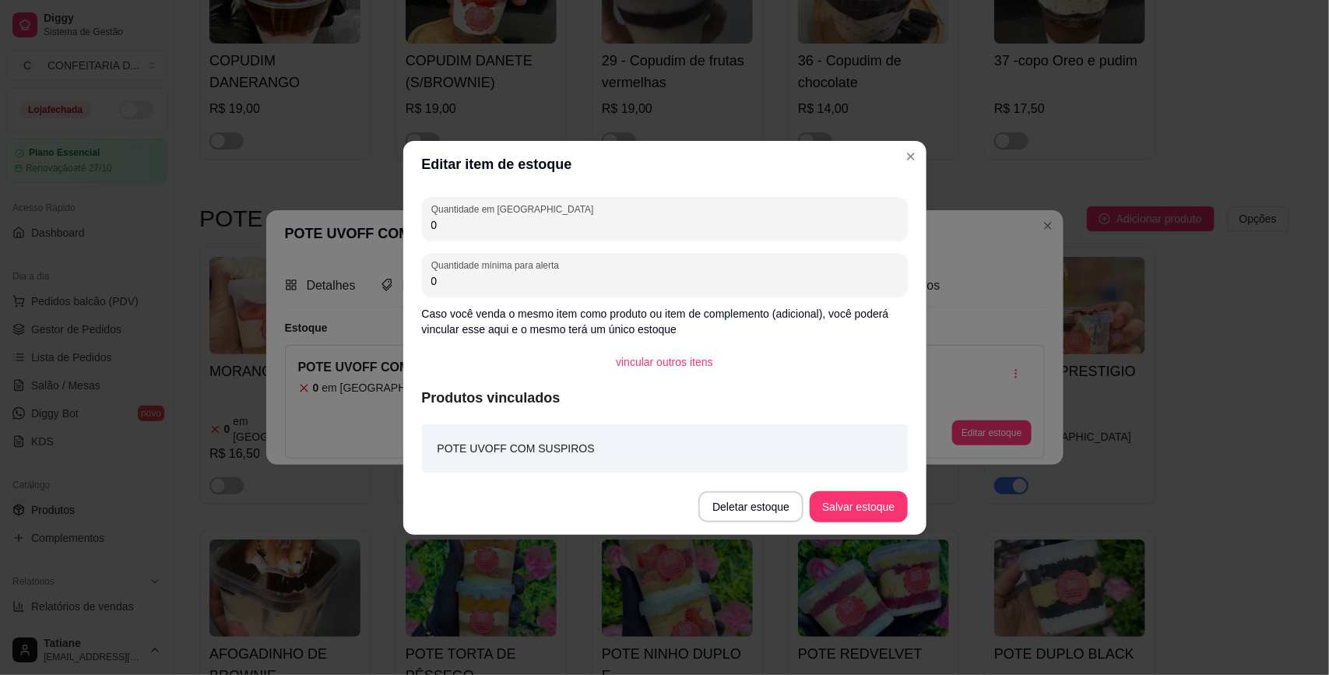
click at [503, 227] on input "0" at bounding box center [664, 225] width 467 height 16
type input "8"
click at [839, 514] on button "Salvar estoque" at bounding box center [858, 506] width 97 height 31
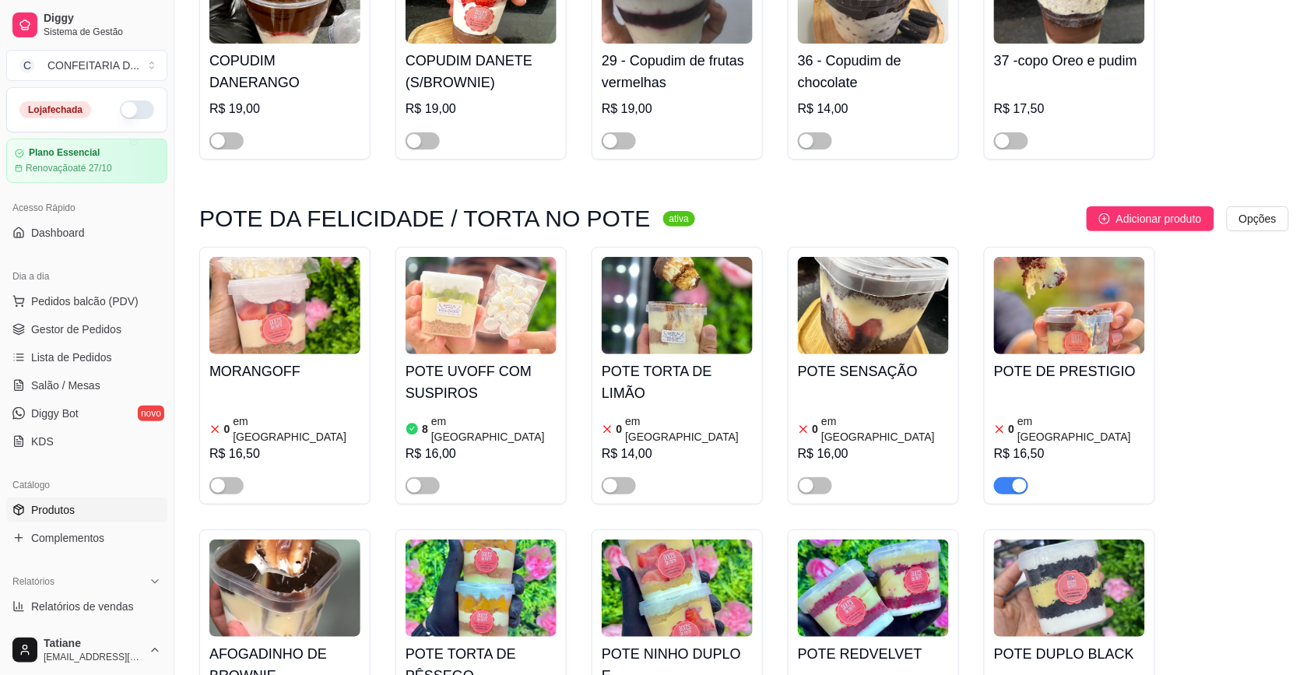
click at [722, 540] on img at bounding box center [677, 588] width 151 height 97
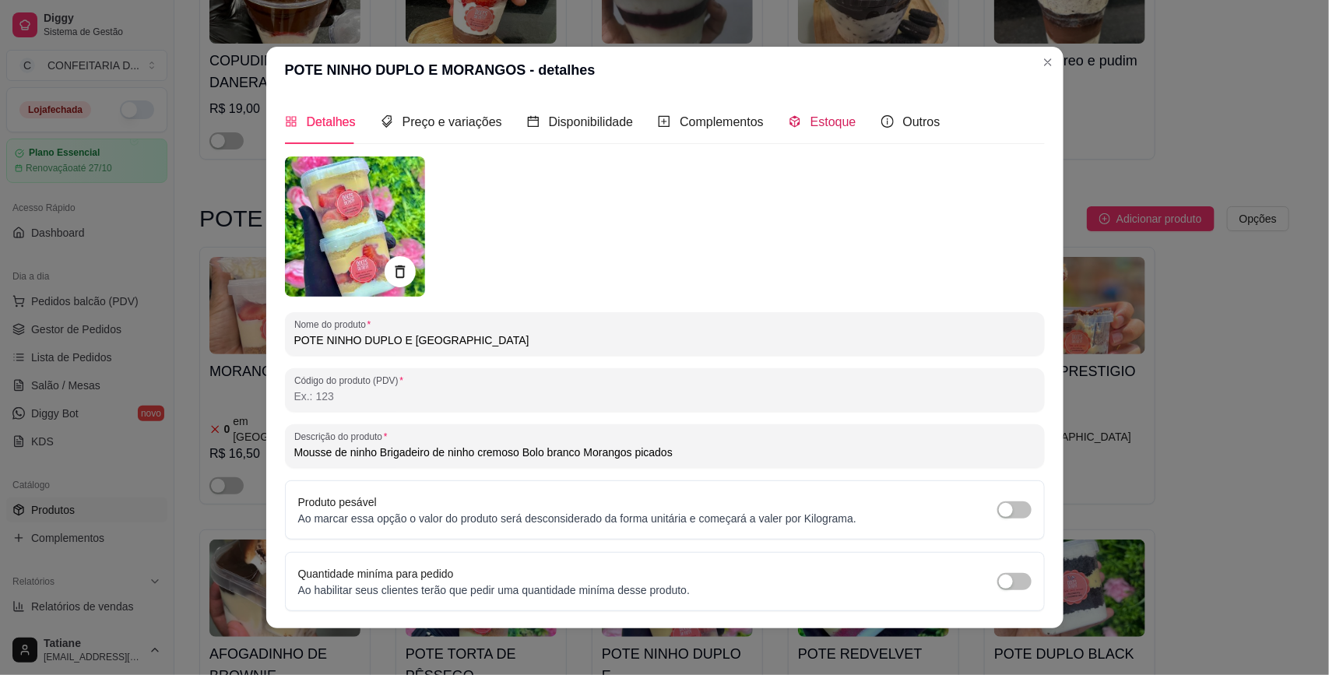
click at [795, 125] on div "Estoque" at bounding box center [823, 121] width 68 height 19
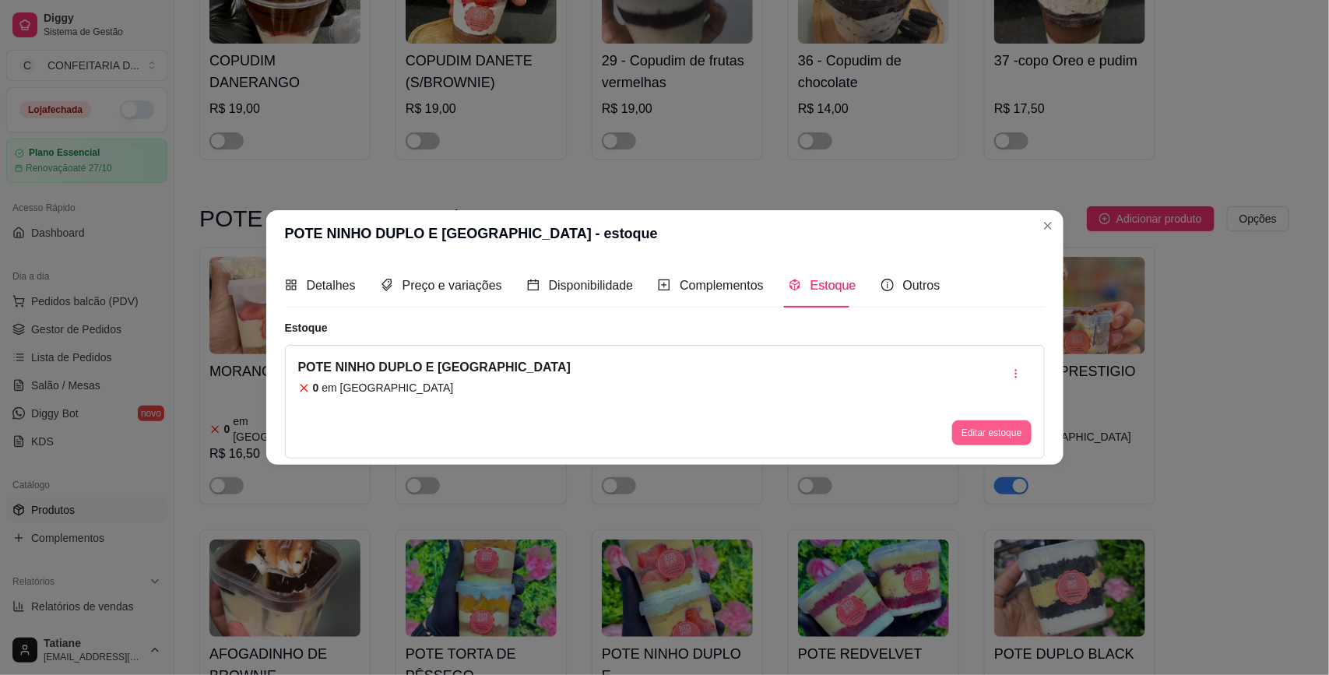
click at [1006, 425] on button "Editar estoque" at bounding box center [991, 432] width 79 height 25
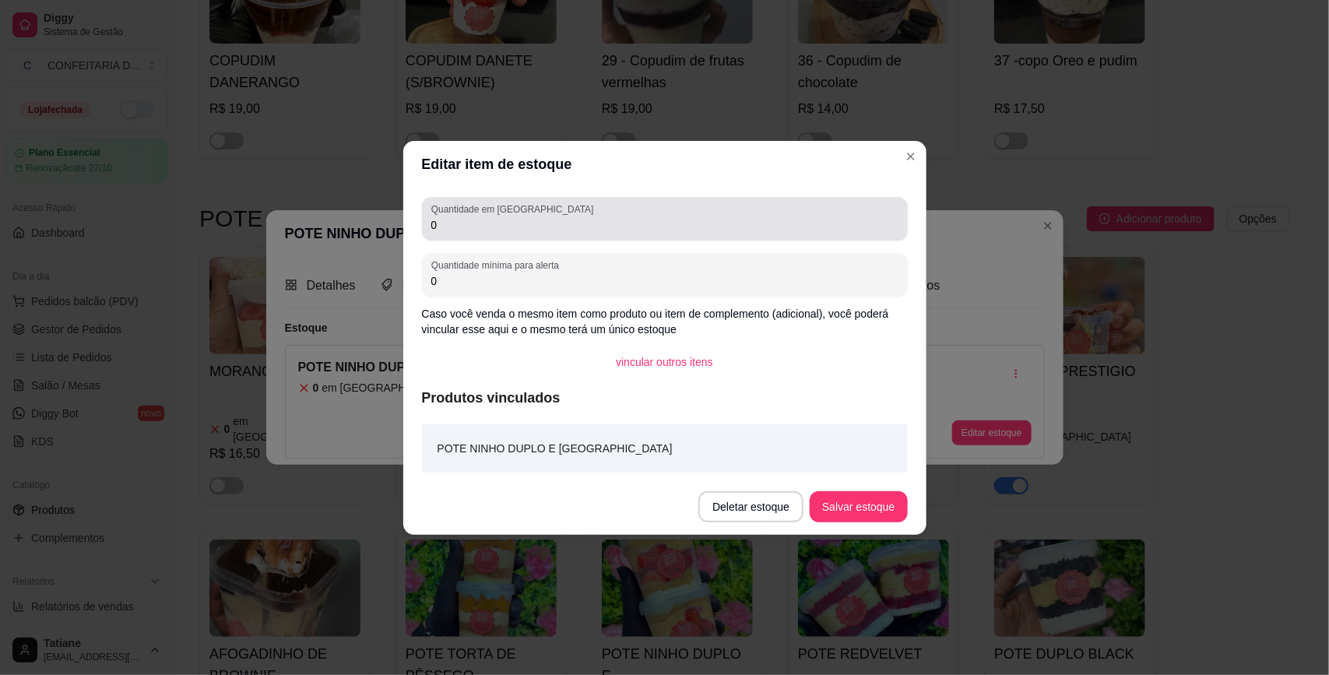
click at [584, 216] on div "0" at bounding box center [664, 218] width 467 height 31
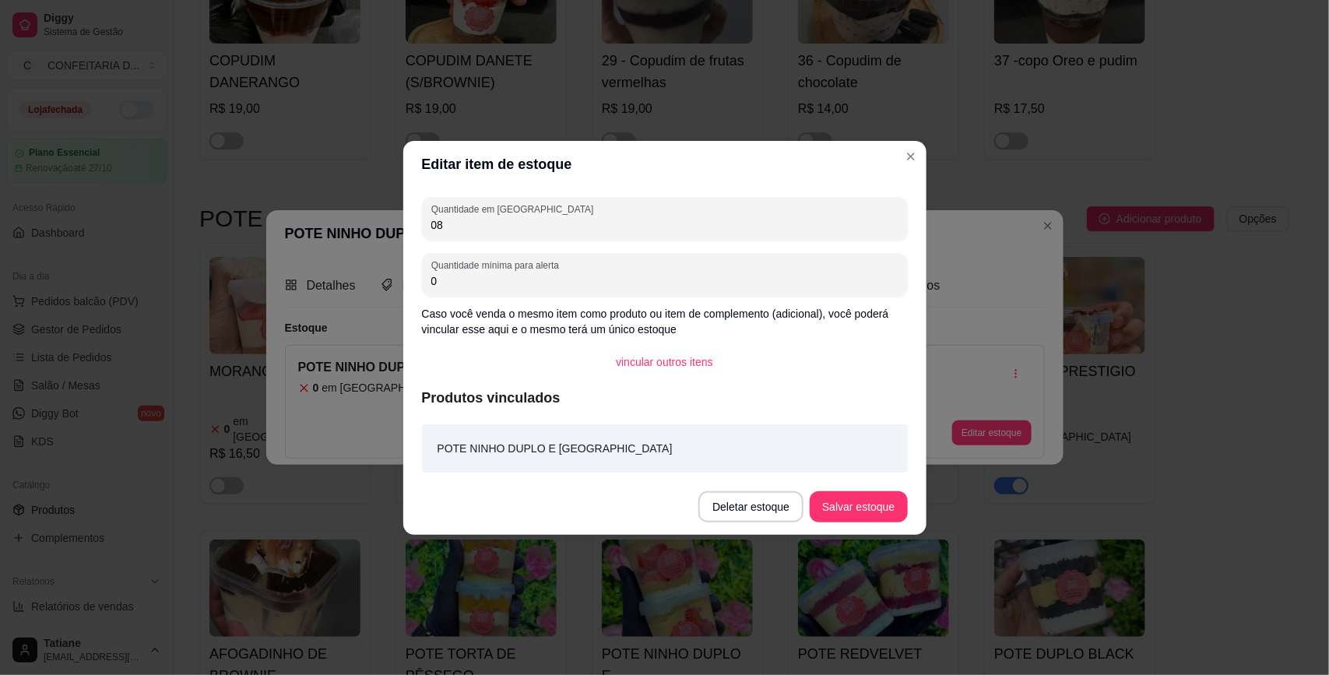
click at [476, 227] on input "08" at bounding box center [664, 225] width 467 height 16
type input "8"
click at [858, 499] on button "Salvar estoque" at bounding box center [858, 506] width 97 height 31
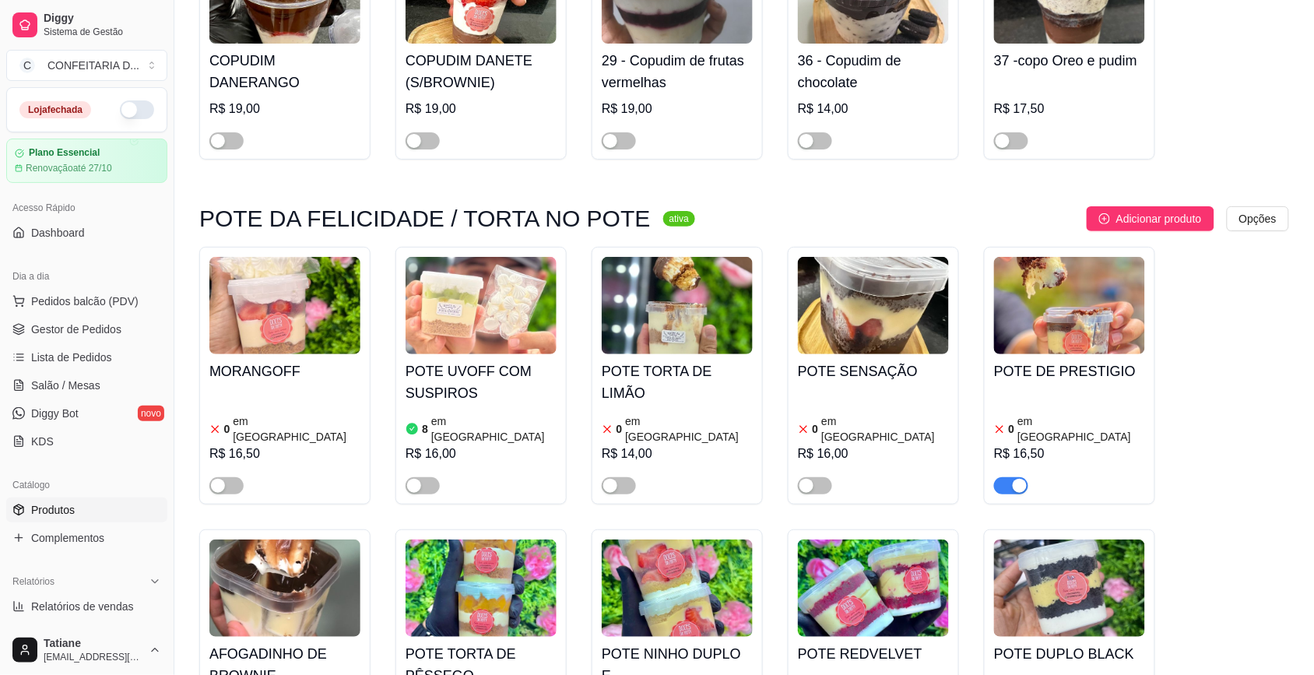
click at [287, 540] on img at bounding box center [284, 588] width 151 height 97
type input "Mousse de ninhoCreme de ninho Brownie picado Creme de chocolate suave"
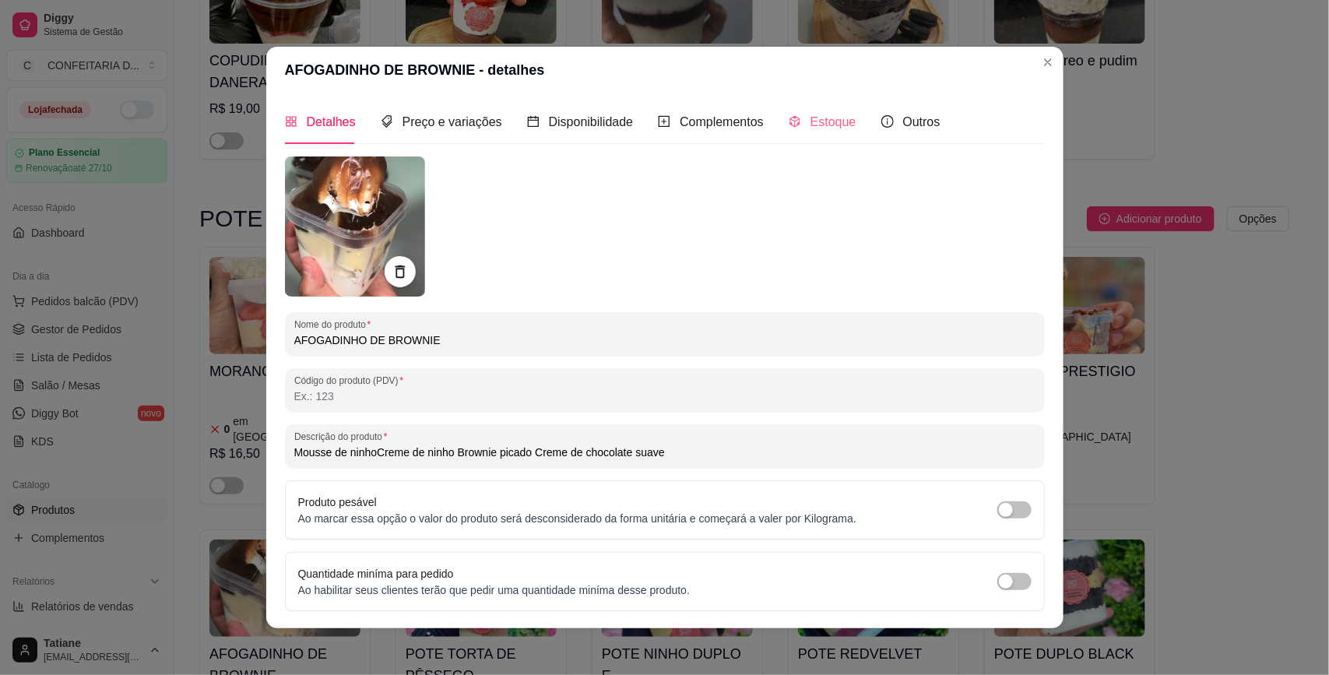
drag, startPoint x: 772, startPoint y: 123, endPoint x: 799, endPoint y: 141, distance: 32.0
click at [775, 123] on div "Detalhes Preço e variações Disponibilidade Complementos Estoque Outros" at bounding box center [613, 122] width 656 height 44
click at [794, 127] on div "Estoque" at bounding box center [823, 121] width 68 height 19
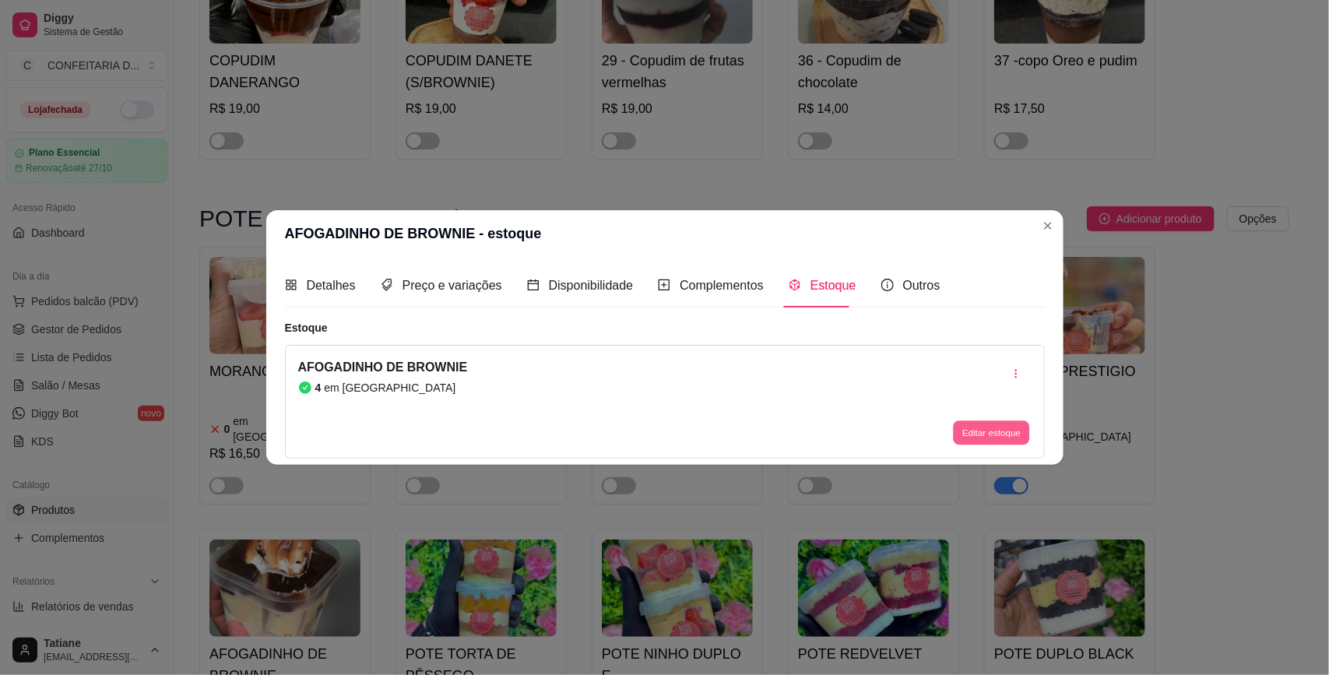
click at [968, 428] on button "Editar estoque" at bounding box center [992, 433] width 76 height 24
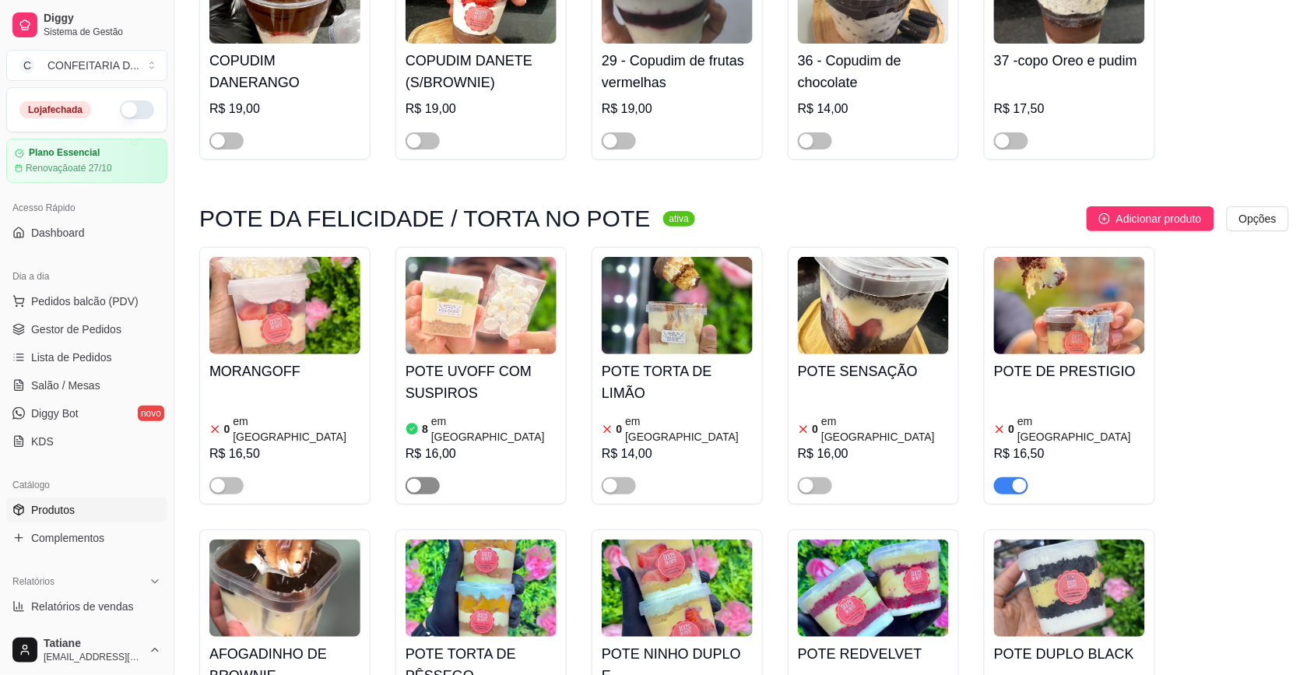
click at [417, 479] on div "button" at bounding box center [414, 486] width 14 height 14
click at [1010, 477] on button "button" at bounding box center [1011, 485] width 34 height 17
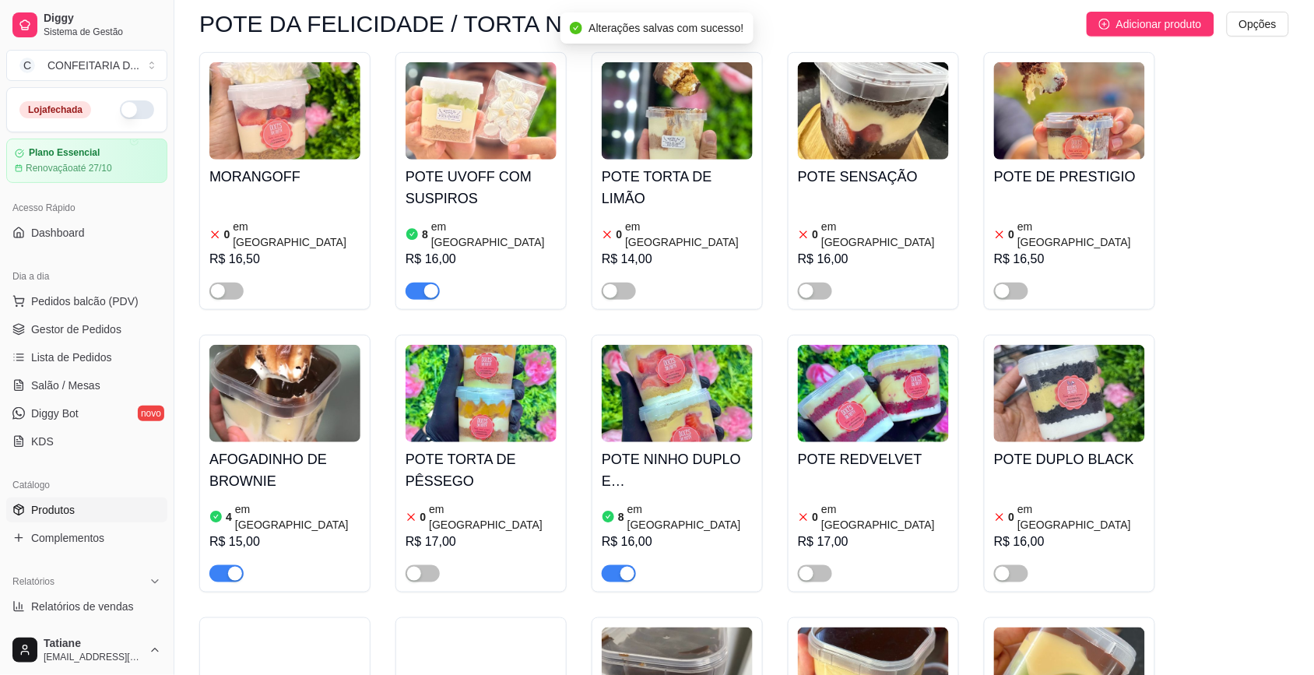
scroll to position [5742, 0]
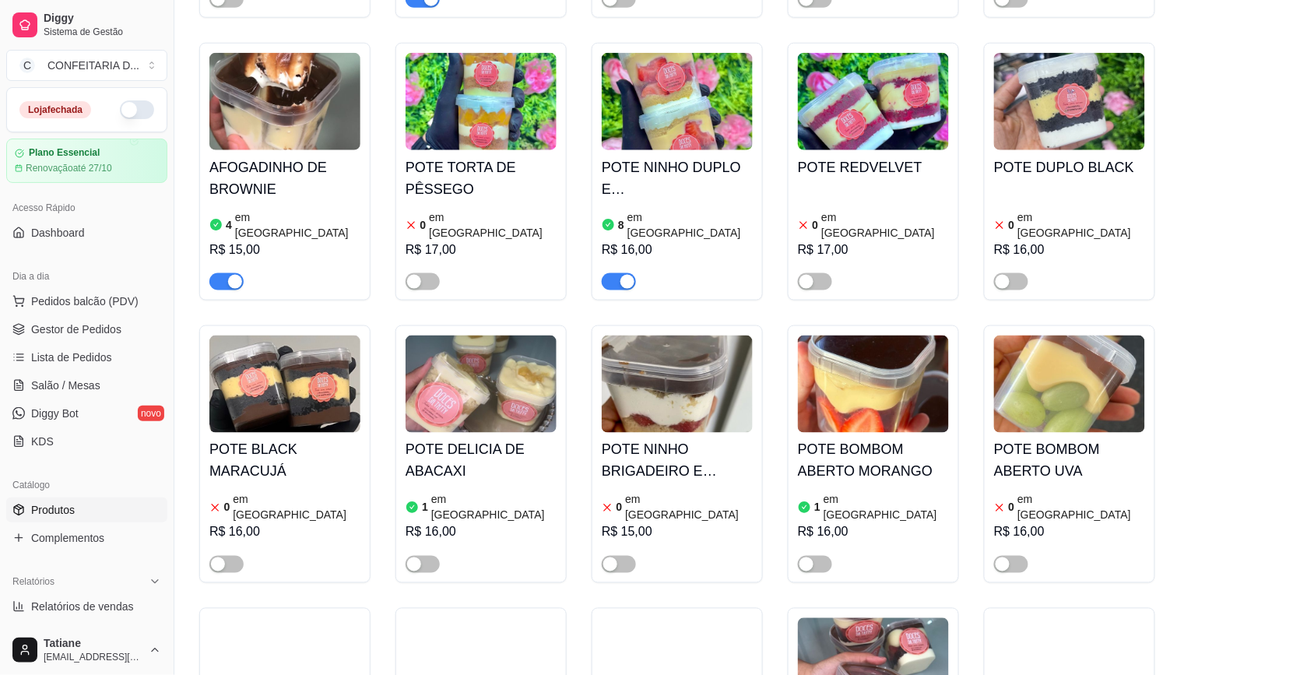
click at [258, 618] on img at bounding box center [284, 666] width 151 height 97
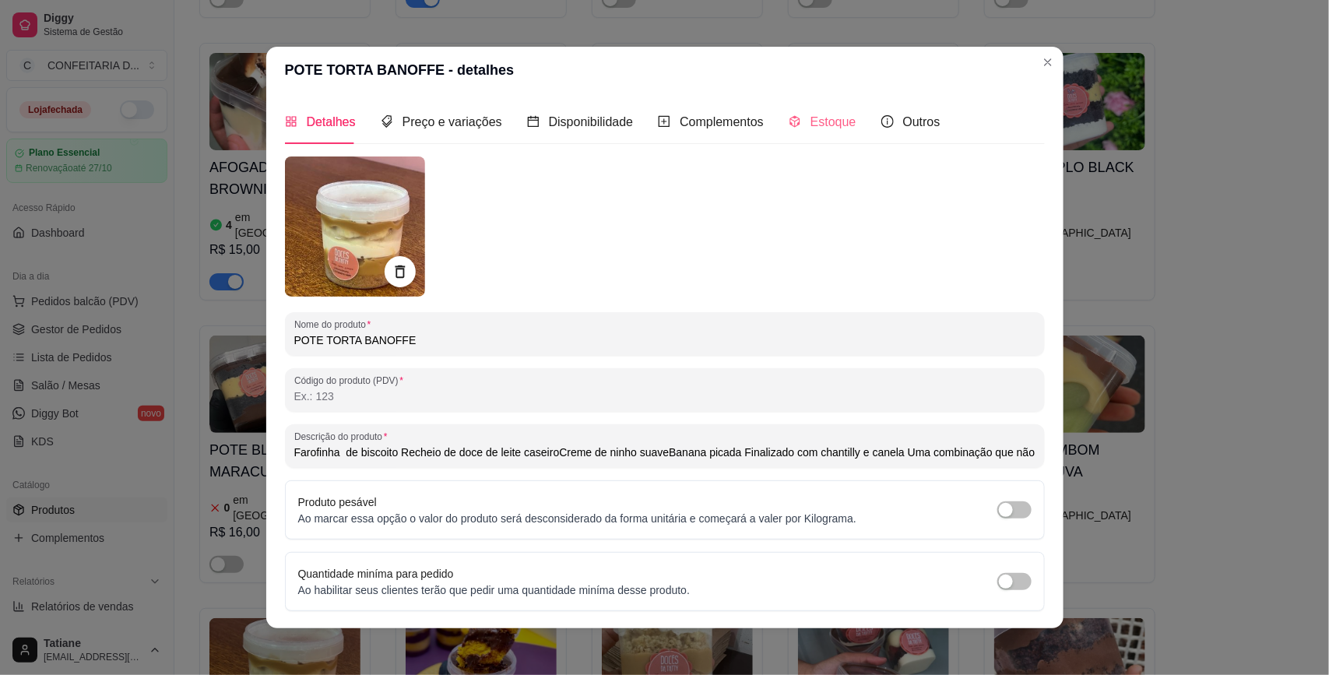
click at [800, 109] on div "Estoque" at bounding box center [823, 122] width 68 height 44
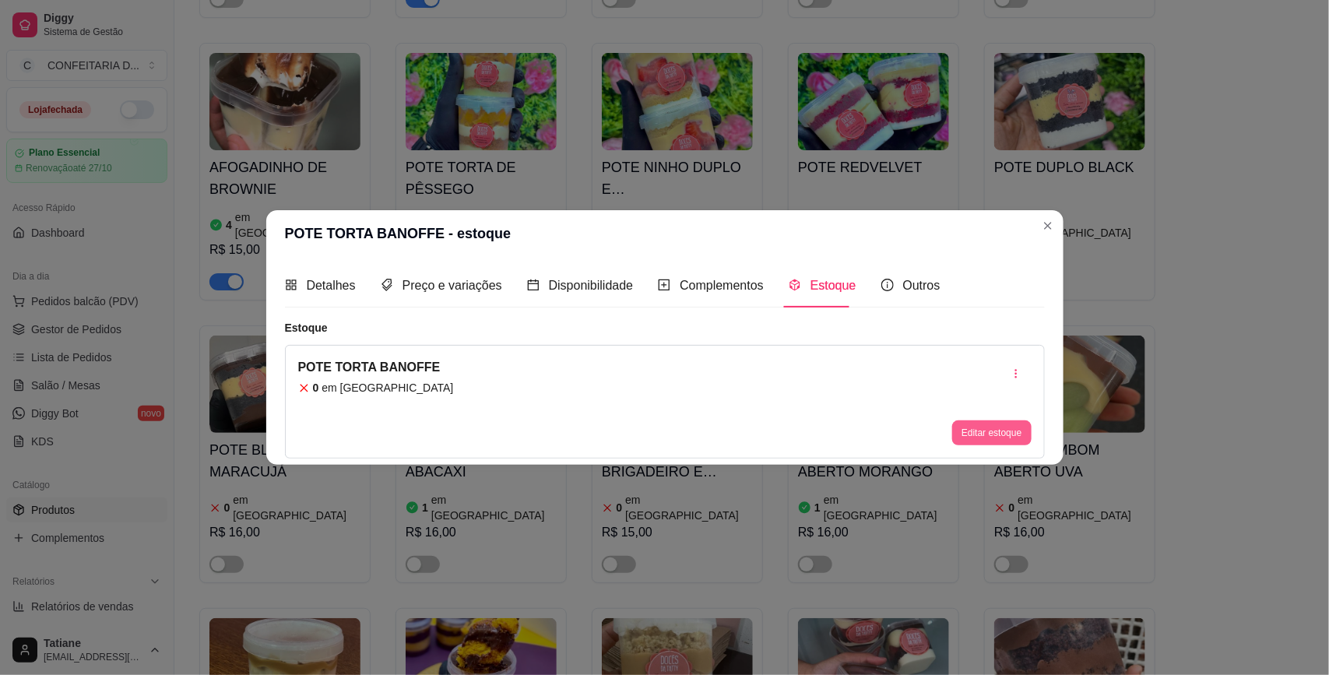
click at [947, 434] on div "POTE [PERSON_NAME] 0 em estoque Editar estoque" at bounding box center [665, 402] width 760 height 114
click at [969, 434] on button "Editar estoque" at bounding box center [991, 432] width 79 height 25
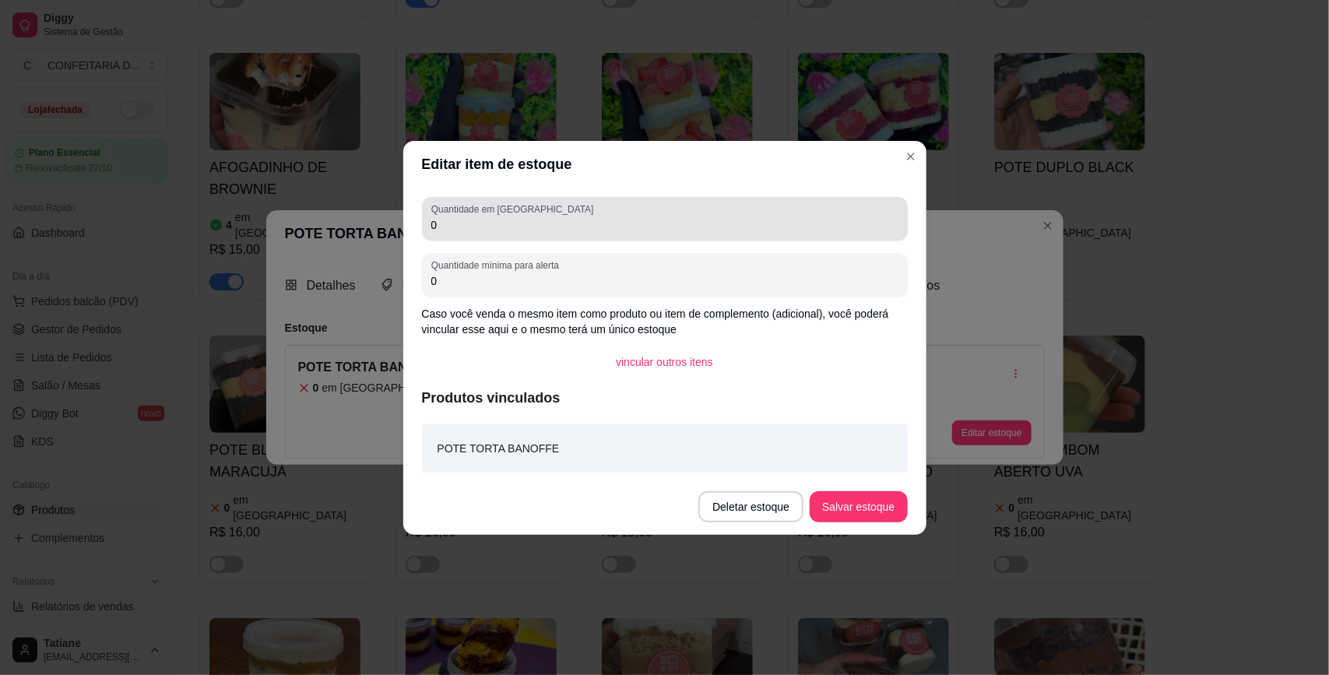
click at [462, 226] on input "0" at bounding box center [664, 225] width 467 height 16
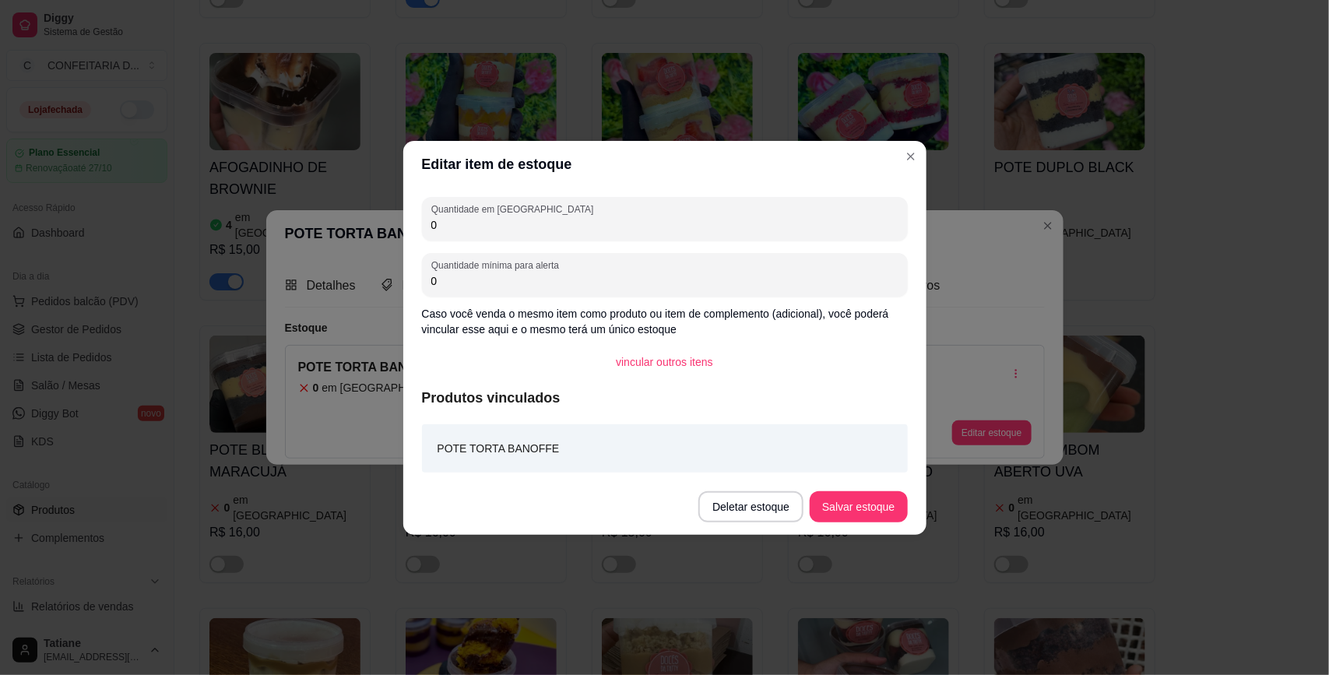
click at [462, 226] on input "0" at bounding box center [664, 225] width 467 height 16
type input "5"
click at [865, 515] on button "Salvar estoque" at bounding box center [858, 506] width 97 height 31
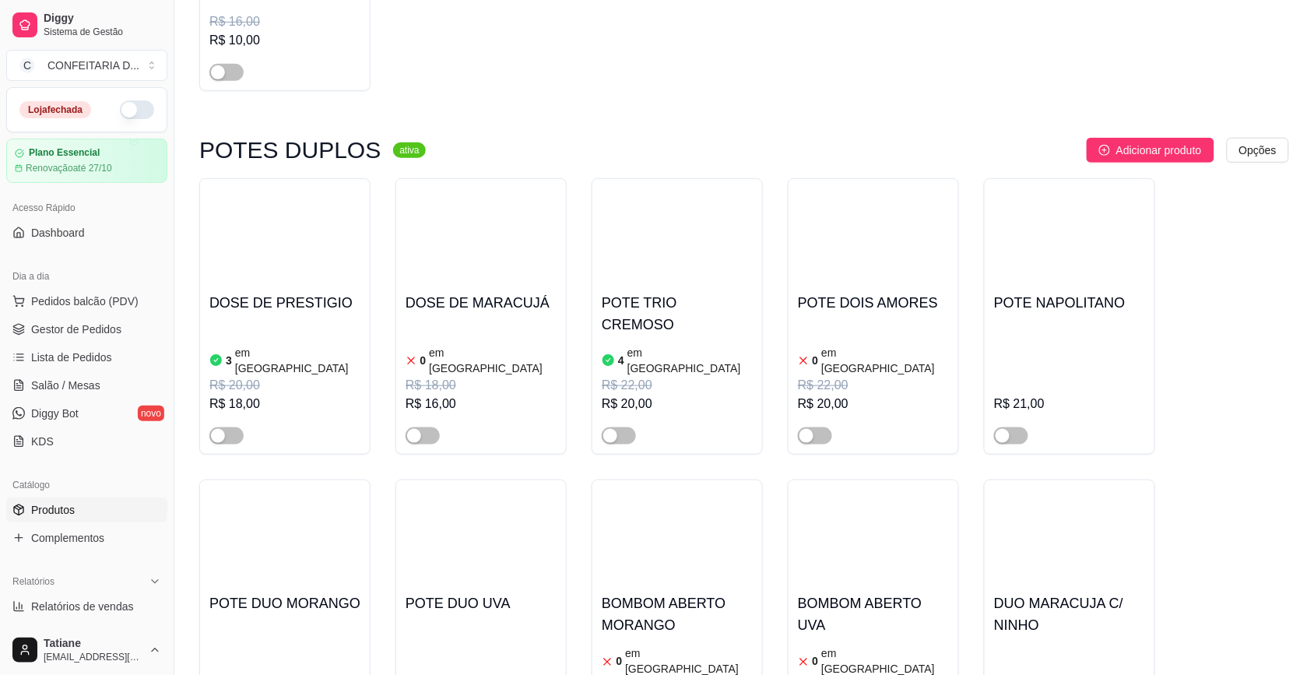
scroll to position [7396, 0]
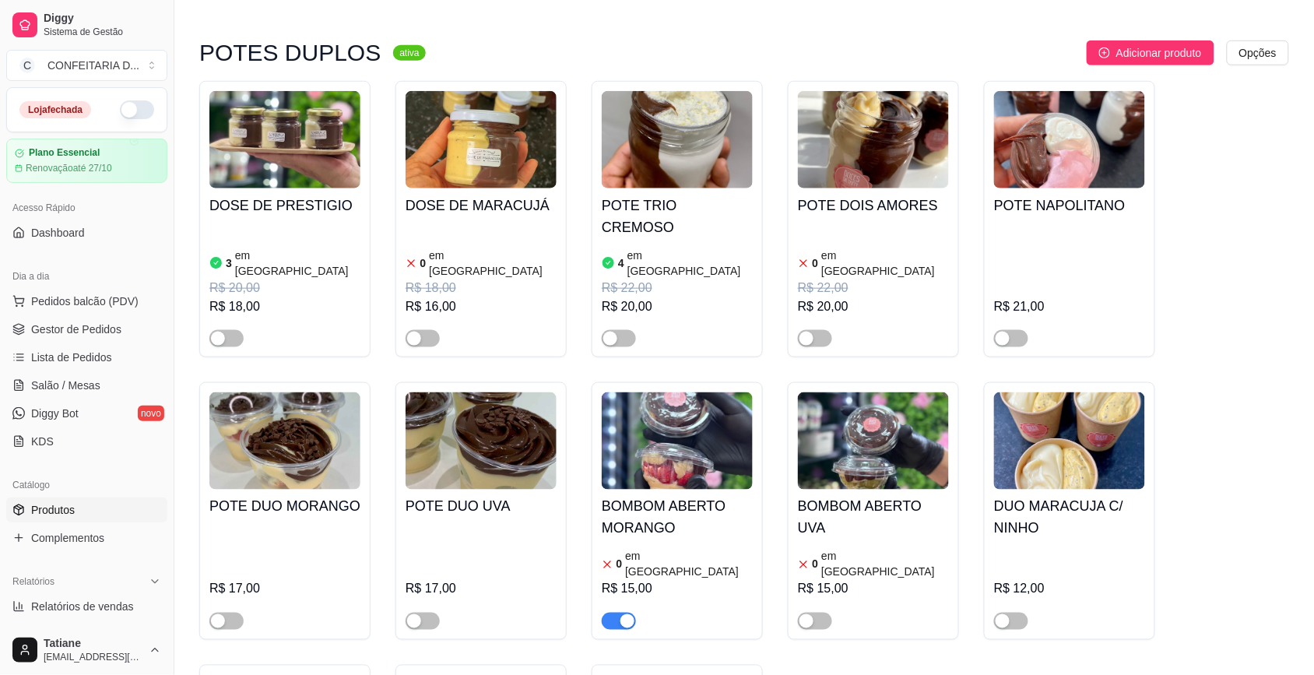
click at [624, 614] on div "button" at bounding box center [627, 621] width 14 height 14
click at [686, 392] on img at bounding box center [677, 440] width 151 height 97
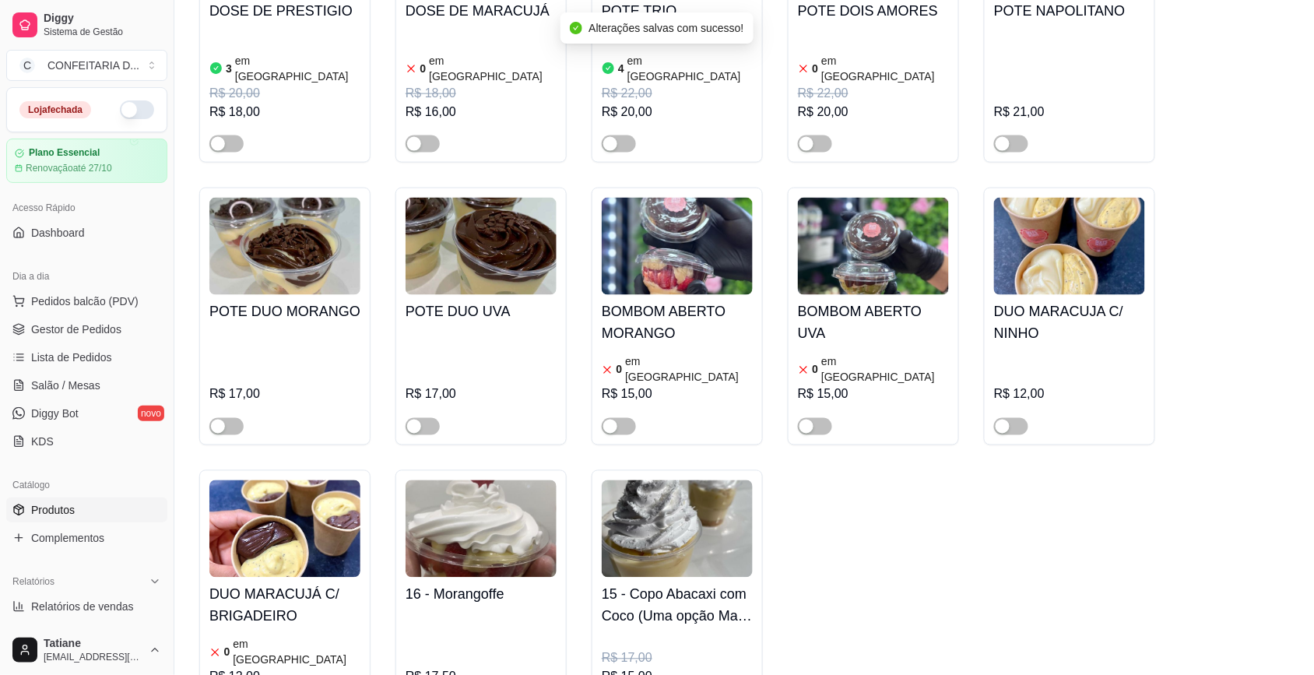
scroll to position [7883, 0]
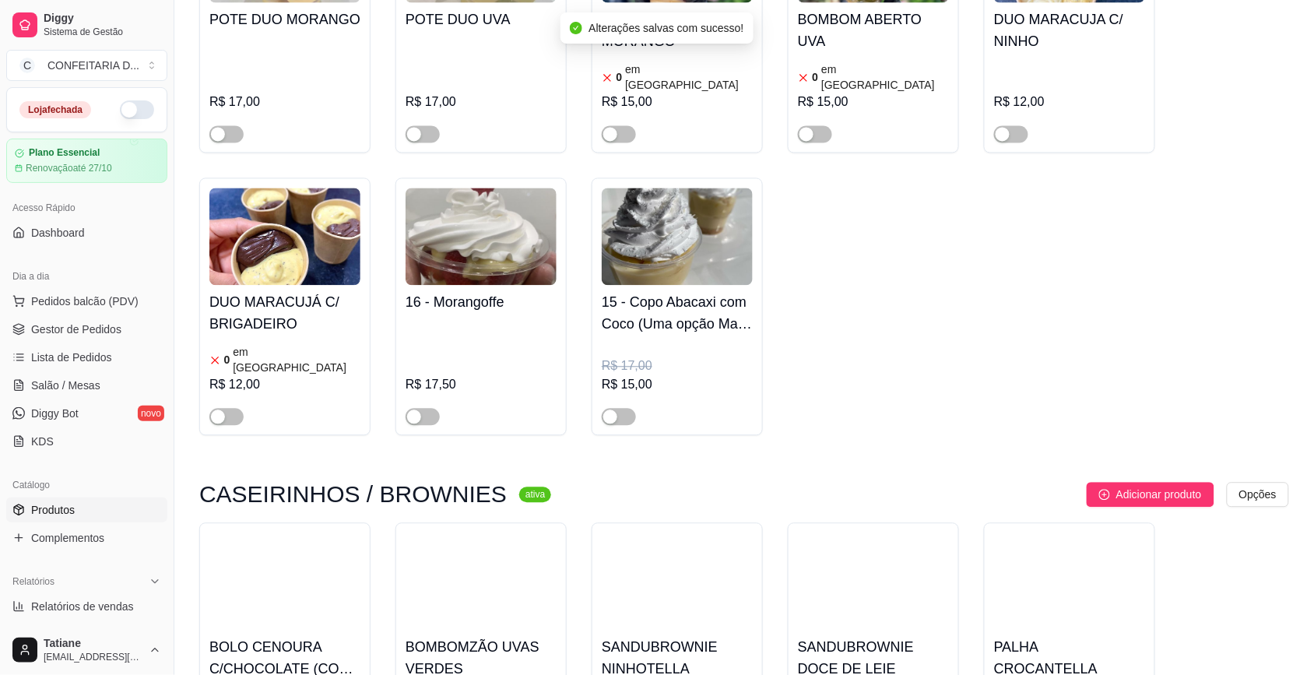
click at [308, 533] on img at bounding box center [284, 581] width 151 height 97
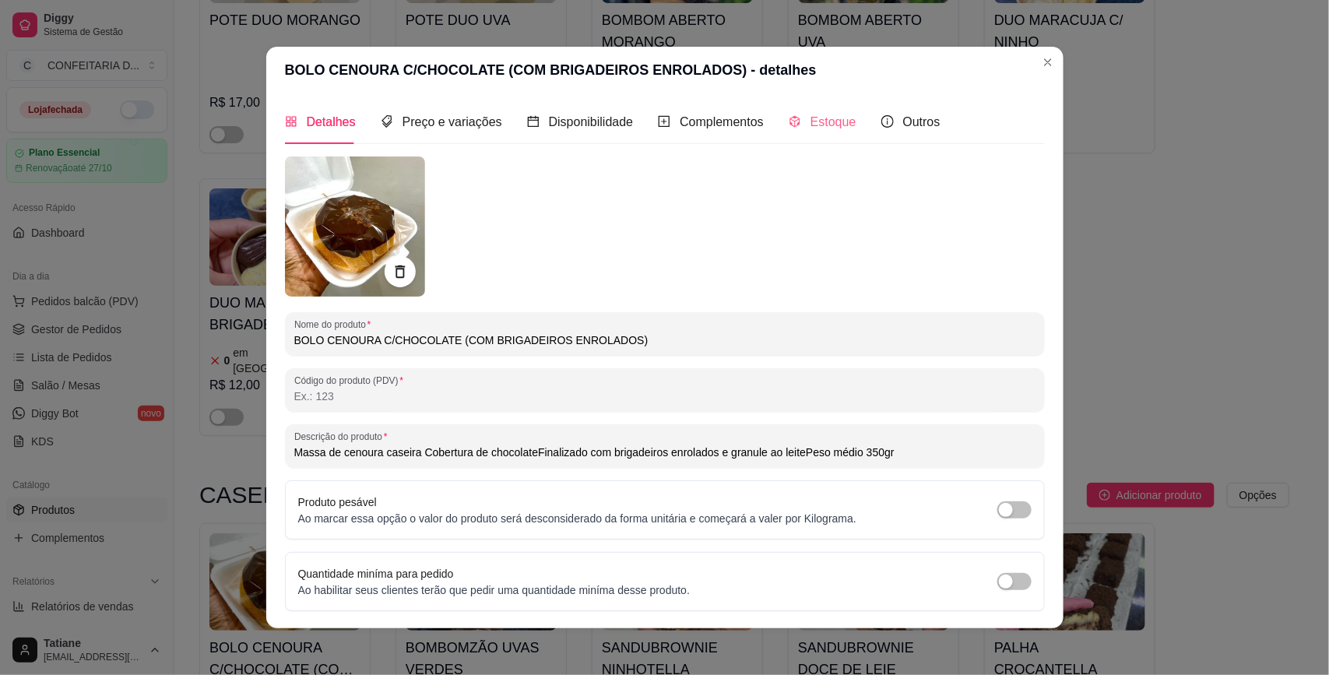
click at [804, 111] on div "Estoque" at bounding box center [823, 122] width 68 height 44
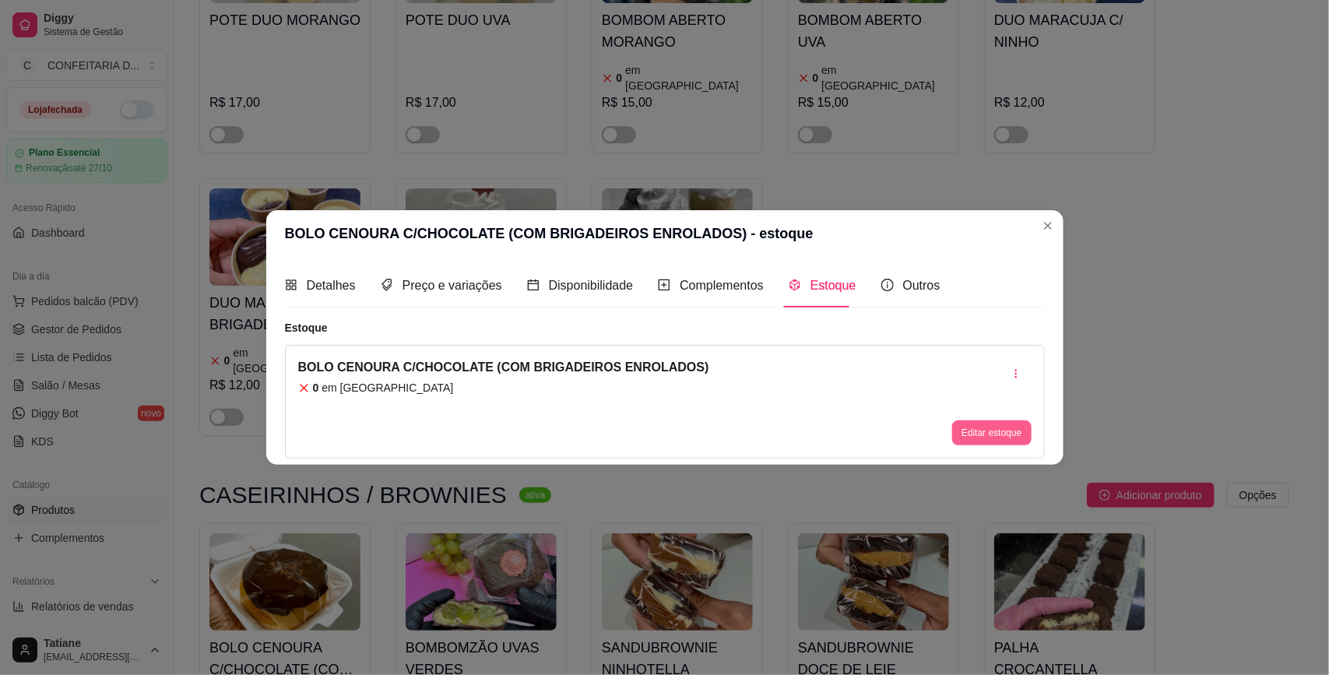
click at [993, 431] on button "Editar estoque" at bounding box center [991, 432] width 79 height 25
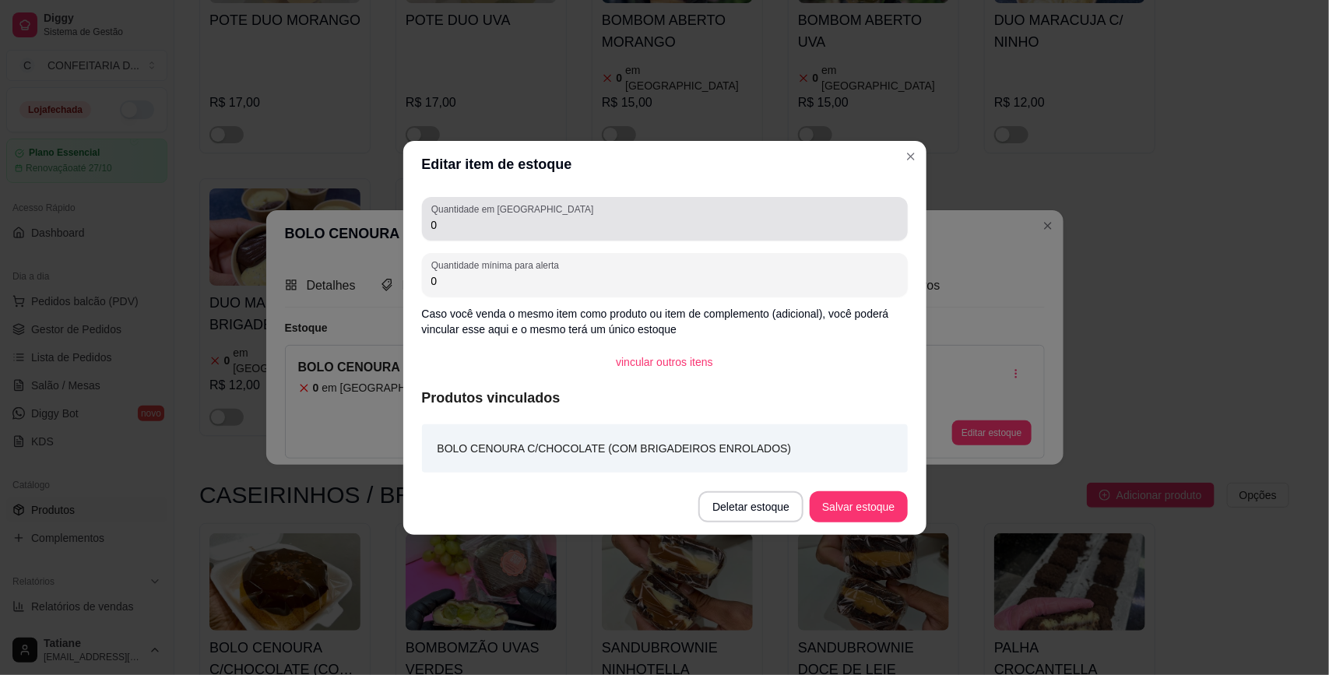
click at [557, 227] on input "0" at bounding box center [664, 225] width 467 height 16
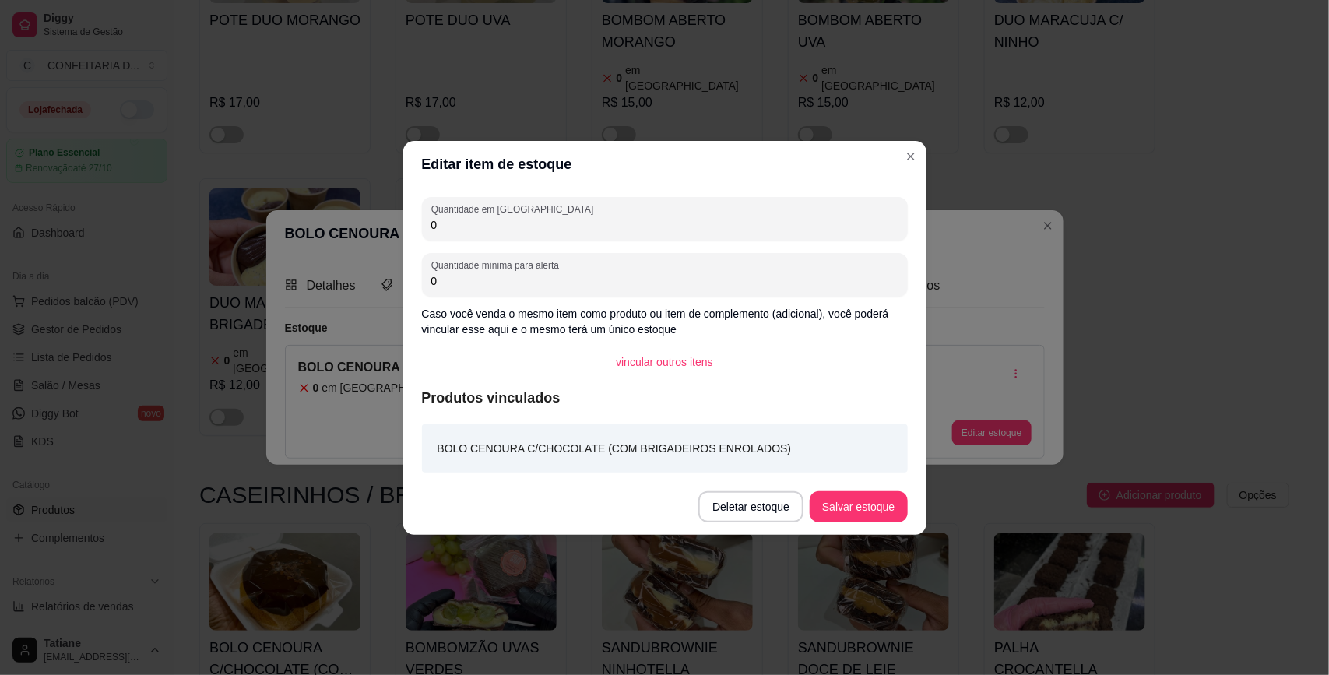
click at [557, 227] on input "0" at bounding box center [664, 225] width 467 height 16
type input "6"
click at [833, 500] on button "Salvar estoque" at bounding box center [858, 506] width 97 height 31
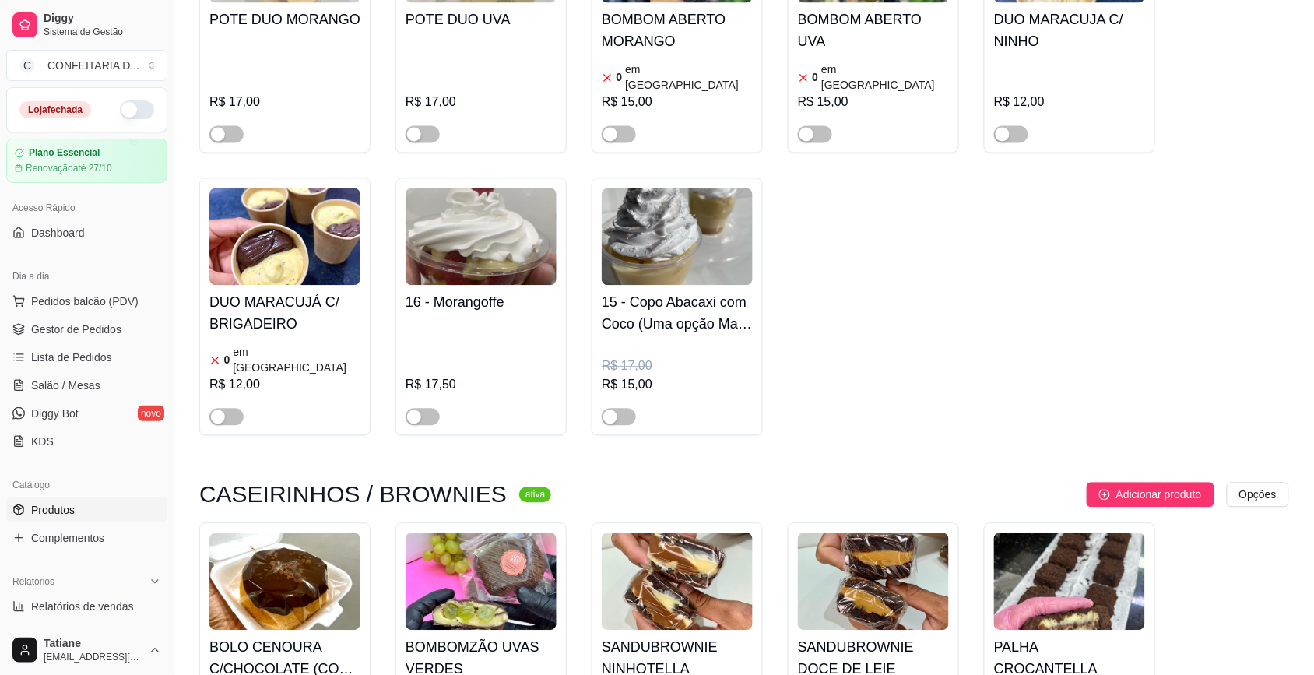
click at [476, 637] on h4 "BOMBOMZÃO UVAS VERDES" at bounding box center [481, 659] width 151 height 44
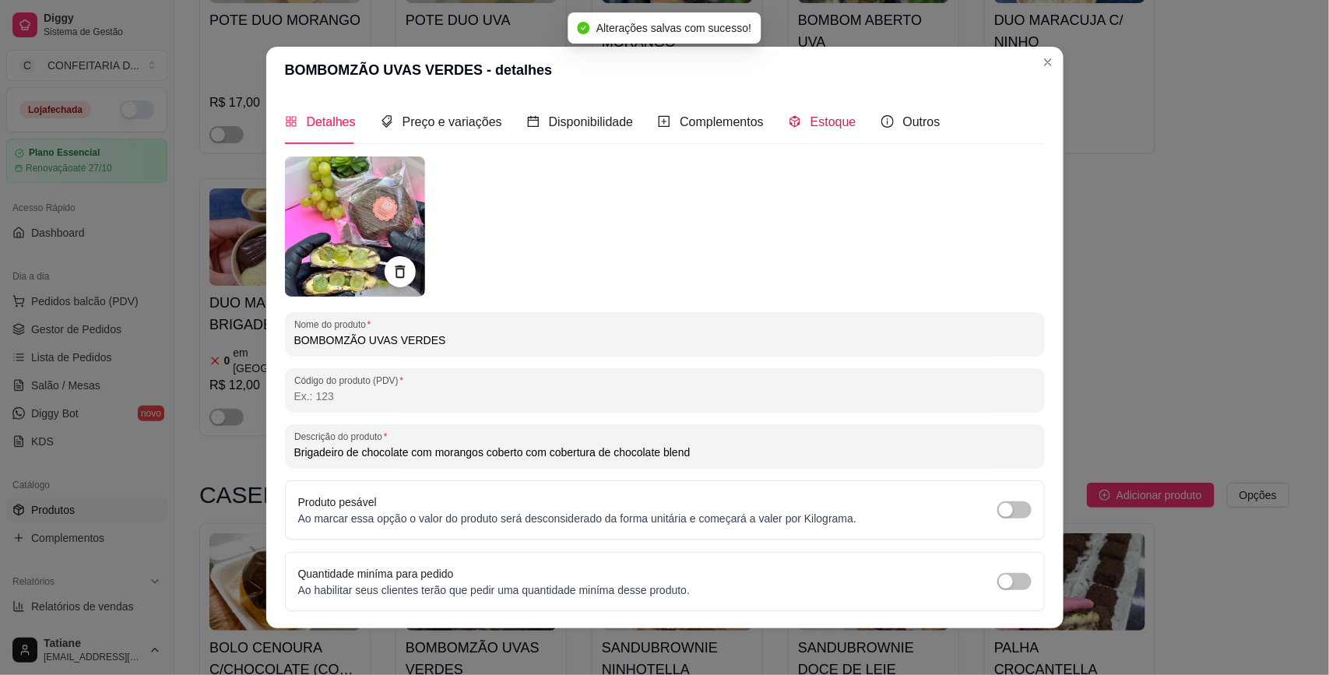
click at [831, 121] on span "Estoque" at bounding box center [833, 121] width 46 height 13
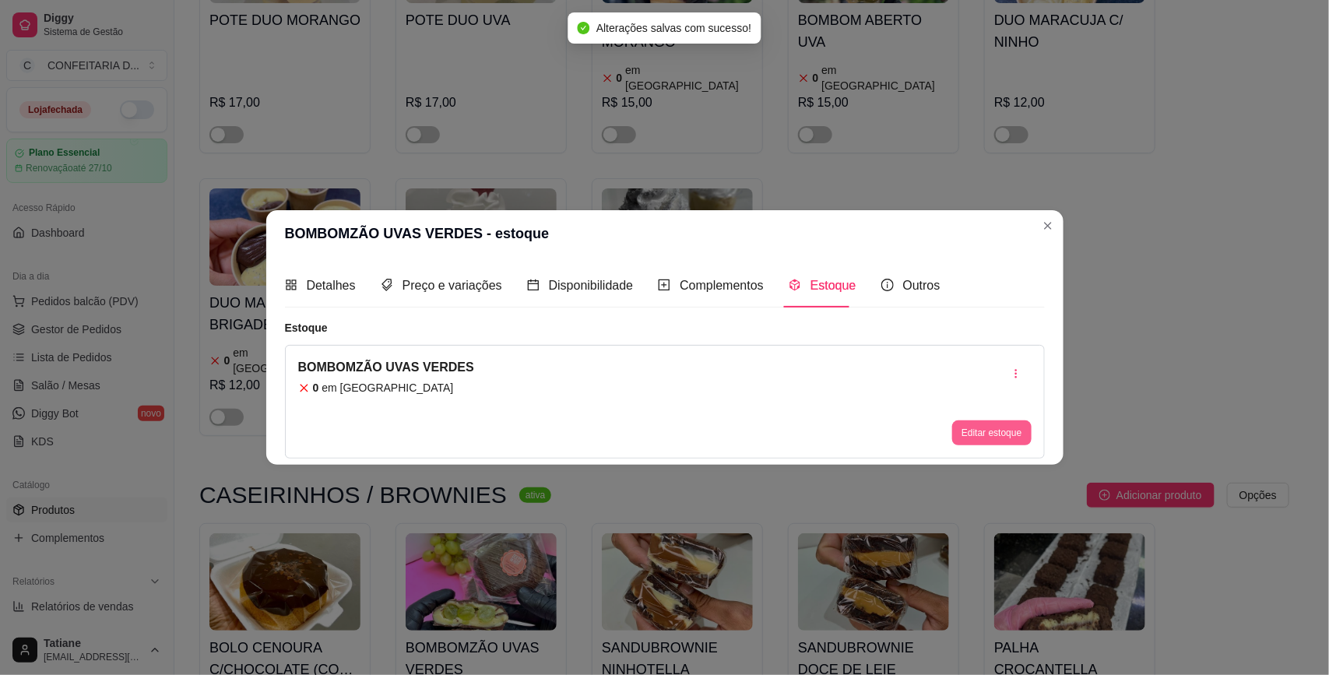
click at [986, 440] on button "Editar estoque" at bounding box center [991, 432] width 79 height 25
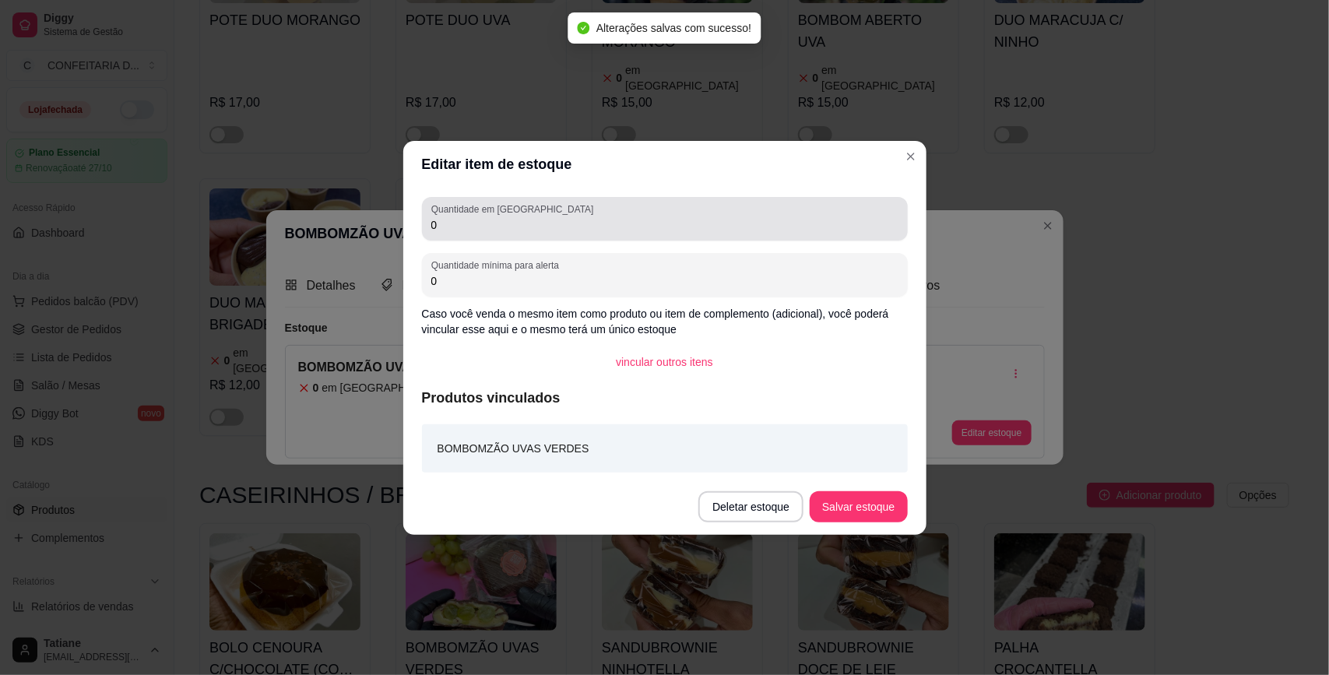
click at [553, 214] on div "0" at bounding box center [664, 218] width 467 height 31
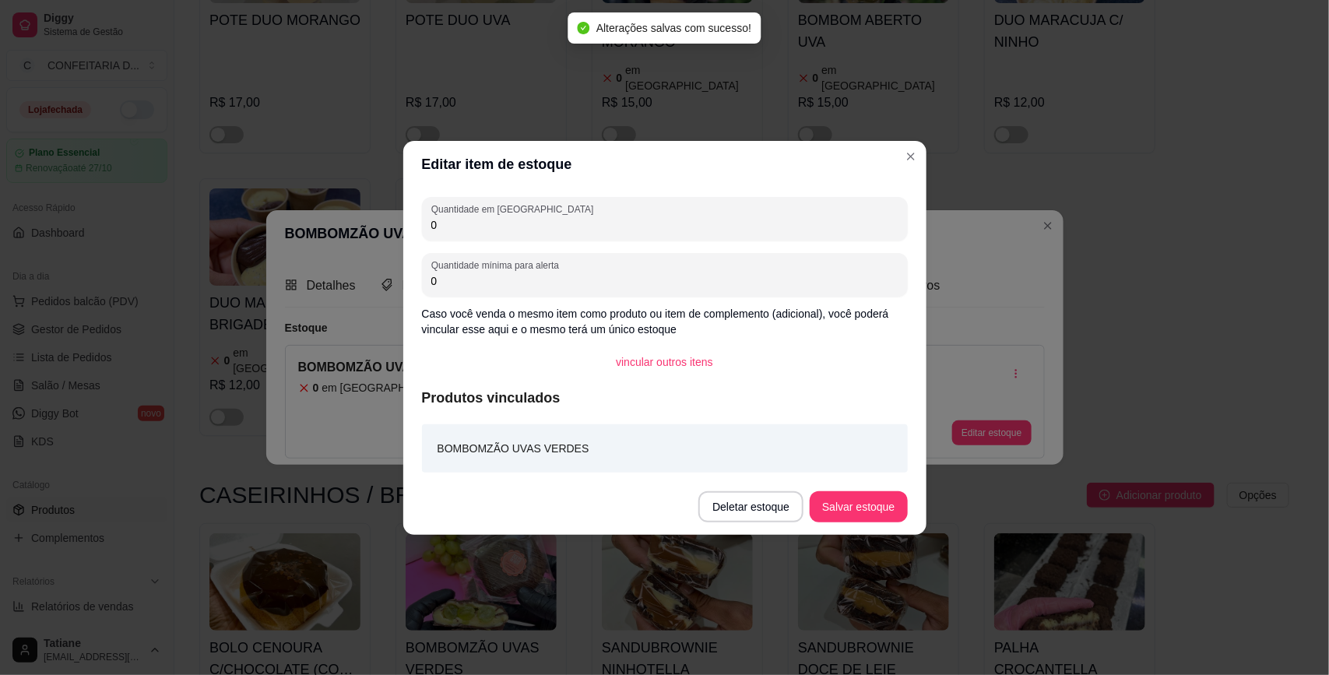
click at [529, 231] on input "0" at bounding box center [664, 225] width 467 height 16
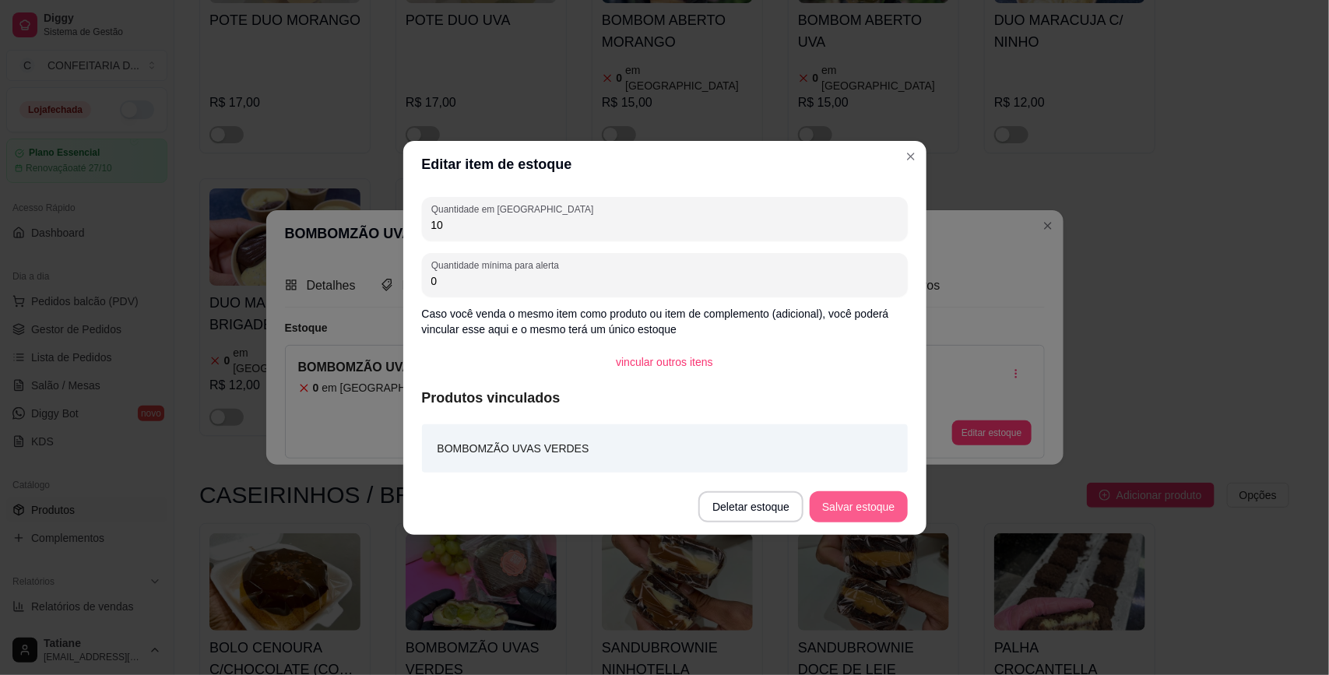
type input "10"
click at [859, 500] on button "Salvar estoque" at bounding box center [858, 506] width 97 height 31
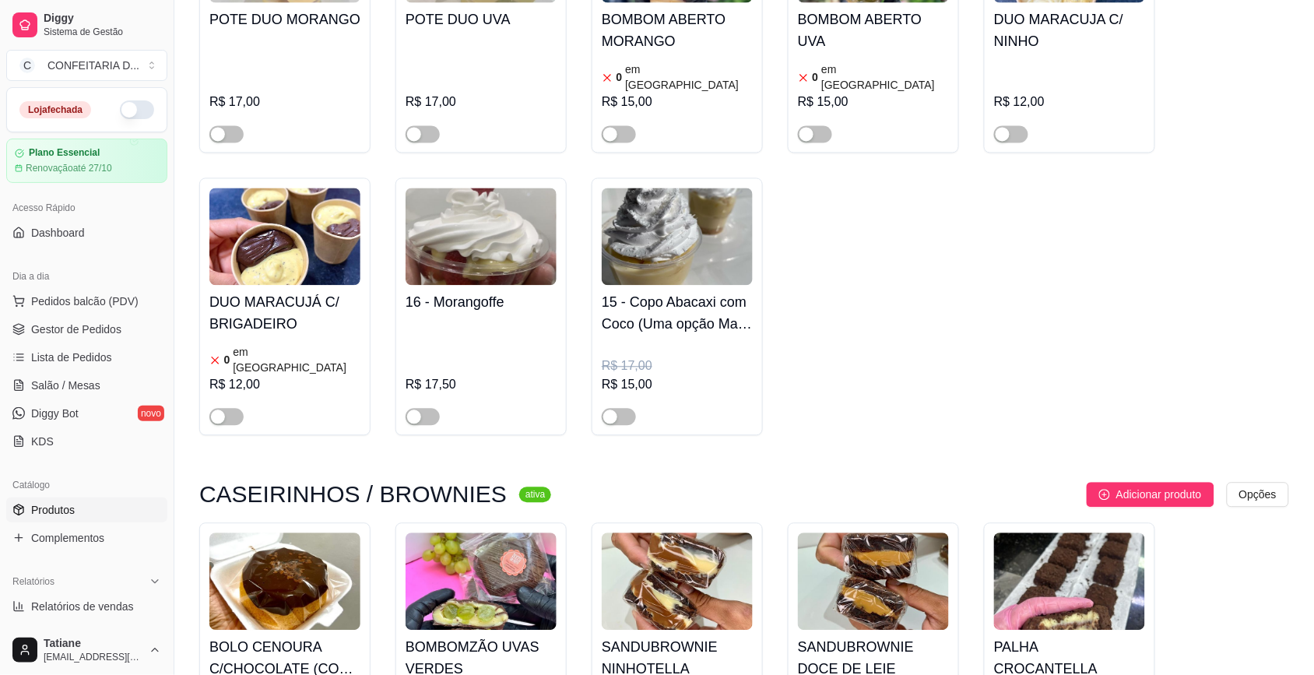
click at [1096, 533] on img at bounding box center [1069, 581] width 151 height 97
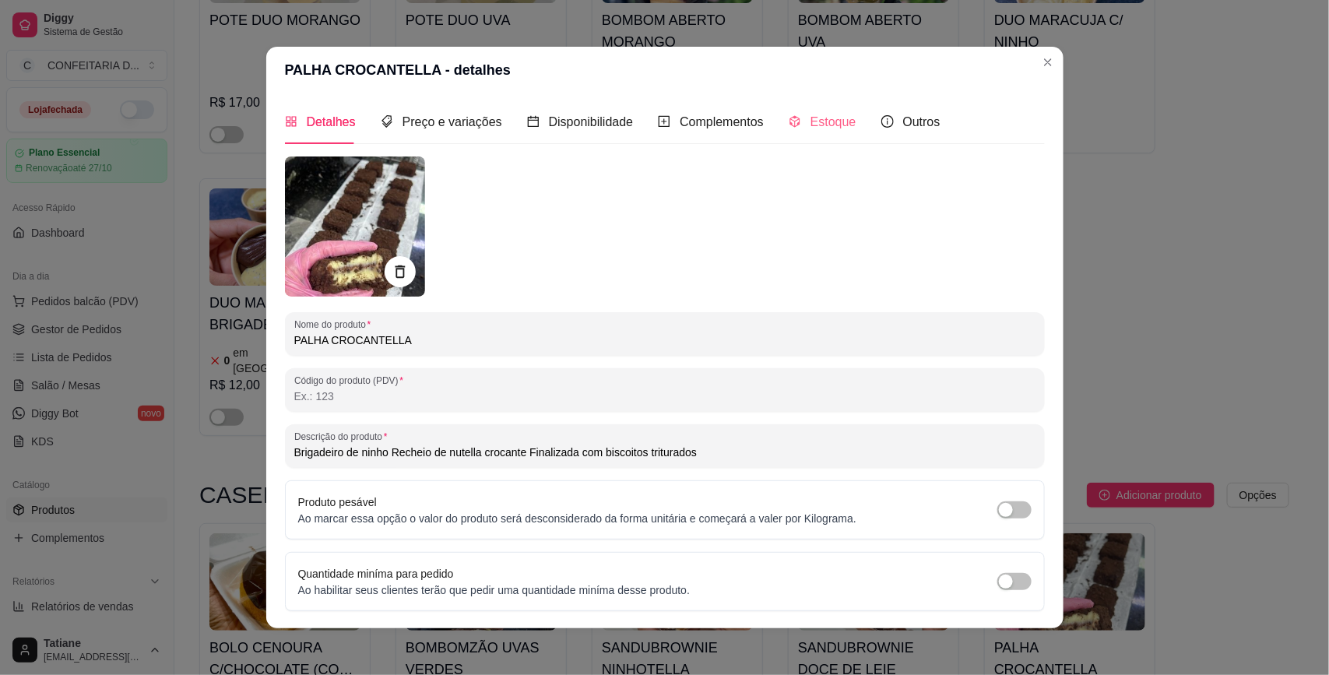
click at [828, 133] on div "Estoque" at bounding box center [823, 122] width 68 height 44
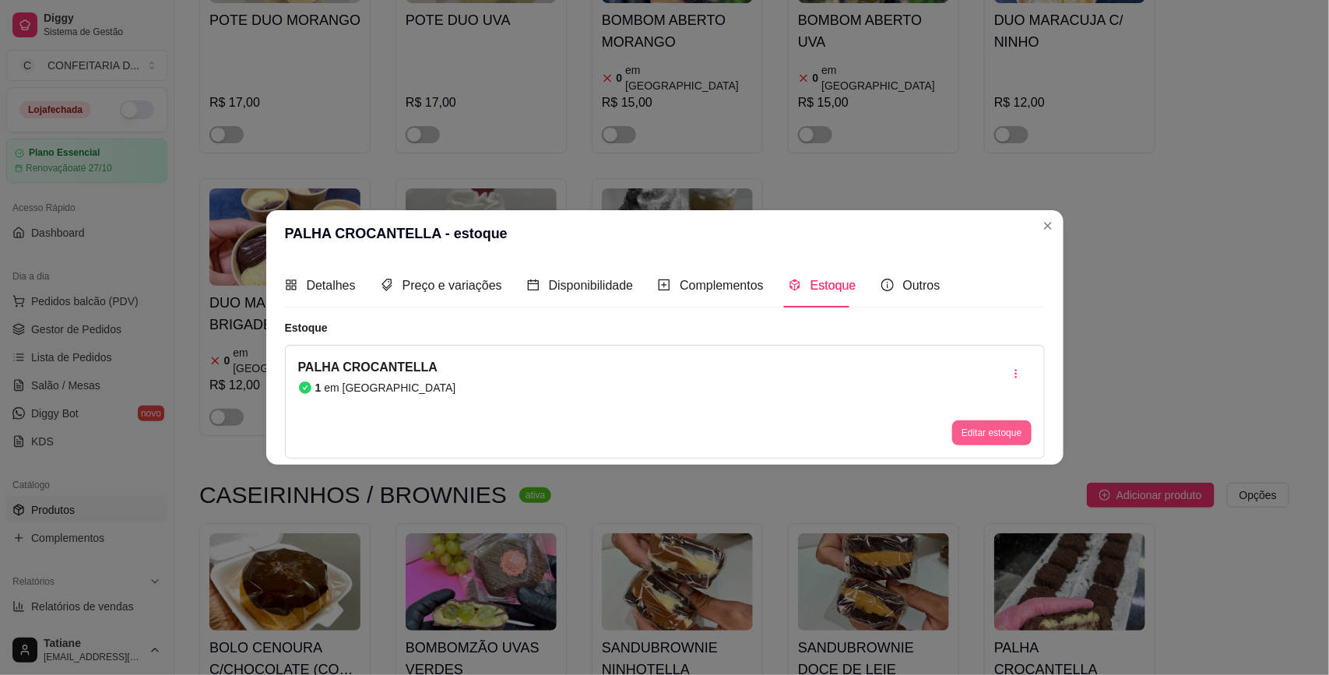
click at [1008, 420] on button "Editar estoque" at bounding box center [991, 432] width 79 height 25
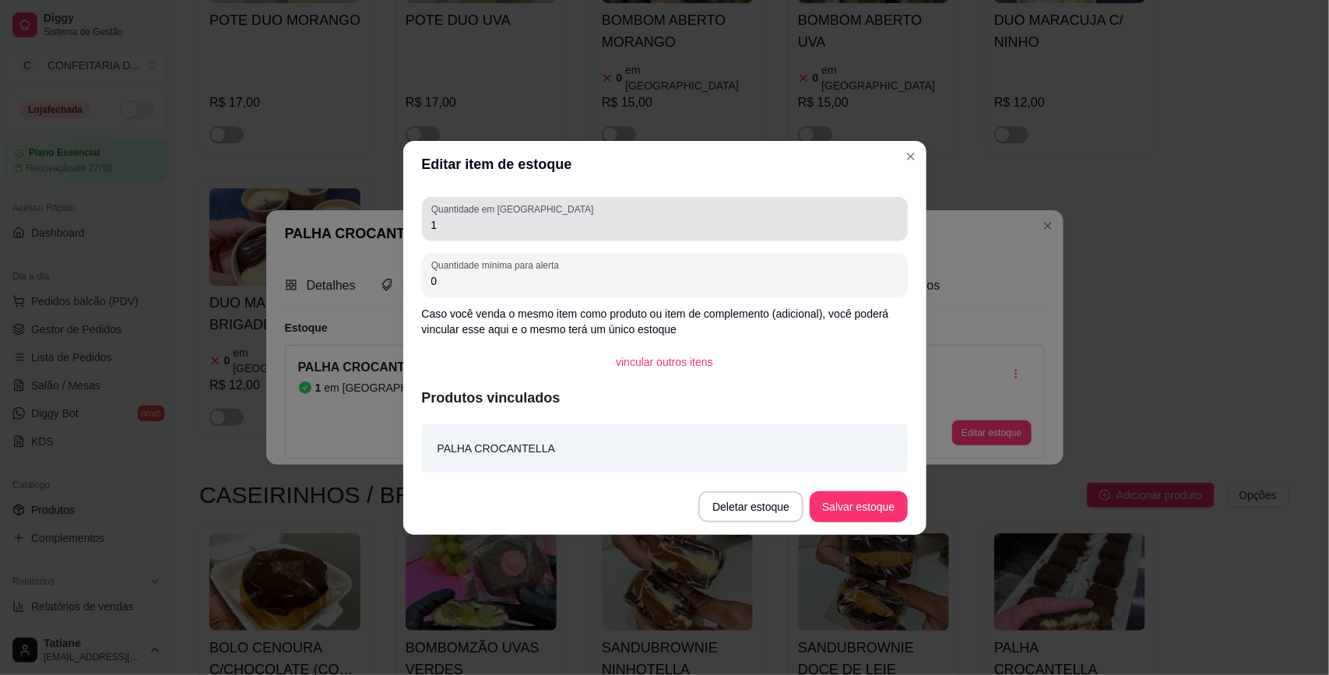
click at [543, 231] on input "1" at bounding box center [664, 225] width 467 height 16
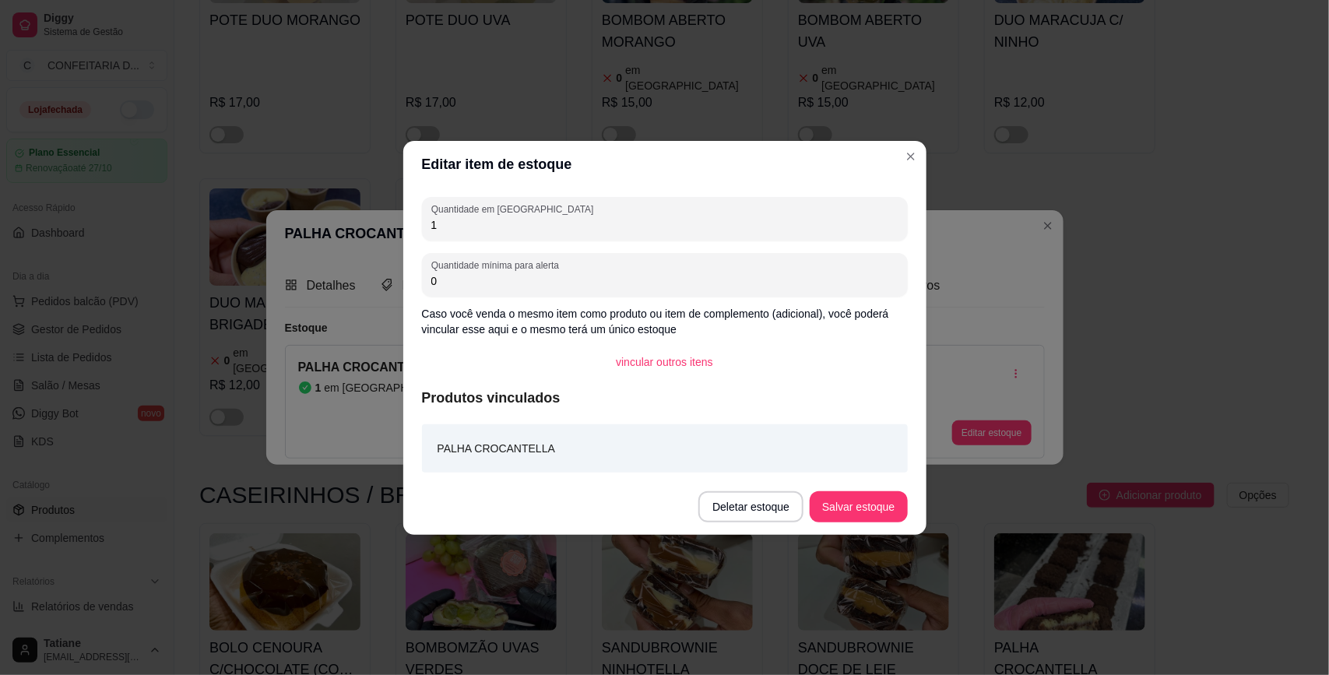
click at [543, 231] on input "1" at bounding box center [664, 225] width 467 height 16
type input "16"
click at [859, 501] on button "Salvar estoque" at bounding box center [858, 506] width 97 height 31
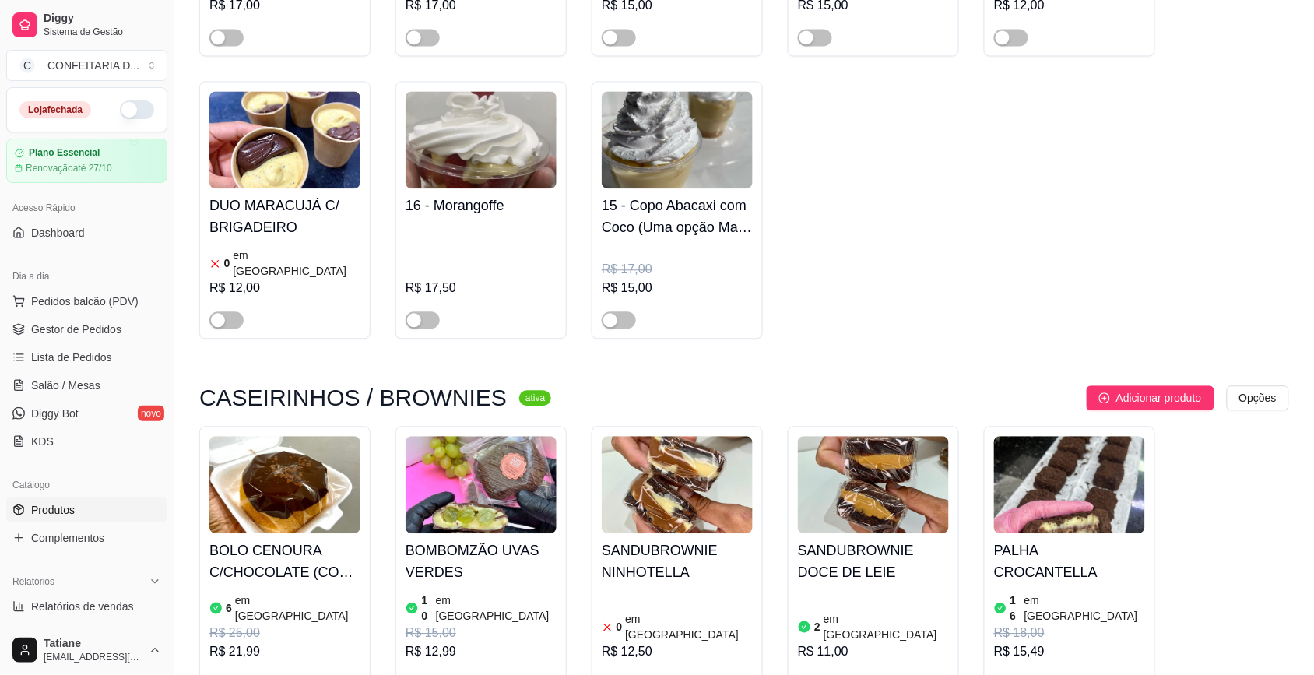
click at [851, 540] on h4 "SANDUBROWNIE DOCE DE LEIE" at bounding box center [873, 562] width 151 height 44
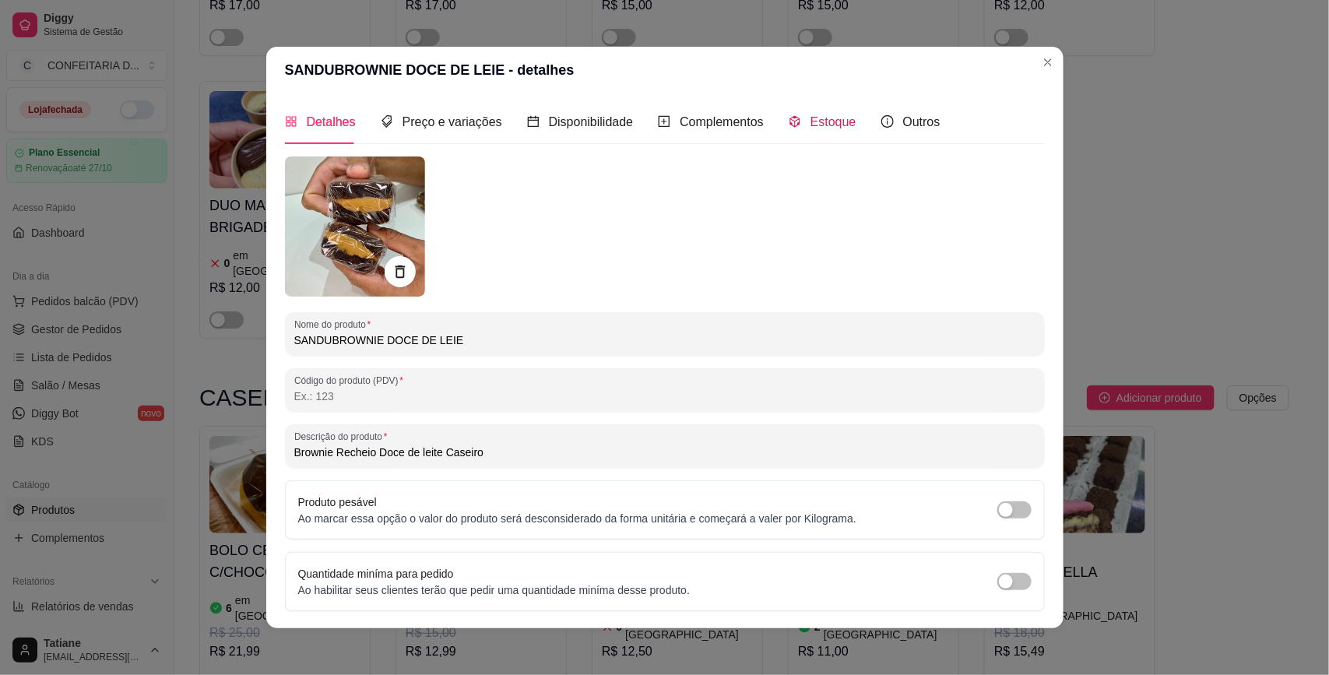
click at [799, 112] on div "Estoque" at bounding box center [823, 121] width 68 height 19
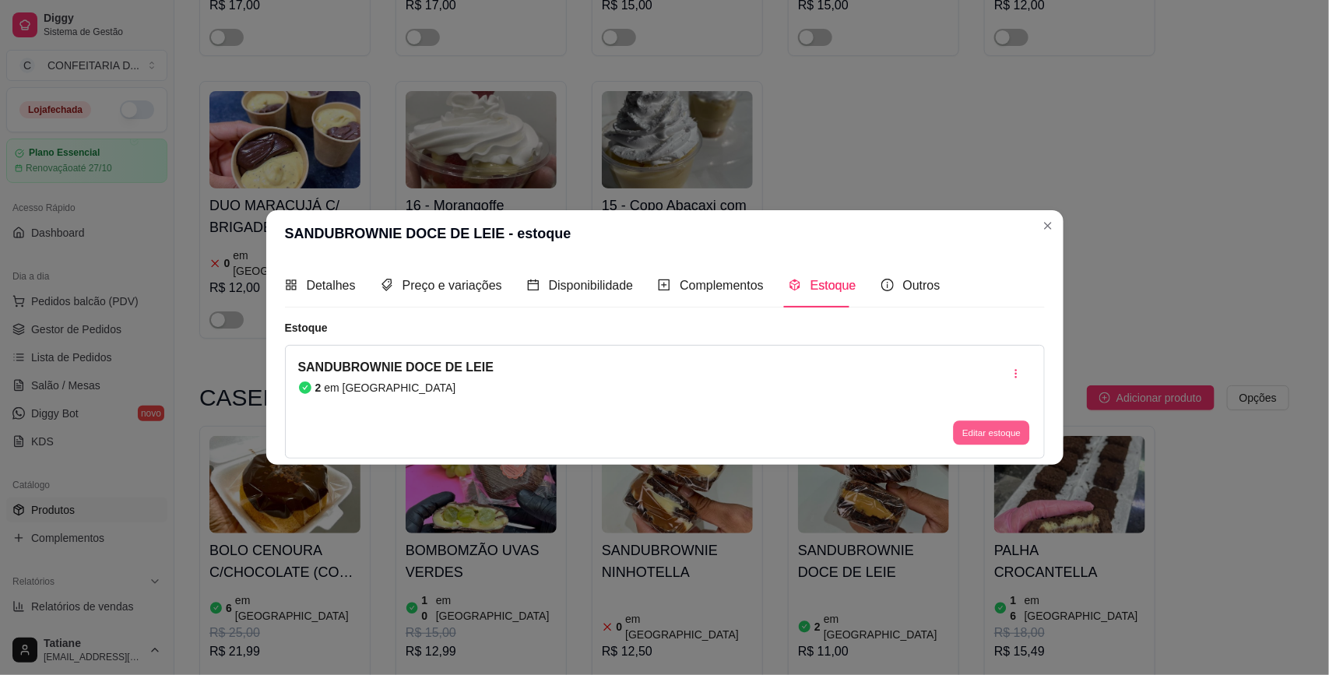
click at [1004, 441] on button "Editar estoque" at bounding box center [992, 433] width 76 height 24
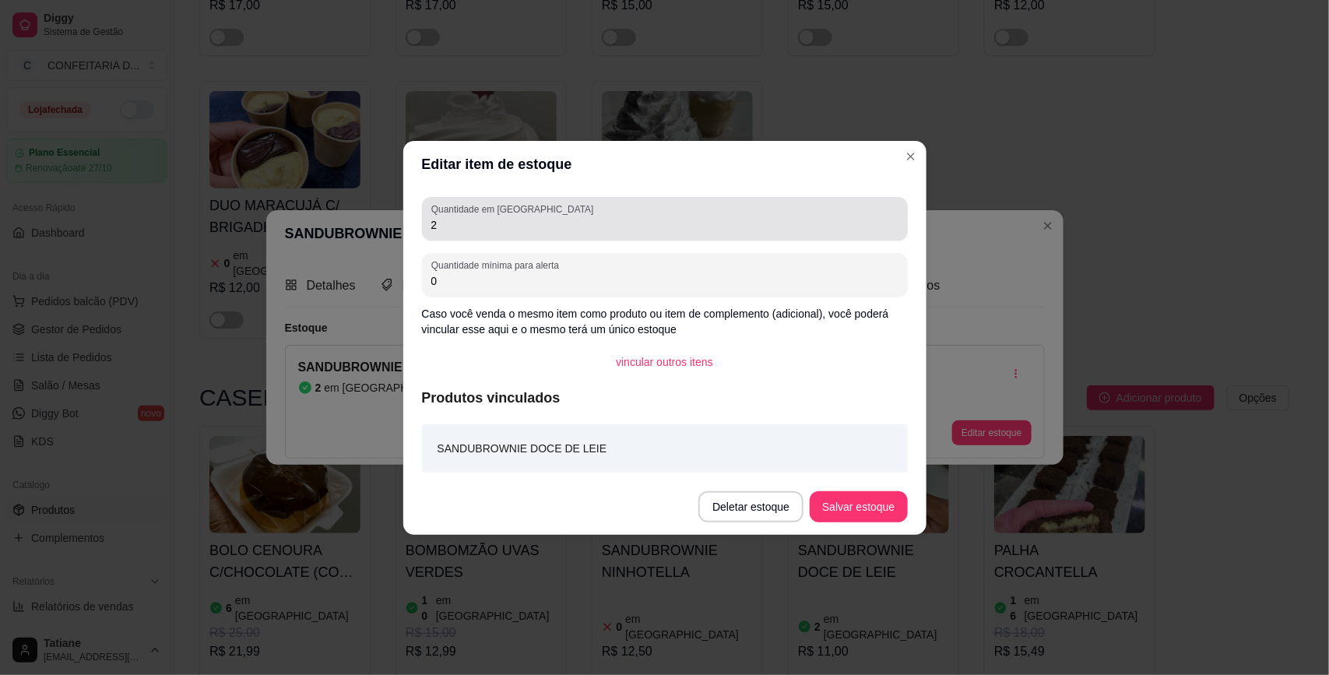
click at [453, 235] on div "Quantidade em estoque 2" at bounding box center [665, 219] width 486 height 44
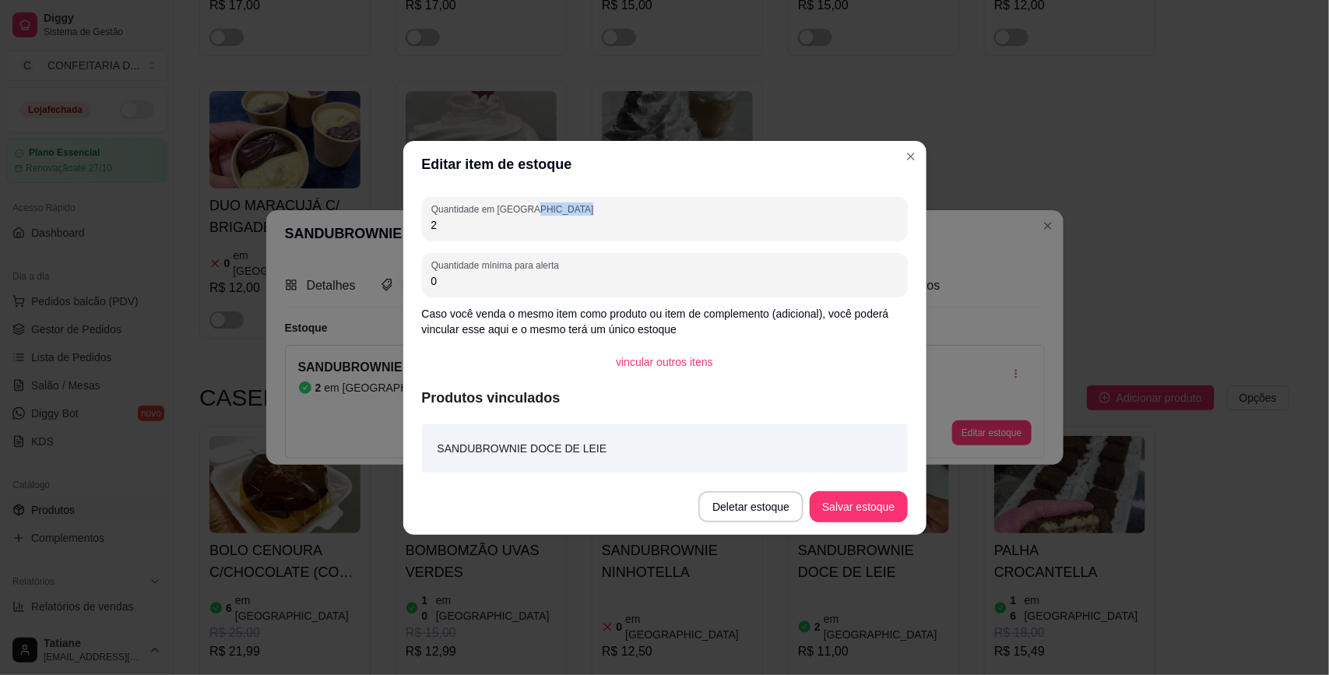
click at [453, 235] on div "Quantidade em estoque 2" at bounding box center [665, 219] width 486 height 44
click at [453, 226] on input "2" at bounding box center [664, 225] width 467 height 16
click at [468, 230] on input "5" at bounding box center [664, 225] width 467 height 16
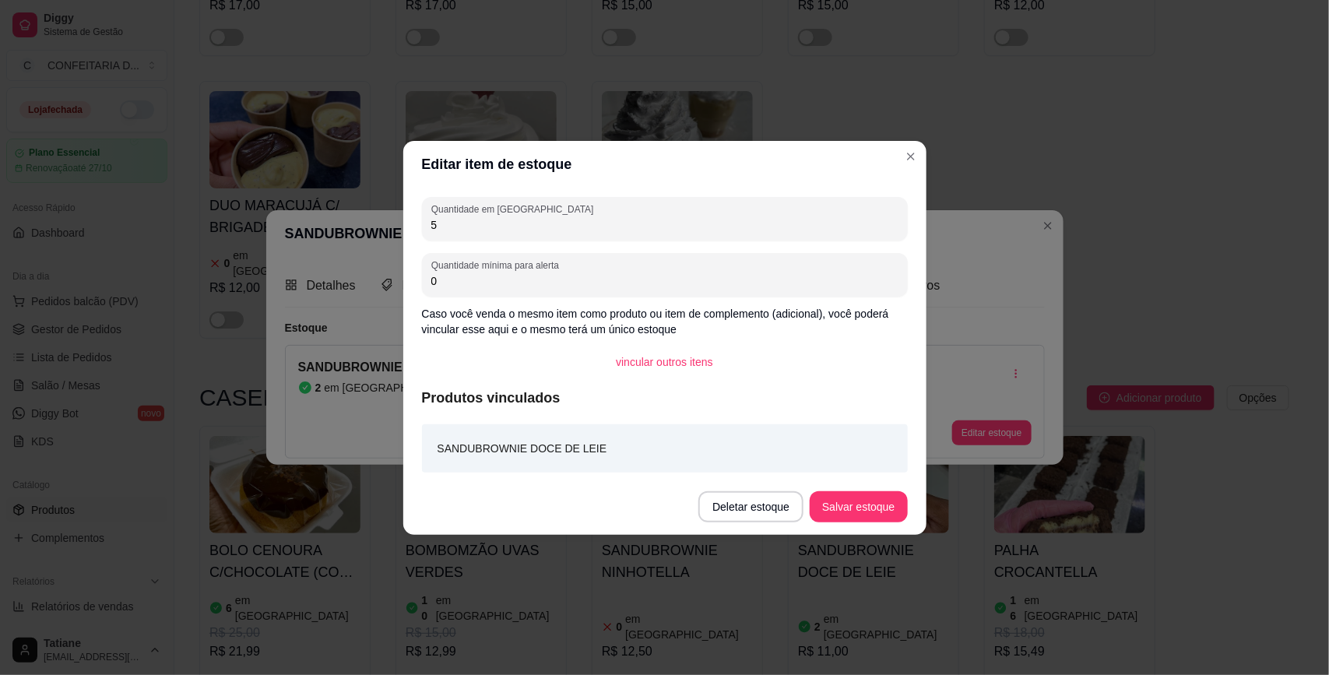
click at [468, 230] on input "5" at bounding box center [664, 225] width 467 height 16
type input "10"
click at [857, 502] on button "Salvar estoque" at bounding box center [858, 506] width 95 height 30
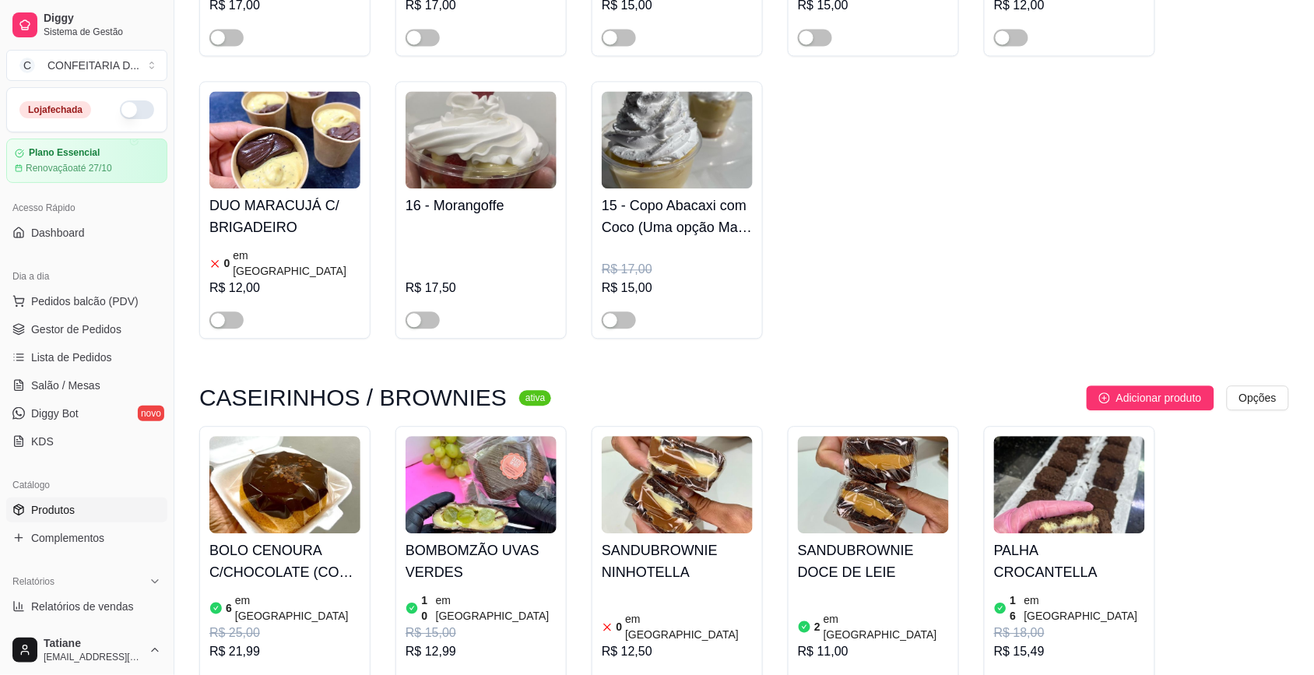
click at [649, 436] on img at bounding box center [677, 484] width 151 height 97
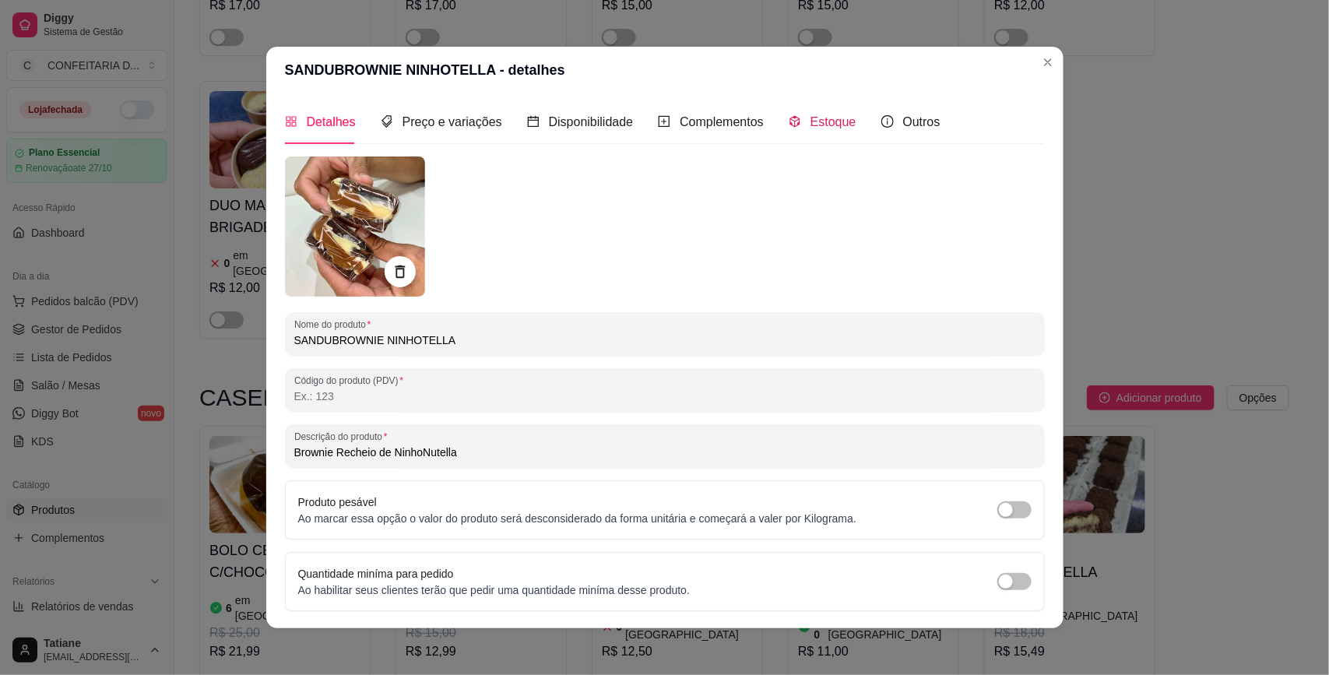
click at [831, 121] on span "Estoque" at bounding box center [833, 121] width 46 height 13
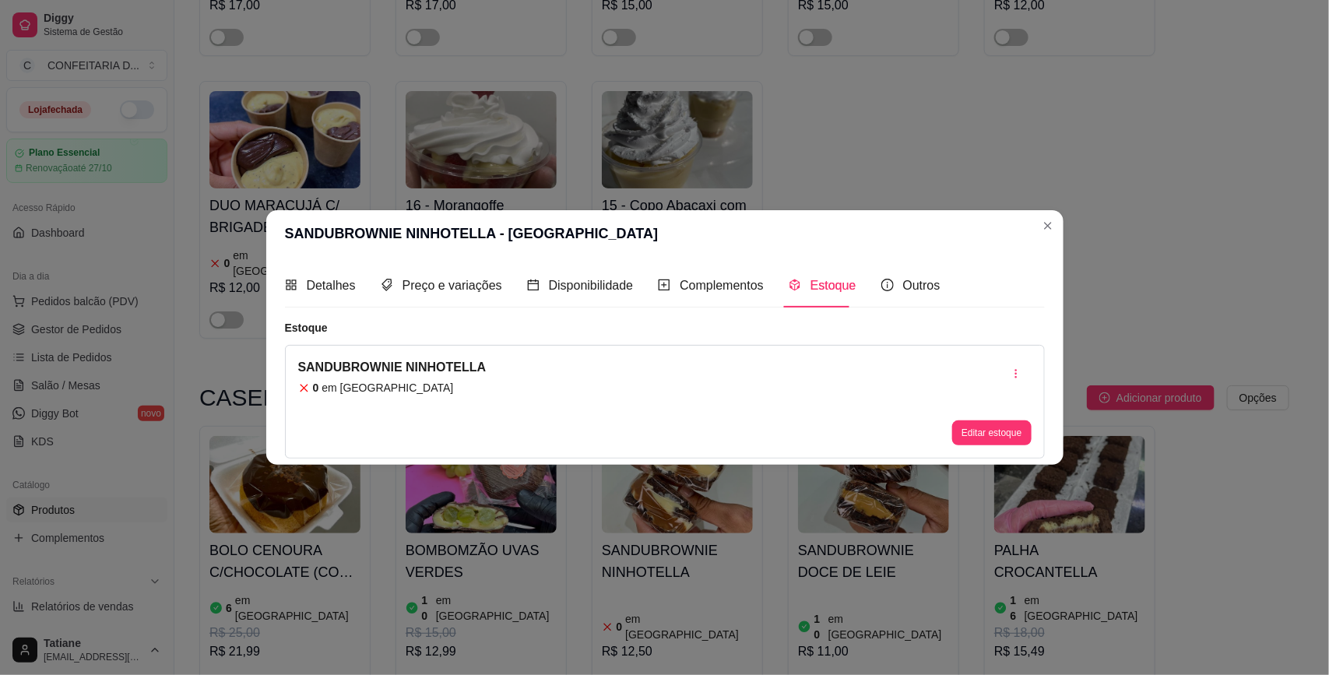
click at [993, 420] on button "Editar estoque" at bounding box center [991, 432] width 79 height 25
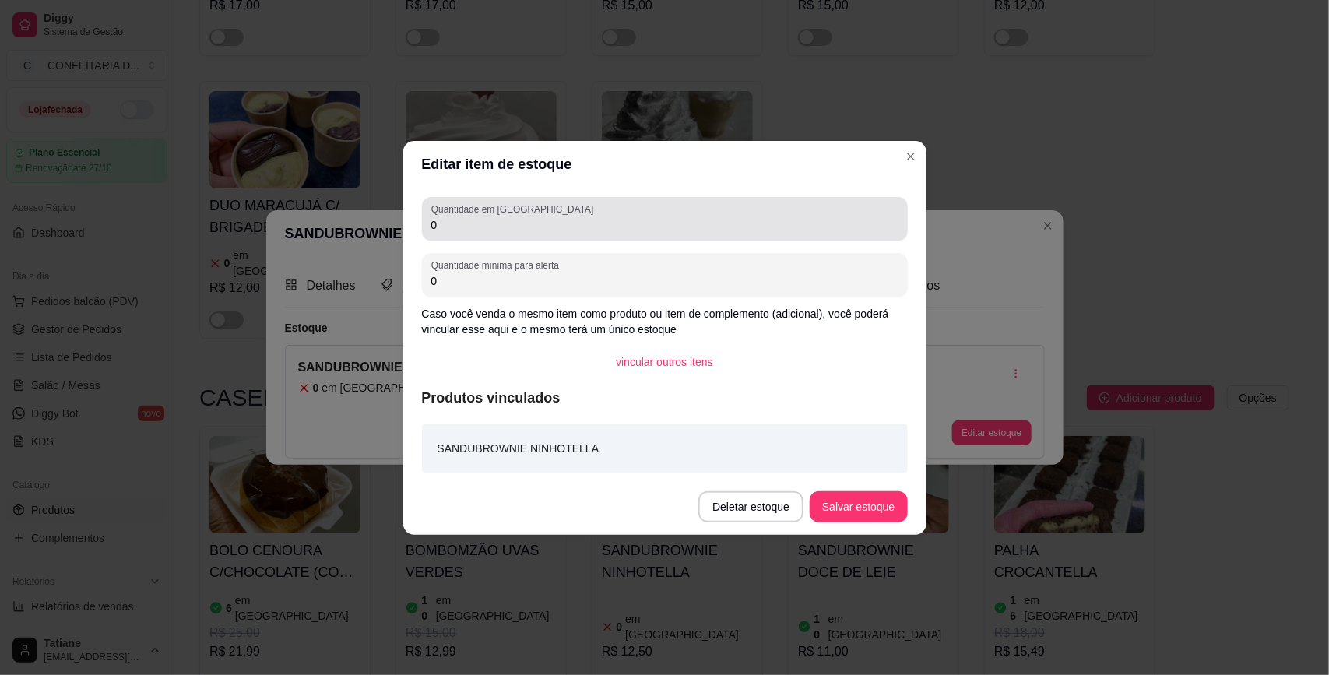
click at [441, 210] on label "Quantidade em [GEOGRAPHIC_DATA]" at bounding box center [514, 208] width 167 height 13
click at [441, 217] on input "0" at bounding box center [664, 225] width 467 height 16
click at [441, 210] on label "Quantidade em [GEOGRAPHIC_DATA]" at bounding box center [514, 208] width 167 height 13
click at [441, 217] on input "0" at bounding box center [664, 225] width 467 height 16
click at [453, 230] on input "0" at bounding box center [664, 225] width 467 height 16
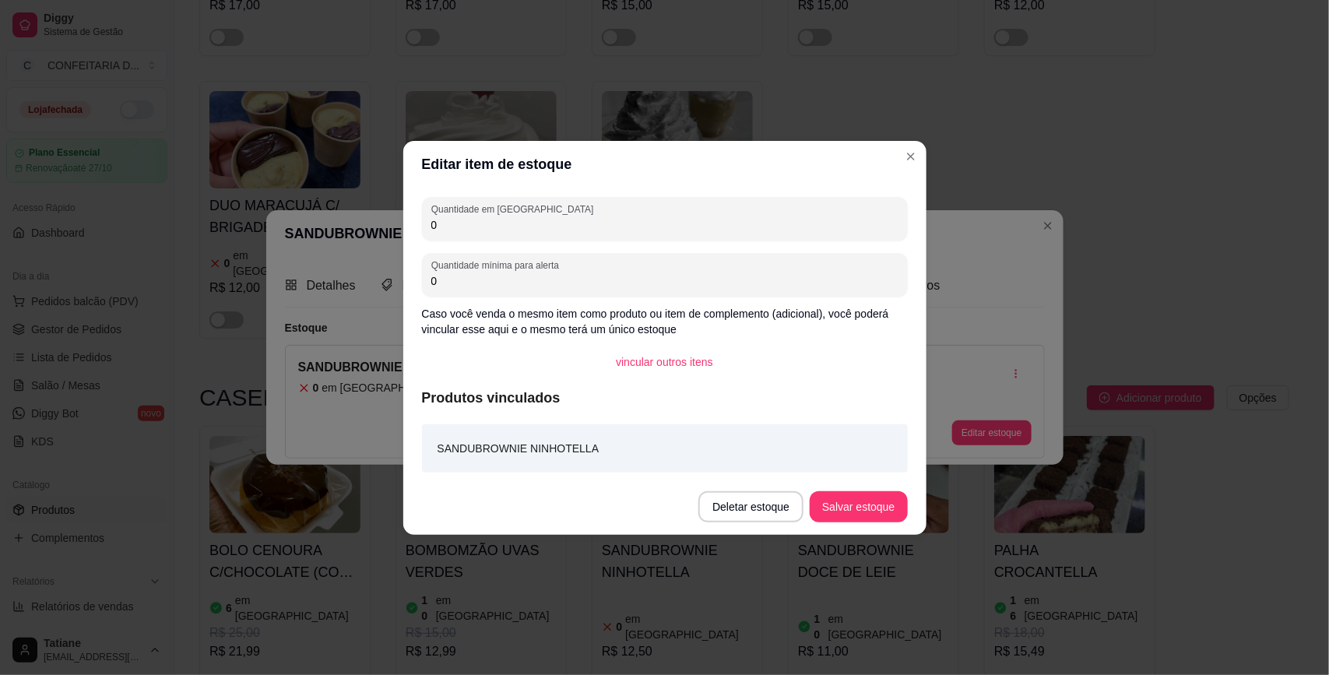
click at [453, 230] on input "0" at bounding box center [664, 225] width 467 height 16
type input "10"
click at [881, 499] on button "Salvar estoque" at bounding box center [858, 506] width 95 height 30
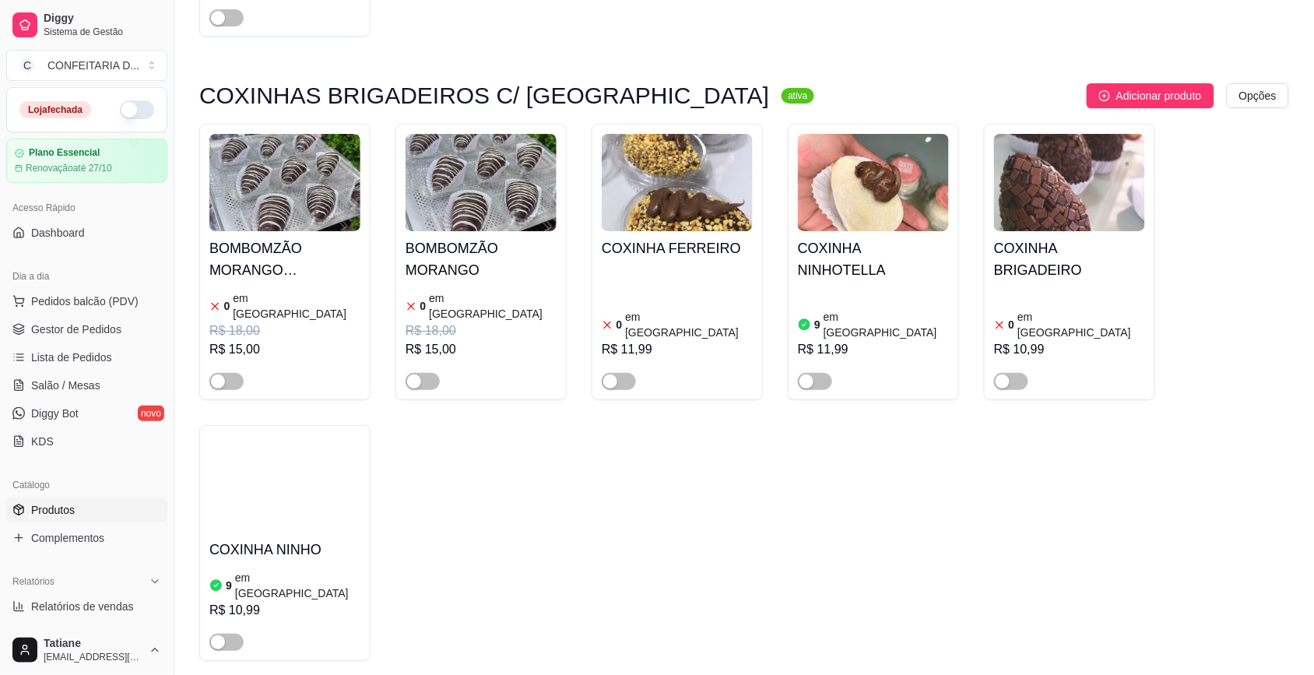
scroll to position [10608, 0]
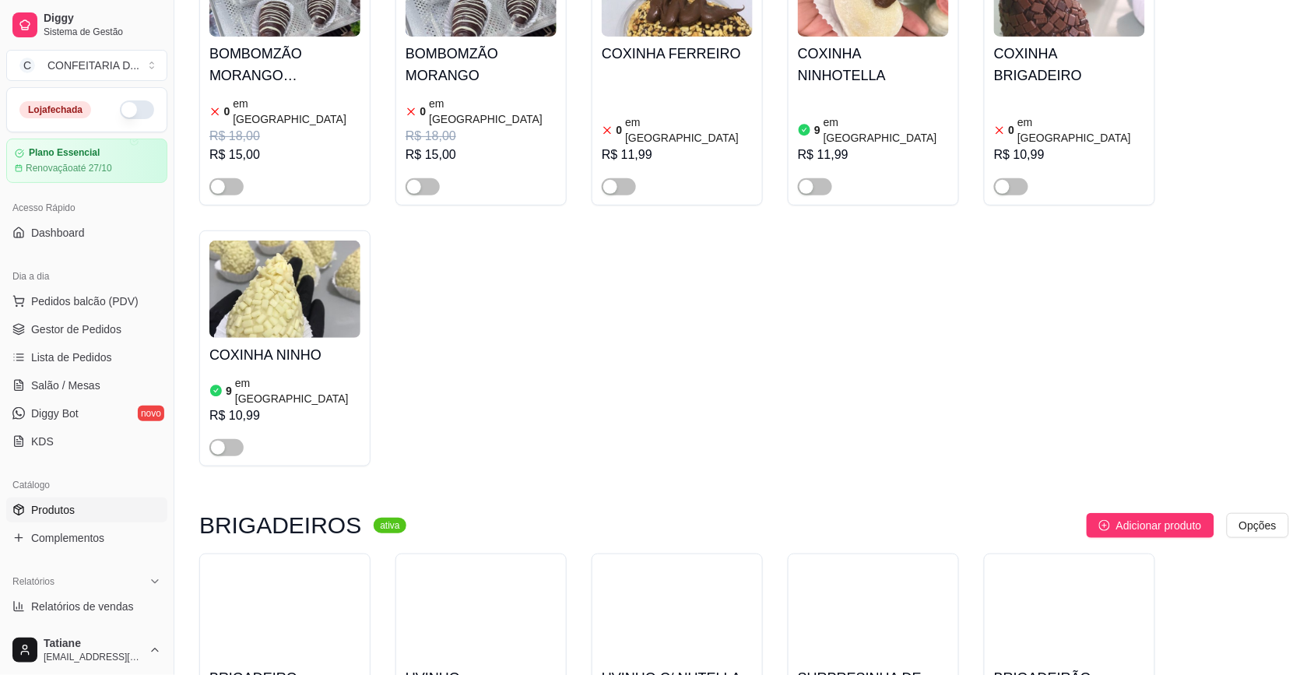
click at [298, 564] on img at bounding box center [284, 612] width 151 height 97
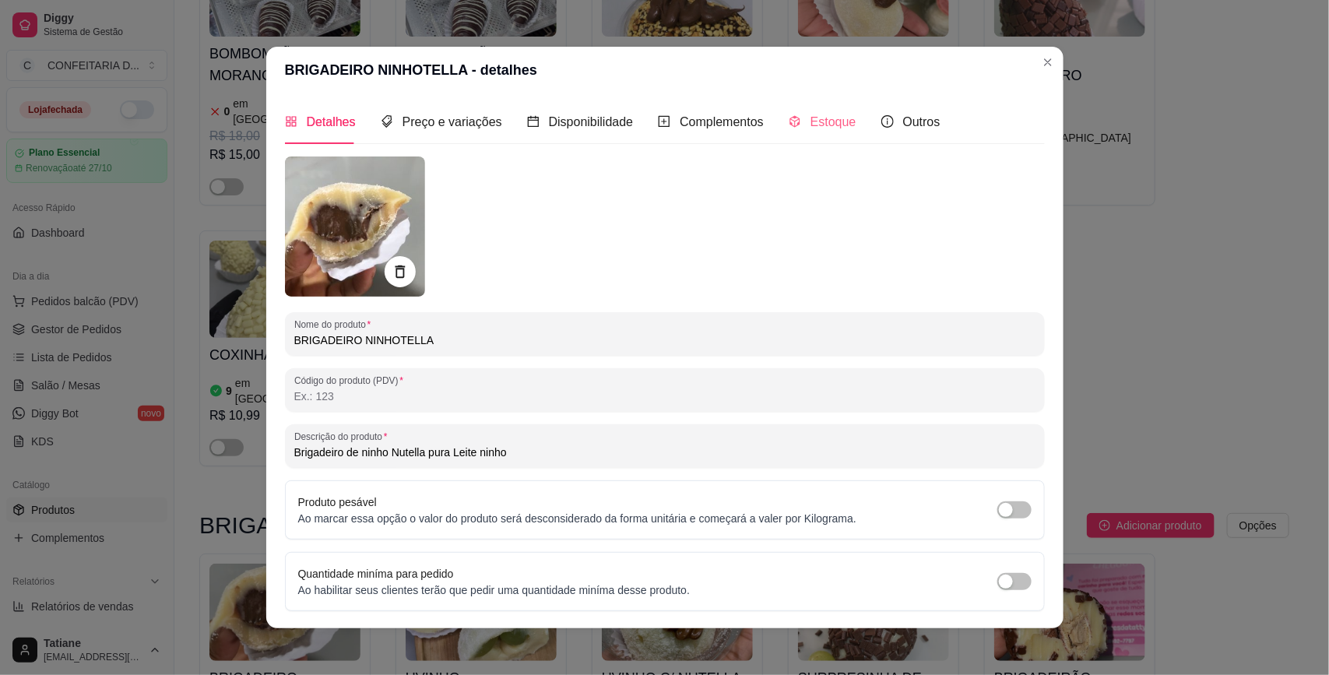
click at [796, 132] on div "Estoque" at bounding box center [823, 122] width 68 height 44
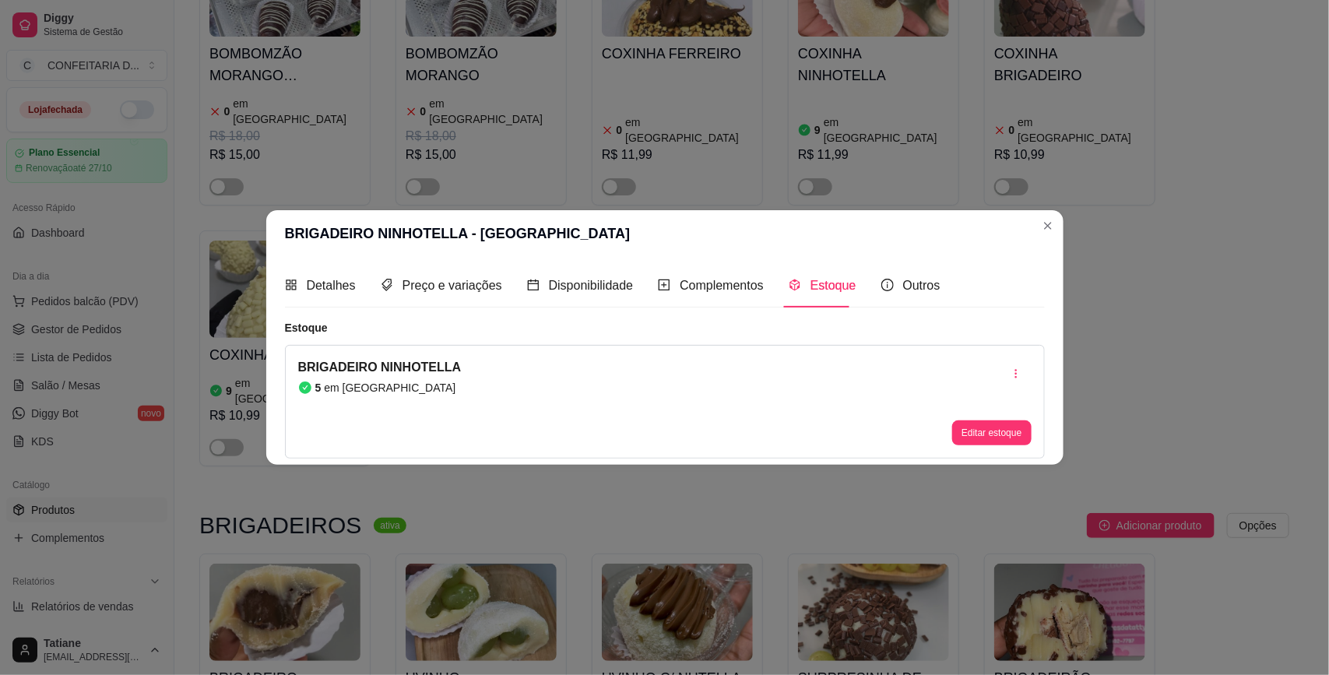
drag, startPoint x: 991, startPoint y: 445, endPoint x: 973, endPoint y: 434, distance: 21.0
click at [990, 445] on div "BRIGADEIRO NINHOTELLA 5 em estoque Editar estoque" at bounding box center [665, 402] width 760 height 114
click at [964, 424] on button "Editar estoque" at bounding box center [991, 432] width 79 height 25
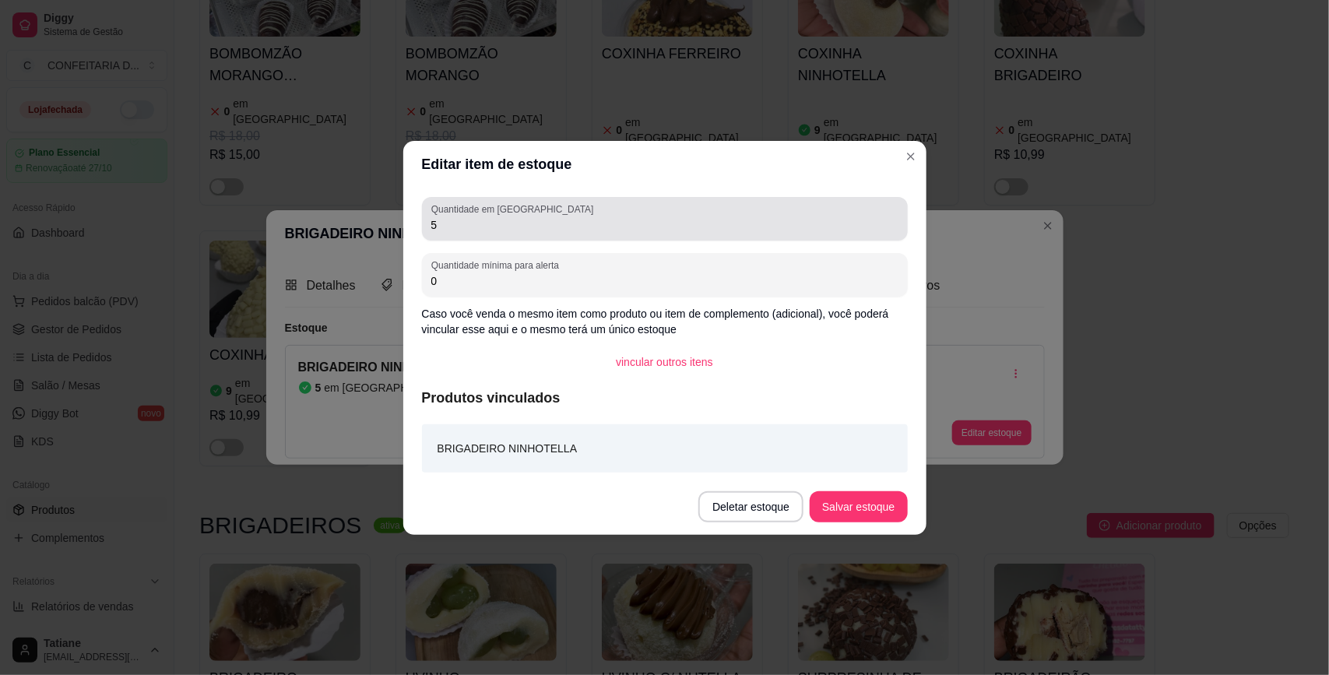
click at [483, 237] on div "Quantidade em estoque 5" at bounding box center [665, 219] width 486 height 44
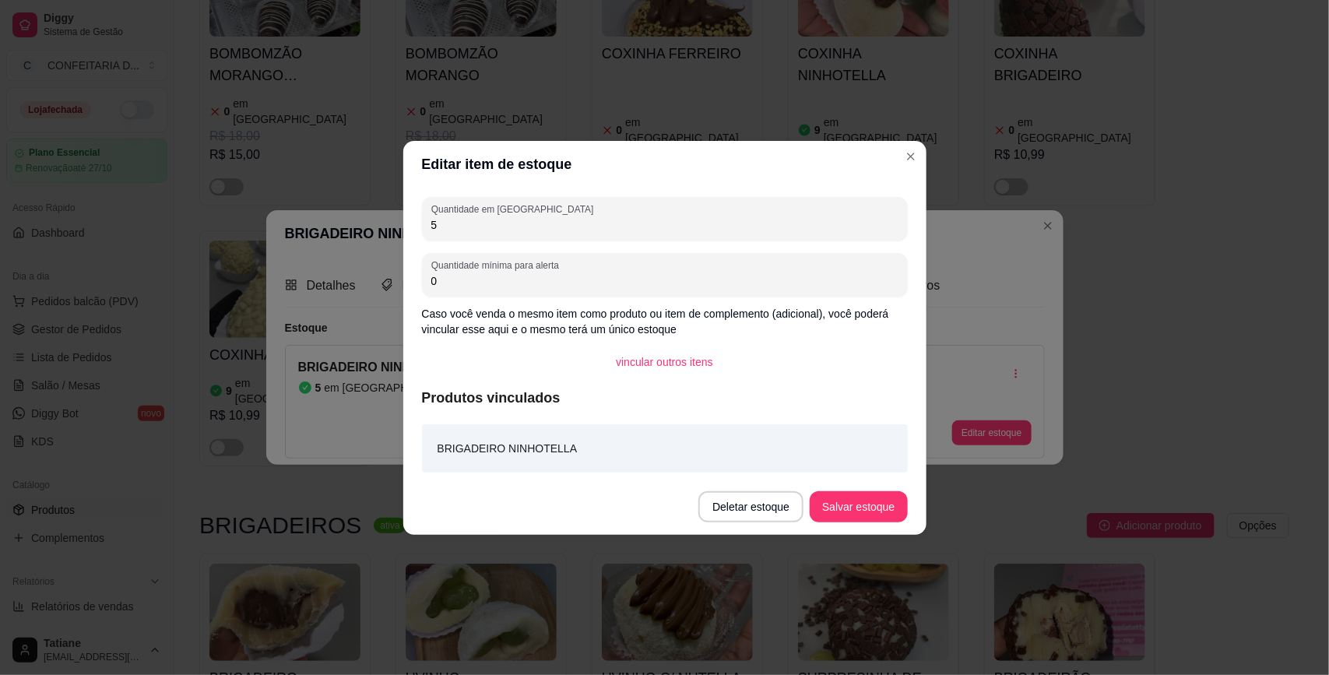
click at [479, 226] on input "5" at bounding box center [664, 225] width 467 height 16
type input "10"
click at [859, 493] on button "Salvar estoque" at bounding box center [858, 506] width 97 height 31
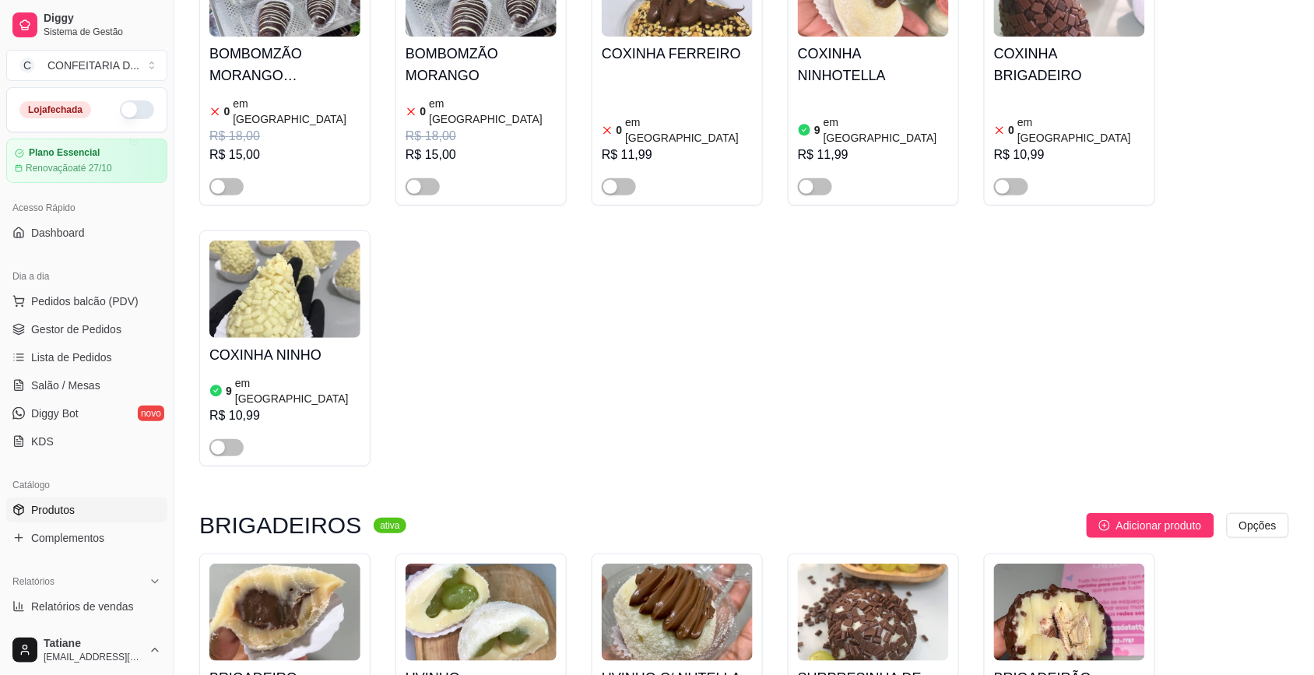
click at [483, 564] on img at bounding box center [481, 612] width 151 height 97
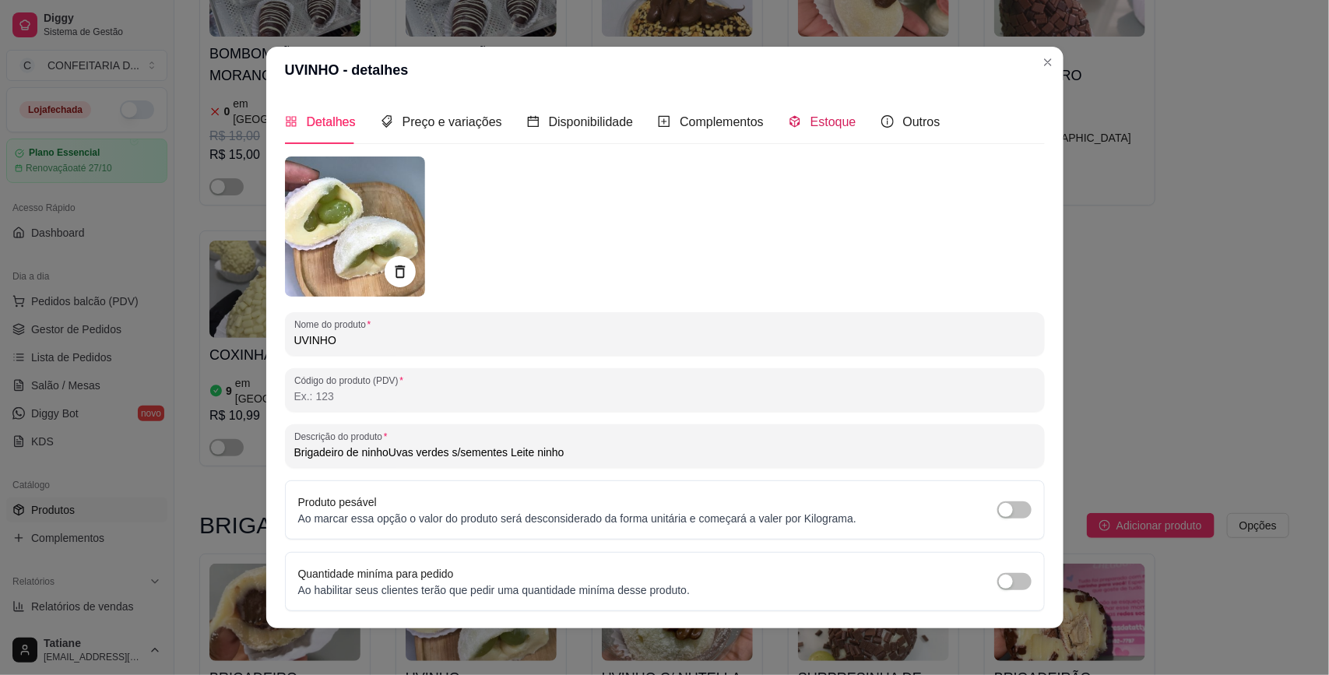
click at [789, 119] on div "Estoque" at bounding box center [823, 121] width 68 height 19
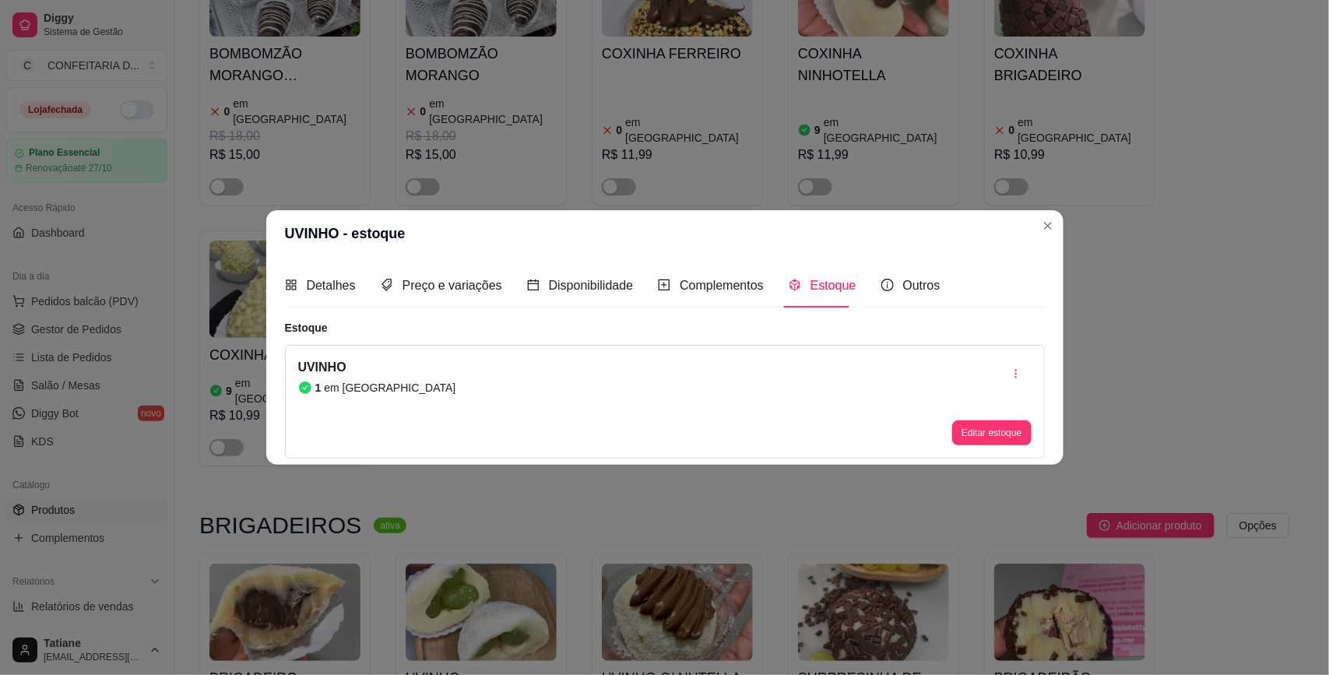
drag, startPoint x: 971, startPoint y: 419, endPoint x: 975, endPoint y: 426, distance: 8.0
click at [974, 424] on div "Editar estoque" at bounding box center [991, 401] width 79 height 87
click at [975, 429] on button "Editar estoque" at bounding box center [991, 432] width 79 height 25
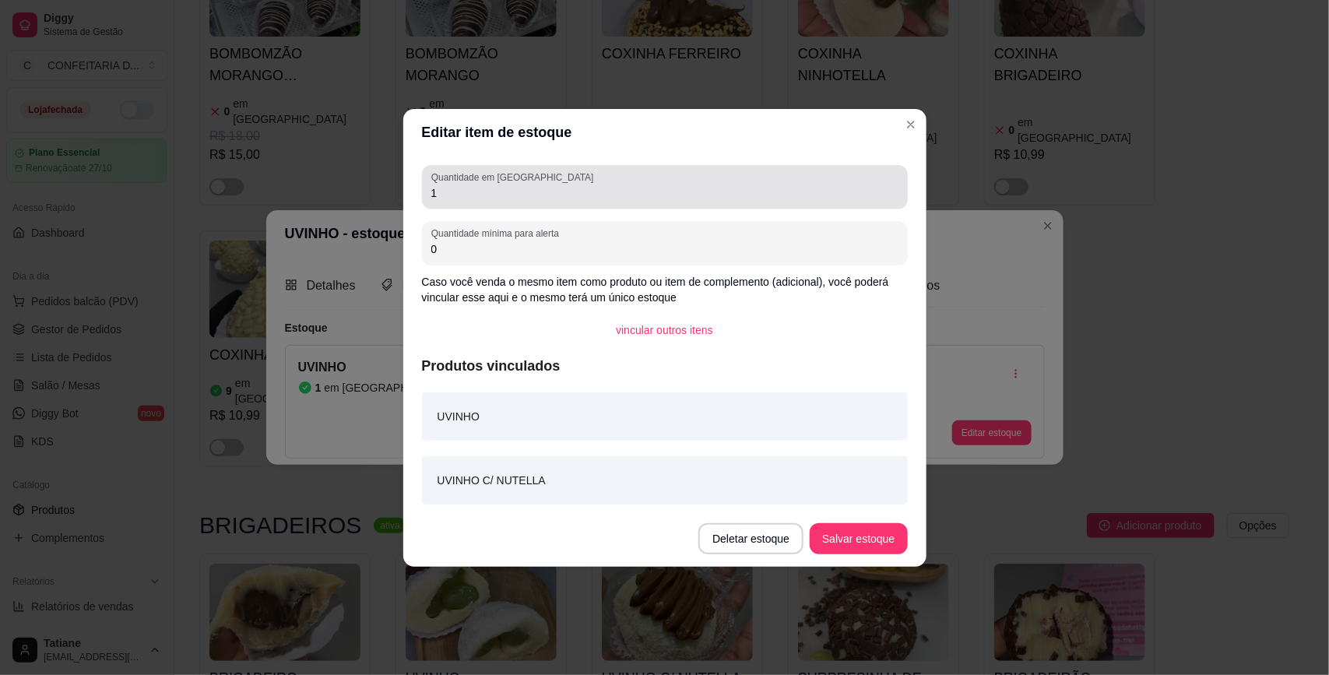
click at [484, 181] on label "Quantidade em [GEOGRAPHIC_DATA]" at bounding box center [514, 177] width 167 height 13
click at [484, 185] on input "1" at bounding box center [664, 193] width 467 height 16
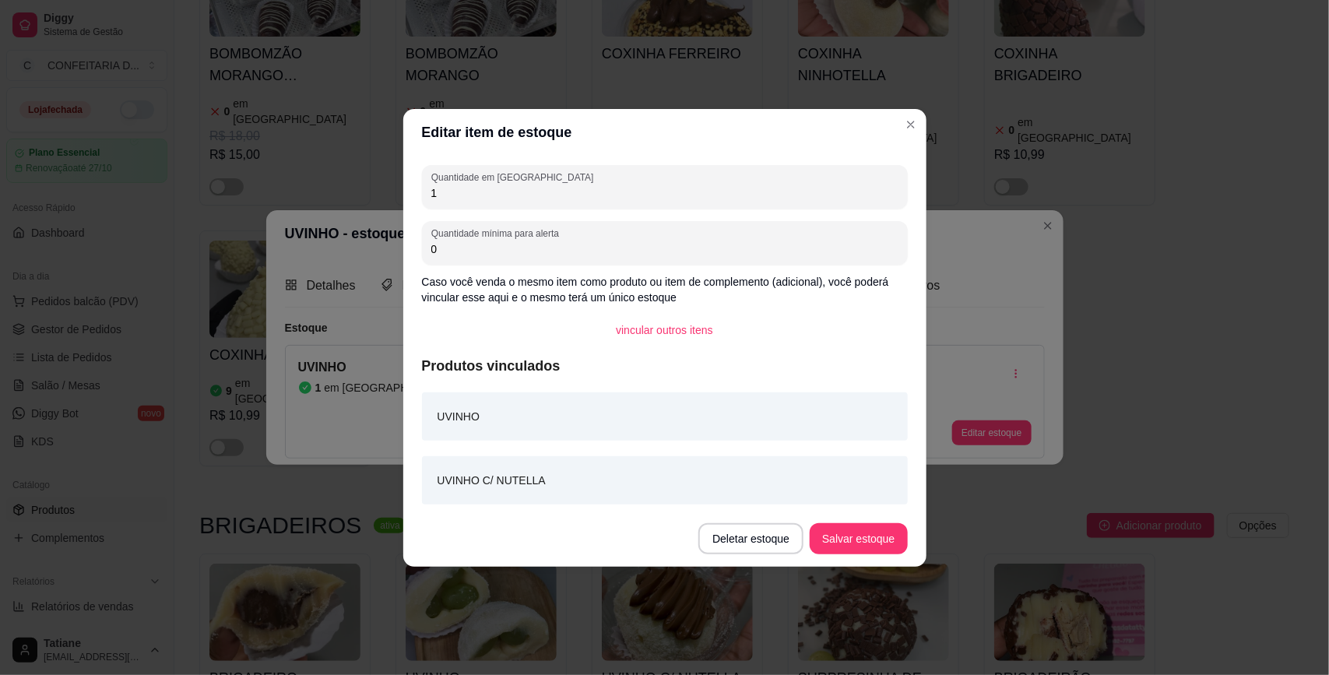
click at [477, 185] on input "1" at bounding box center [664, 193] width 467 height 16
type input "10"
click at [838, 530] on button "Salvar estoque" at bounding box center [858, 538] width 95 height 30
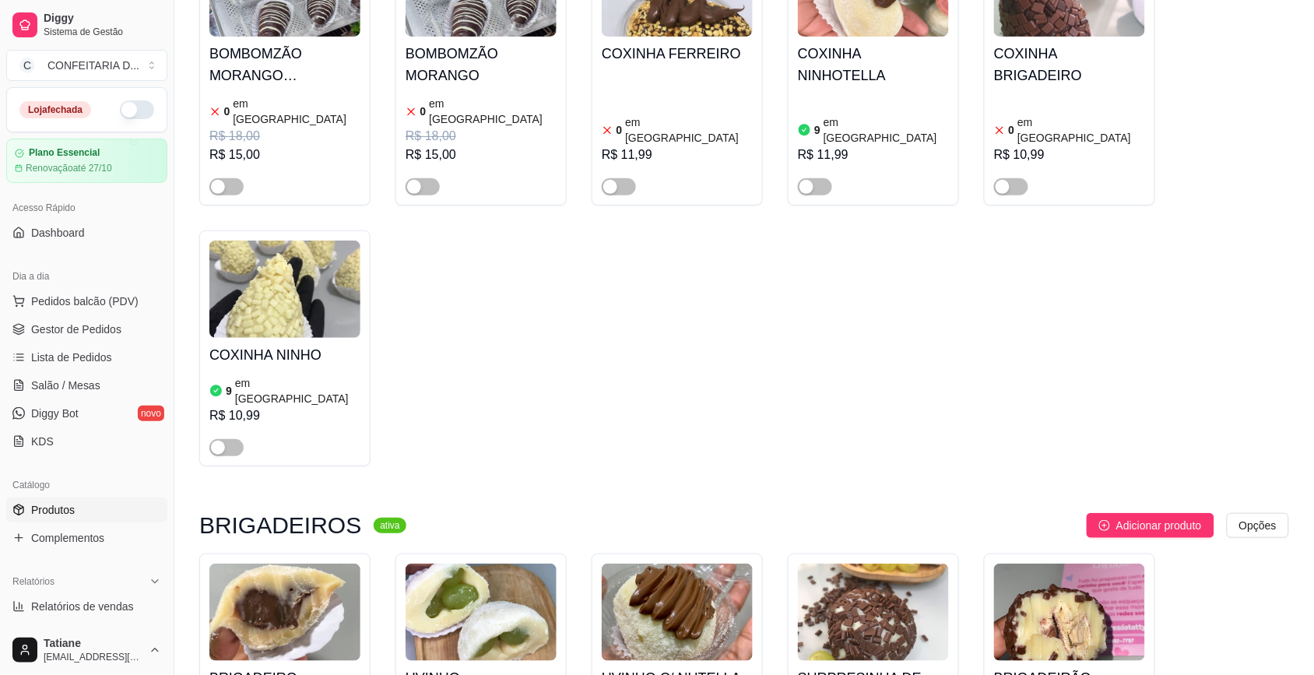
click at [283, 564] on img at bounding box center [284, 612] width 151 height 97
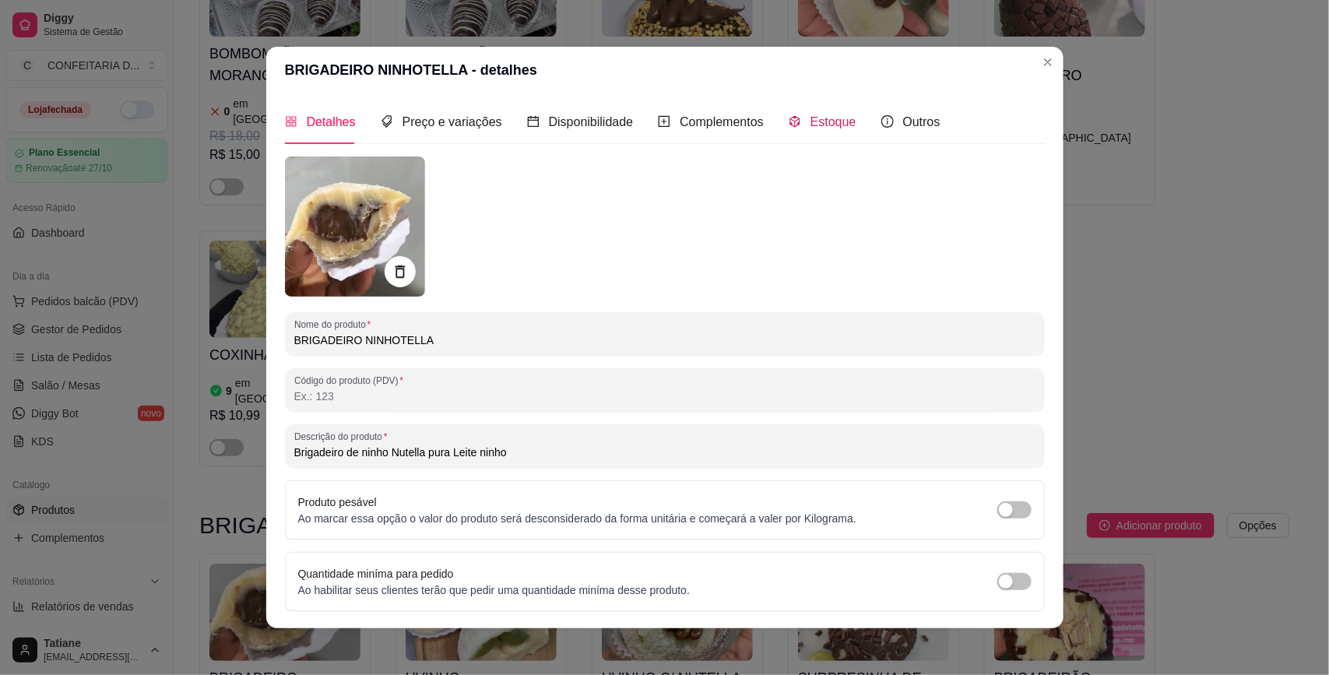
click at [791, 114] on div "Estoque" at bounding box center [823, 121] width 68 height 19
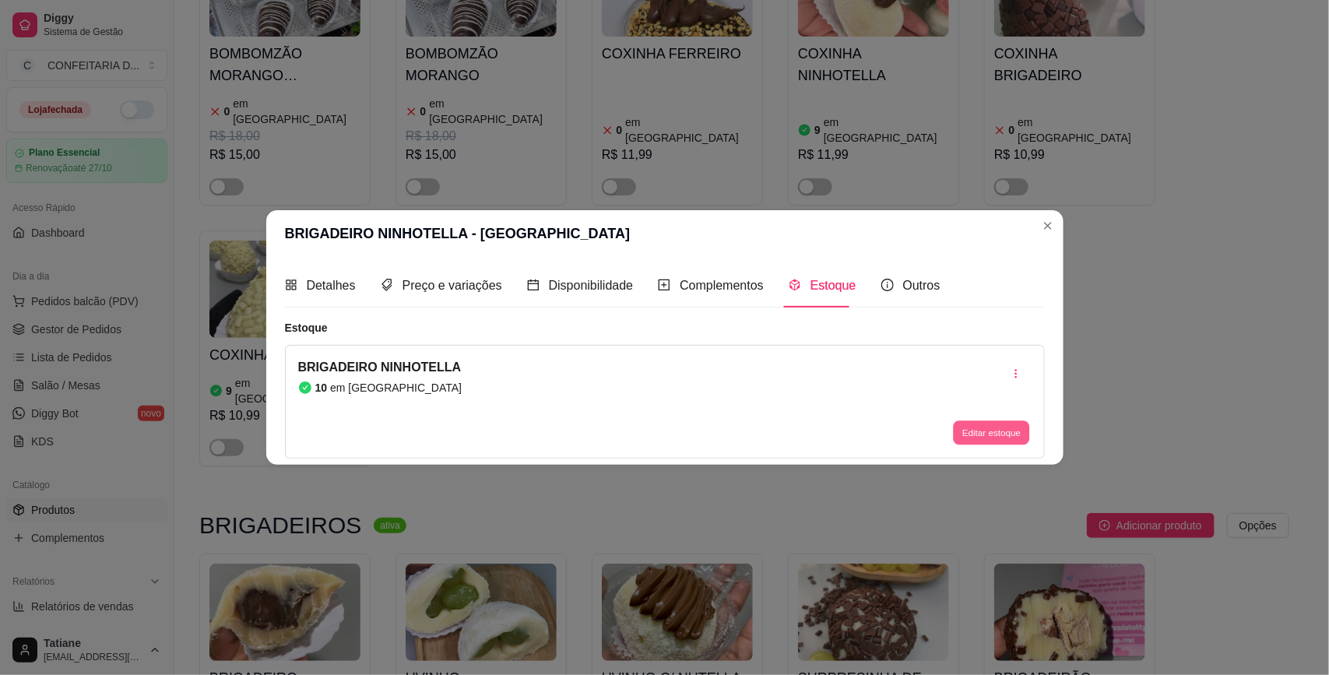
click at [986, 429] on button "Editar estoque" at bounding box center [992, 433] width 76 height 24
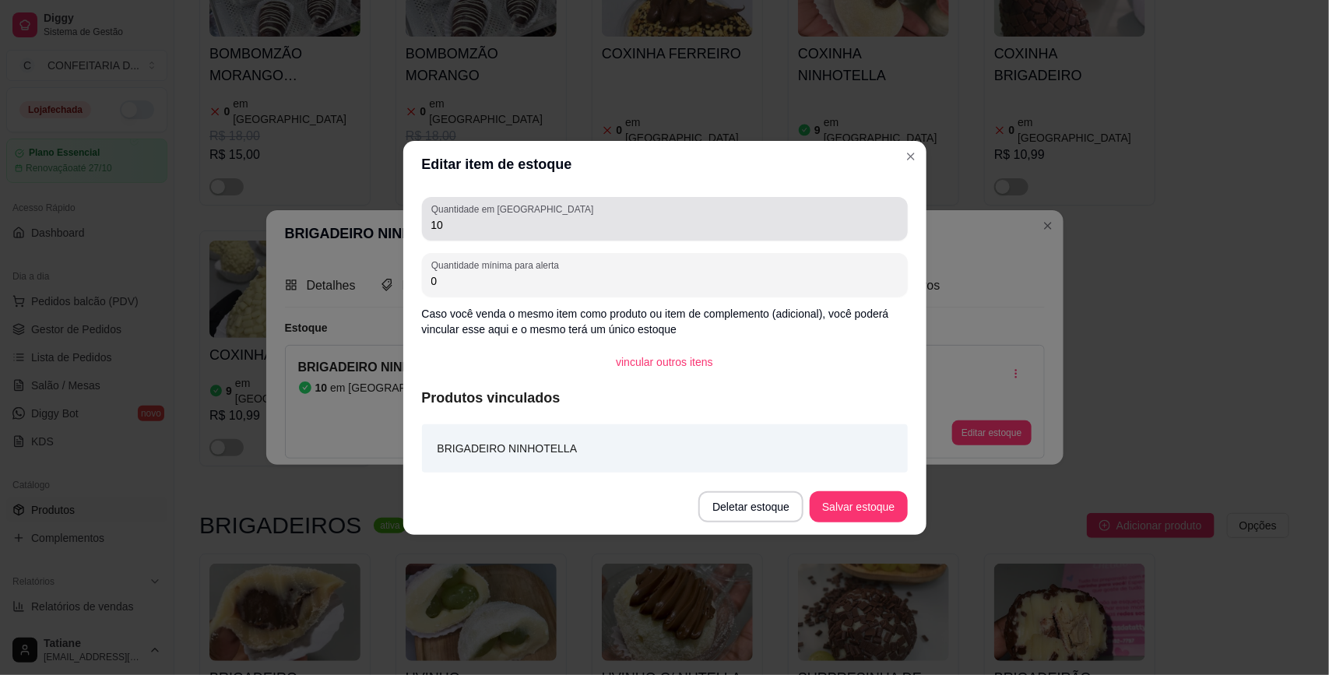
click at [500, 227] on input "10" at bounding box center [664, 225] width 467 height 16
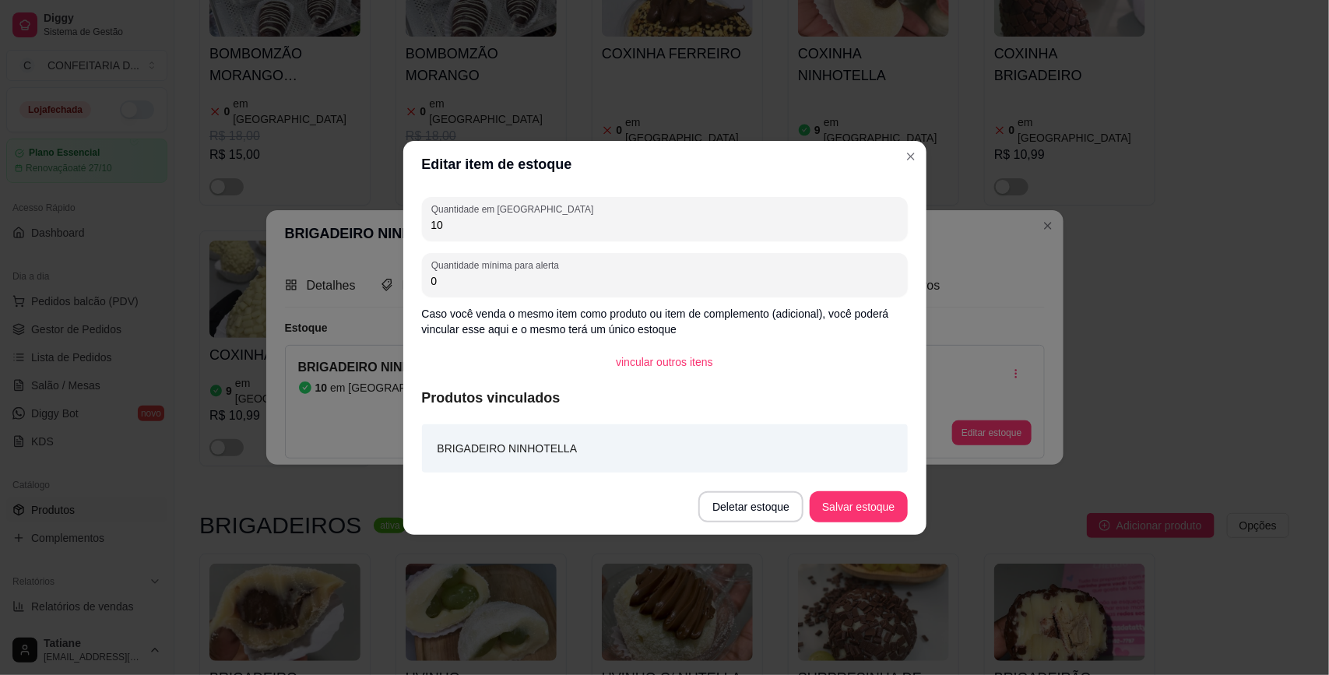
click at [500, 227] on input "10" at bounding box center [664, 225] width 467 height 16
type input "6"
click at [839, 504] on button "Salvar estoque" at bounding box center [858, 506] width 97 height 31
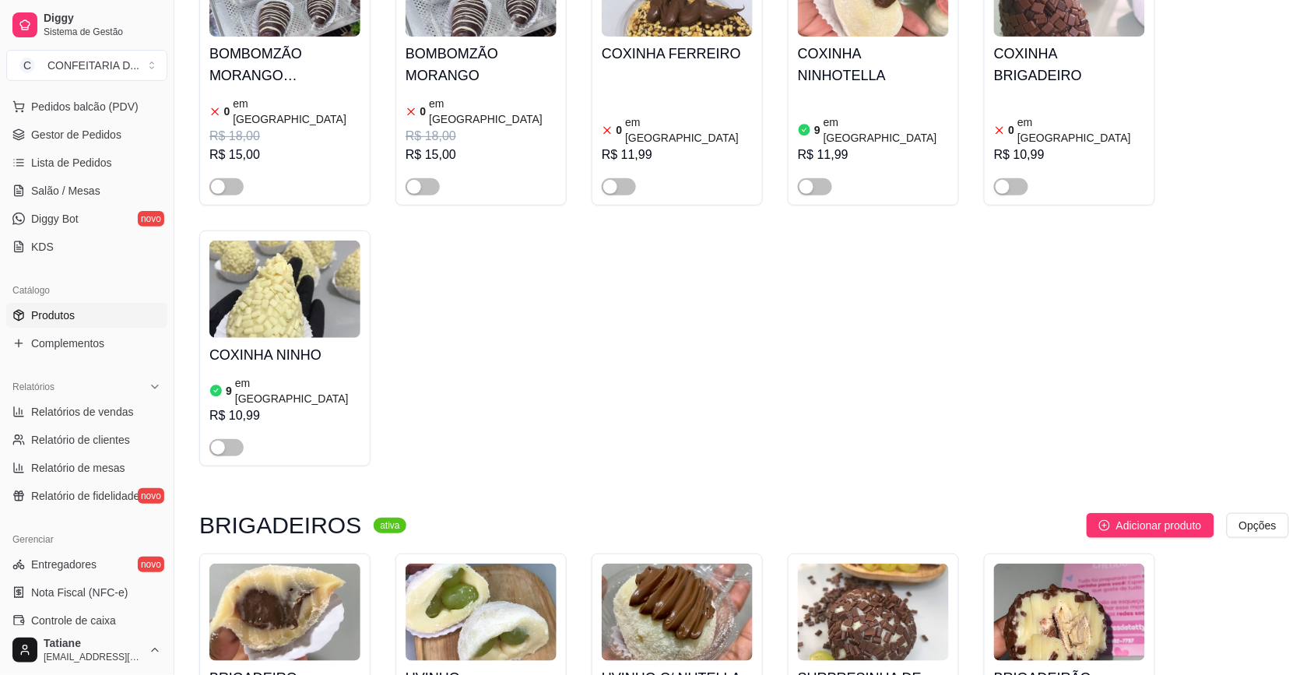
scroll to position [10705, 0]
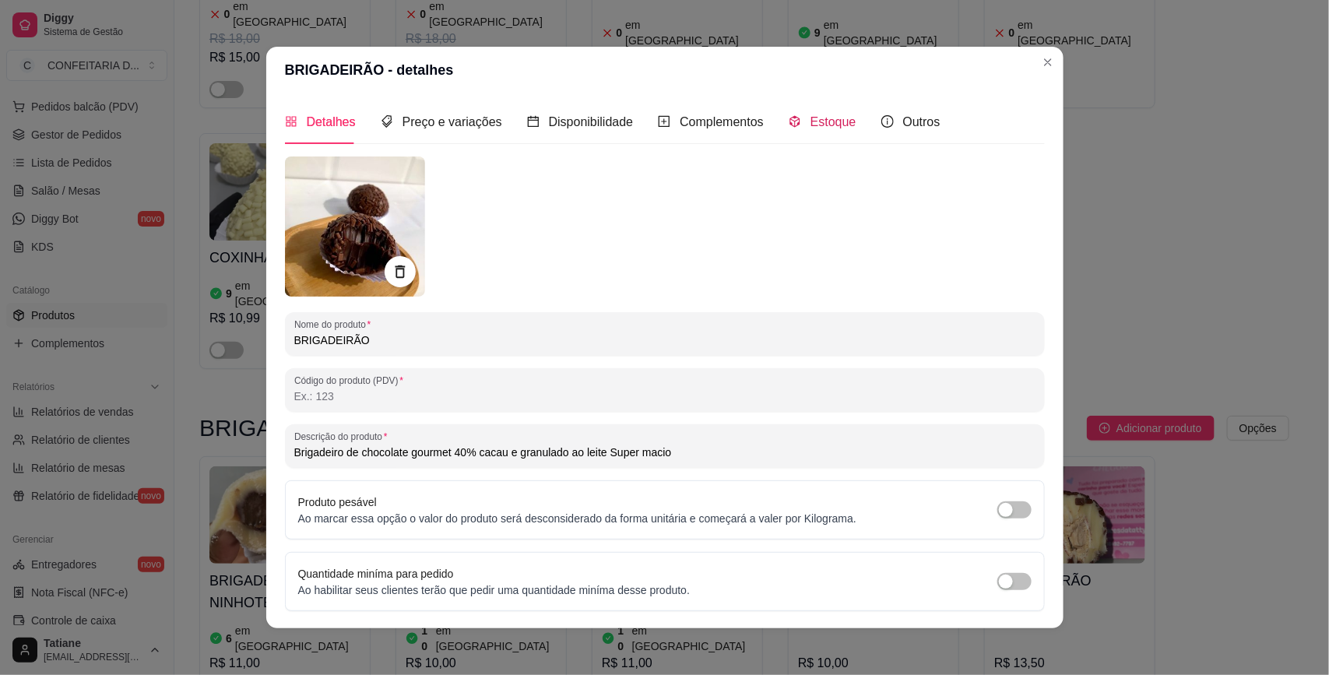
click at [810, 131] on div "Estoque" at bounding box center [823, 121] width 68 height 19
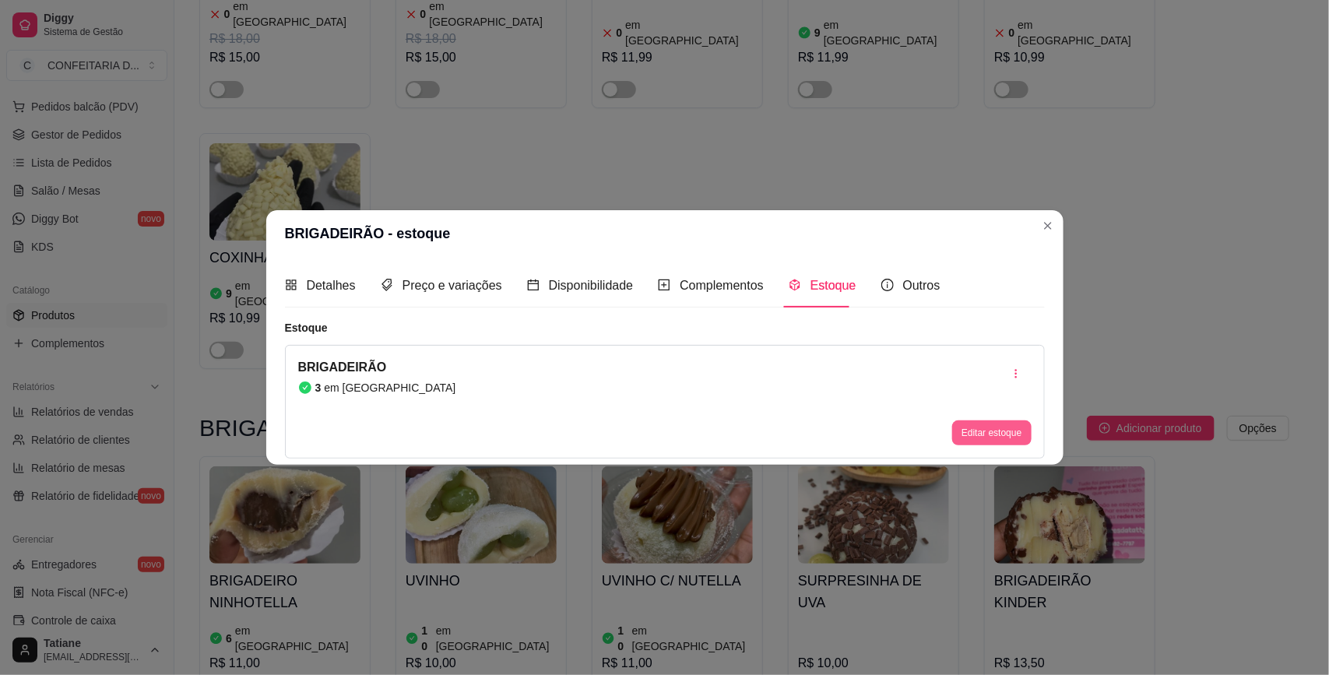
click at [1018, 425] on button "Editar estoque" at bounding box center [991, 432] width 79 height 25
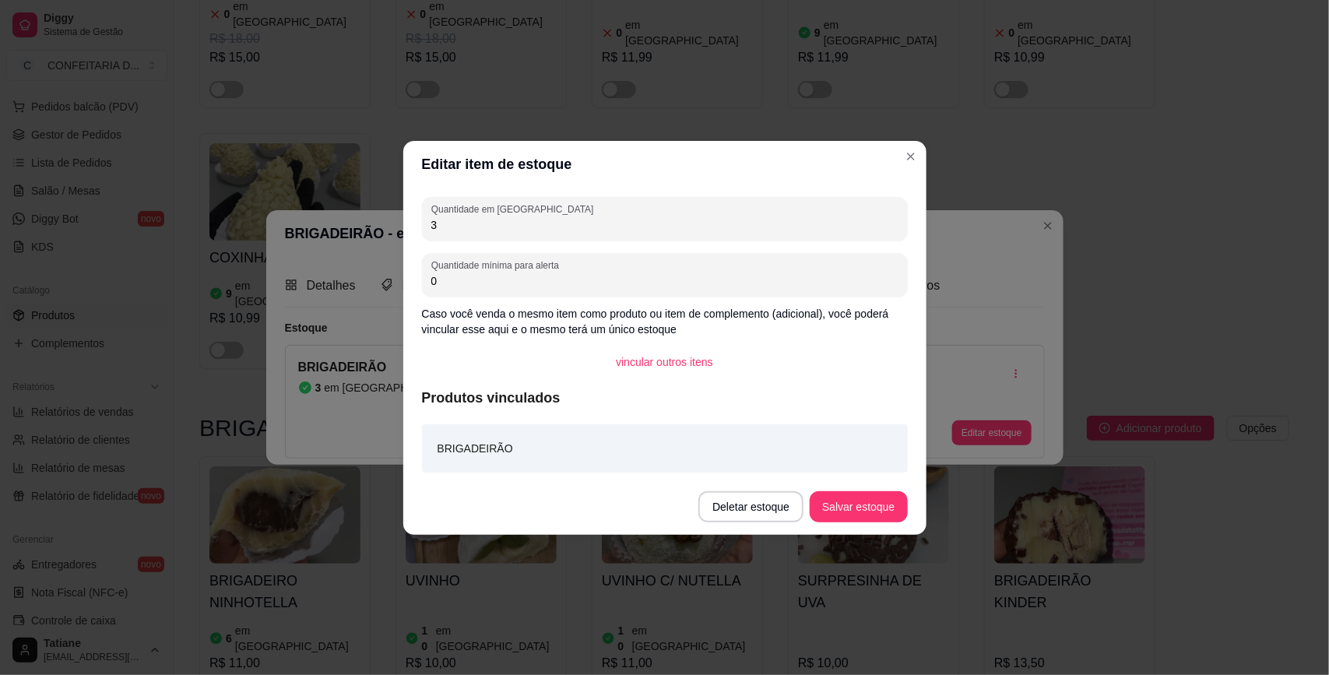
click at [444, 220] on input "3" at bounding box center [664, 225] width 467 height 16
type input "10"
click at [839, 508] on button "Salvar estoque" at bounding box center [858, 506] width 95 height 30
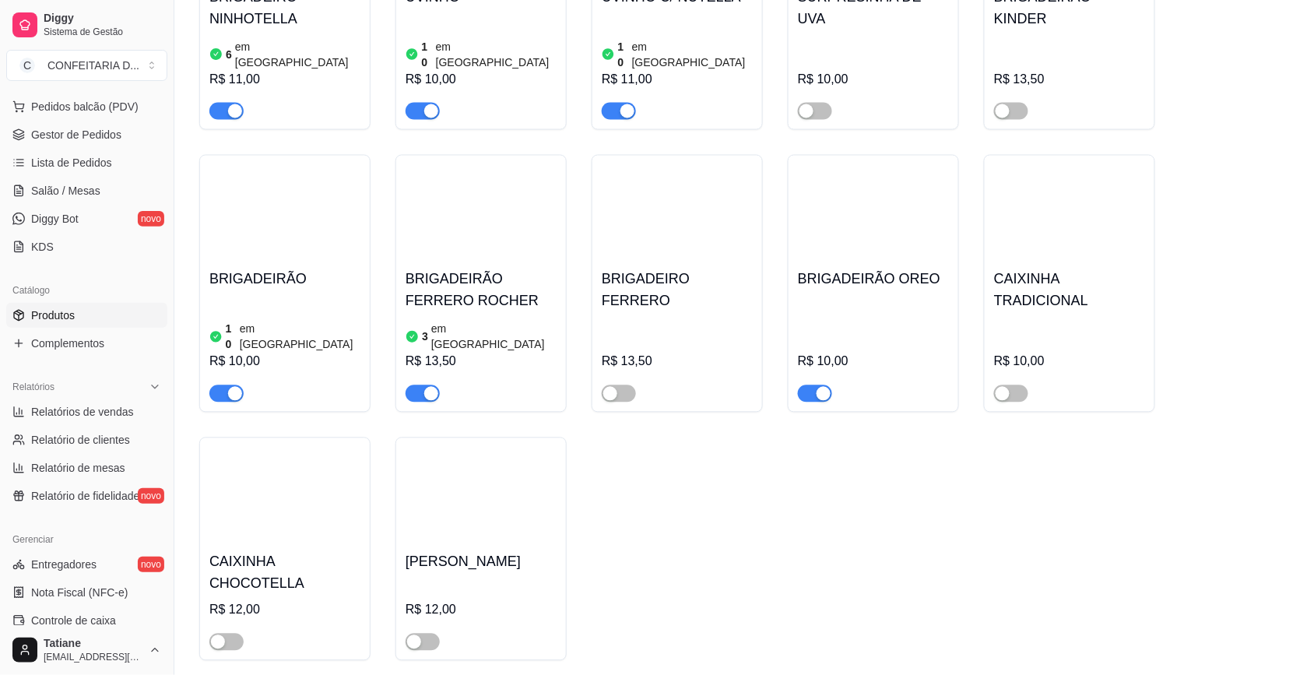
scroll to position [11483, 0]
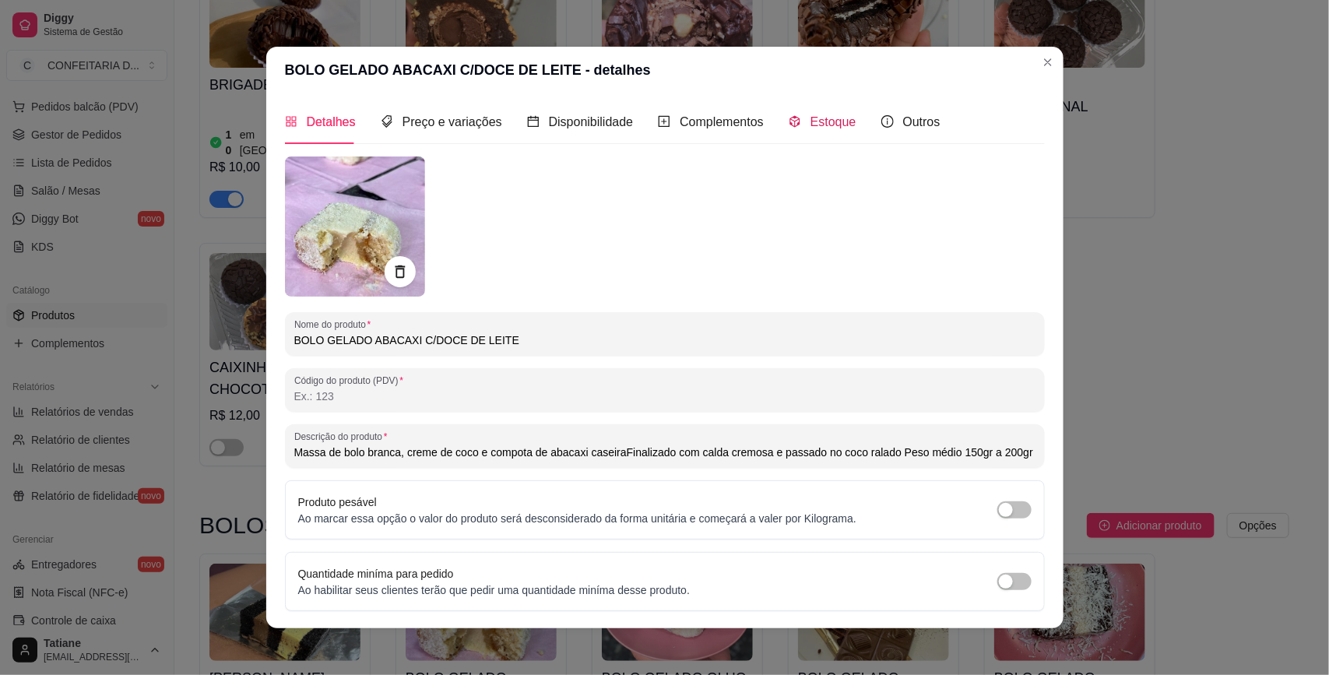
click at [810, 115] on span "Estoque" at bounding box center [833, 121] width 46 height 13
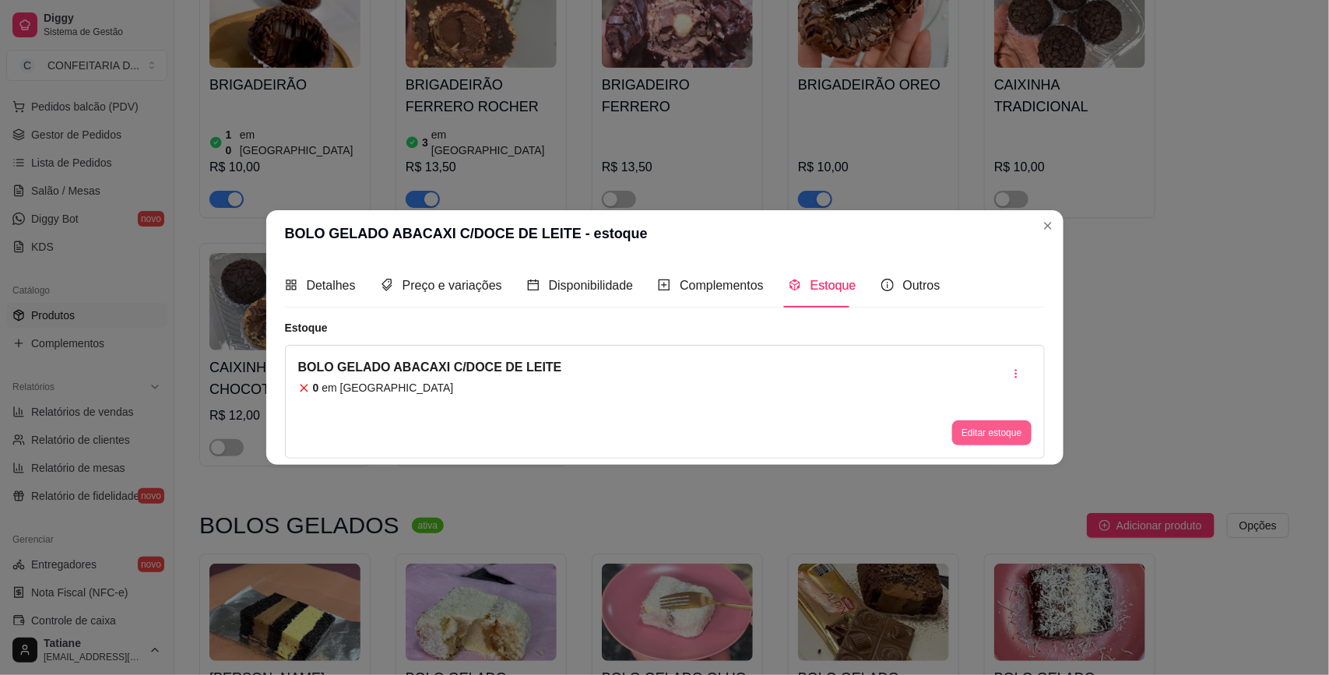
click at [1013, 427] on button "Editar estoque" at bounding box center [991, 432] width 79 height 25
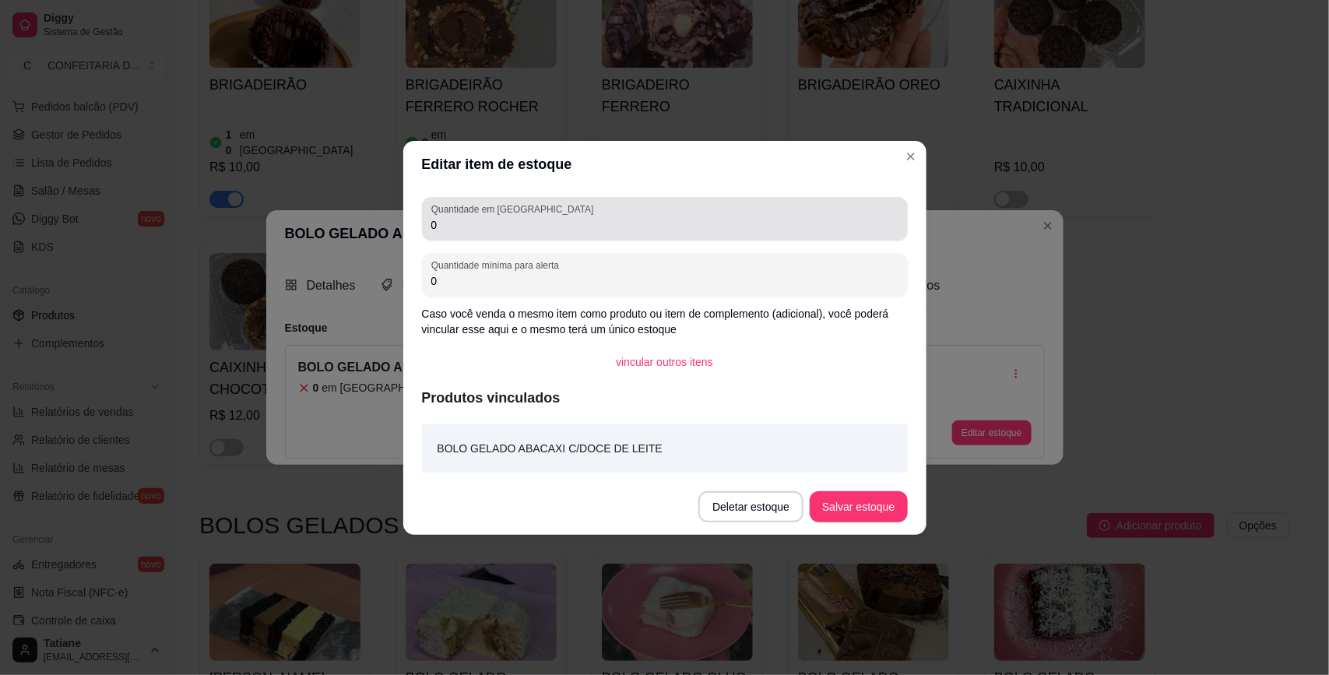
click at [554, 213] on div "0" at bounding box center [664, 218] width 467 height 31
click at [553, 213] on div "0" at bounding box center [664, 218] width 467 height 31
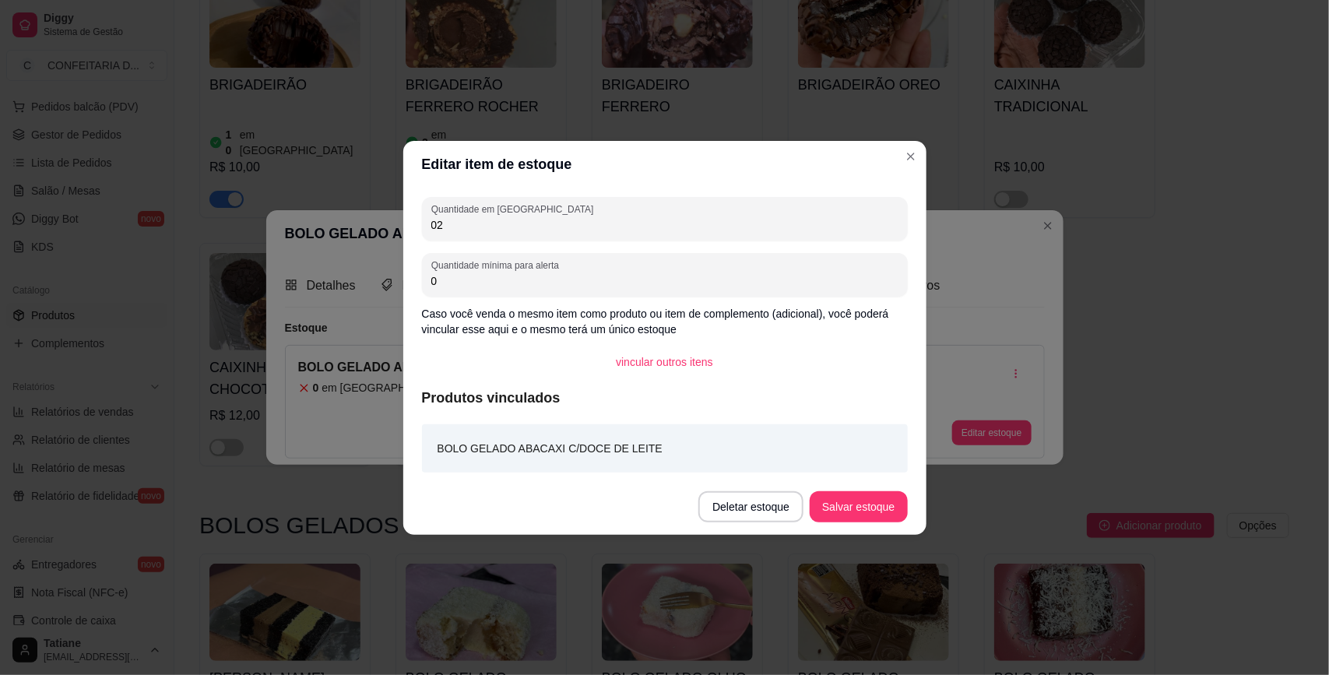
click at [553, 213] on div "02" at bounding box center [664, 218] width 467 height 31
click at [550, 218] on input "02" at bounding box center [664, 225] width 467 height 16
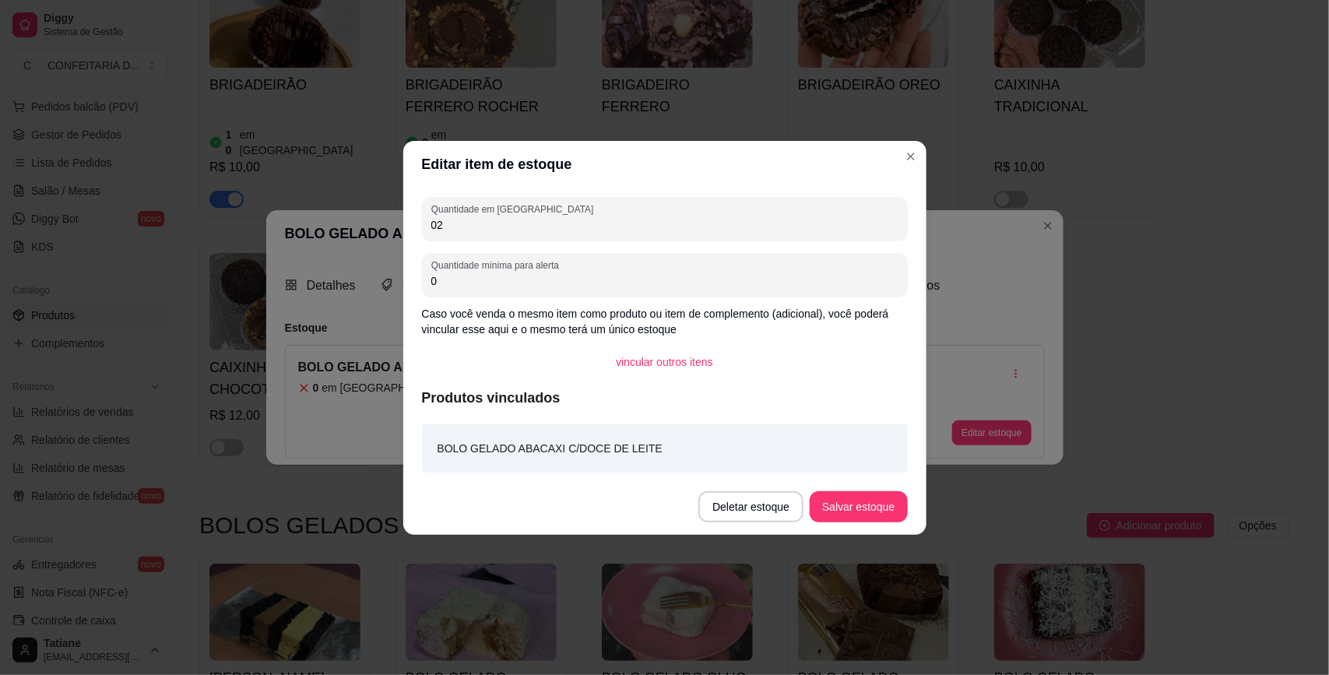
click at [550, 218] on input "02" at bounding box center [664, 225] width 467 height 16
type input "24"
click at [822, 512] on button "Salvar estoque" at bounding box center [858, 506] width 95 height 30
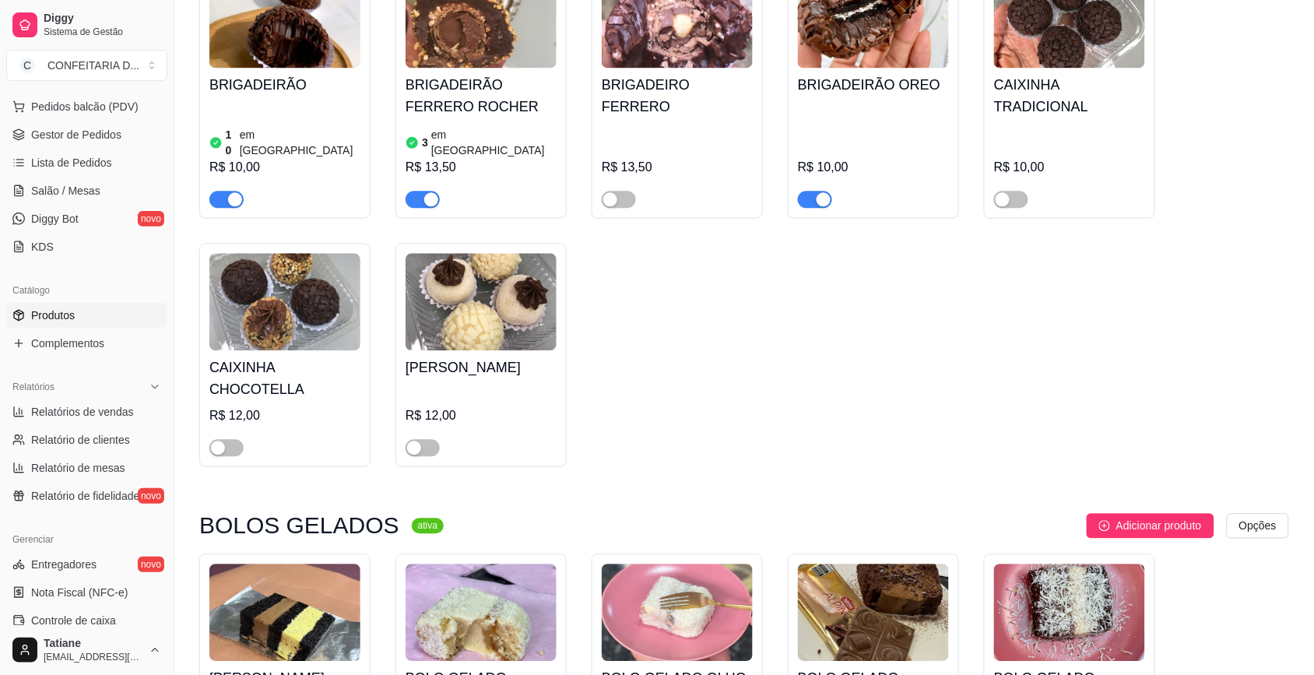
click at [916, 564] on img at bounding box center [873, 612] width 151 height 97
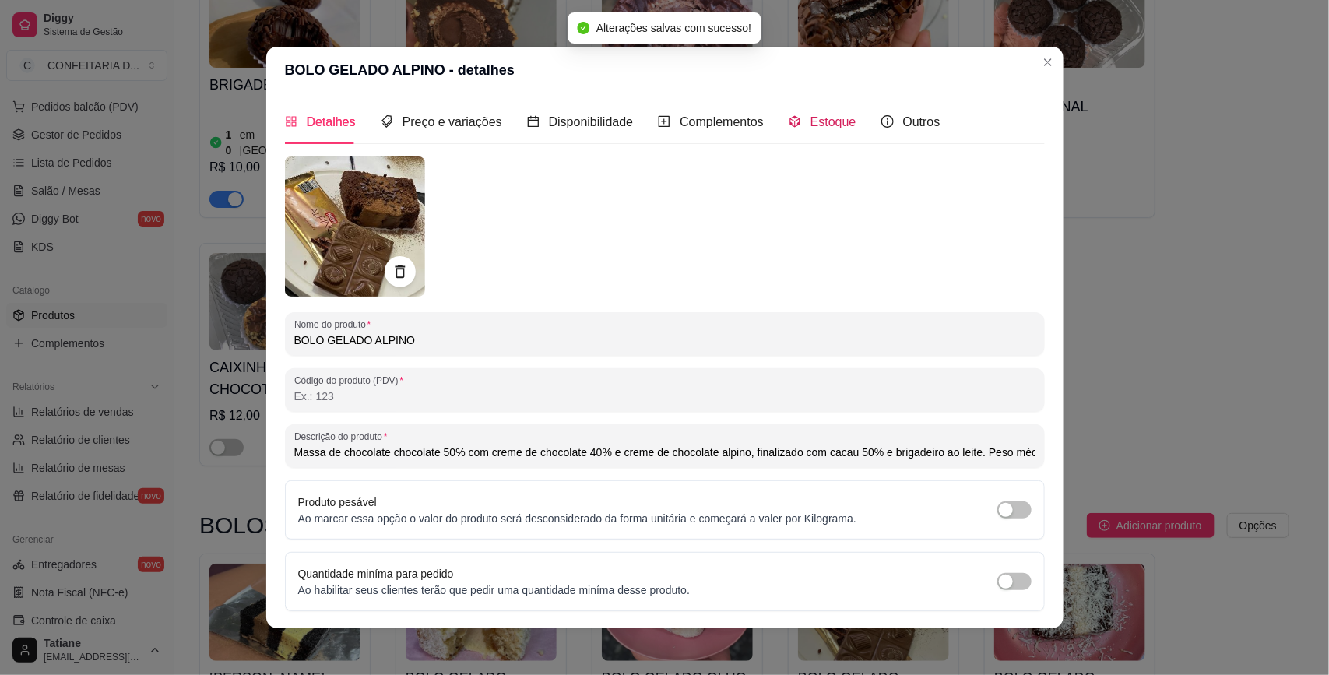
click at [826, 118] on span "Estoque" at bounding box center [833, 121] width 46 height 13
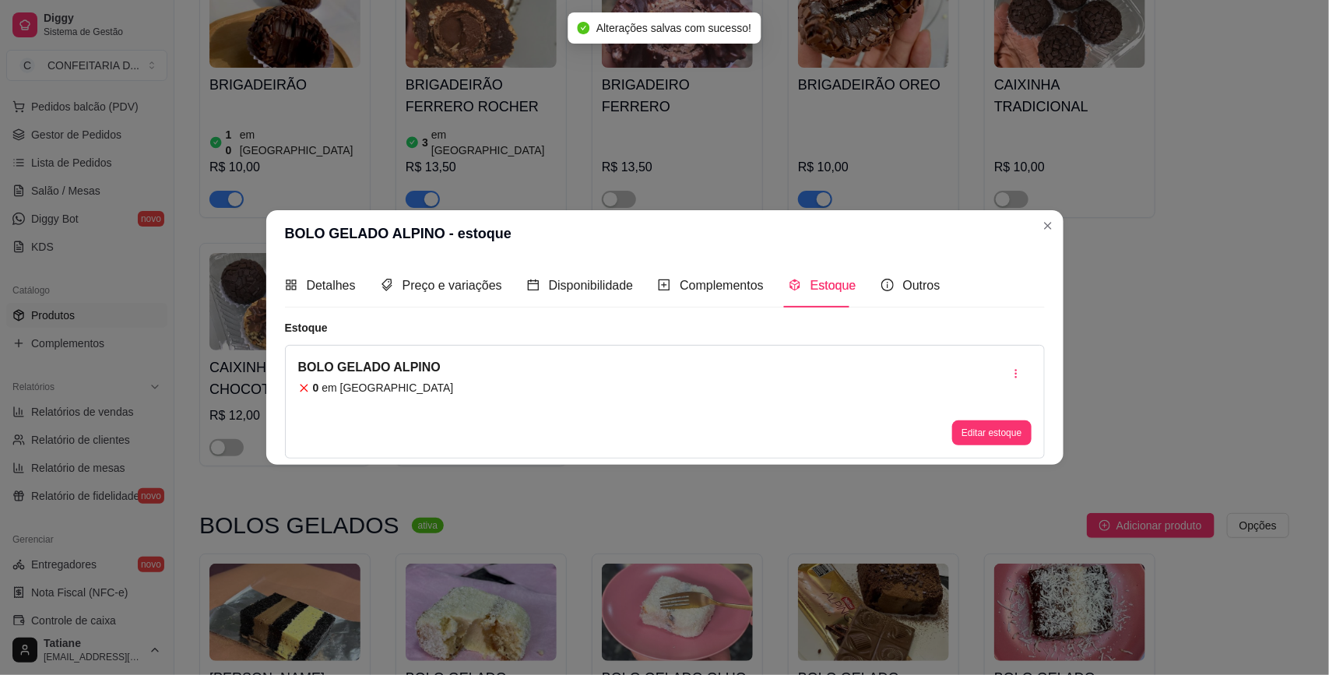
click at [993, 445] on div "BOLO GELADO ALPINO 0 em estoque Editar estoque" at bounding box center [665, 402] width 760 height 114
click at [979, 440] on button "Editar estoque" at bounding box center [992, 433] width 76 height 24
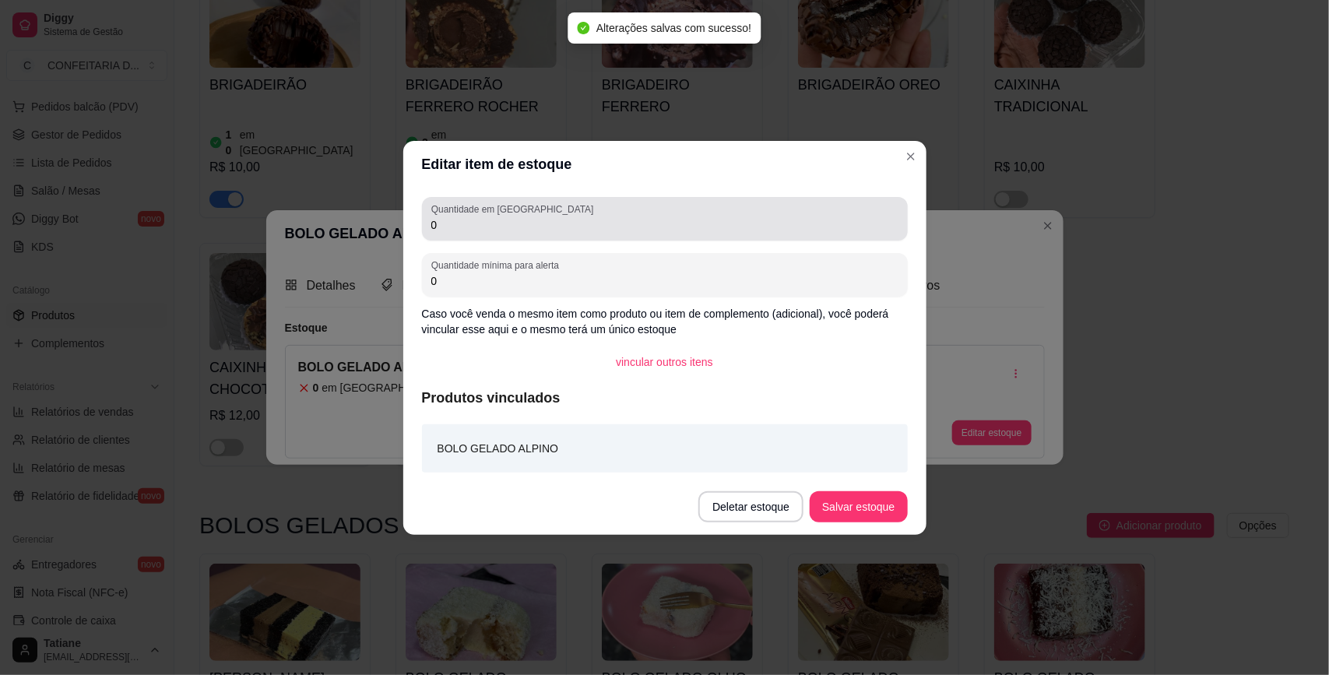
click at [502, 209] on label "Quantidade em [GEOGRAPHIC_DATA]" at bounding box center [514, 208] width 167 height 13
click at [502, 217] on input "0" at bounding box center [664, 225] width 467 height 16
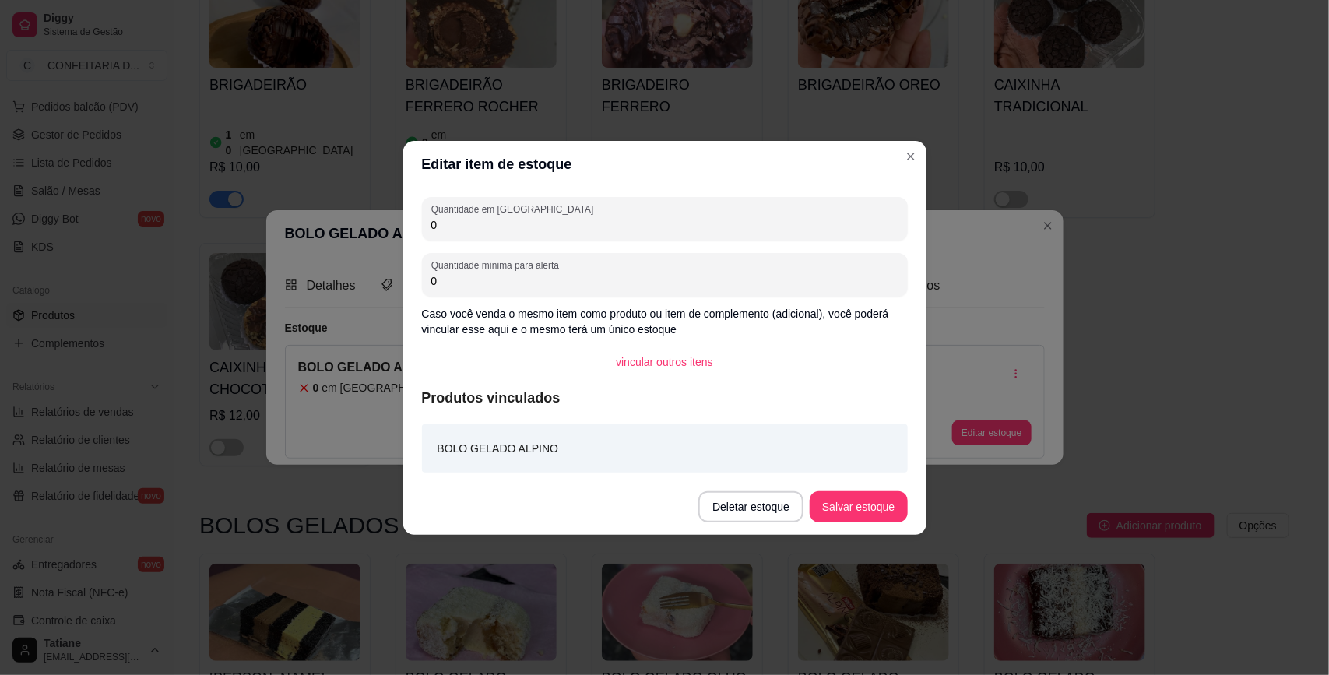
click at [468, 230] on input "0" at bounding box center [664, 225] width 467 height 16
type input "24"
click at [873, 488] on footer "Deletar estoque Salvar estoque" at bounding box center [664, 507] width 523 height 56
click at [872, 508] on button "Salvar estoque" at bounding box center [858, 506] width 97 height 31
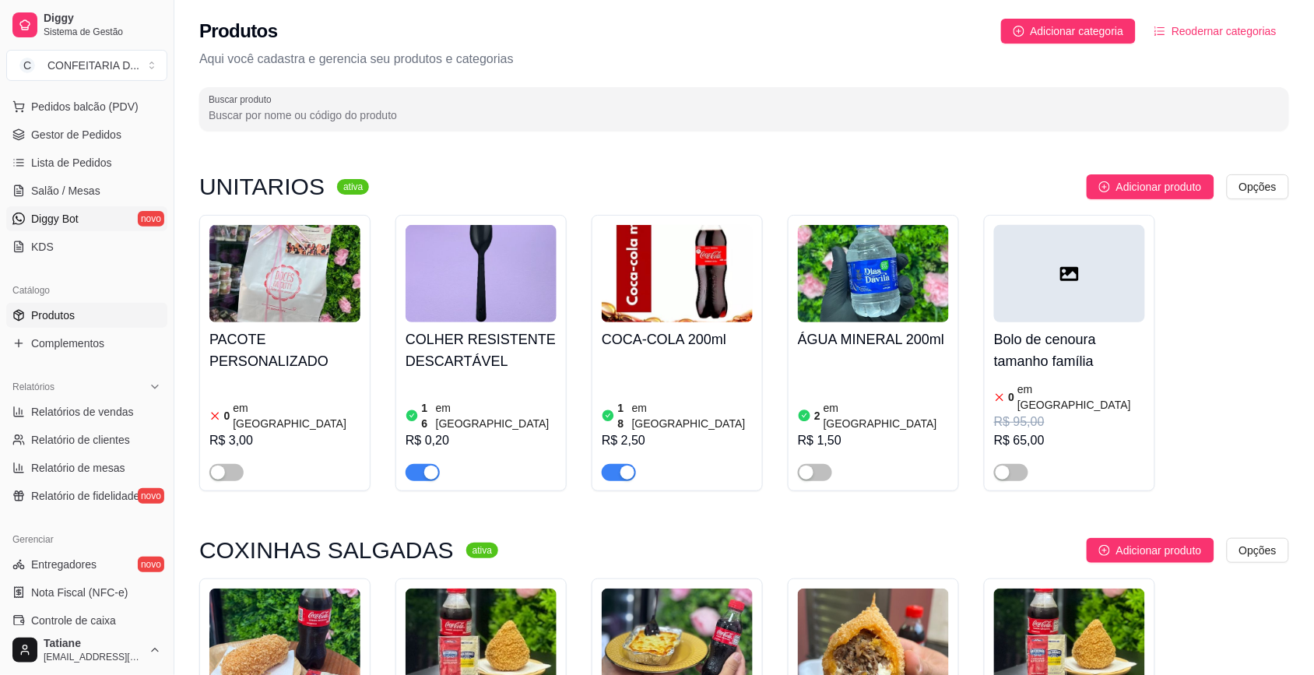
scroll to position [0, 0]
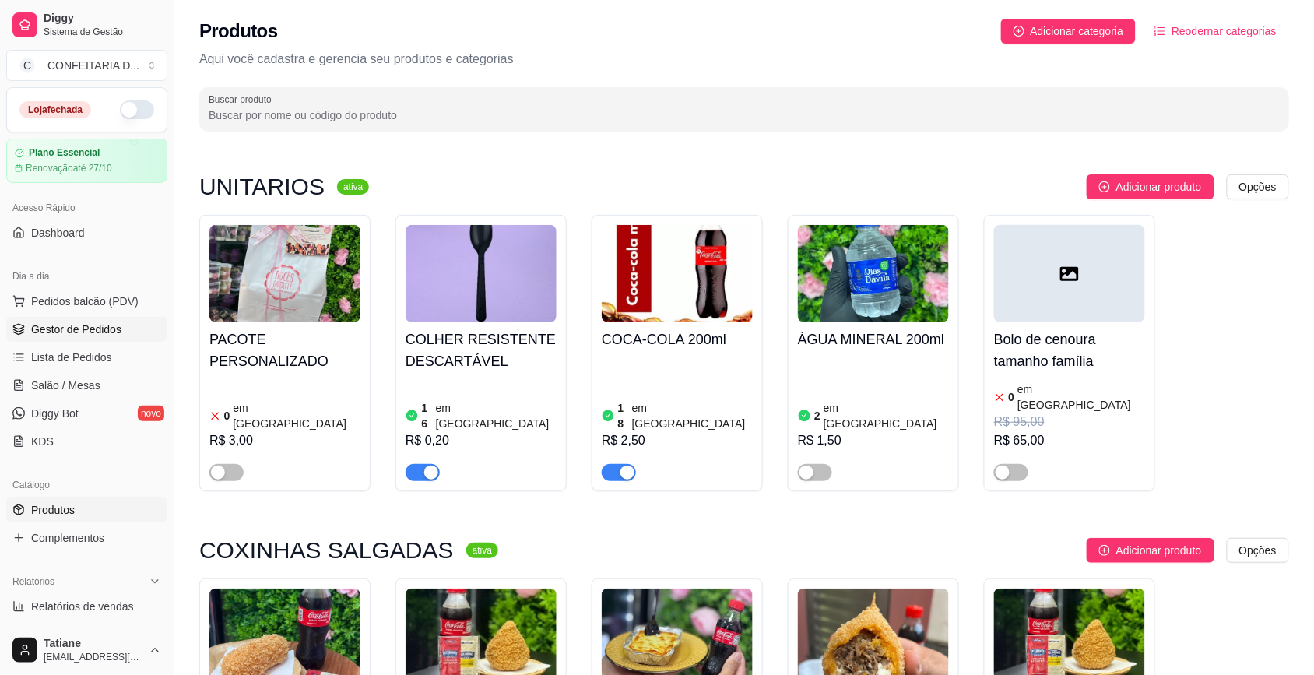
click at [76, 329] on span "Gestor de Pedidos" at bounding box center [76, 330] width 90 height 16
